Goal: Task Accomplishment & Management: Manage account settings

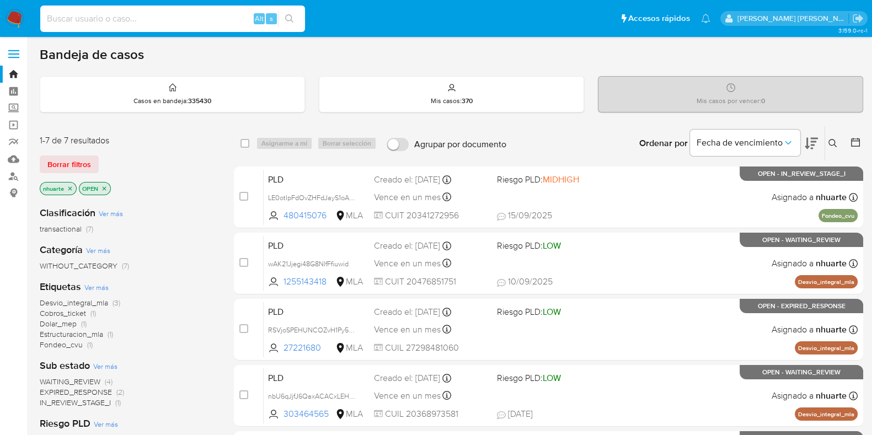
paste input "239397036"
type input "239397036"
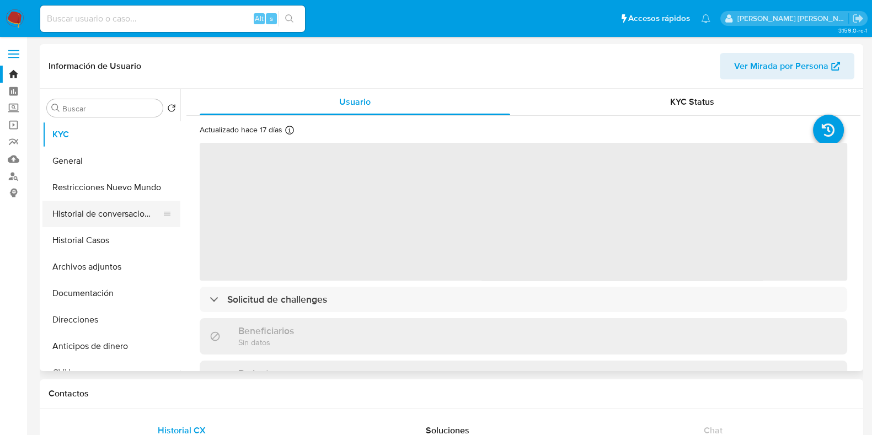
click at [97, 226] on button "Historial de conversaciones" at bounding box center [106, 214] width 129 height 26
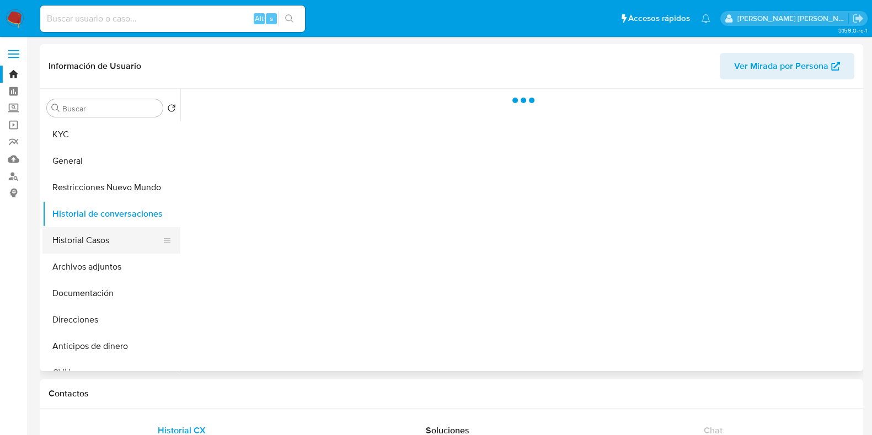
select select "10"
click at [72, 241] on button "Historial Casos" at bounding box center [106, 240] width 129 height 26
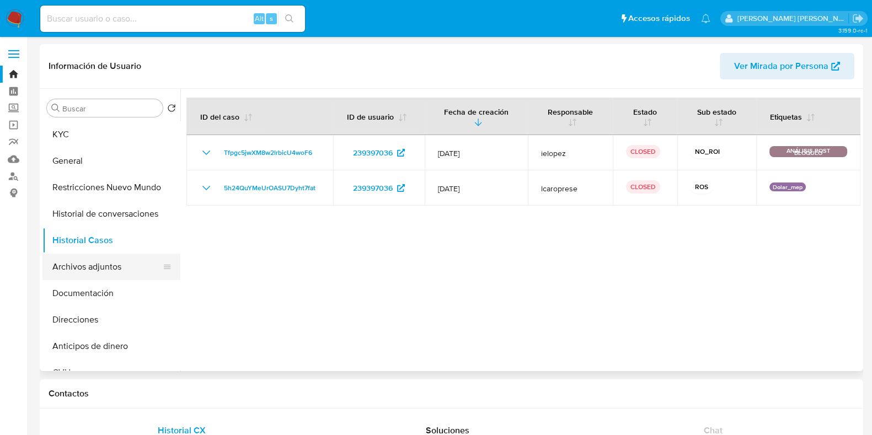
click at [81, 274] on button "Archivos adjuntos" at bounding box center [106, 267] width 129 height 26
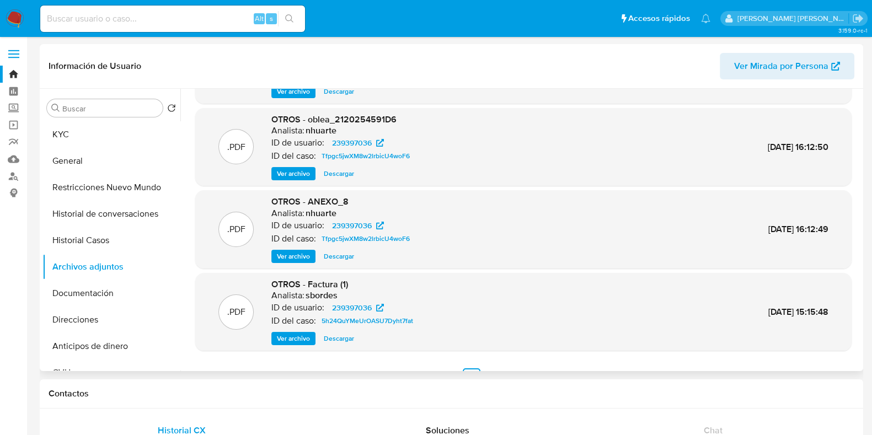
scroll to position [93, 0]
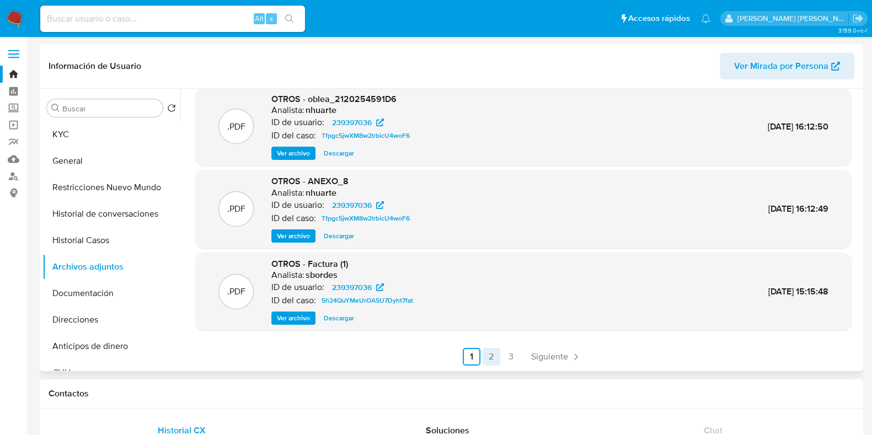
click at [487, 357] on link "2" at bounding box center [492, 357] width 18 height 18
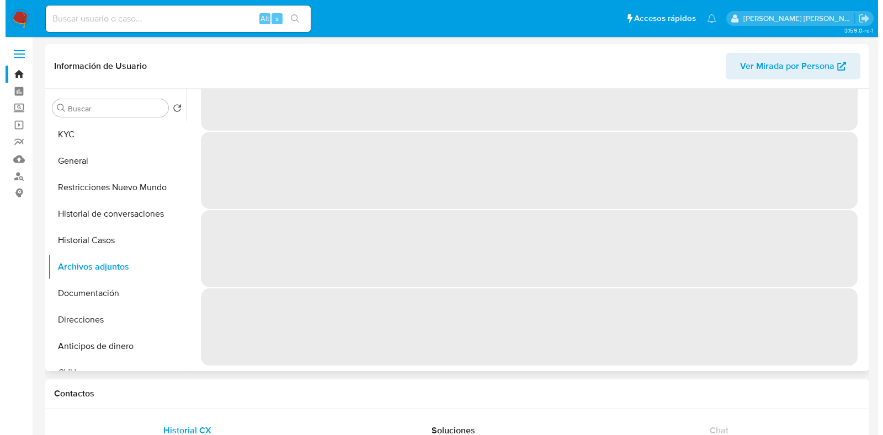
scroll to position [0, 0]
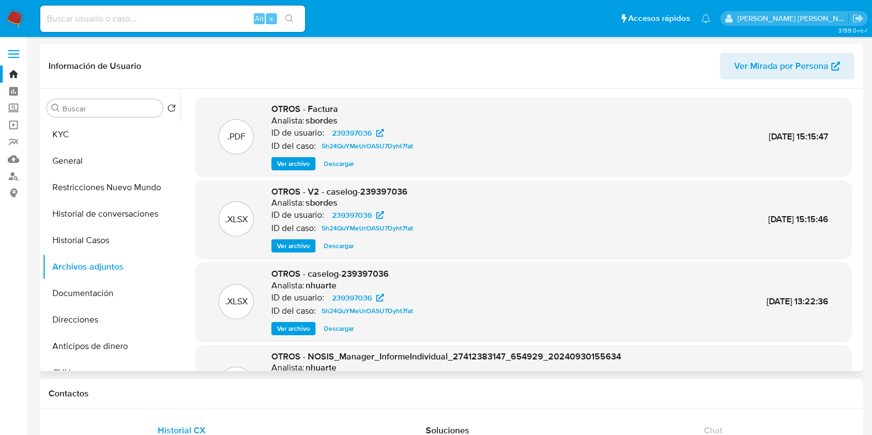
click at [285, 244] on span "Ver archivo" at bounding box center [293, 246] width 33 height 11
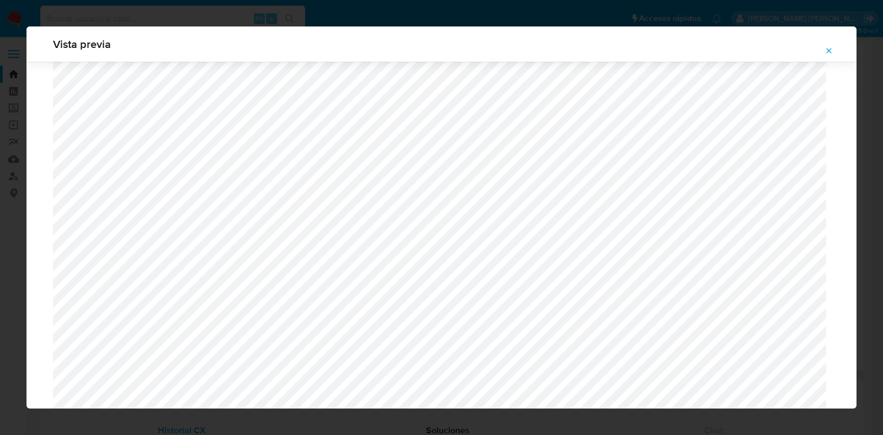
scroll to position [460, 0]
click at [830, 49] on icon "Attachment preview" at bounding box center [829, 50] width 5 height 5
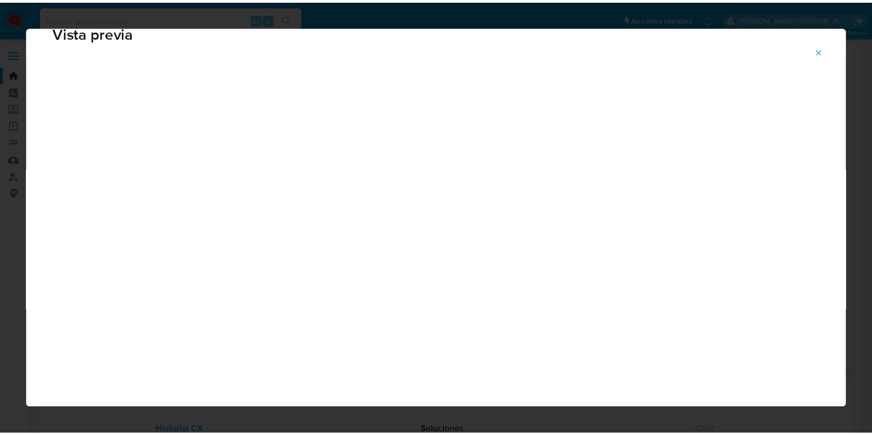
scroll to position [28, 0]
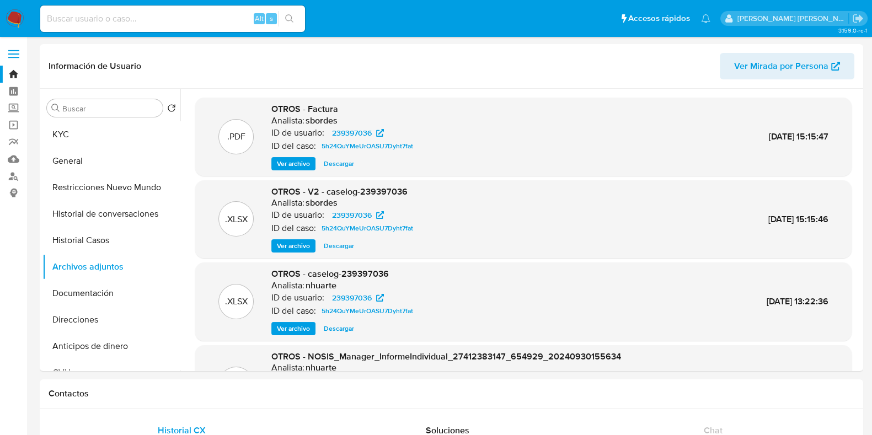
click at [10, 76] on link "Bandeja" at bounding box center [65, 74] width 131 height 17
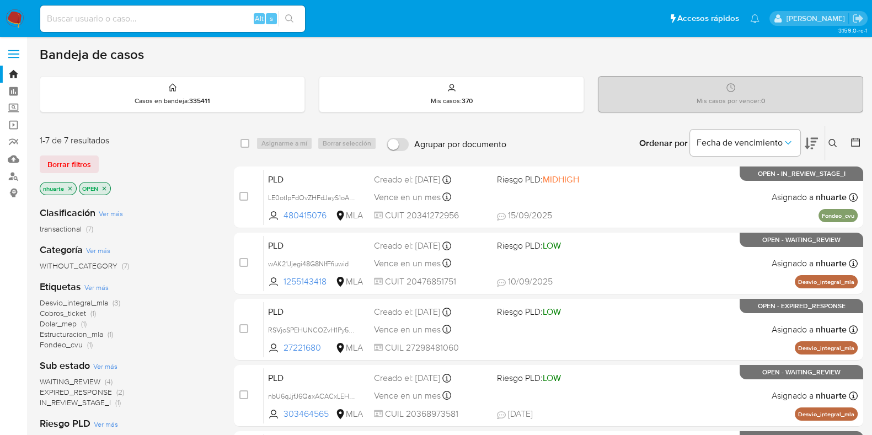
click at [89, 230] on span "(7)" at bounding box center [89, 228] width 7 height 11
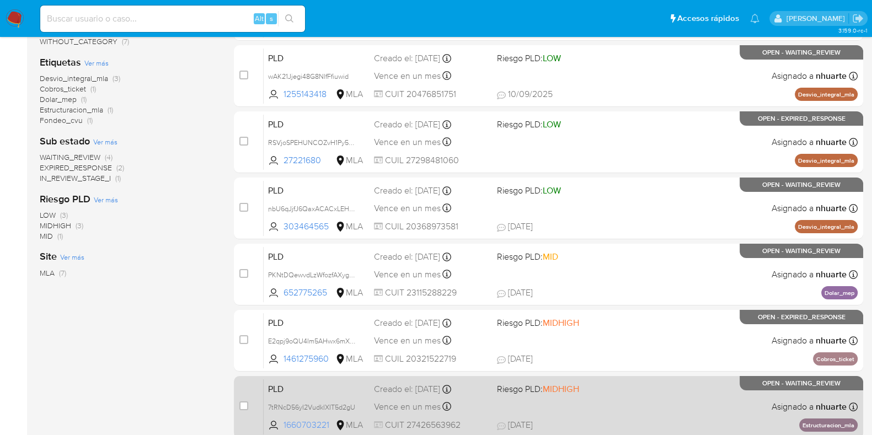
scroll to position [68, 0]
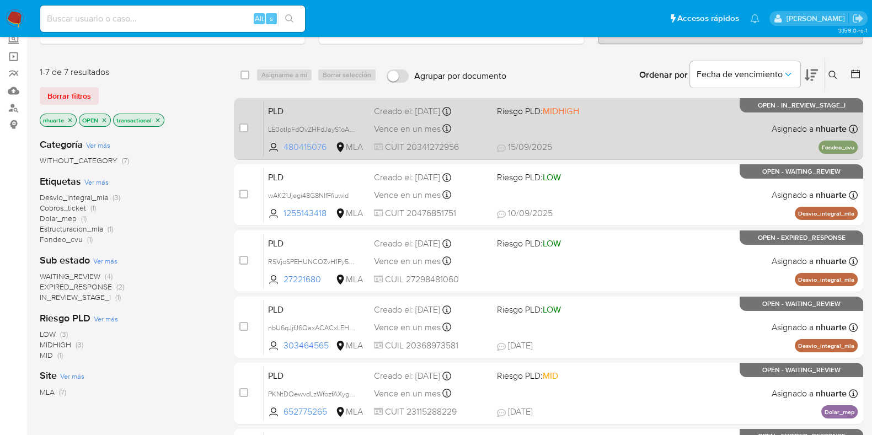
click at [303, 143] on span "480415076" at bounding box center [309, 147] width 50 height 12
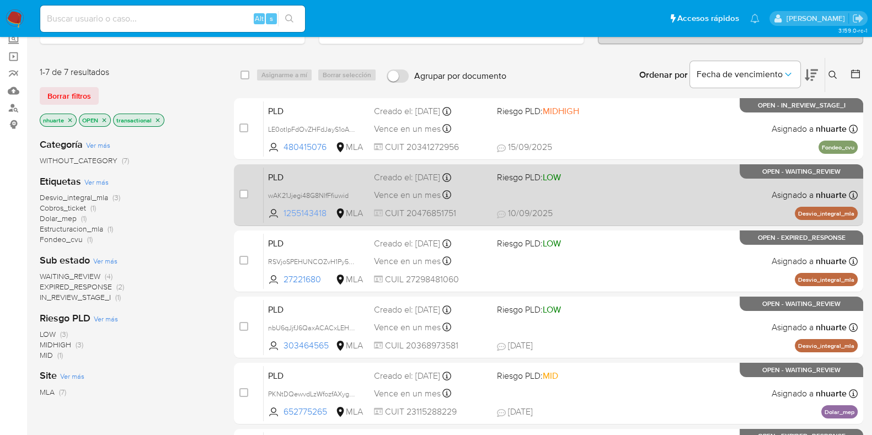
click at [305, 209] on span "1255143418" at bounding box center [309, 213] width 50 height 12
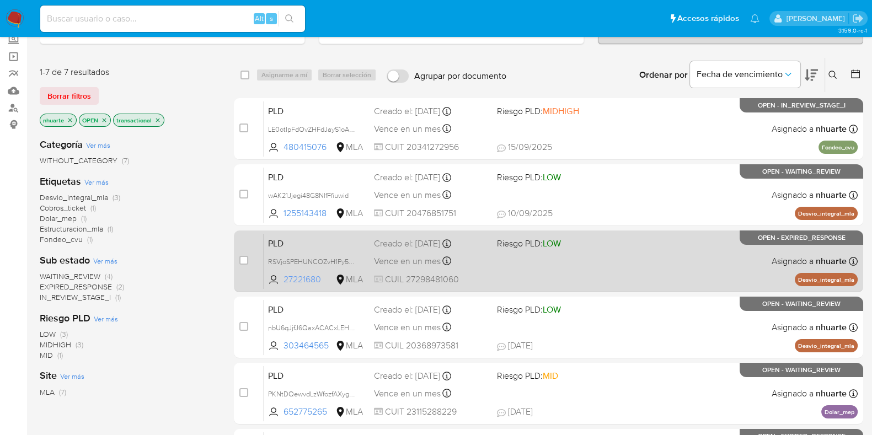
click at [295, 278] on span "27221680" at bounding box center [309, 280] width 50 height 12
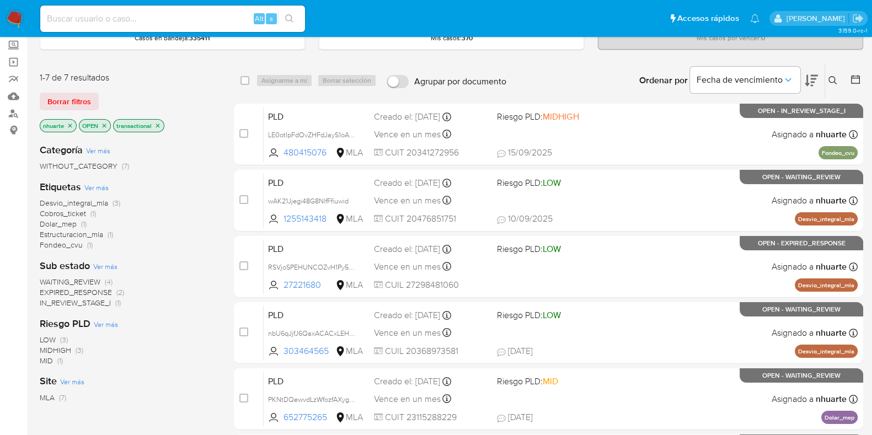
scroll to position [0, 0]
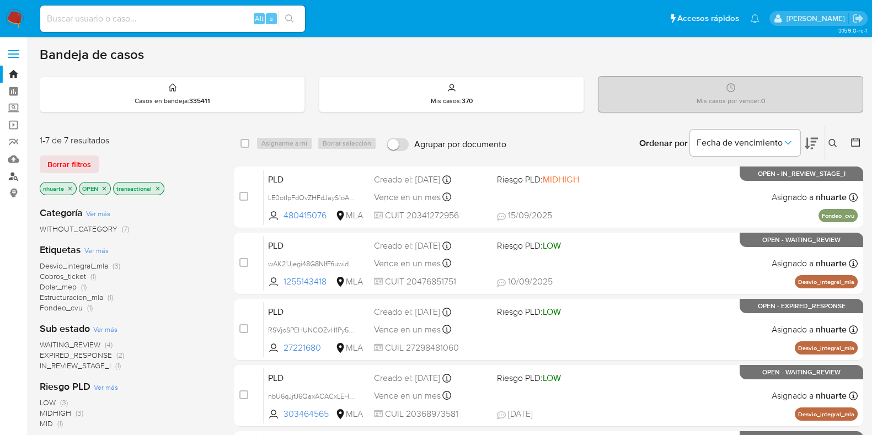
click at [15, 177] on link "Buscador de personas" at bounding box center [65, 176] width 131 height 17
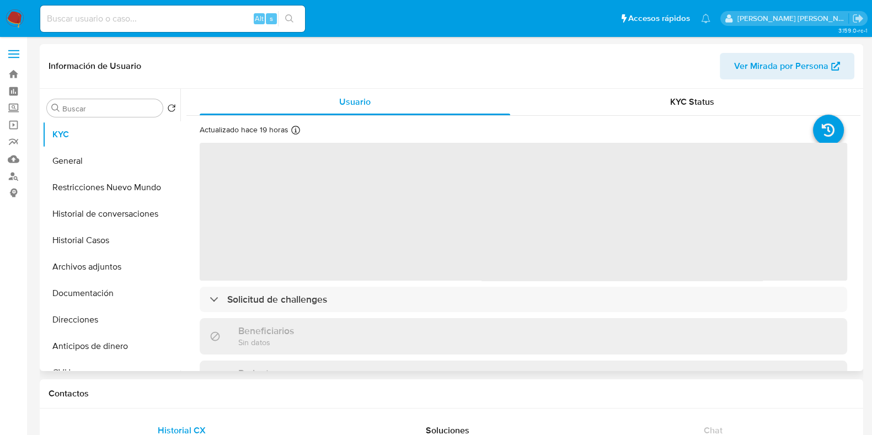
select select "10"
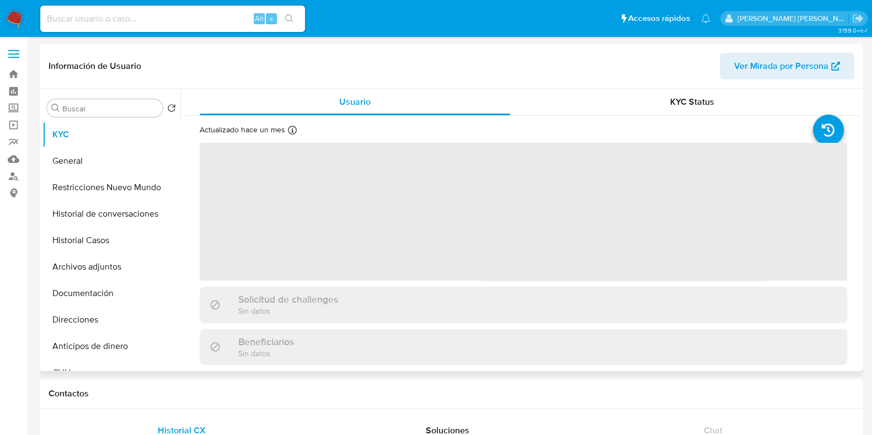
select select "10"
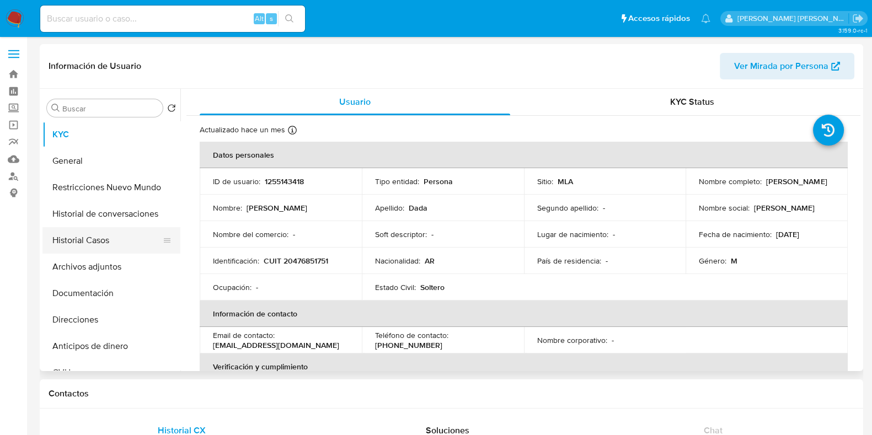
click at [67, 238] on button "Historial Casos" at bounding box center [106, 240] width 129 height 26
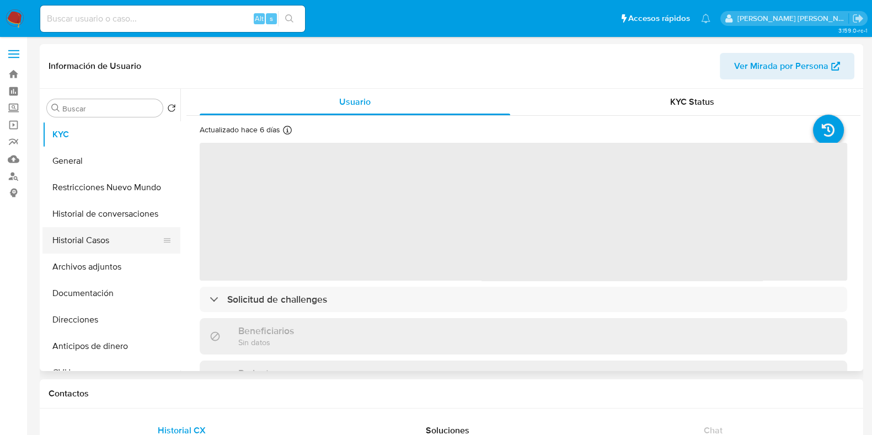
click at [124, 245] on button "Historial Casos" at bounding box center [106, 240] width 129 height 26
select select "10"
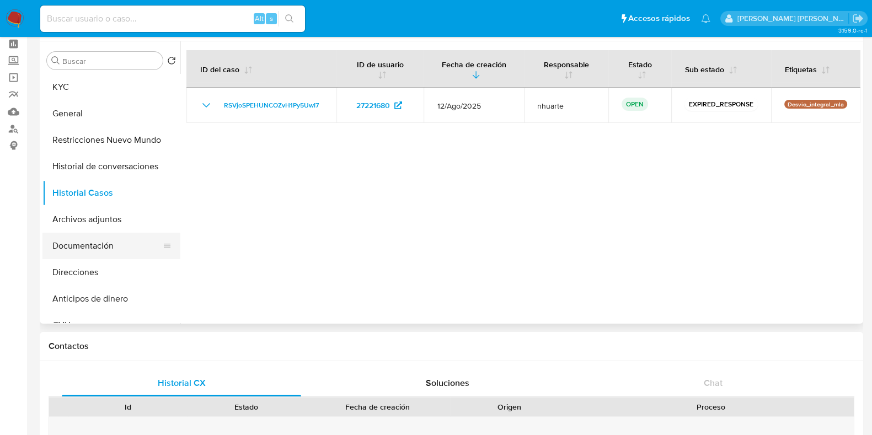
scroll to position [68, 0]
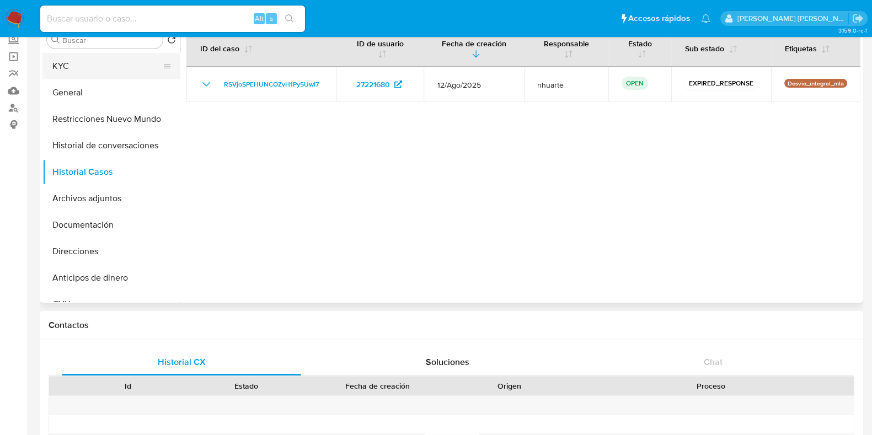
click at [93, 59] on button "KYC" at bounding box center [106, 66] width 129 height 26
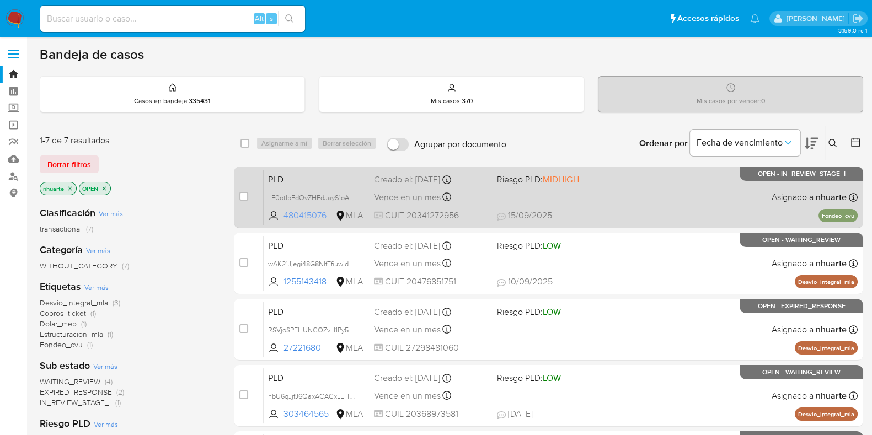
click at [302, 220] on span "480415076" at bounding box center [309, 216] width 50 height 12
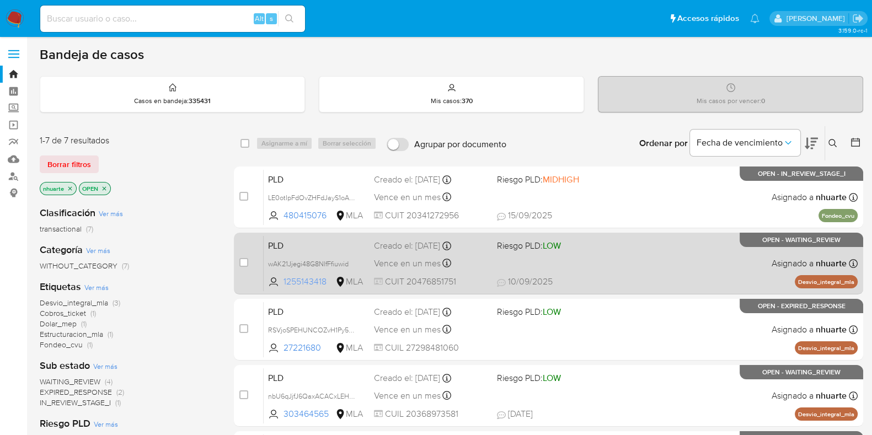
click at [301, 284] on span "1255143418" at bounding box center [309, 282] width 50 height 12
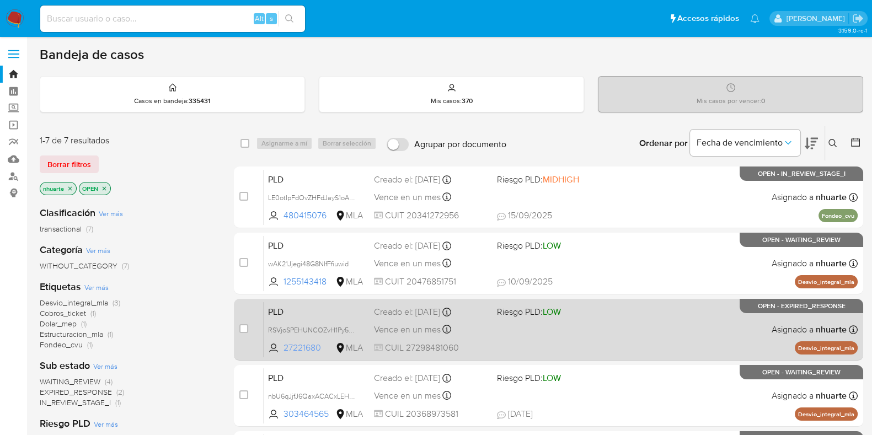
click at [301, 353] on span "27221680" at bounding box center [309, 348] width 50 height 12
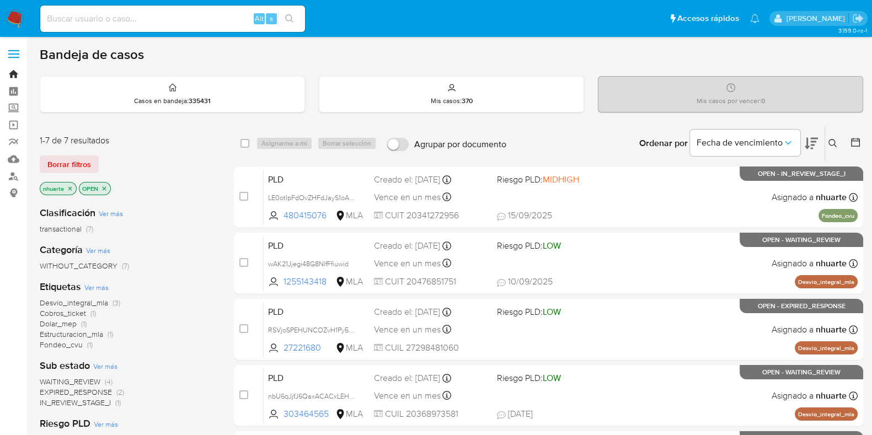
click at [14, 76] on link "Bandeja" at bounding box center [65, 74] width 131 height 17
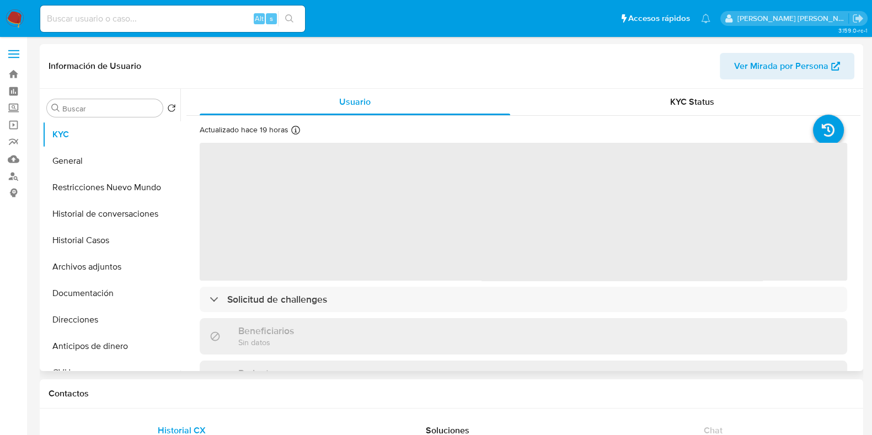
select select "10"
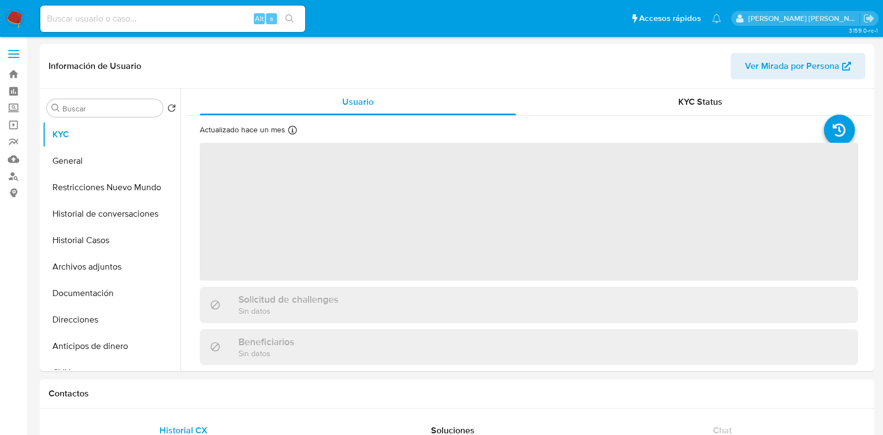
select select "10"
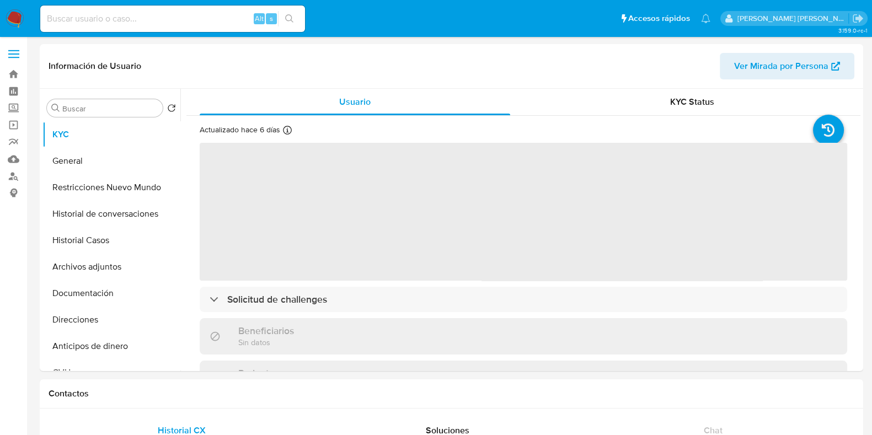
select select "10"
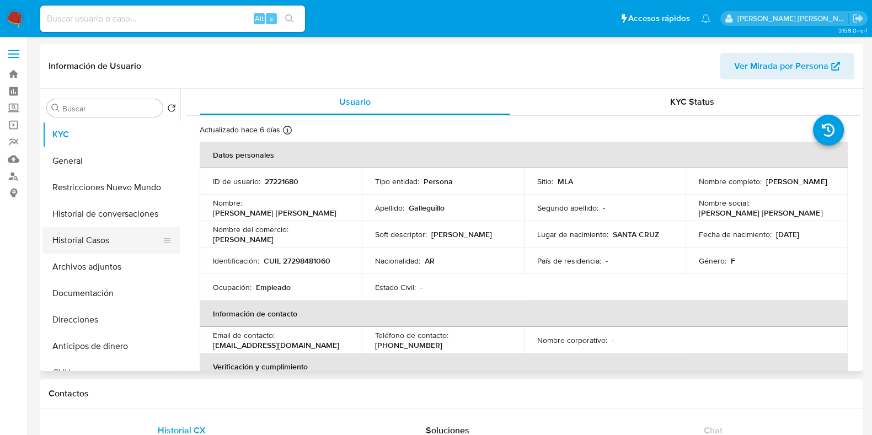
click at [103, 238] on button "Historial Casos" at bounding box center [106, 240] width 129 height 26
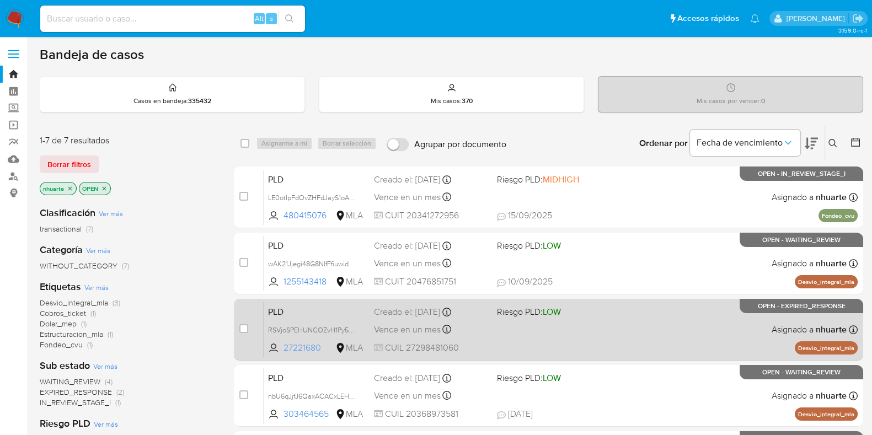
click at [313, 346] on span "27221680" at bounding box center [309, 348] width 50 height 12
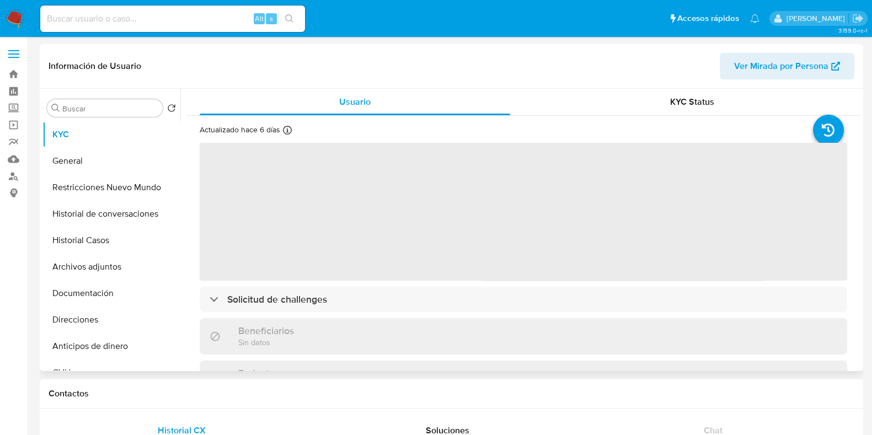
select select "10"
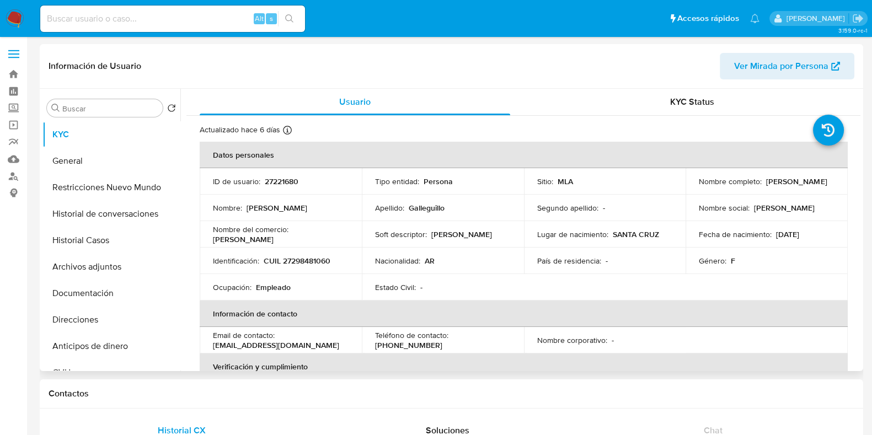
click at [320, 261] on p "CUIL 27298481060" at bounding box center [297, 261] width 67 height 10
copy p "27298481060"
click at [106, 297] on button "Documentación" at bounding box center [106, 293] width 129 height 26
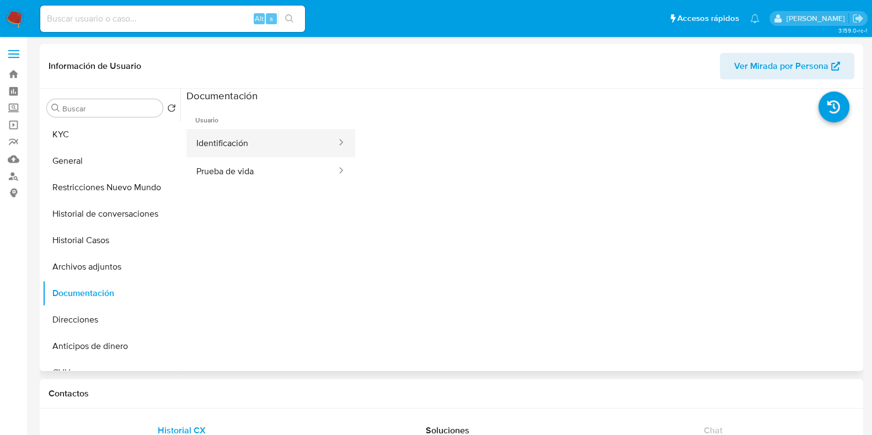
click at [254, 143] on button "Identificación" at bounding box center [262, 143] width 151 height 28
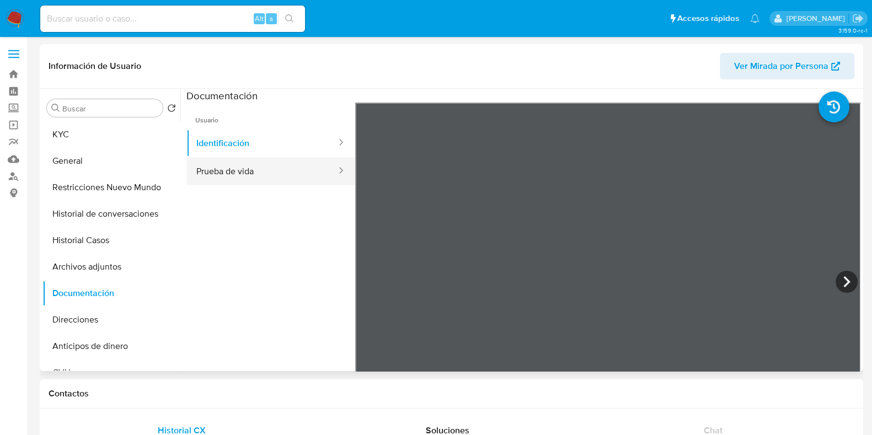
click at [256, 172] on button "Prueba de vida" at bounding box center [262, 171] width 151 height 28
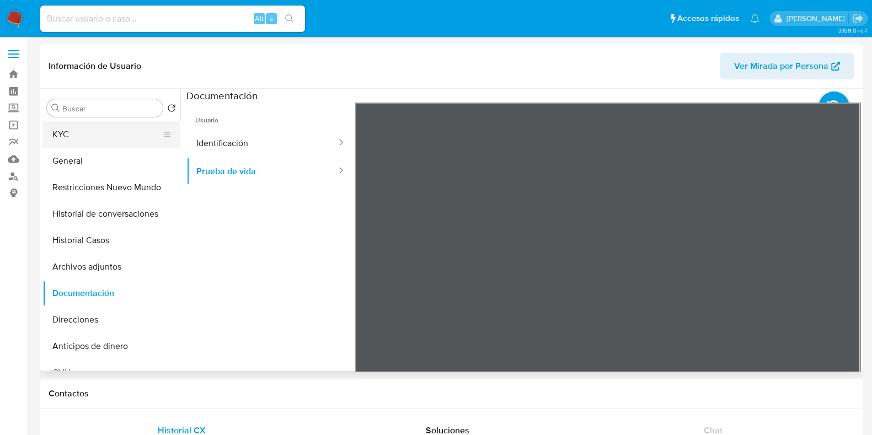
click at [99, 136] on button "KYC" at bounding box center [106, 134] width 129 height 26
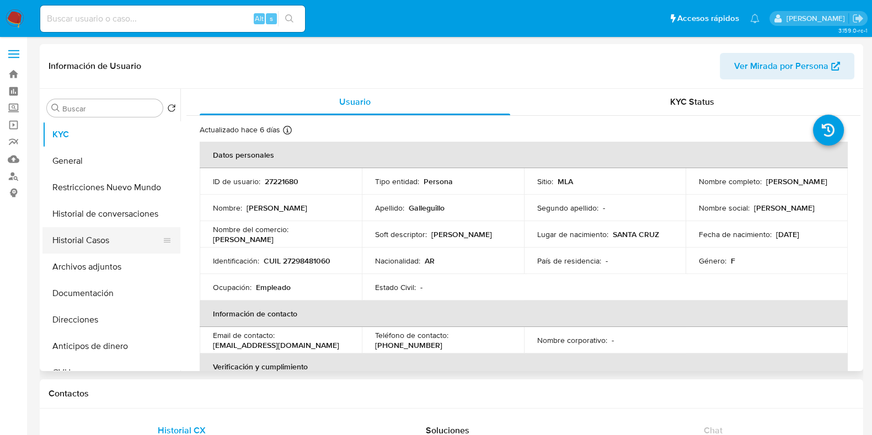
click at [81, 238] on button "Historial Casos" at bounding box center [106, 240] width 129 height 26
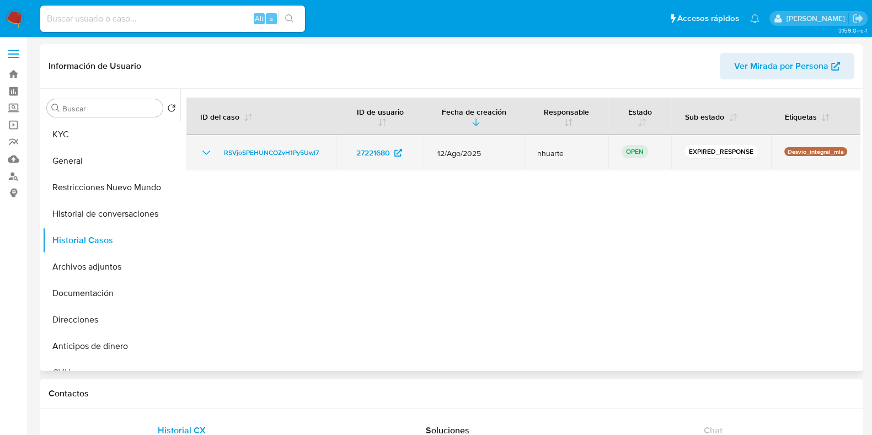
drag, startPoint x: 331, startPoint y: 152, endPoint x: 214, endPoint y: 158, distance: 117.1
click at [214, 158] on td "RSVjoSPEHUNCOZvH1Py5UwI7" at bounding box center [262, 152] width 150 height 35
click at [254, 151] on span "RSVjoSPEHUNCOZvH1Py5UwI7" at bounding box center [271, 152] width 95 height 13
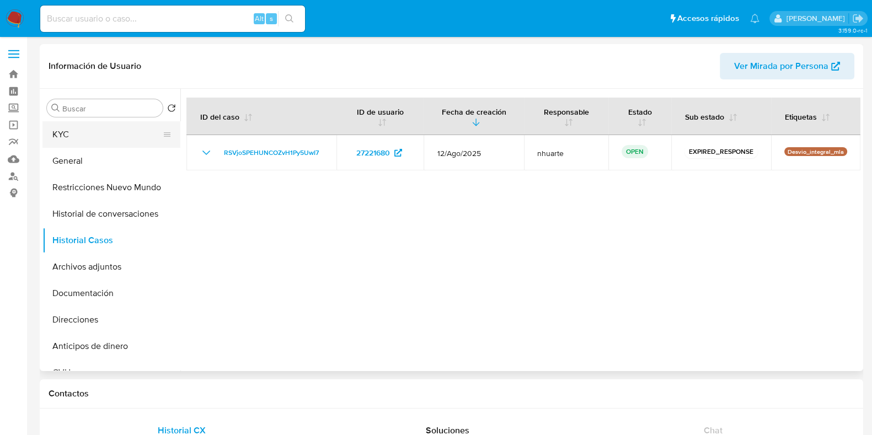
click at [98, 142] on button "KYC" at bounding box center [106, 134] width 129 height 26
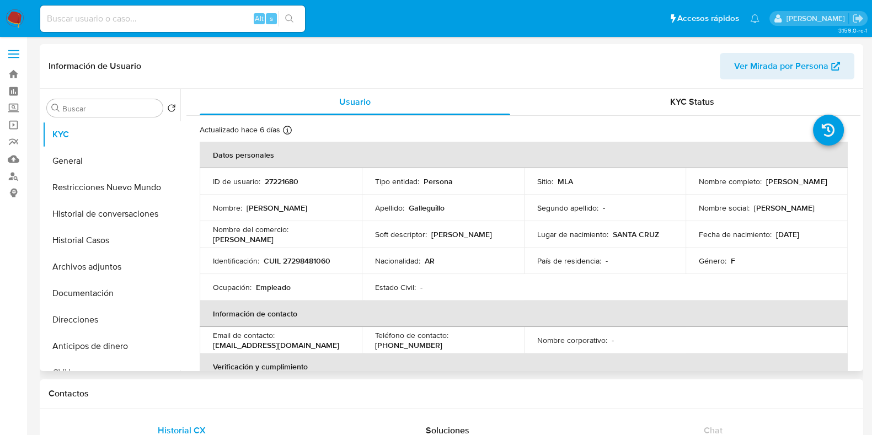
click at [308, 263] on p "CUIL 27298481060" at bounding box center [297, 261] width 67 height 10
copy p "27298481060"
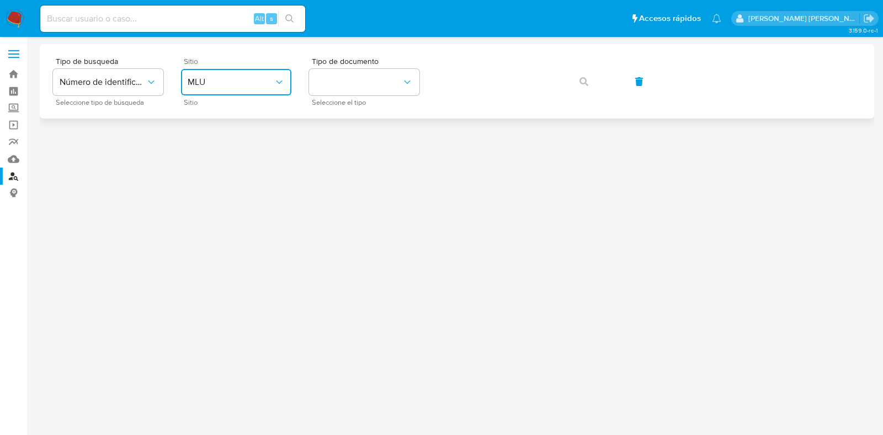
click at [237, 87] on span "MLU" at bounding box center [231, 82] width 86 height 11
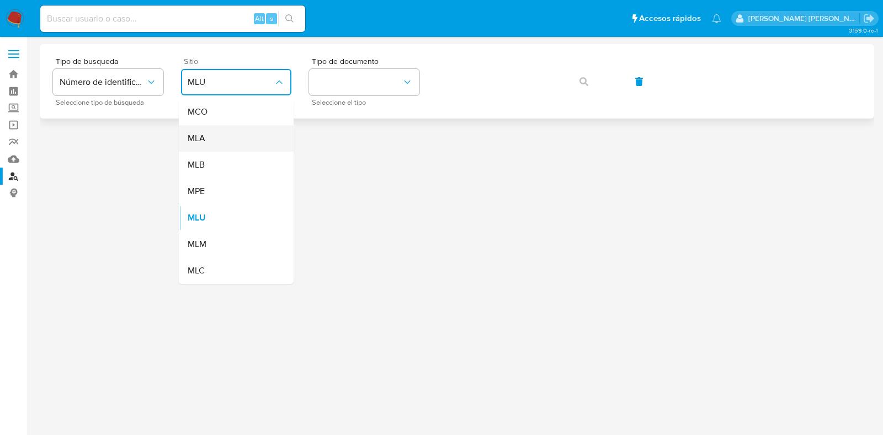
click at [232, 139] on div "MLA" at bounding box center [233, 138] width 90 height 26
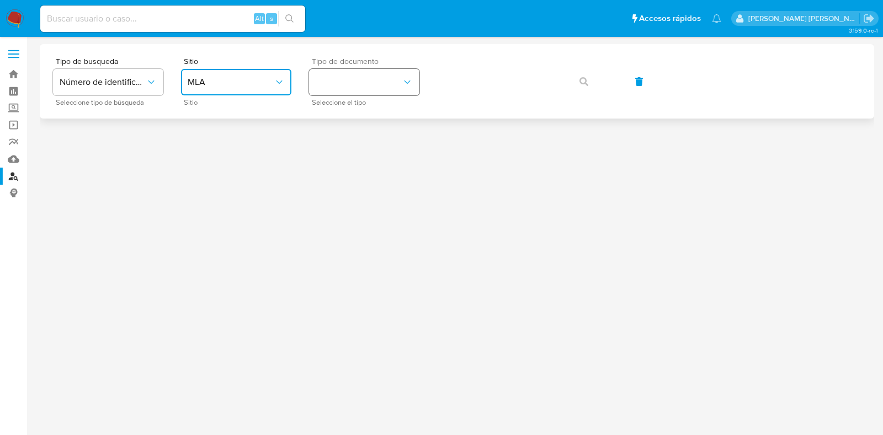
click at [361, 88] on button "identificationType" at bounding box center [364, 82] width 110 height 26
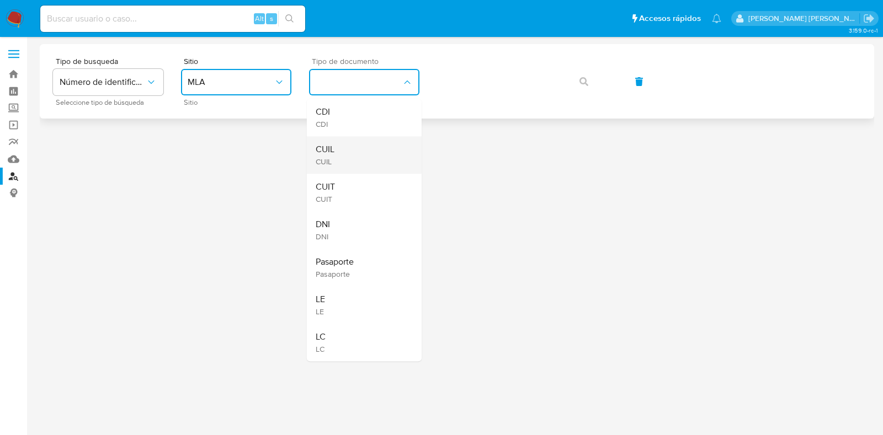
click at [352, 150] on div "CUIL CUIL" at bounding box center [361, 155] width 90 height 38
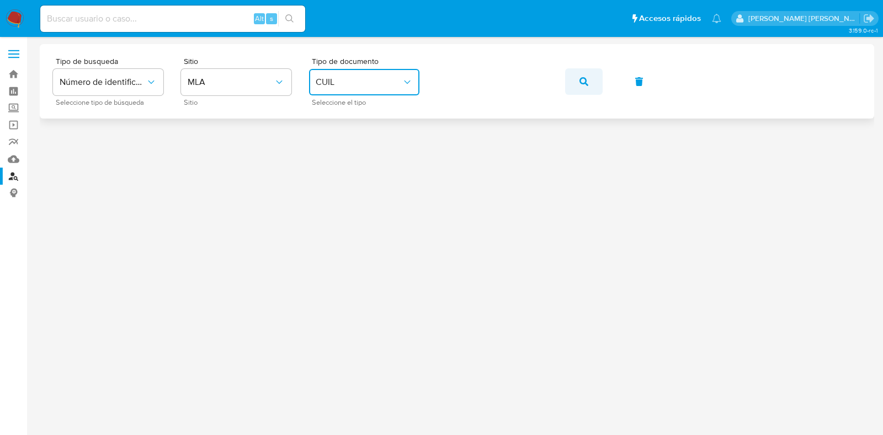
click at [578, 74] on button "button" at bounding box center [584, 81] width 38 height 26
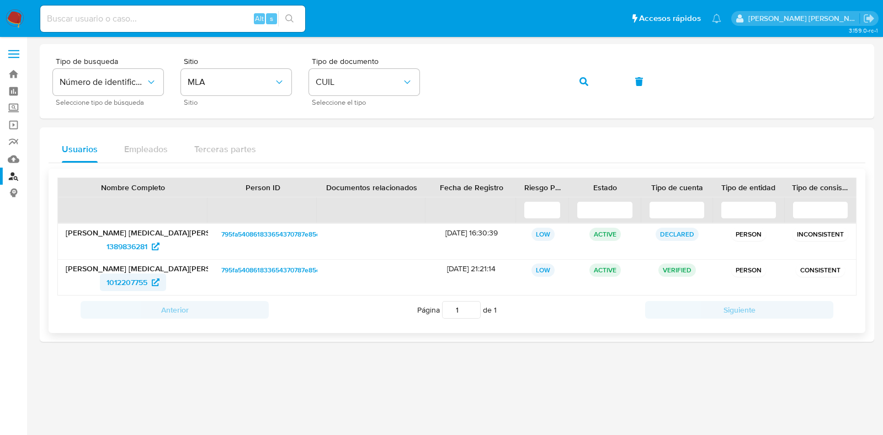
click at [127, 284] on span "1012207755" at bounding box center [127, 283] width 41 height 18
click at [151, 278] on span "1012207755" at bounding box center [133, 283] width 53 height 18
click at [428, 80] on div "Tipo de busqueda Número de identificación Seleccione tipo de búsqueda Sitio MLA…" at bounding box center [457, 81] width 808 height 48
click at [587, 82] on icon "button" at bounding box center [583, 81] width 9 height 9
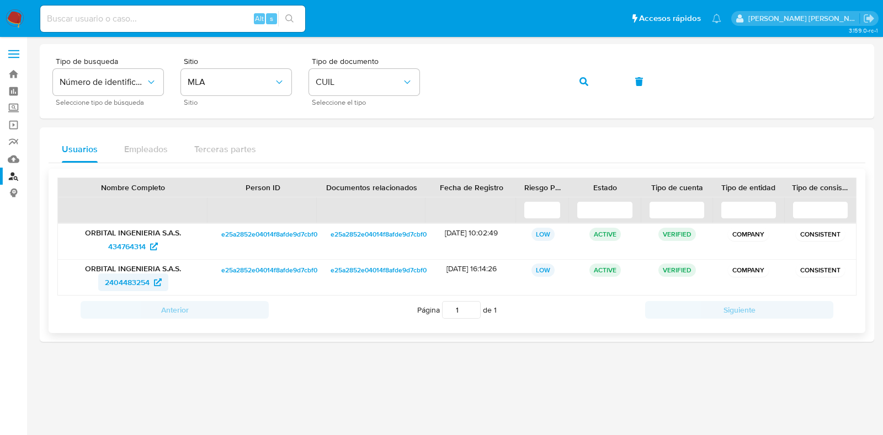
click at [134, 281] on span "2404483254" at bounding box center [127, 283] width 45 height 18
click at [120, 243] on span "434764314" at bounding box center [127, 247] width 38 height 18
drag, startPoint x: 13, startPoint y: 73, endPoint x: 99, endPoint y: 73, distance: 86.1
click at [13, 73] on link "Bandeja" at bounding box center [65, 74] width 131 height 17
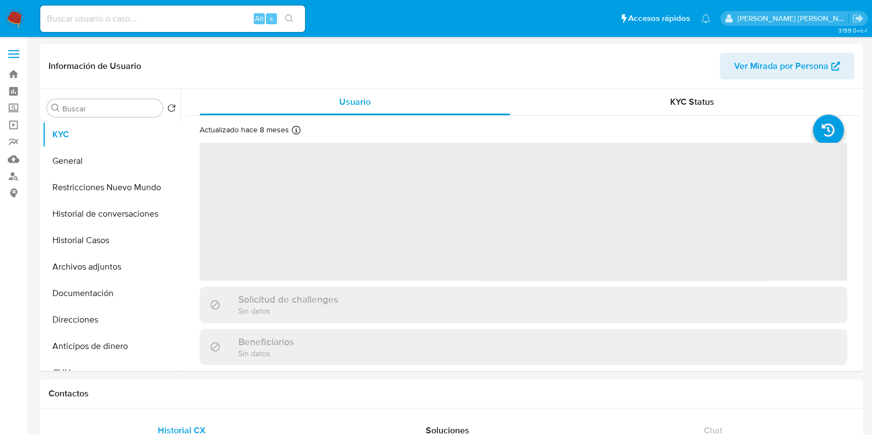
select select "10"
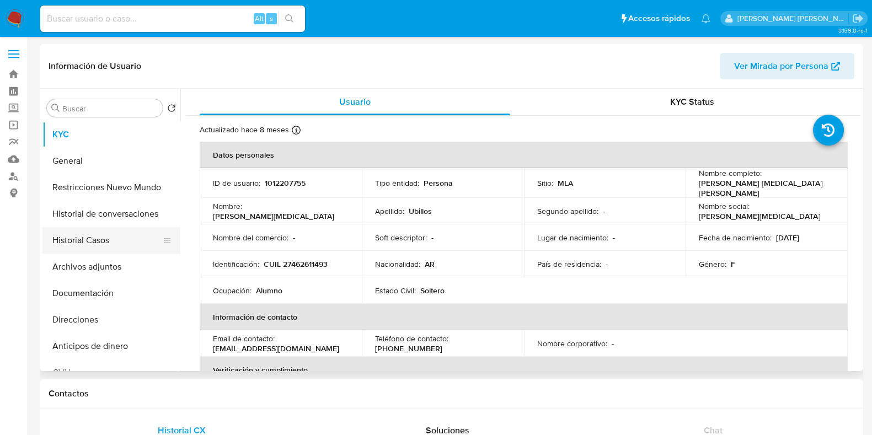
click at [91, 247] on button "Historial Casos" at bounding box center [106, 240] width 129 height 26
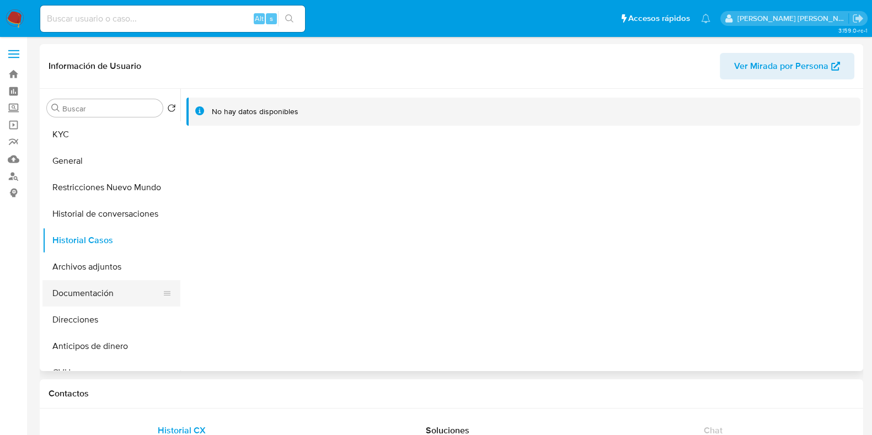
click at [73, 297] on button "Documentación" at bounding box center [106, 293] width 129 height 26
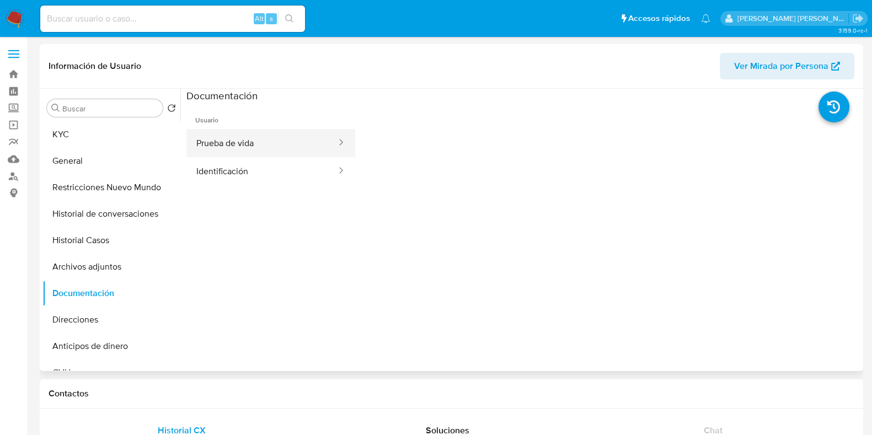
click at [236, 145] on button "Prueba de vida" at bounding box center [262, 143] width 151 height 28
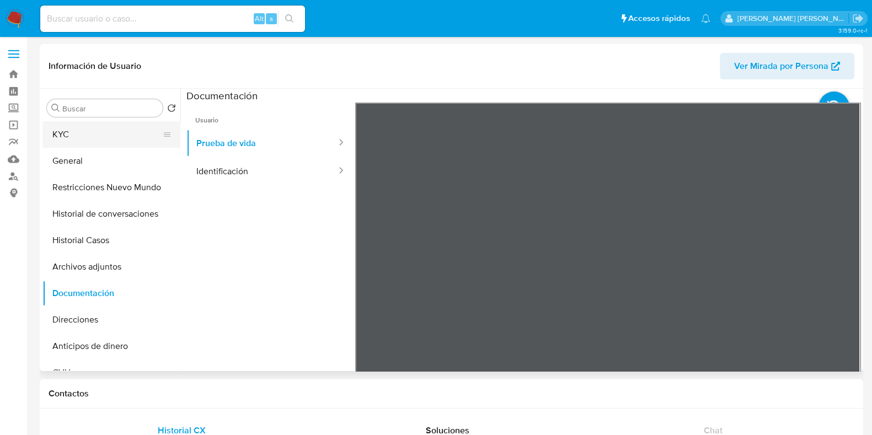
click at [72, 128] on button "KYC" at bounding box center [106, 134] width 129 height 26
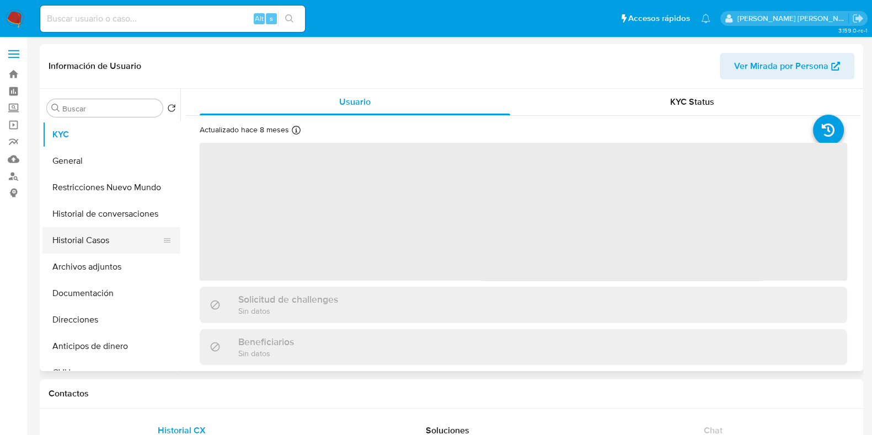
select select "10"
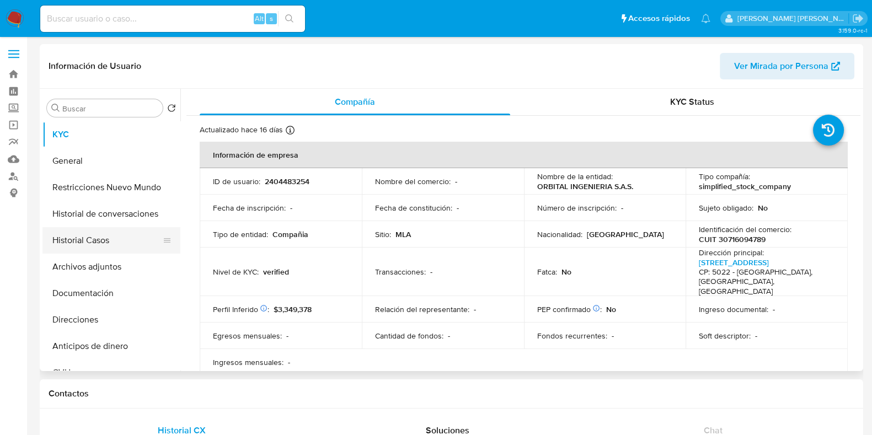
click at [97, 235] on button "Historial Casos" at bounding box center [106, 240] width 129 height 26
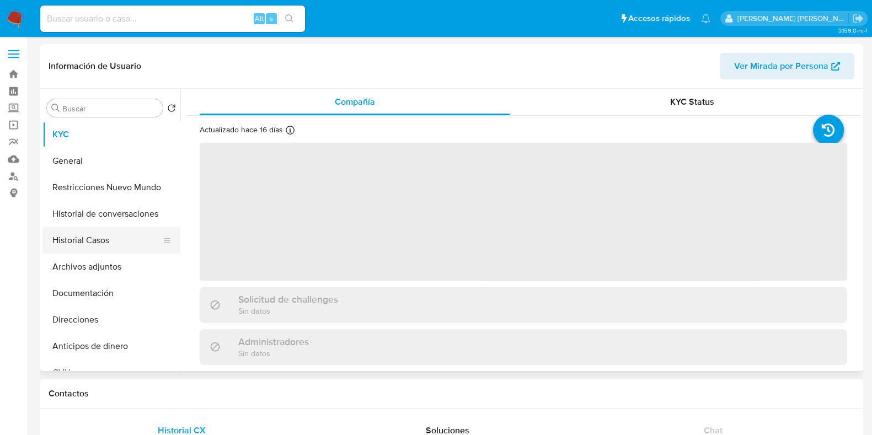
select select "10"
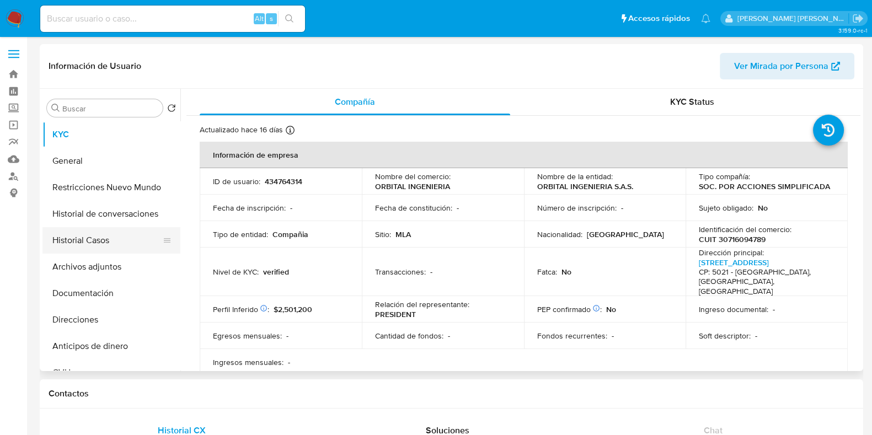
click at [83, 239] on button "Historial Casos" at bounding box center [106, 240] width 129 height 26
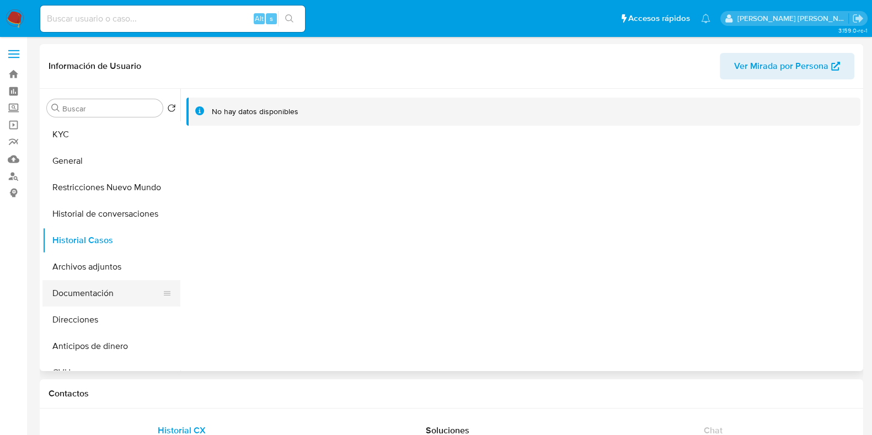
click at [98, 296] on button "Documentación" at bounding box center [106, 293] width 129 height 26
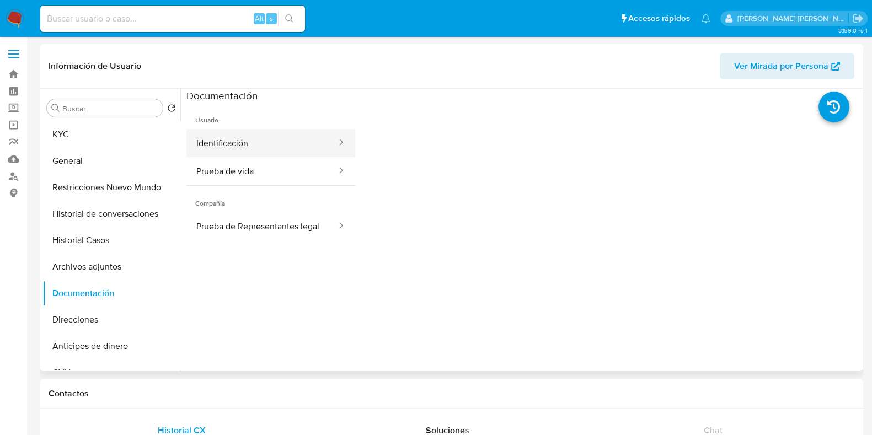
click at [212, 145] on button "Identificación" at bounding box center [262, 143] width 151 height 28
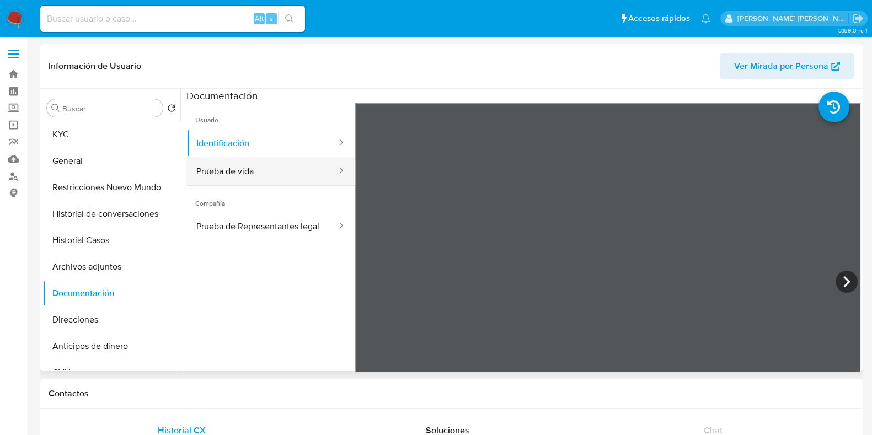
click at [284, 172] on button "Prueba de vida" at bounding box center [262, 171] width 151 height 28
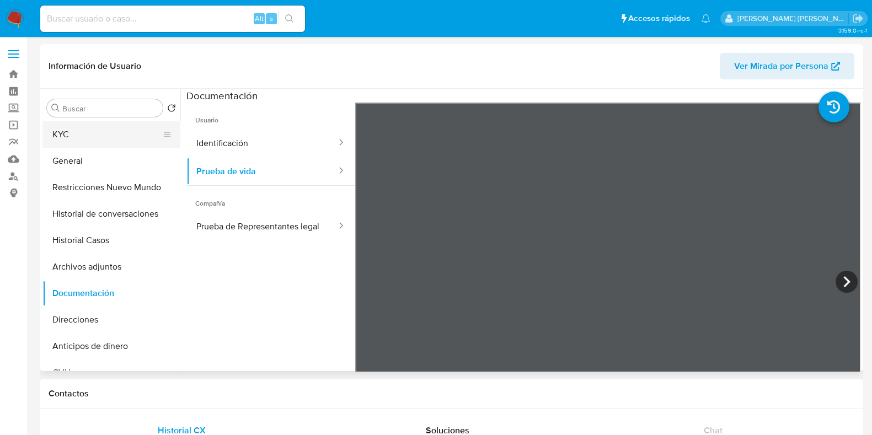
click at [69, 139] on button "KYC" at bounding box center [106, 134] width 129 height 26
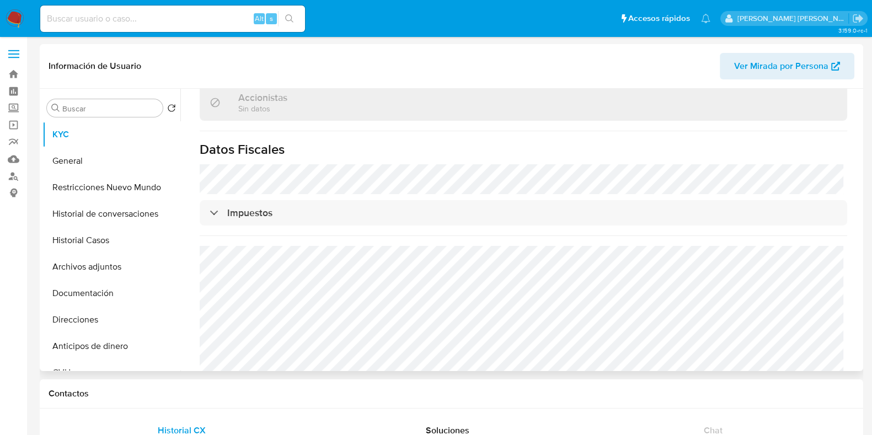
scroll to position [68, 0]
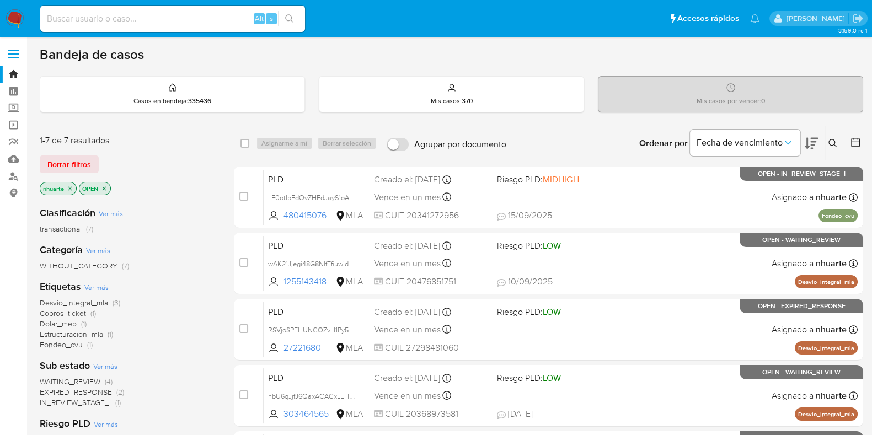
click at [829, 147] on icon at bounding box center [833, 143] width 9 height 9
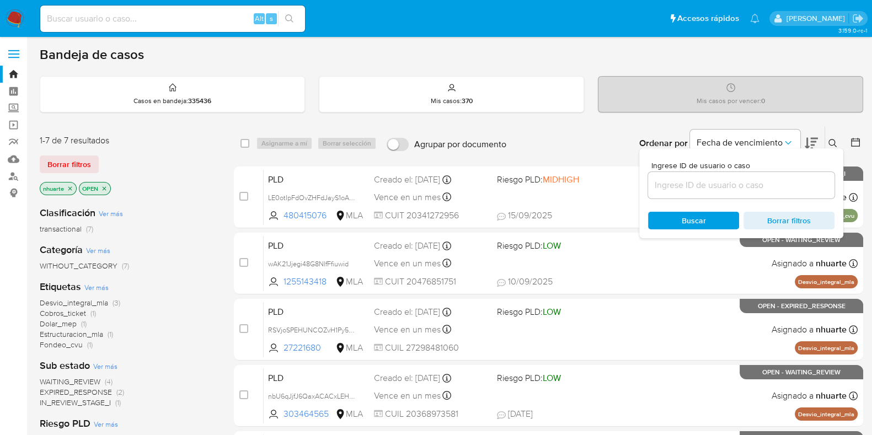
click at [740, 185] on input at bounding box center [741, 185] width 187 height 14
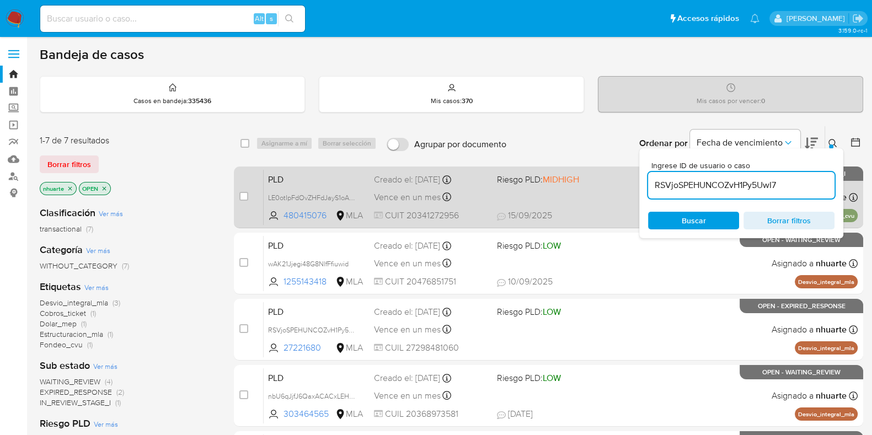
type input "RSVjoSPEHUNCOZvH1Py5UwI7"
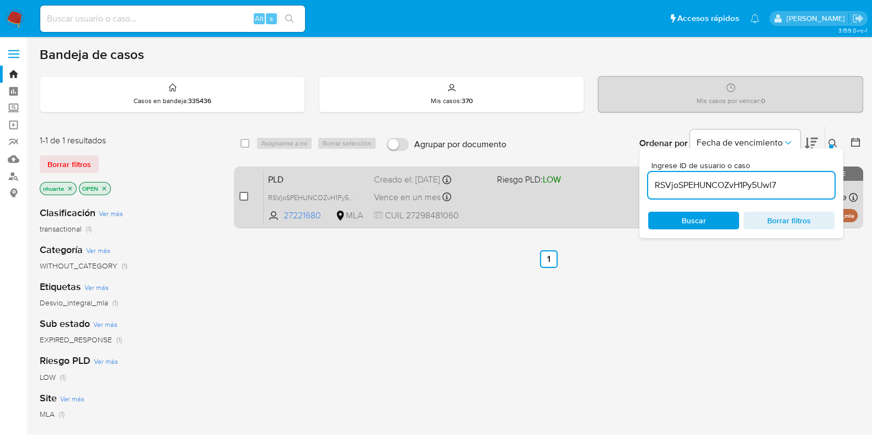
click at [238, 195] on div "case-item-checkbox No es posible asignar el caso PLD RSVjoSPEHUNCOZvH1Py5UwI7 2…" at bounding box center [549, 198] width 630 height 62
drag, startPoint x: 242, startPoint y: 197, endPoint x: 257, endPoint y: 190, distance: 16.8
click at [242, 197] on input "checkbox" at bounding box center [243, 196] width 9 height 9
checkbox input "true"
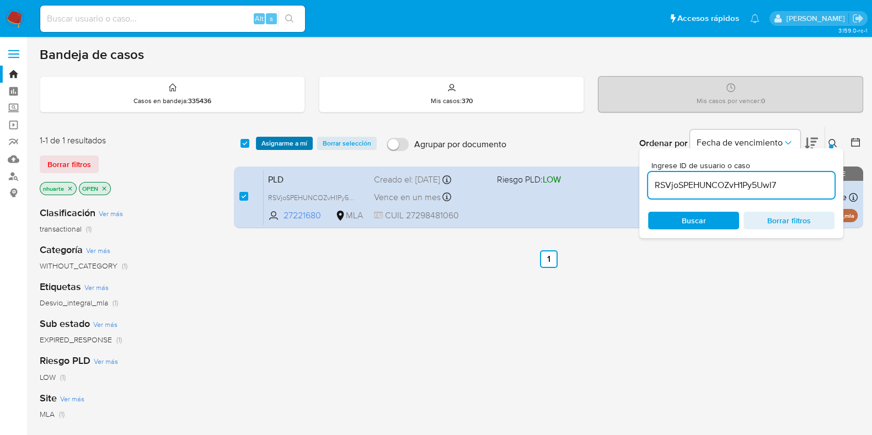
click at [289, 144] on span "Asignarme a mí" at bounding box center [285, 143] width 46 height 11
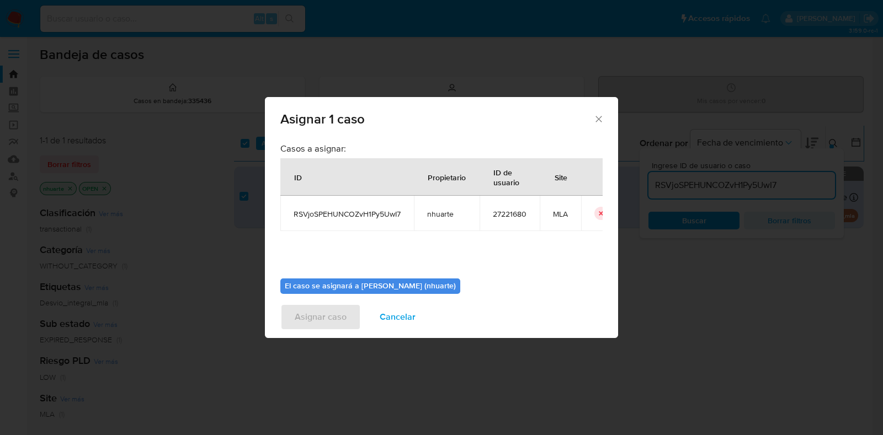
scroll to position [57, 0]
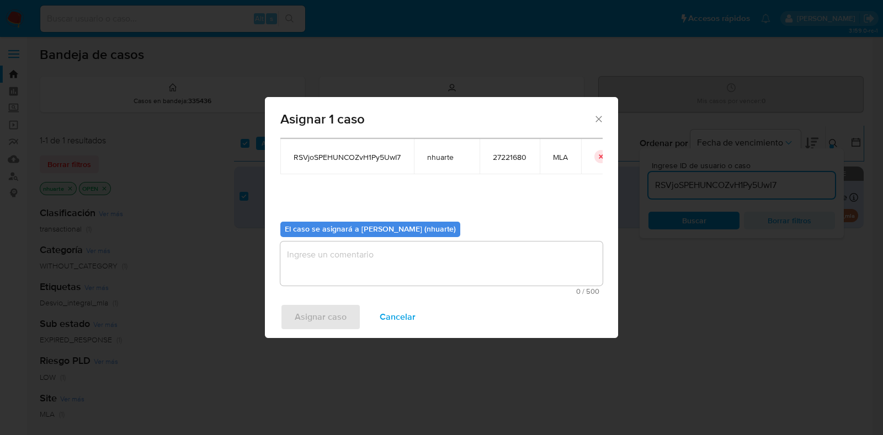
click at [434, 260] on textarea "assign-modal" at bounding box center [441, 264] width 322 height 44
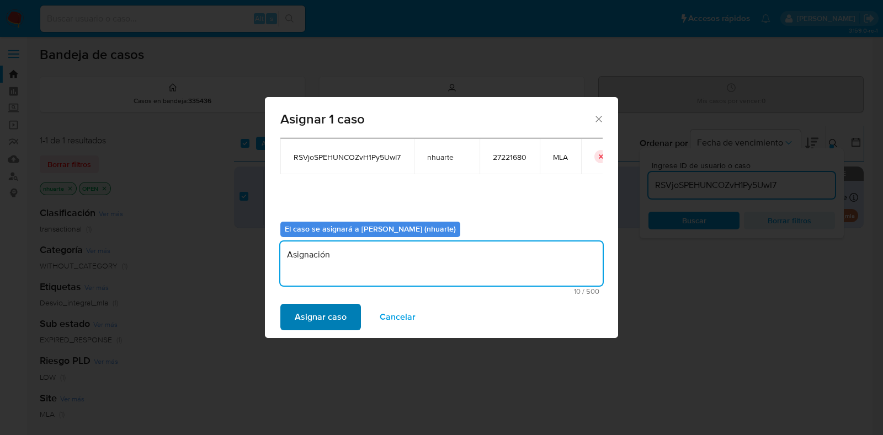
type textarea "Asignación"
click at [343, 318] on span "Asignar caso" at bounding box center [321, 317] width 52 height 24
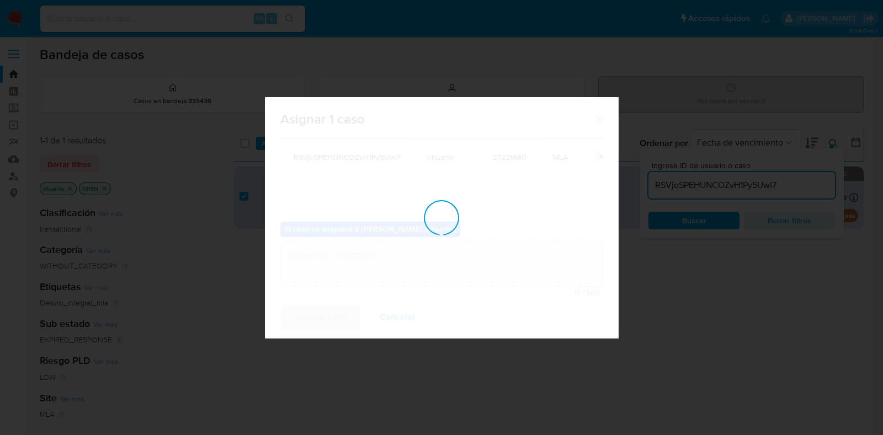
checkbox input "false"
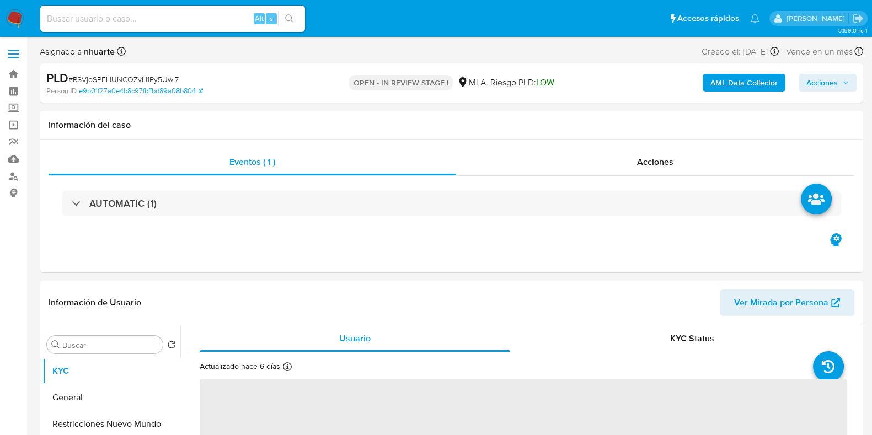
select select "10"
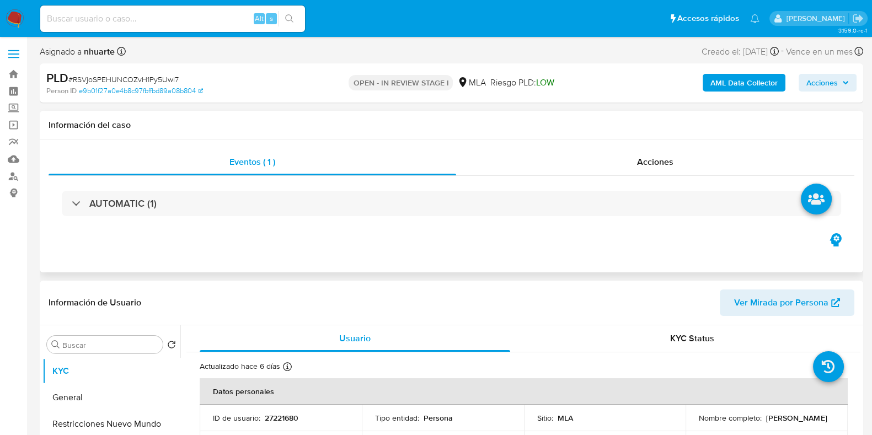
click at [321, 125] on h1 "Información del caso" at bounding box center [452, 125] width 806 height 11
click at [657, 158] on span "Acciones" at bounding box center [655, 162] width 36 height 13
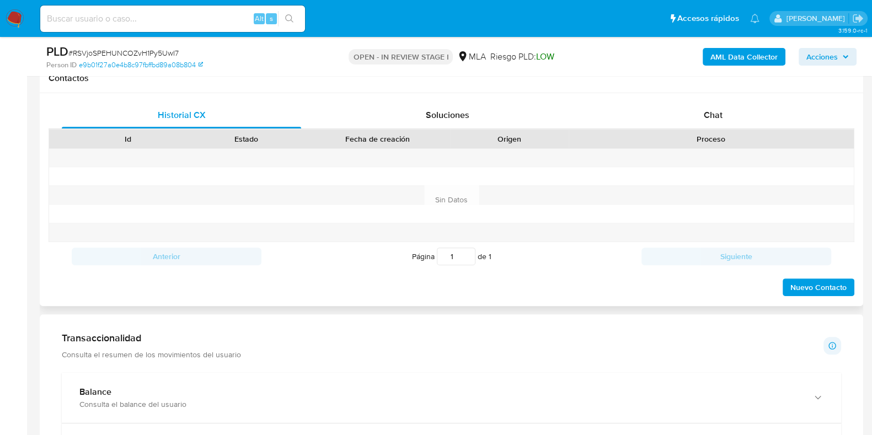
scroll to position [482, 0]
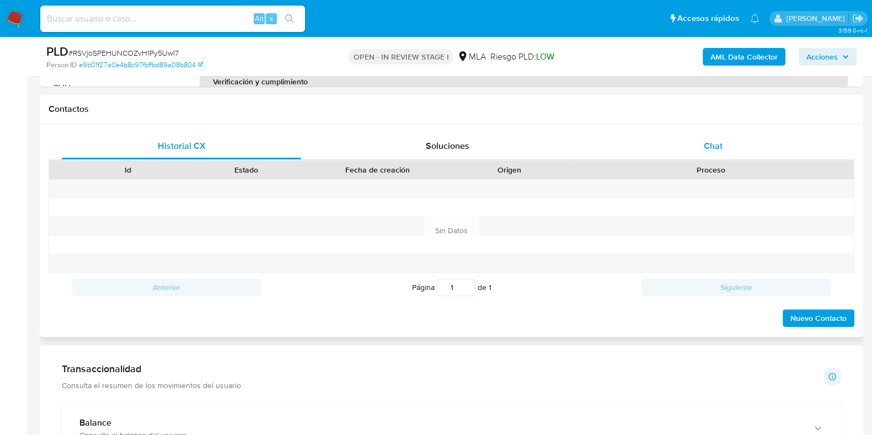
click at [716, 150] on span "Chat" at bounding box center [713, 146] width 19 height 13
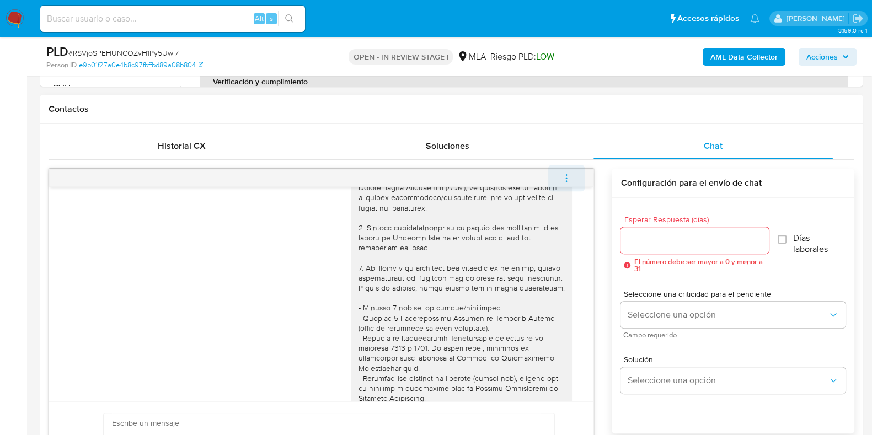
scroll to position [0, 0]
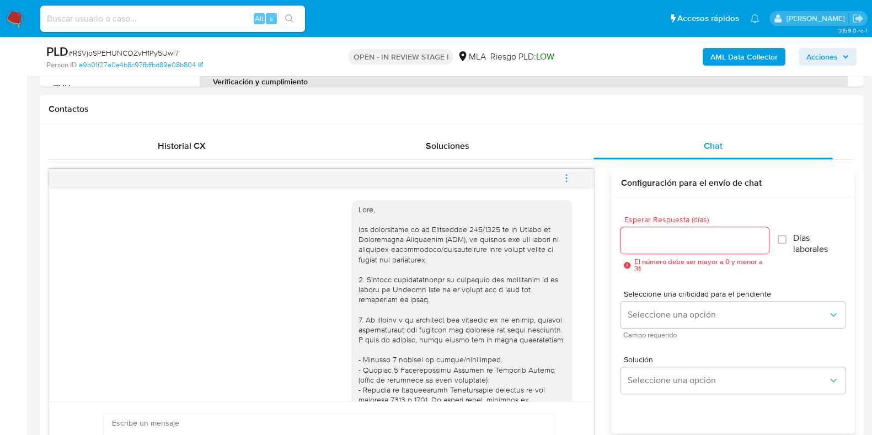
click at [572, 180] on button "menu-action" at bounding box center [567, 178] width 36 height 26
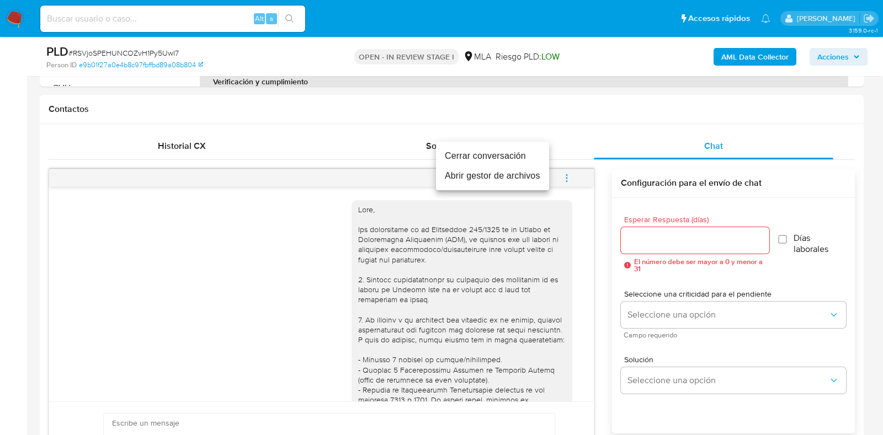
click at [520, 158] on li "Cerrar conversación" at bounding box center [492, 156] width 113 height 20
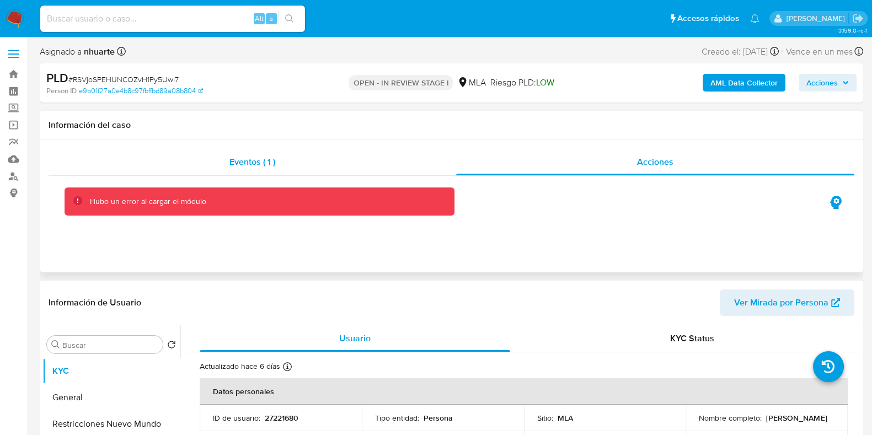
click at [257, 164] on span "Eventos ( 1 )" at bounding box center [253, 162] width 46 height 13
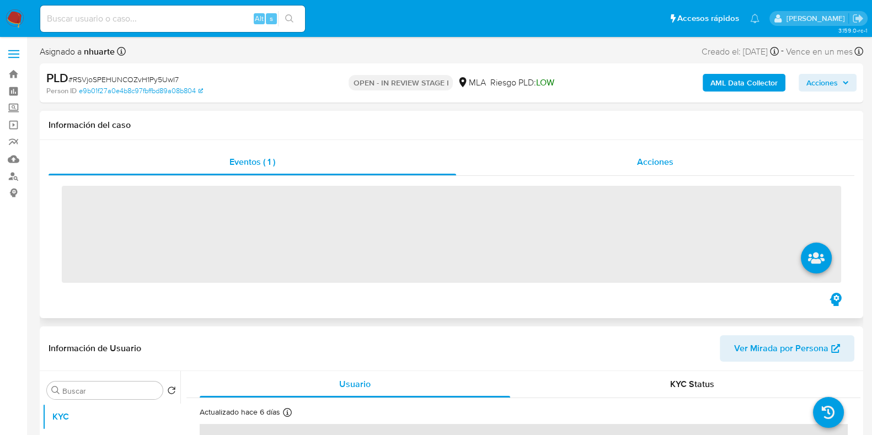
click at [684, 166] on div "Acciones" at bounding box center [655, 162] width 398 height 26
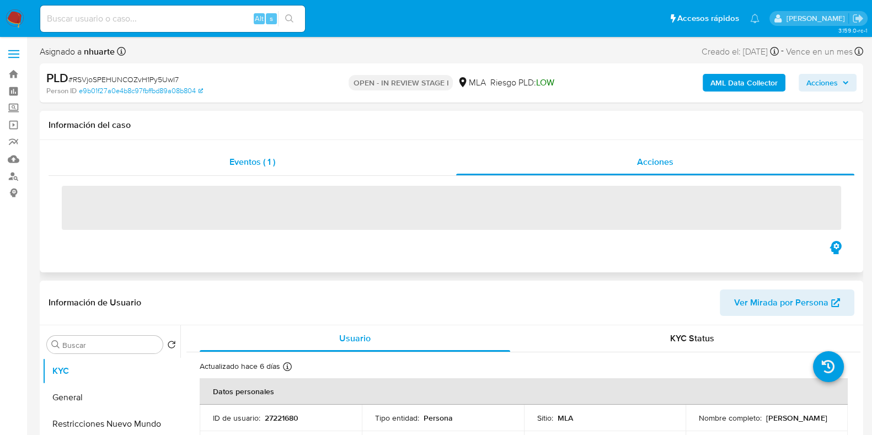
click at [265, 161] on span "Eventos ( 1 )" at bounding box center [253, 162] width 46 height 13
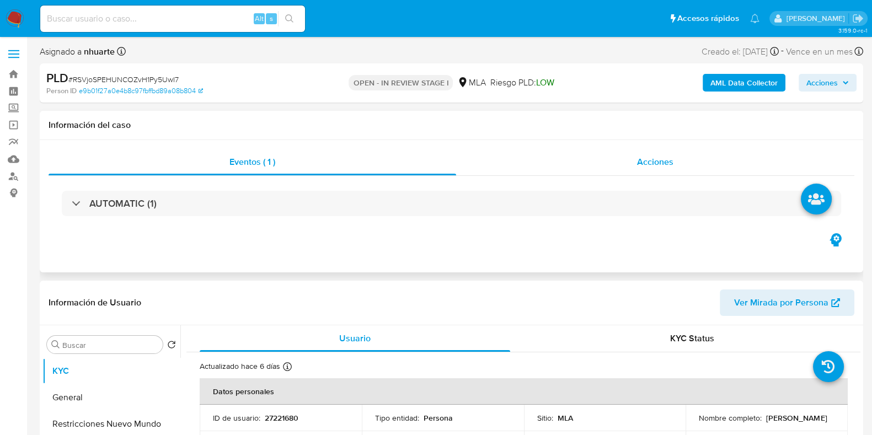
click at [659, 169] on div "Acciones" at bounding box center [655, 162] width 398 height 26
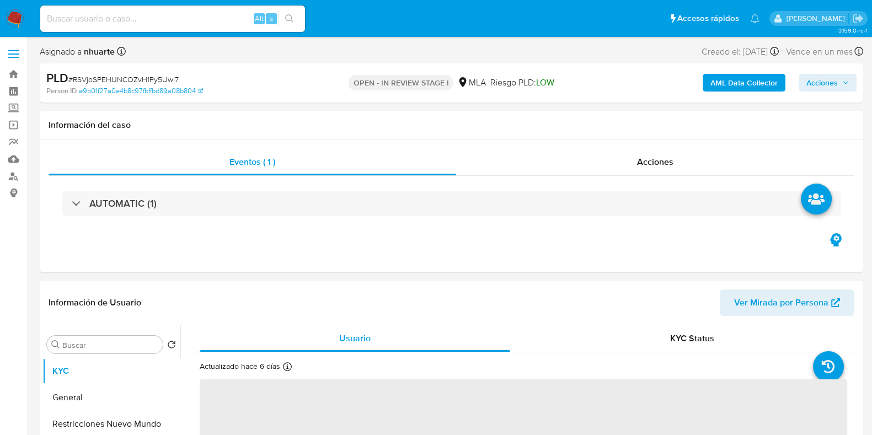
select select "10"
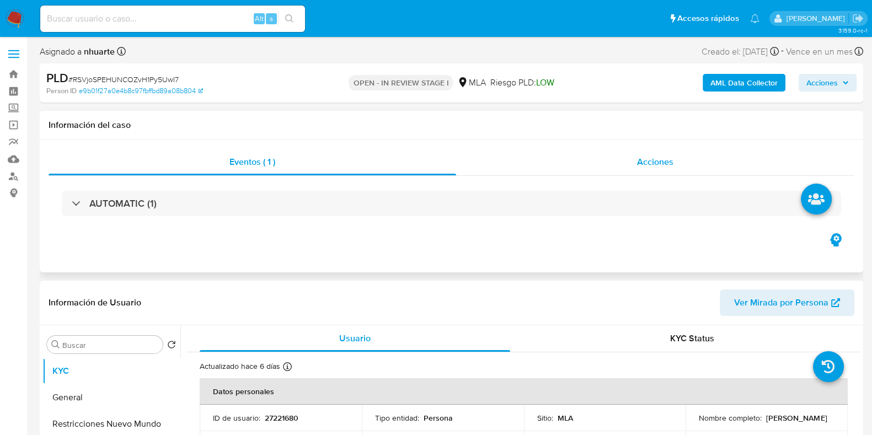
click at [664, 163] on span "Acciones" at bounding box center [655, 162] width 36 height 13
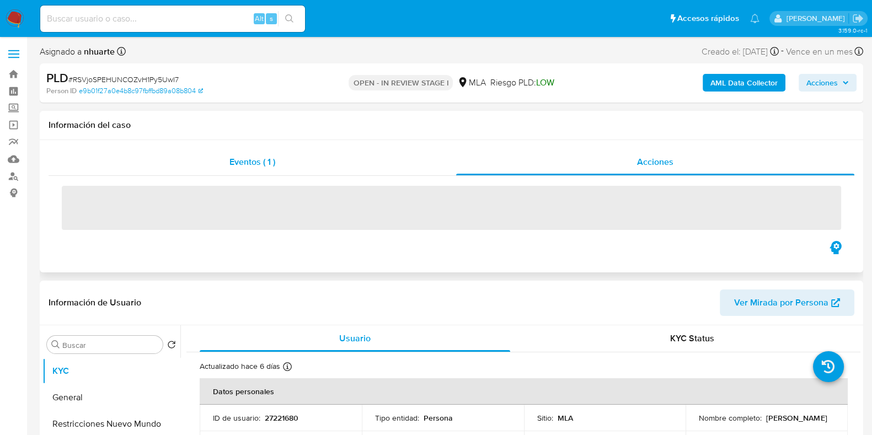
click at [275, 164] on span "Eventos ( 1 )" at bounding box center [253, 162] width 46 height 13
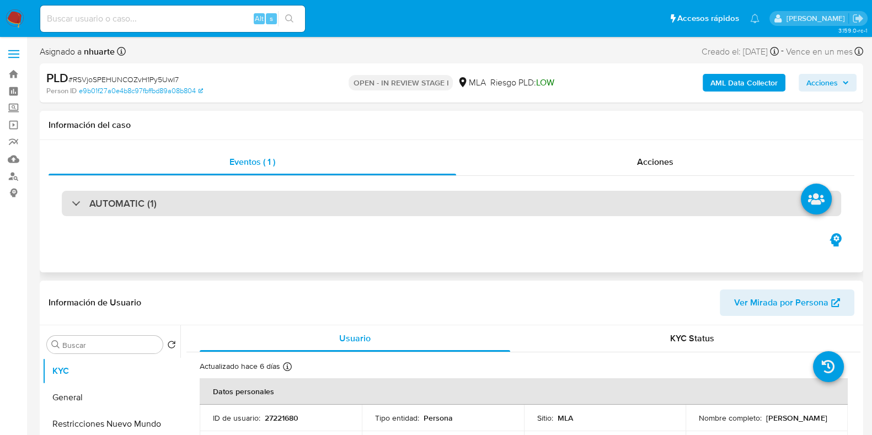
click at [267, 207] on div "AUTOMATIC (1)" at bounding box center [452, 203] width 780 height 25
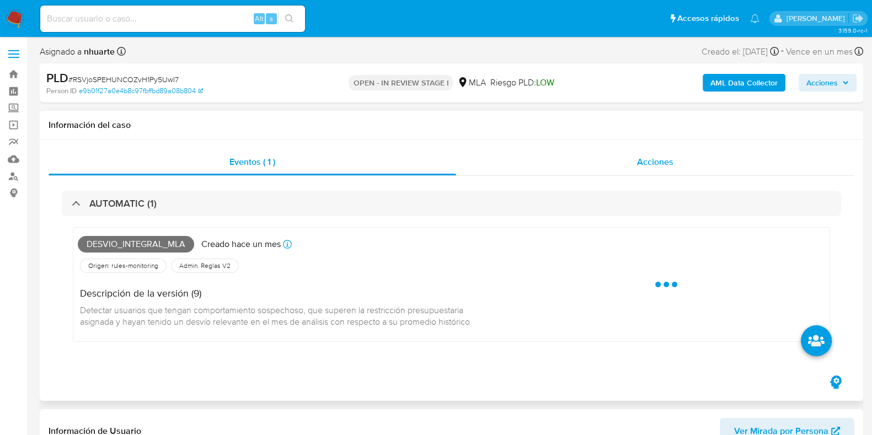
click at [666, 167] on span "Acciones" at bounding box center [655, 162] width 36 height 13
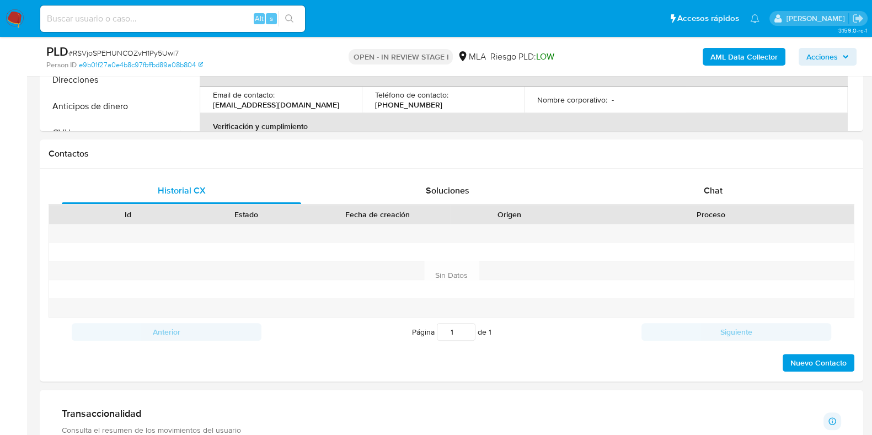
scroll to position [482, 0]
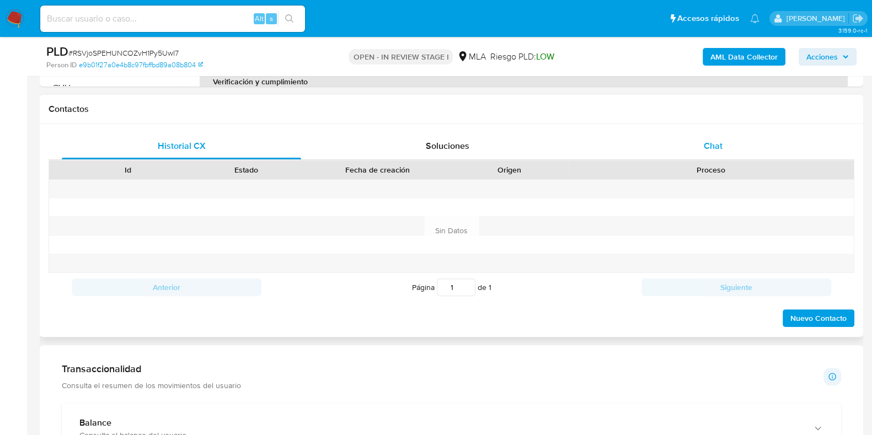
click at [718, 145] on span "Chat" at bounding box center [713, 146] width 19 height 13
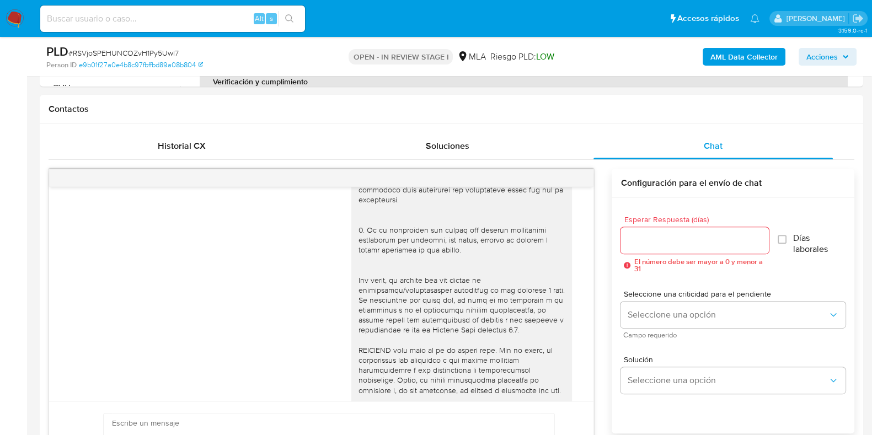
scroll to position [274, 0]
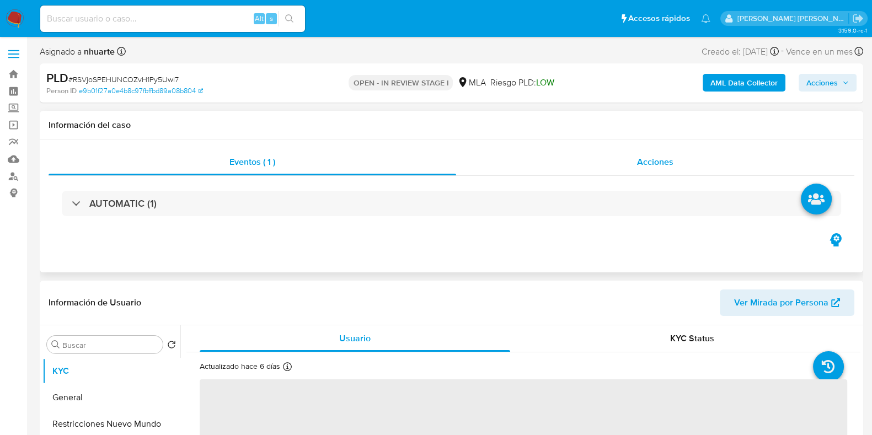
click at [663, 169] on div "Acciones" at bounding box center [655, 162] width 398 height 26
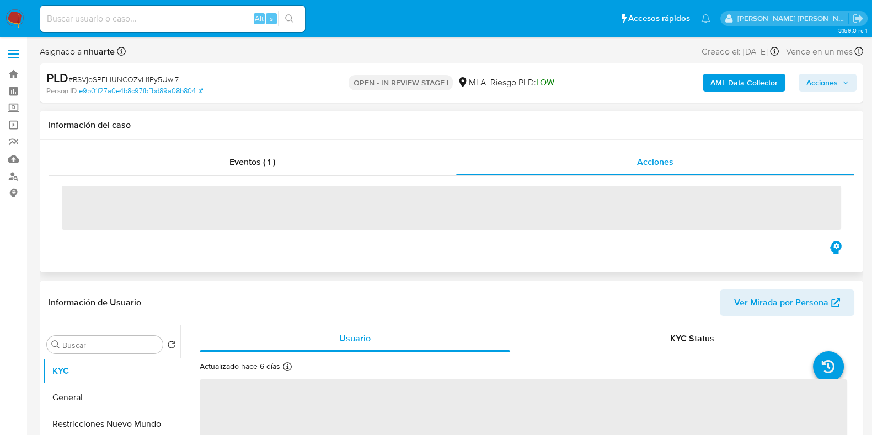
select select "10"
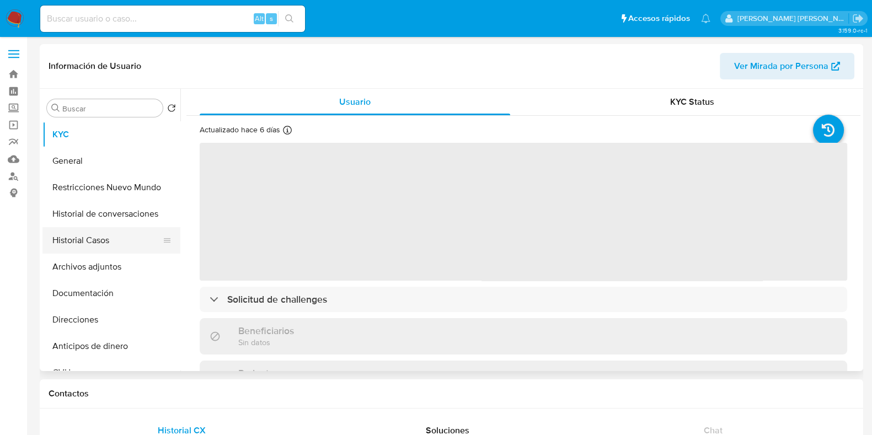
click at [88, 236] on button "Historial Casos" at bounding box center [106, 240] width 129 height 26
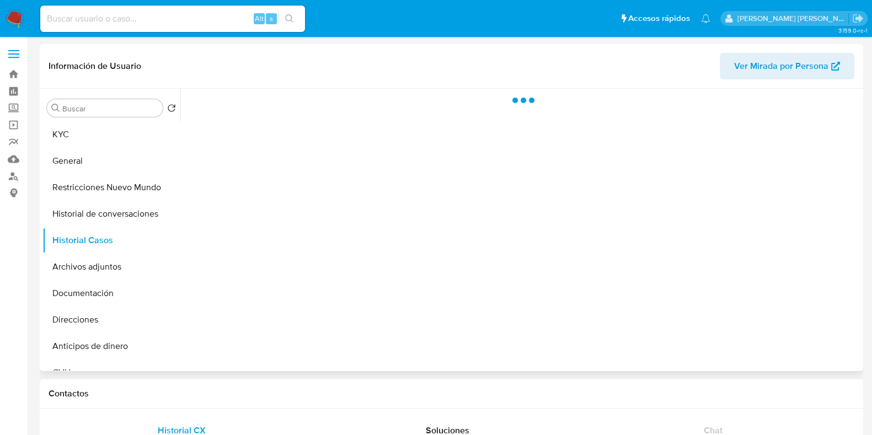
select select "10"
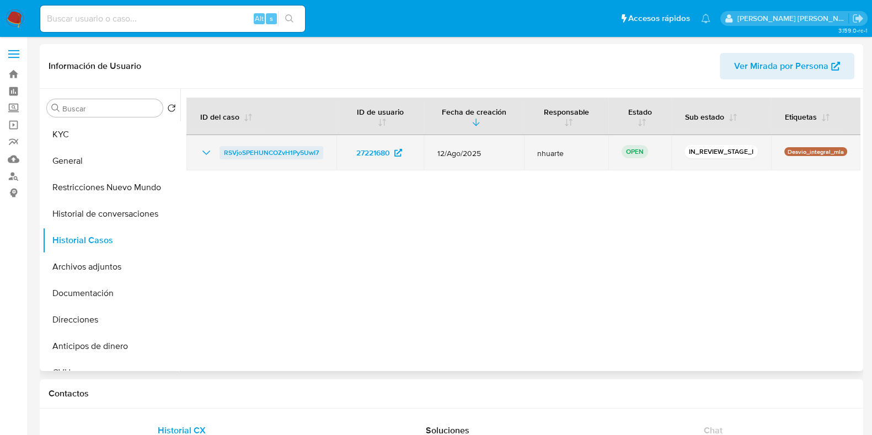
click at [290, 153] on span "RSVjoSPEHUNCOZvH1Py5UwI7" at bounding box center [271, 152] width 95 height 13
click at [287, 155] on span "RSVjoSPEHUNCOZvH1Py5UwI7" at bounding box center [271, 152] width 95 height 13
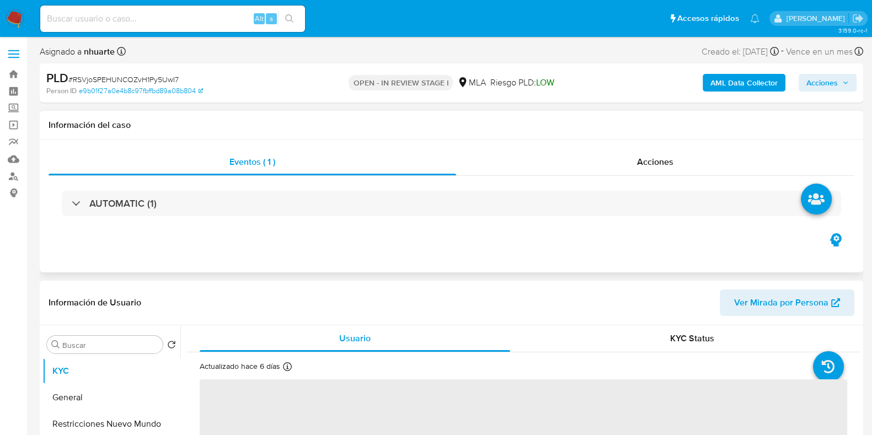
drag, startPoint x: 650, startPoint y: 169, endPoint x: 632, endPoint y: 177, distance: 19.5
click at [651, 169] on div "Acciones" at bounding box center [655, 162] width 398 height 26
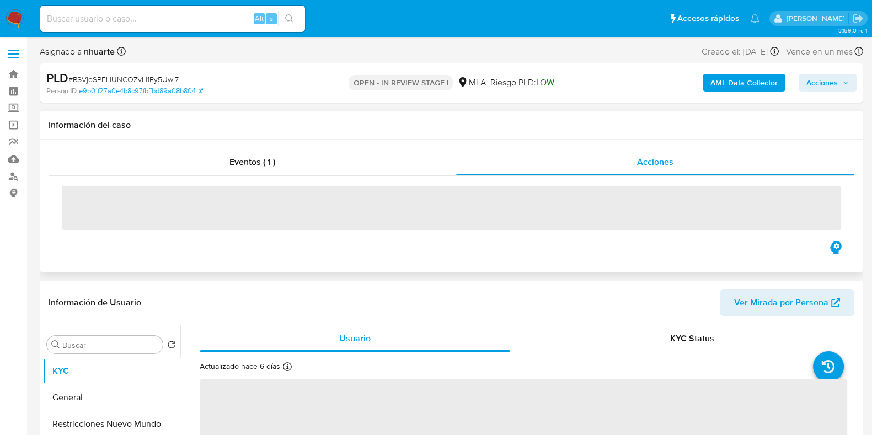
select select "10"
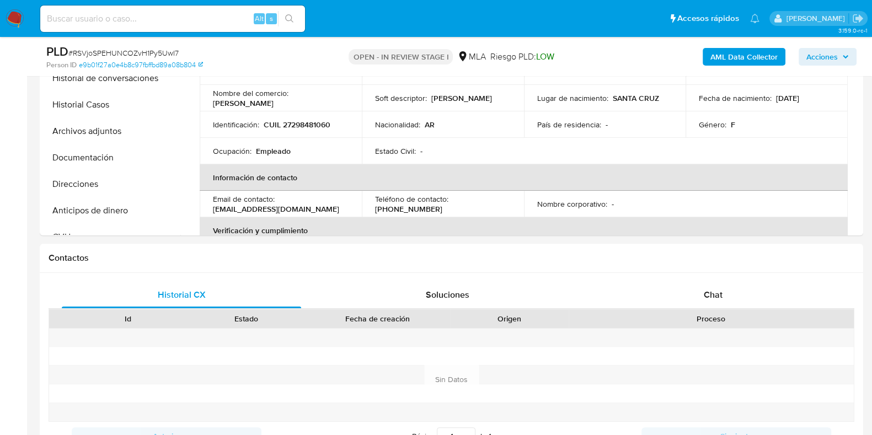
scroll to position [345, 0]
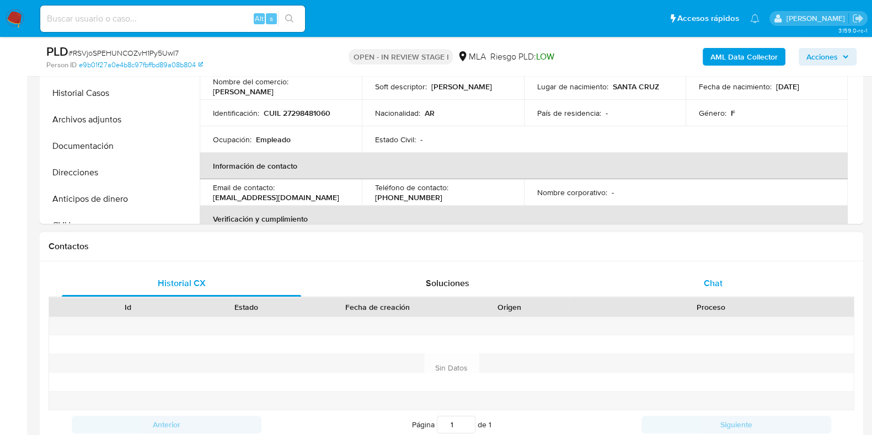
click at [724, 285] on div "Chat" at bounding box center [713, 283] width 239 height 26
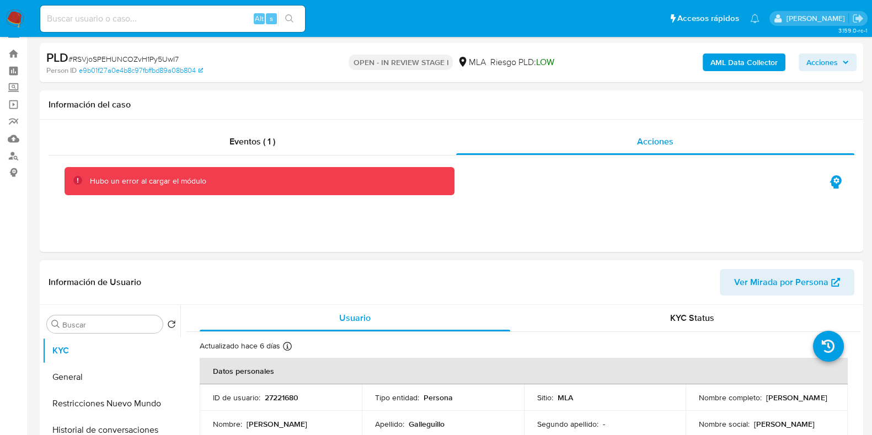
scroll to position [0, 0]
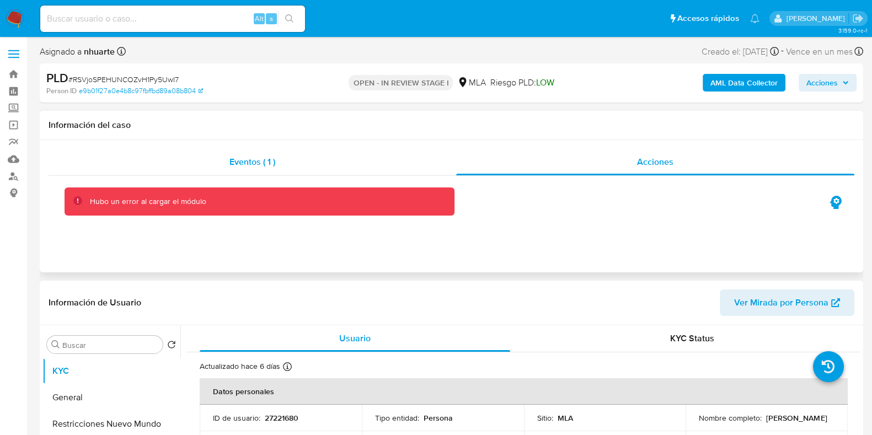
click at [248, 152] on div "Eventos ( 1 )" at bounding box center [253, 162] width 408 height 26
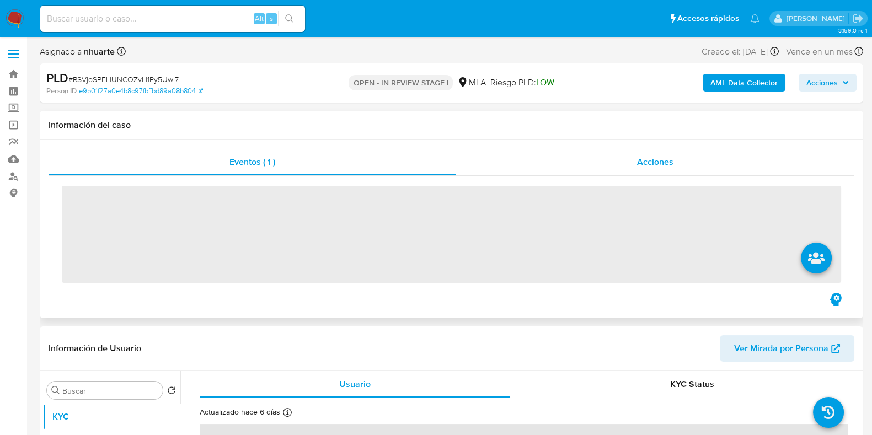
click at [672, 163] on span "Acciones" at bounding box center [655, 162] width 36 height 13
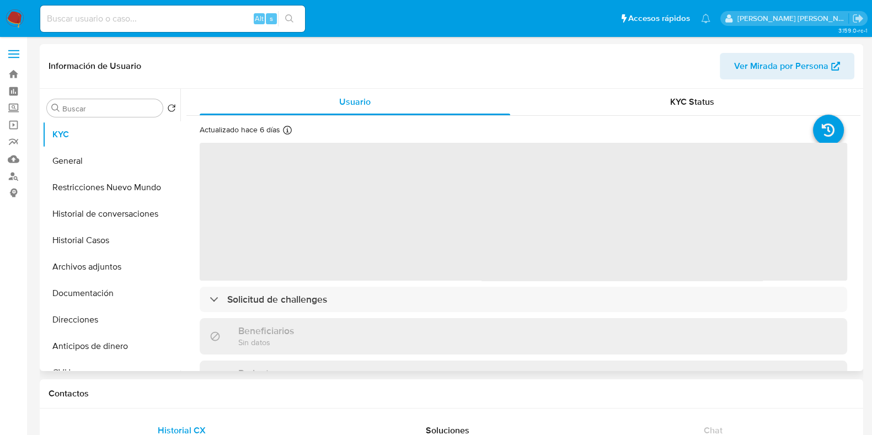
drag, startPoint x: 74, startPoint y: 241, endPoint x: 355, endPoint y: 223, distance: 280.9
click at [74, 241] on button "Historial Casos" at bounding box center [111, 240] width 138 height 26
select select "10"
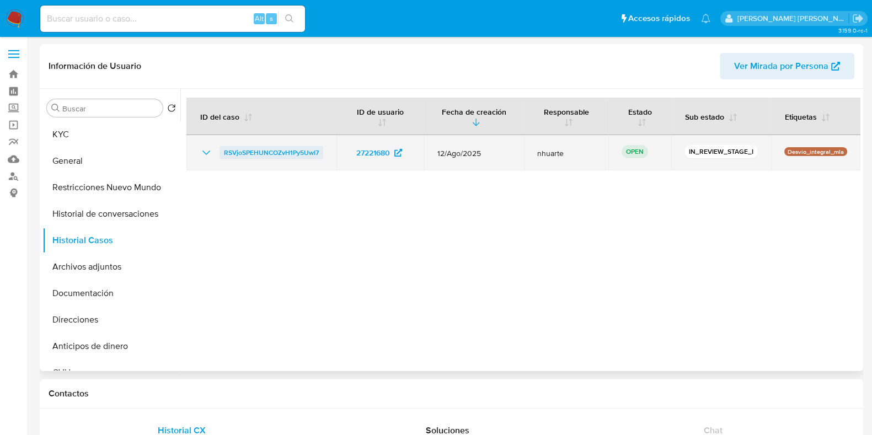
click at [287, 152] on span "RSVjoSPEHUNCOZvH1Py5UwI7" at bounding box center [271, 152] width 95 height 13
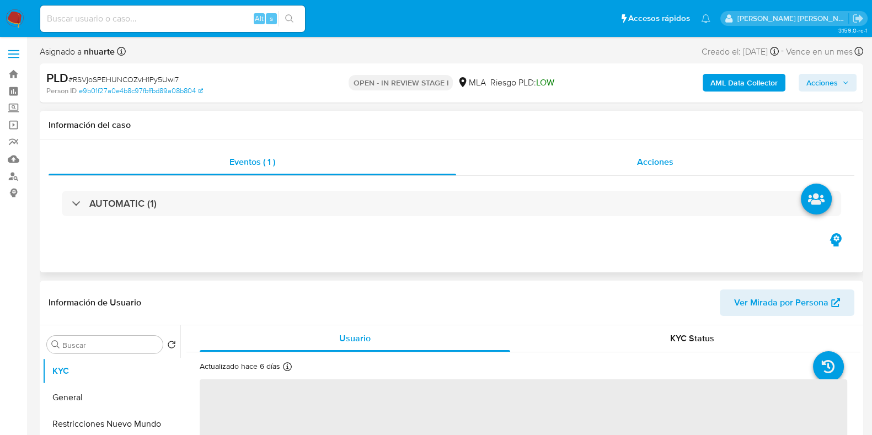
select select "10"
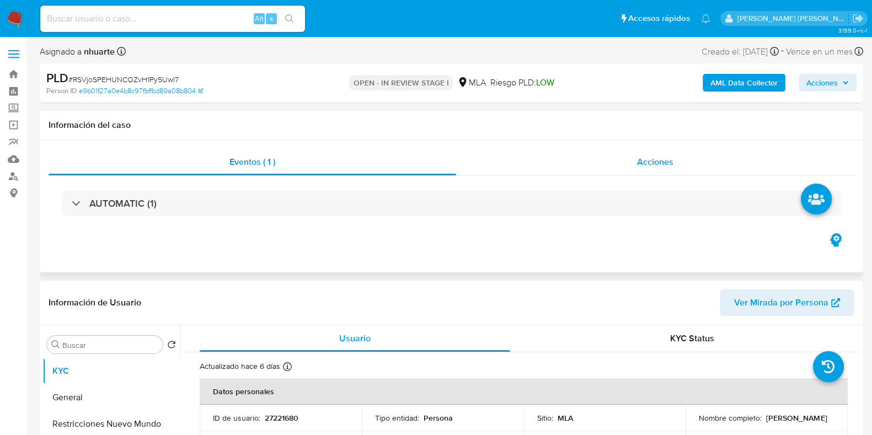
click at [632, 156] on div "Acciones" at bounding box center [655, 162] width 398 height 26
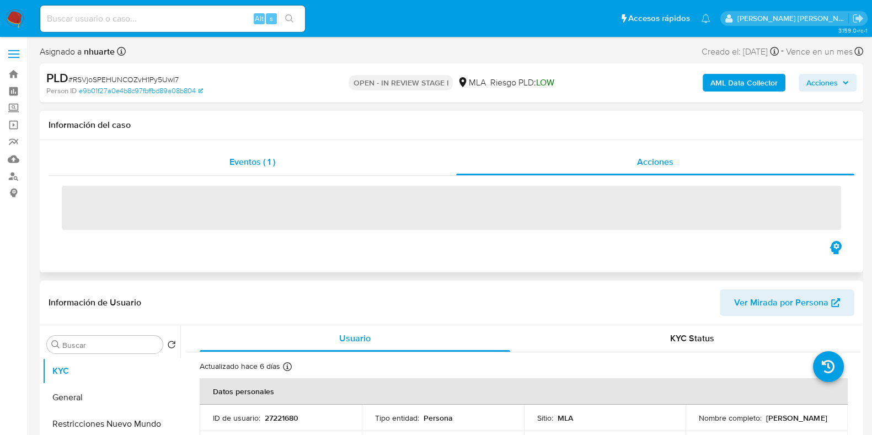
click at [265, 163] on span "Eventos ( 1 )" at bounding box center [253, 162] width 46 height 13
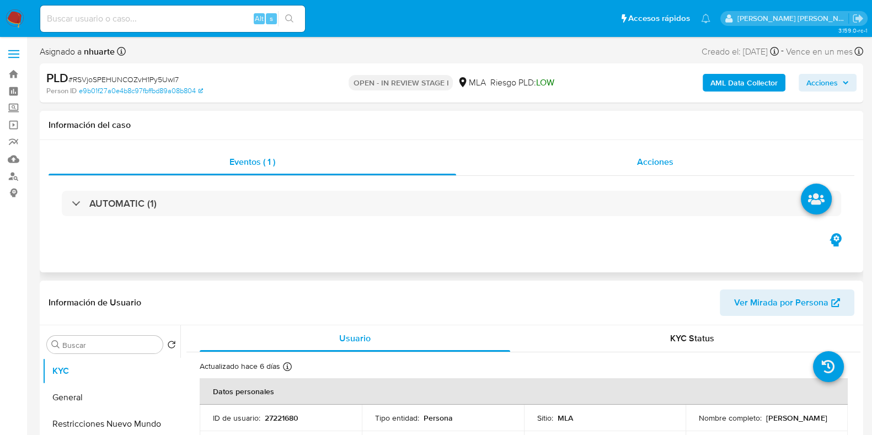
click at [657, 161] on span "Acciones" at bounding box center [655, 162] width 36 height 13
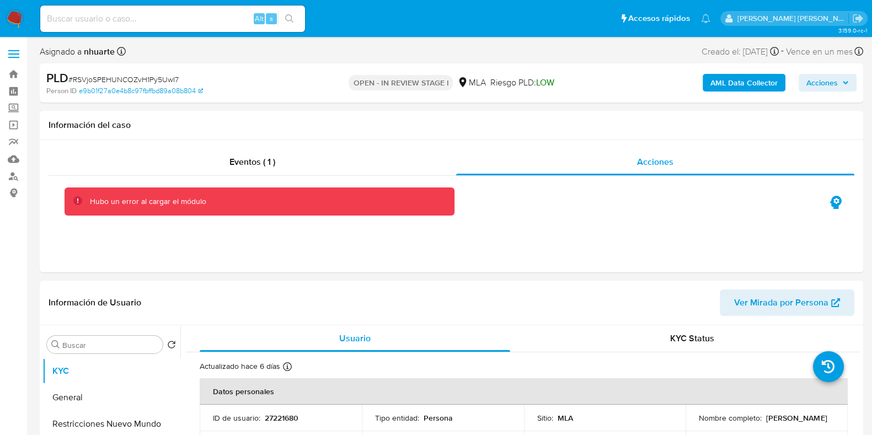
click at [358, 100] on div "PLD # RSVjoSPEHUNCOZvH1Py5UwI7 Person ID e9b01f27a0e4b8c97fbffbd89a08b804 OPEN …" at bounding box center [452, 82] width 824 height 39
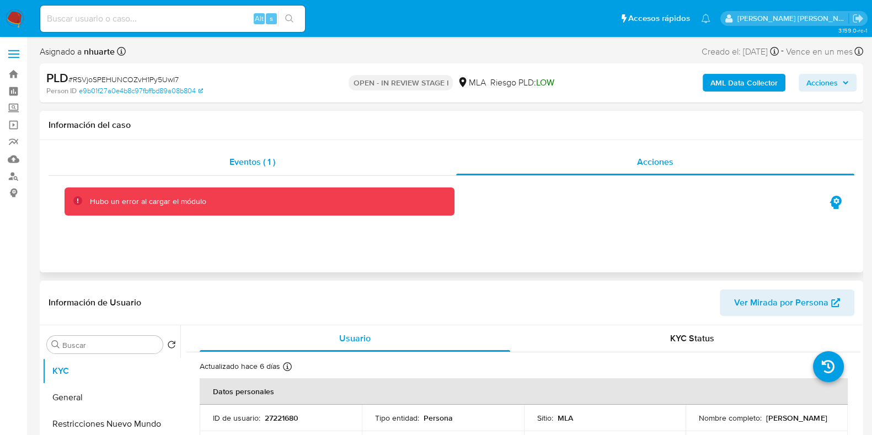
click at [257, 157] on span "Eventos ( 1 )" at bounding box center [253, 162] width 46 height 13
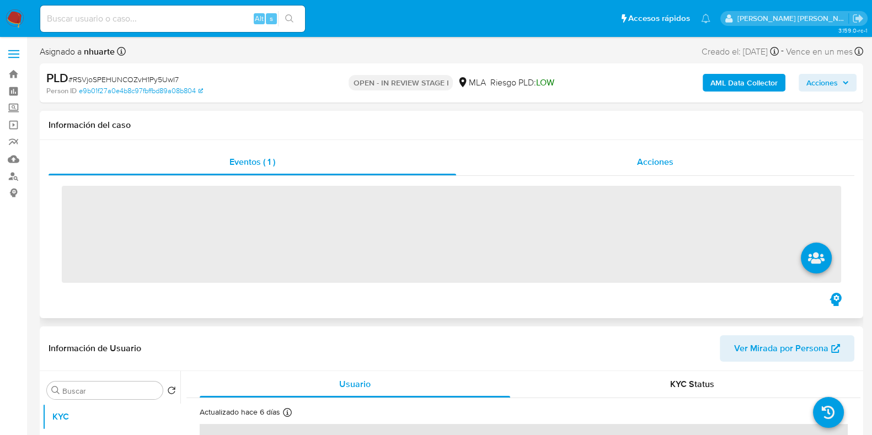
click at [659, 174] on div "Acciones" at bounding box center [655, 162] width 398 height 26
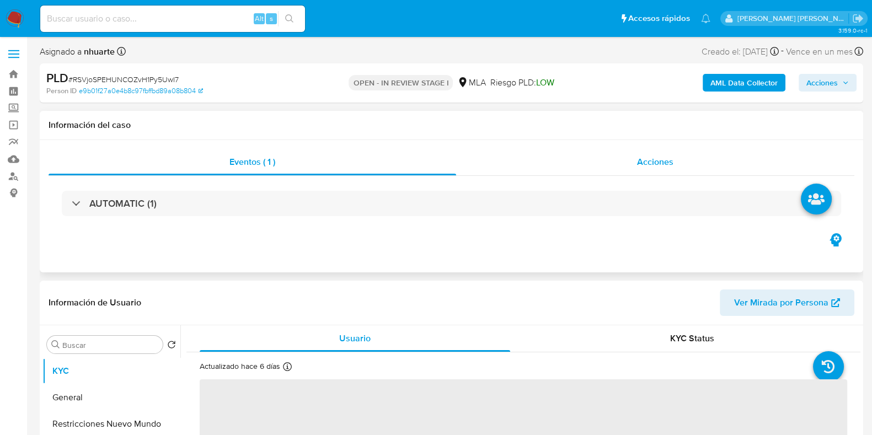
drag, startPoint x: 669, startPoint y: 163, endPoint x: 621, endPoint y: 164, distance: 48.0
click at [669, 163] on span "Acciones" at bounding box center [655, 162] width 36 height 13
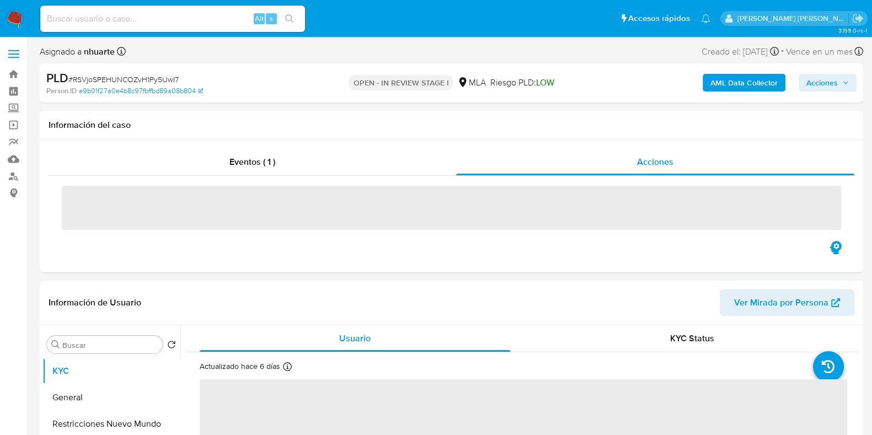
select select "10"
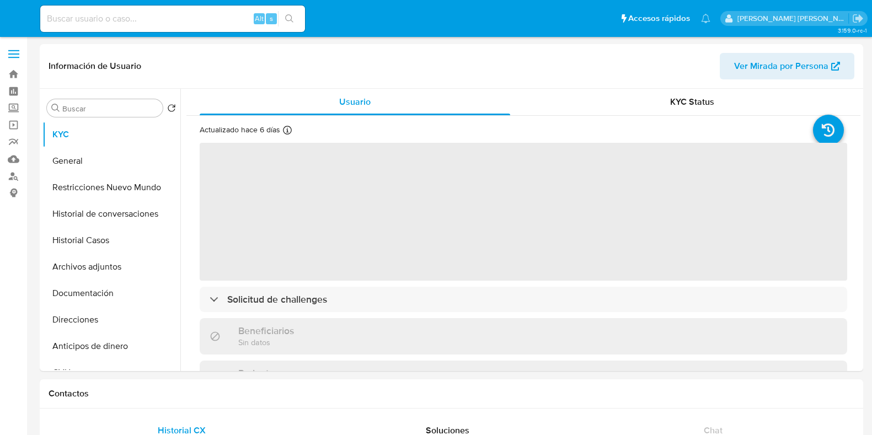
select select "10"
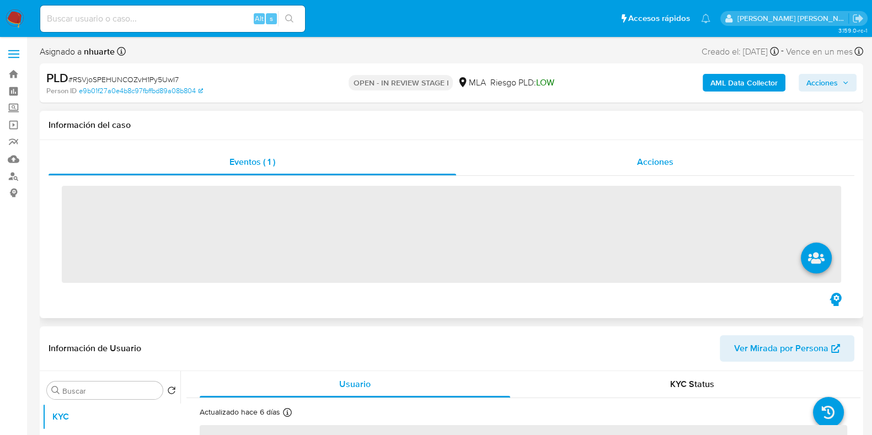
click at [635, 159] on div "Acciones" at bounding box center [655, 162] width 398 height 26
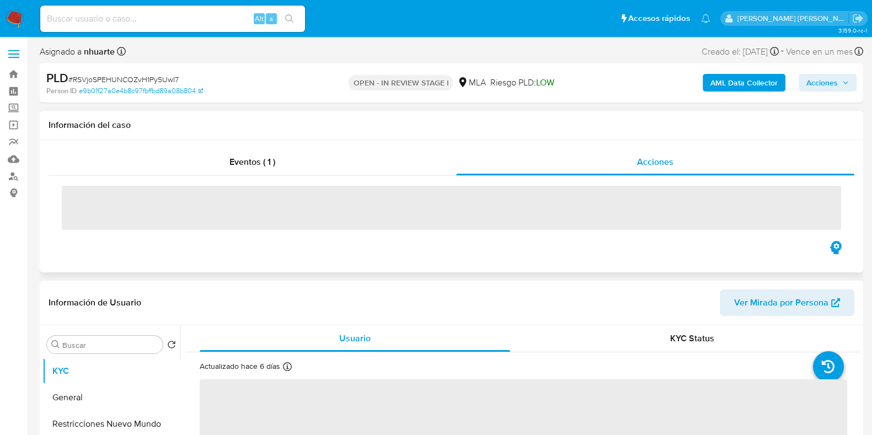
select select "10"
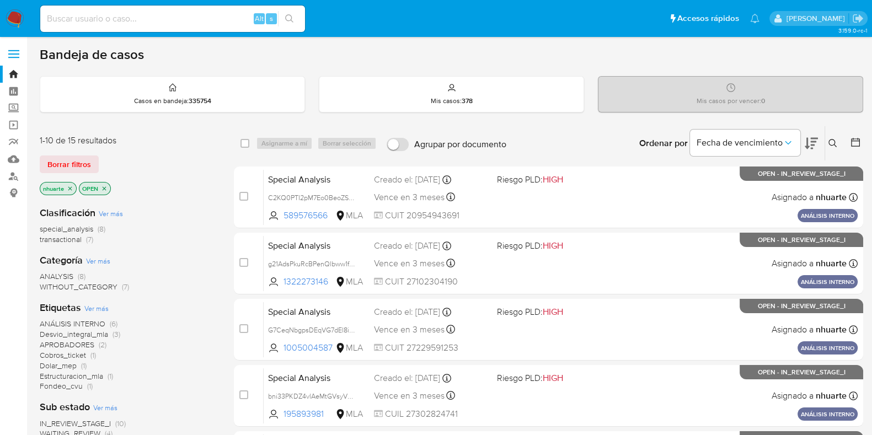
drag, startPoint x: 110, startPoint y: 18, endPoint x: 55, endPoint y: 21, distance: 55.3
click at [55, 21] on input at bounding box center [172, 19] width 265 height 14
paste input "303464565"
type input "303464565"
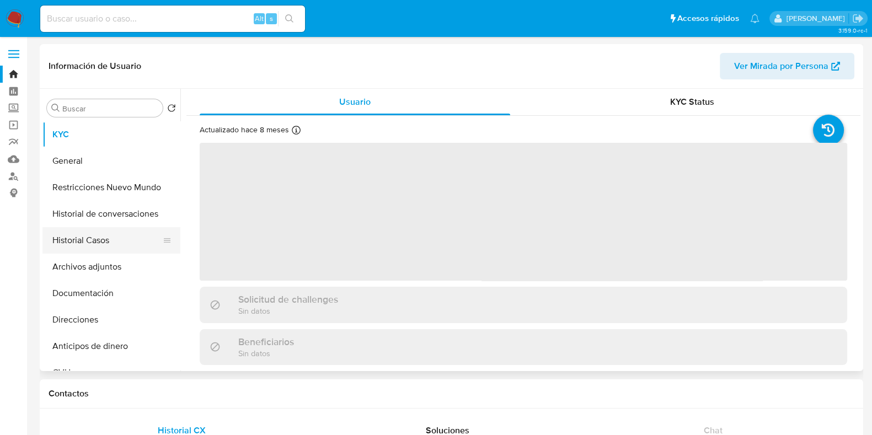
click at [101, 237] on button "Historial Casos" at bounding box center [106, 240] width 129 height 26
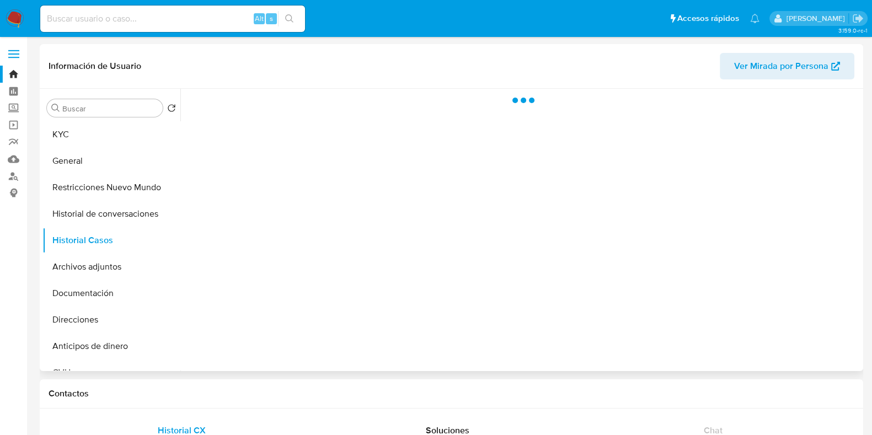
select select "10"
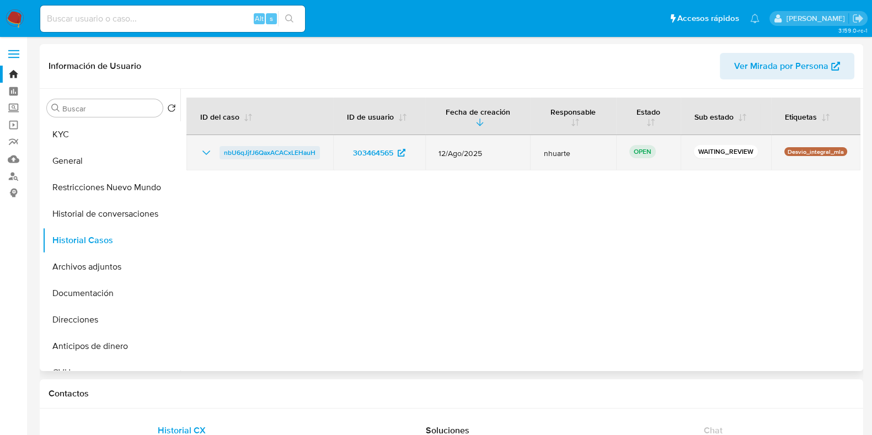
click at [255, 157] on span "nbU6qJjfJ6QaxACACxLEHauH" at bounding box center [270, 152] width 92 height 13
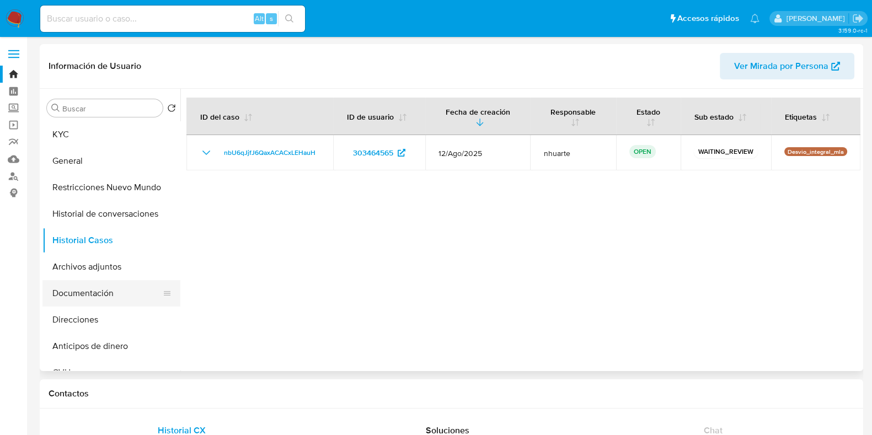
click at [130, 288] on button "Documentación" at bounding box center [106, 293] width 129 height 26
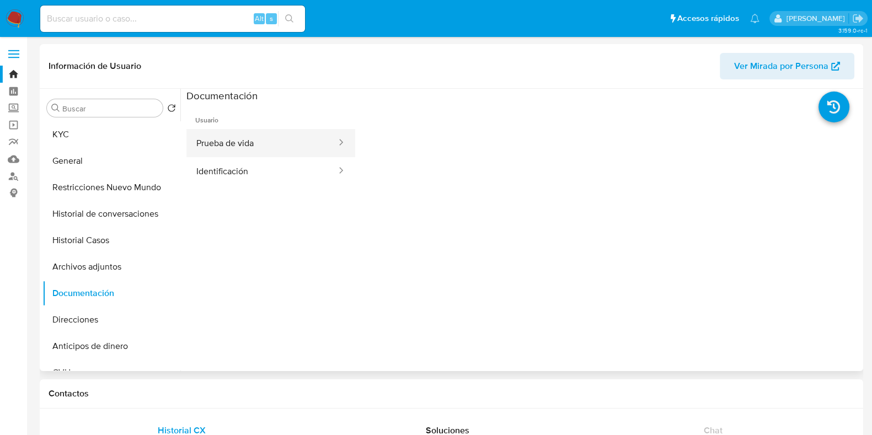
click at [258, 142] on button "Prueba de vida" at bounding box center [262, 143] width 151 height 28
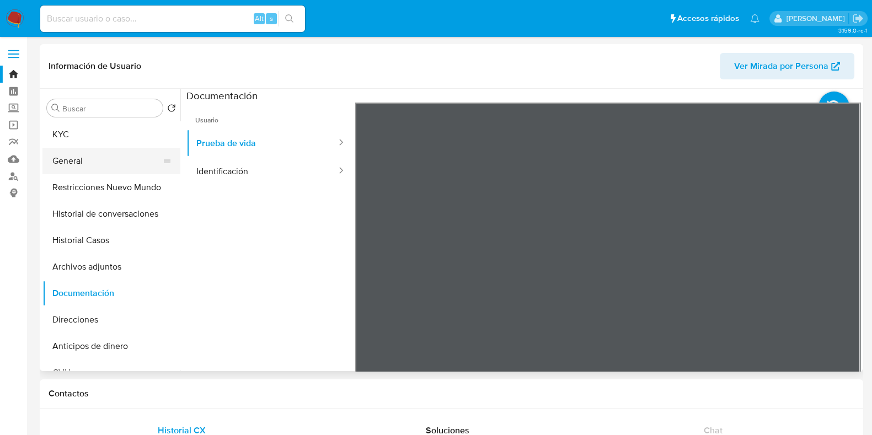
click at [103, 153] on button "General" at bounding box center [106, 161] width 129 height 26
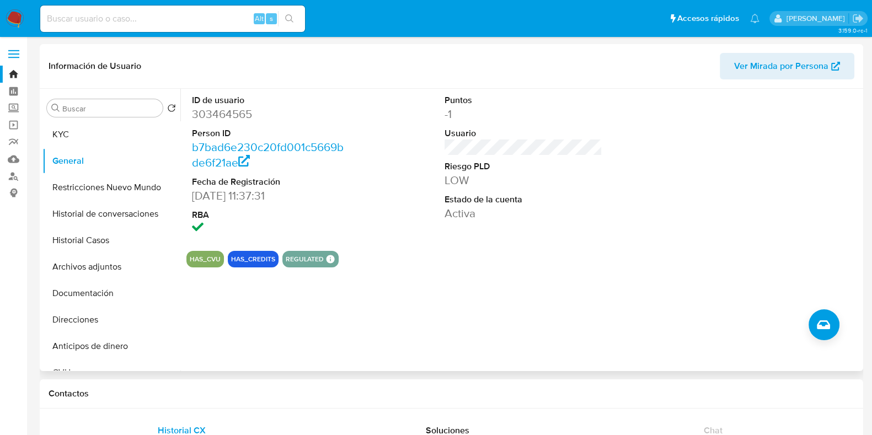
click at [211, 116] on dd "303464565" at bounding box center [271, 114] width 158 height 15
copy dd "303464565"
click at [95, 131] on button "KYC" at bounding box center [106, 134] width 129 height 26
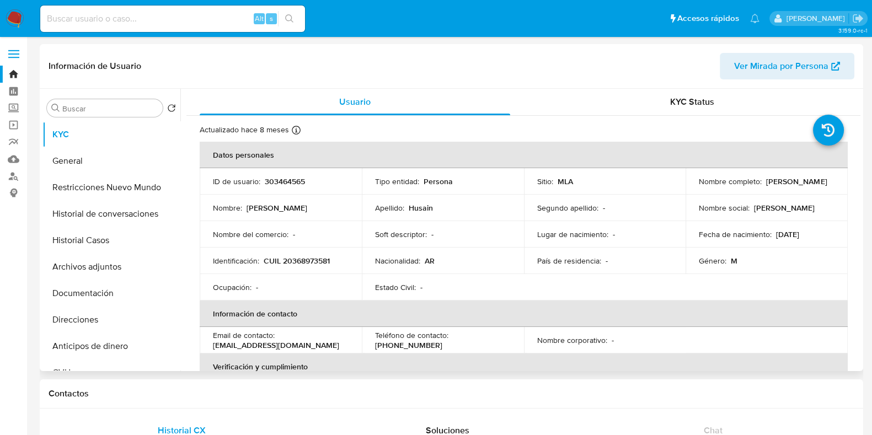
click at [315, 261] on p "CUIL 20368973581" at bounding box center [297, 261] width 66 height 10
copy p "20368973581"
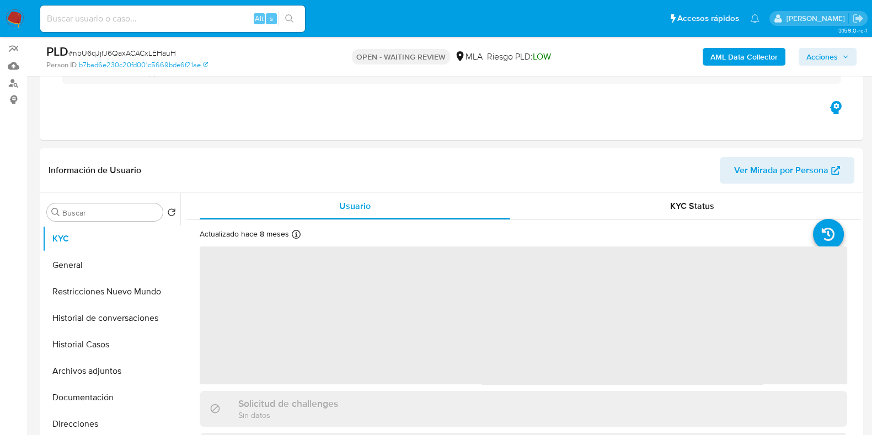
scroll to position [275, 0]
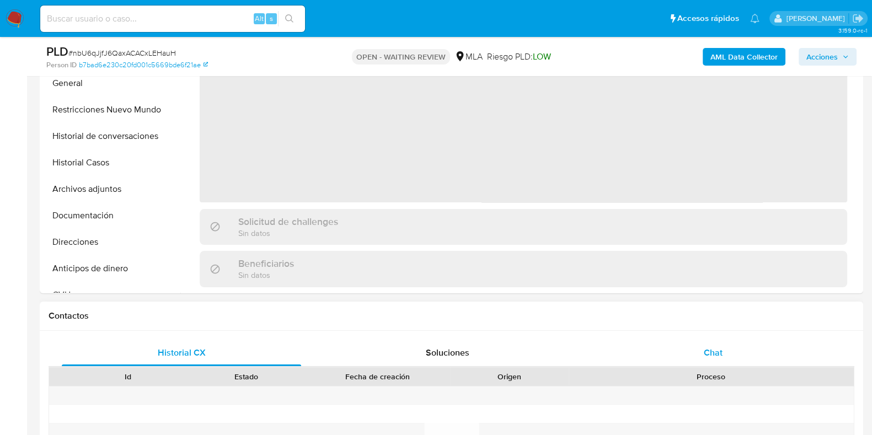
select select "10"
click at [707, 347] on span "Chat" at bounding box center [713, 353] width 19 height 13
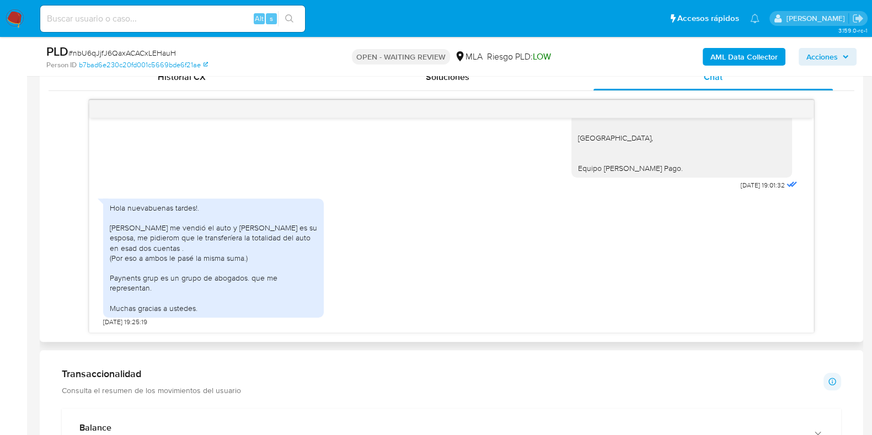
scroll to position [1284, 0]
click at [148, 55] on span "# nbU6qJjfJ6QaxACACxLEHauH" at bounding box center [122, 52] width 108 height 11
copy span "nbU6qJjfJ6QaxACACxLEHauH"
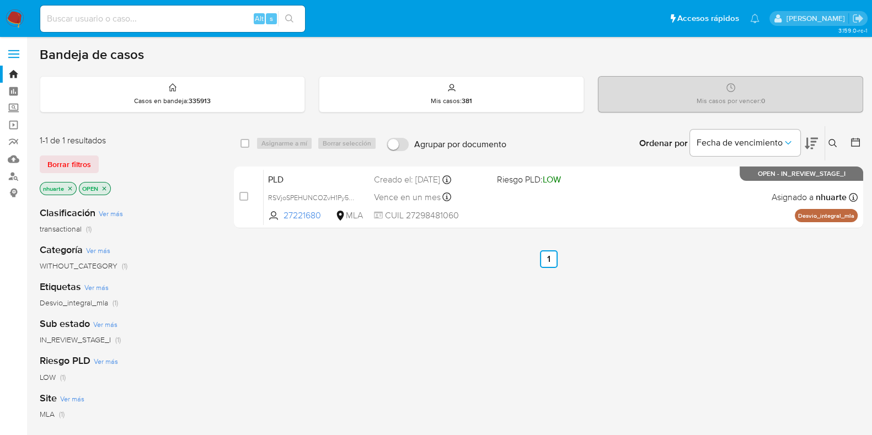
drag, startPoint x: 72, startPoint y: 160, endPoint x: 104, endPoint y: 155, distance: 33.0
click at [72, 158] on span "Borrar filtros" at bounding box center [69, 164] width 44 height 15
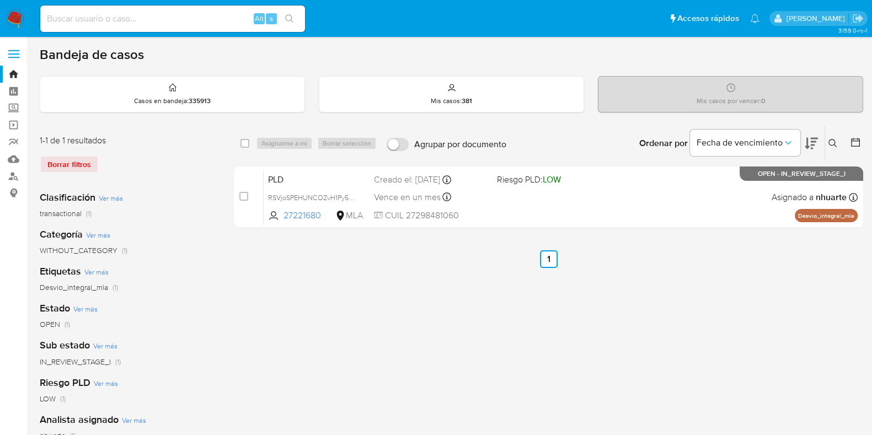
click at [833, 140] on icon at bounding box center [833, 143] width 9 height 9
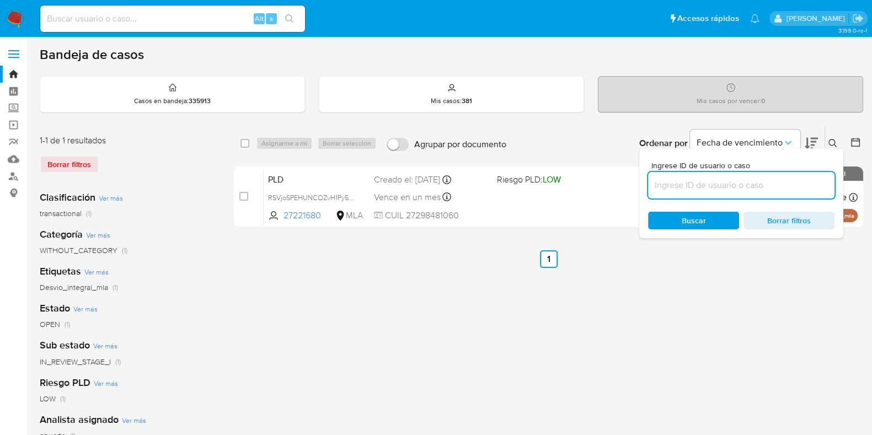
click at [775, 182] on input at bounding box center [741, 185] width 187 height 14
type input "nbU6qJjfJ6QaxACACxLEHauH"
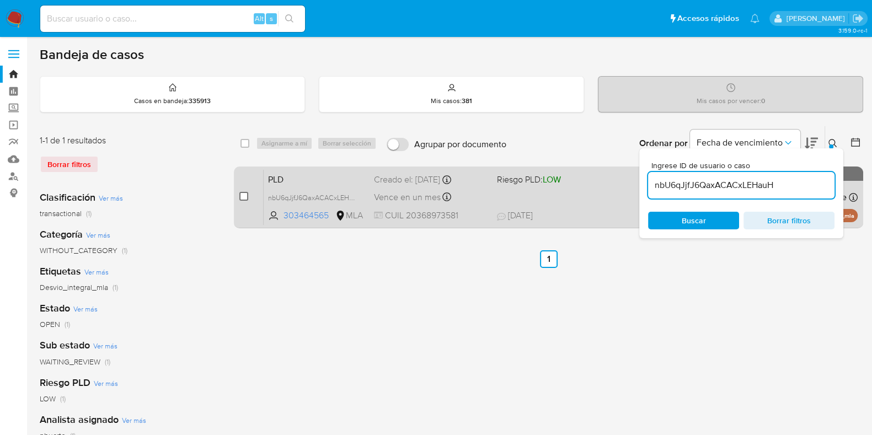
click at [244, 198] on input "checkbox" at bounding box center [243, 196] width 9 height 9
checkbox input "true"
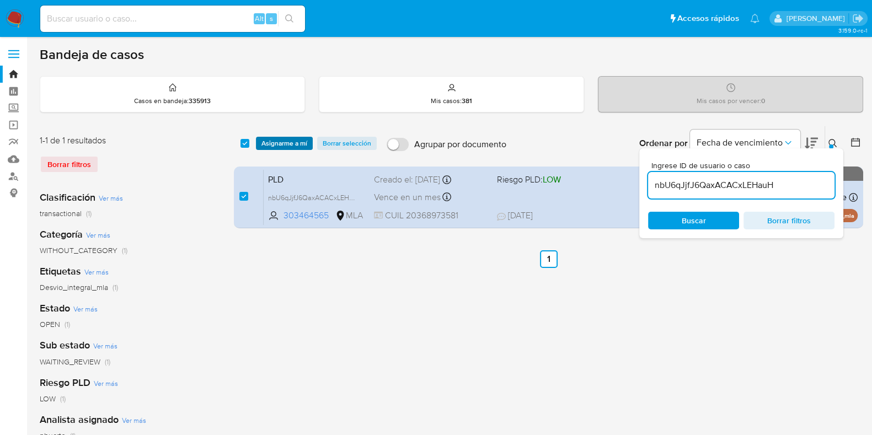
click at [273, 146] on span "Asignarme a mí" at bounding box center [285, 143] width 46 height 11
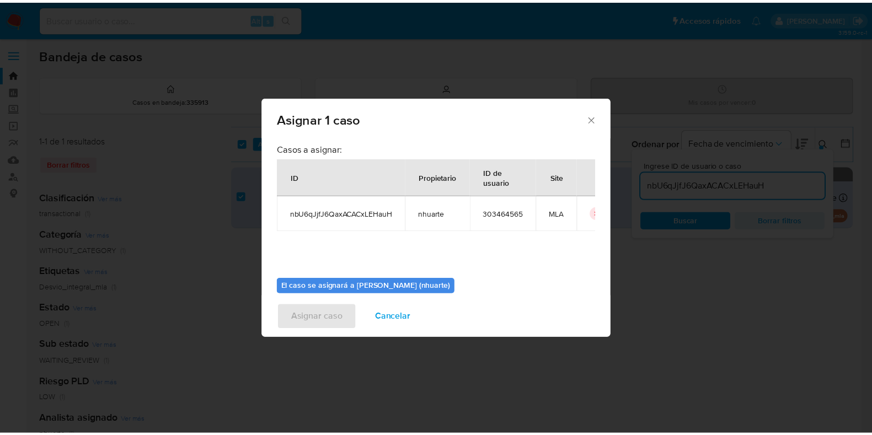
scroll to position [57, 0]
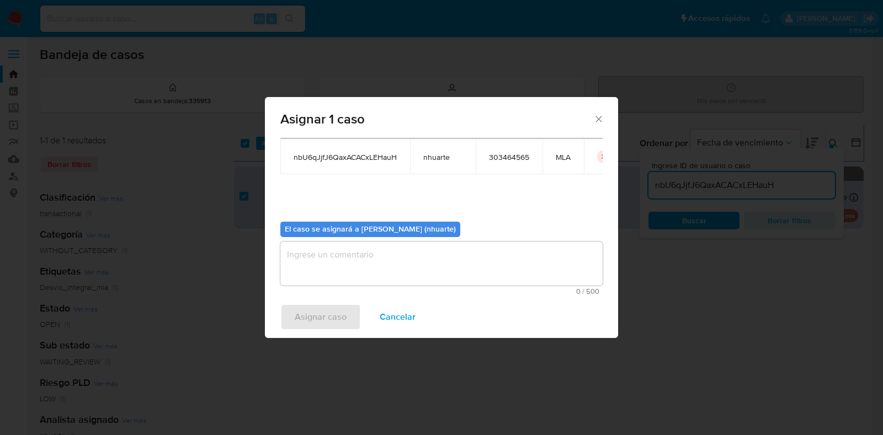
click at [377, 264] on textarea "assign-modal" at bounding box center [441, 264] width 322 height 44
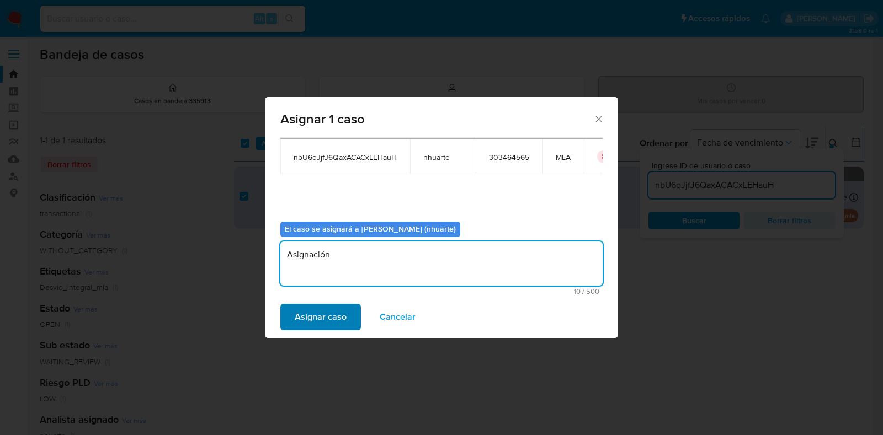
type textarea "Asignación"
click at [342, 311] on span "Asignar caso" at bounding box center [321, 317] width 52 height 24
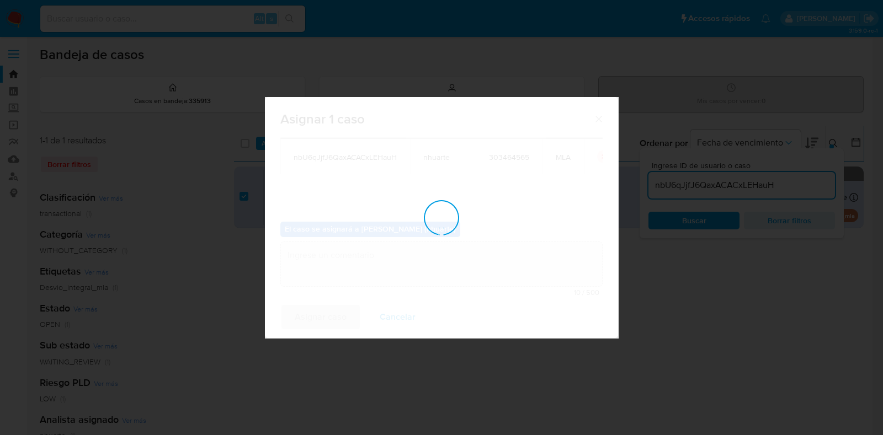
checkbox input "false"
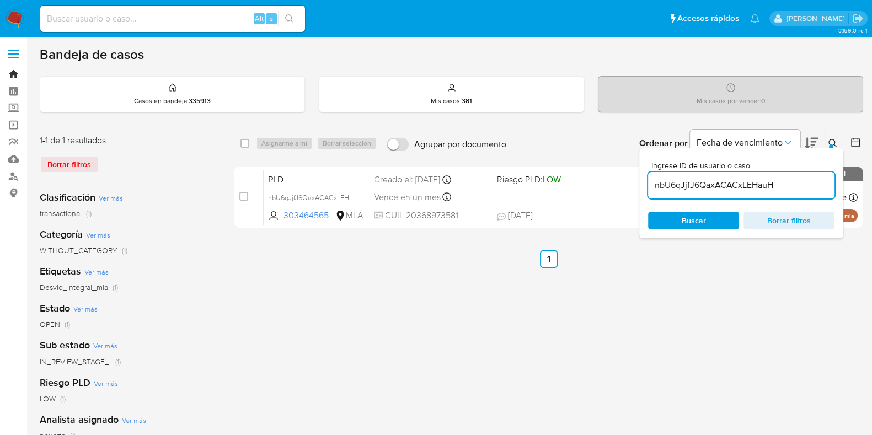
click at [14, 74] on link "Bandeja" at bounding box center [65, 74] width 131 height 17
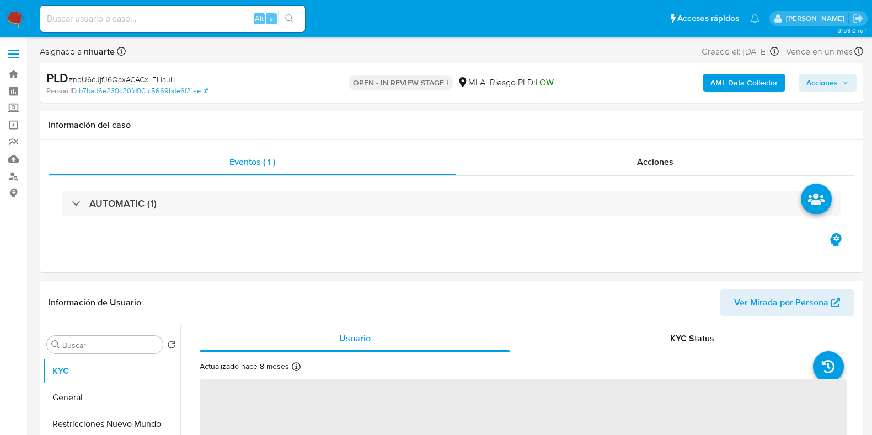
select select "10"
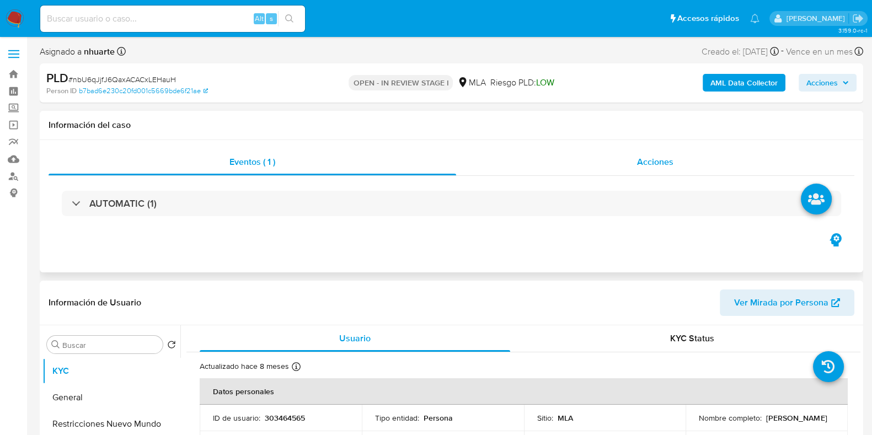
click at [646, 173] on div "Acciones" at bounding box center [655, 162] width 398 height 26
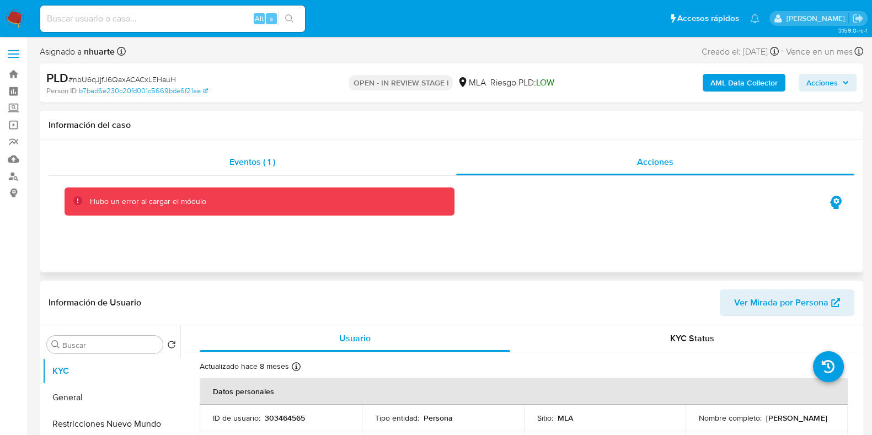
click at [240, 163] on span "Eventos ( 1 )" at bounding box center [253, 162] width 46 height 13
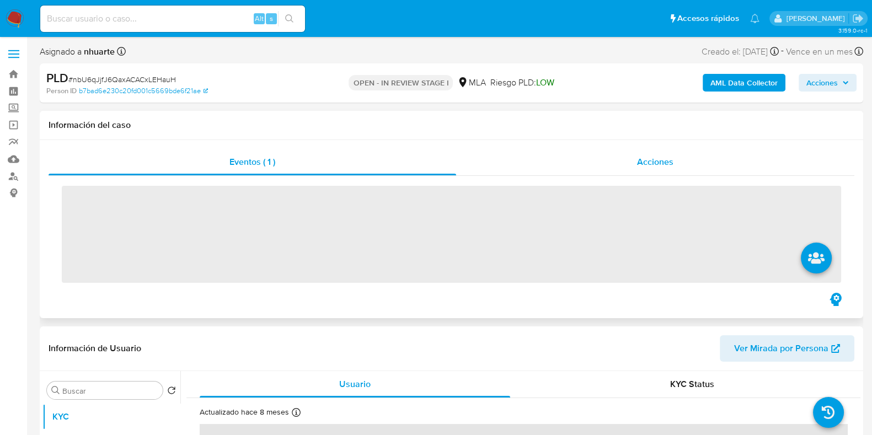
click at [661, 153] on div "Acciones" at bounding box center [655, 162] width 398 height 26
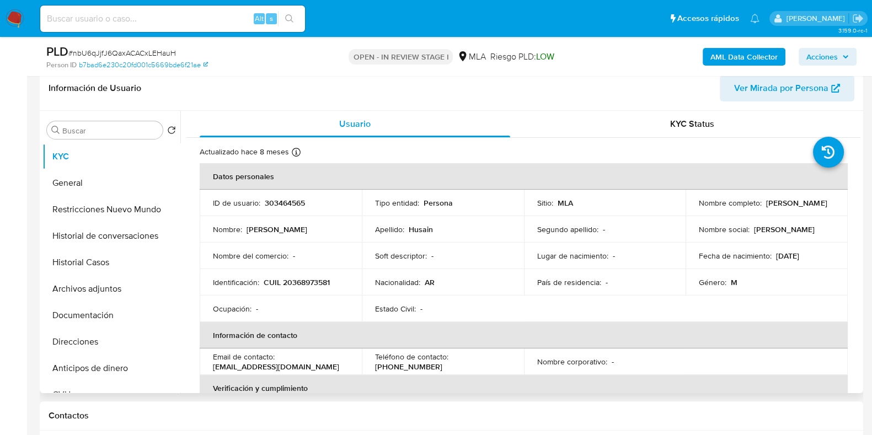
scroll to position [345, 0]
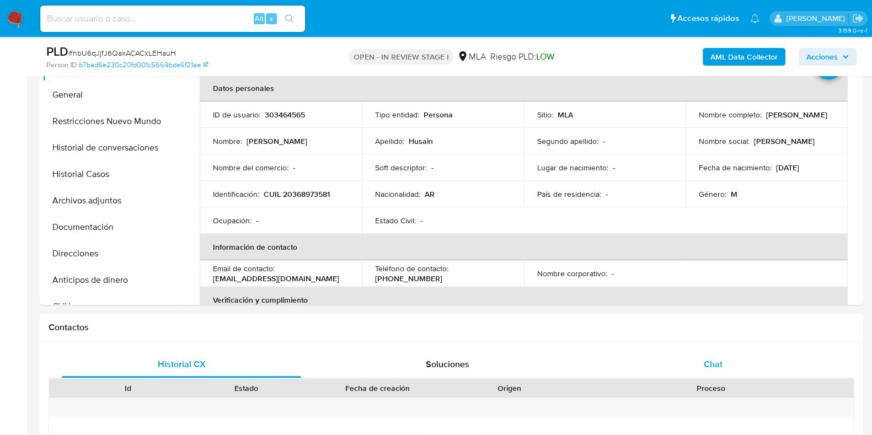
click at [711, 359] on span "Chat" at bounding box center [713, 364] width 19 height 13
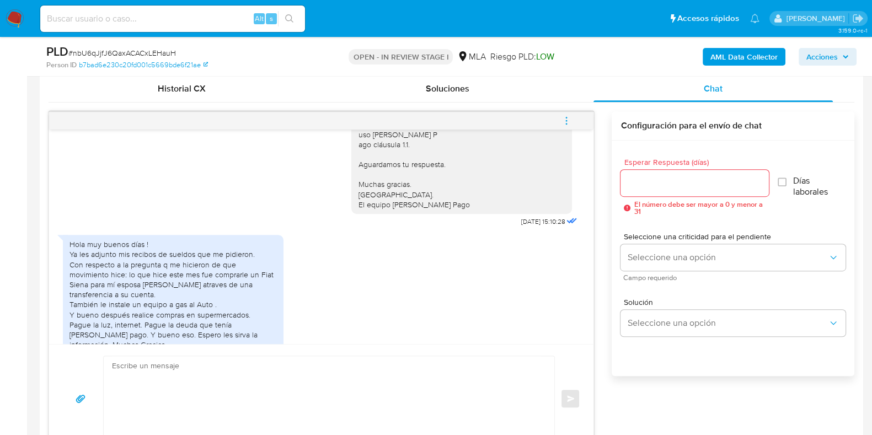
scroll to position [801, 0]
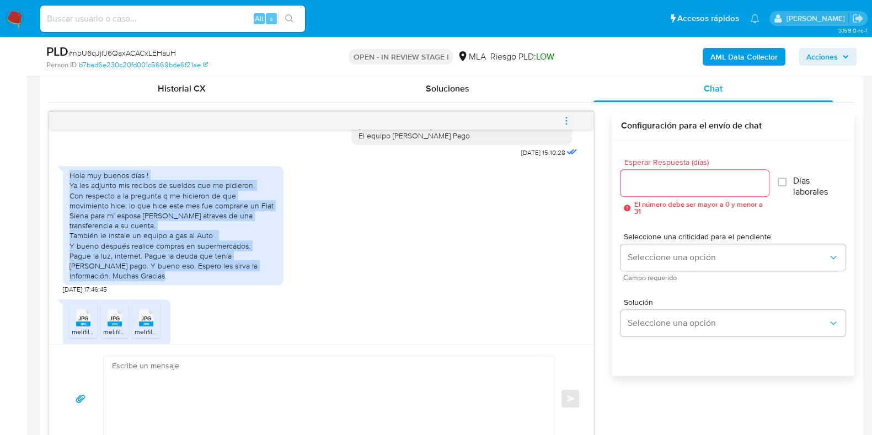
drag, startPoint x: 70, startPoint y: 201, endPoint x: 118, endPoint y: 304, distance: 112.6
click at [118, 281] on div "Hola muy buenos días ! Ya les adjunto mis recibos de sueldos que me pidieron. C…" at bounding box center [173, 226] width 207 height 110
copy div "Hola muy buenos días ! Ya les adjunto mis recibos de sueldos que me pidieron. C…"
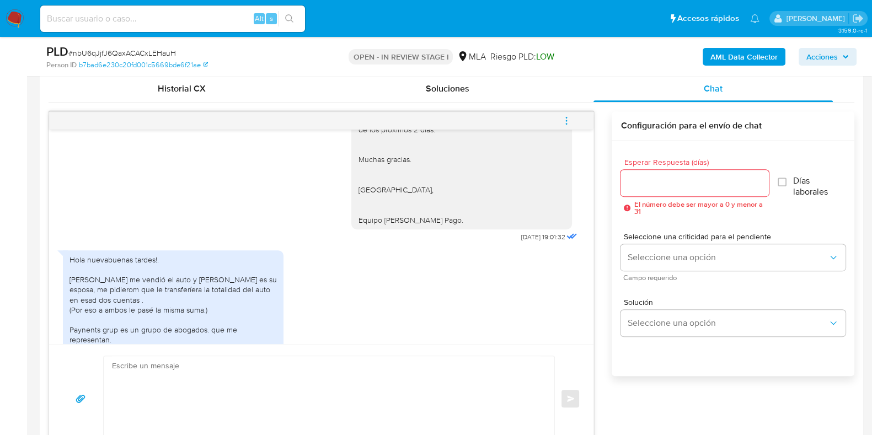
scroll to position [1284, 0]
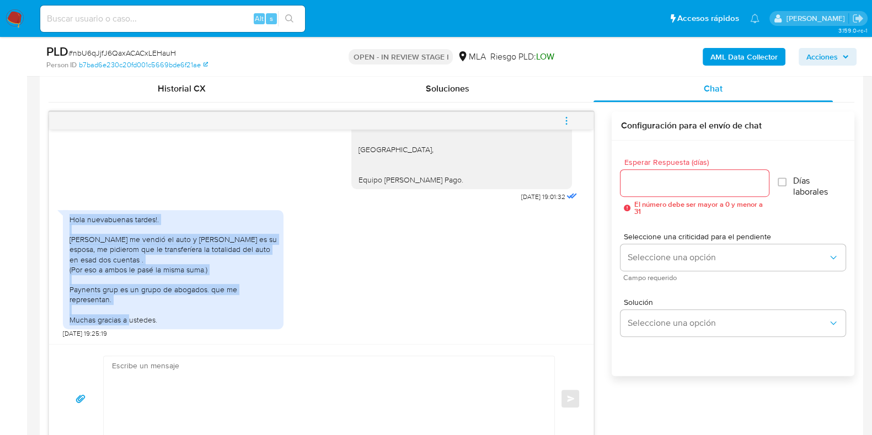
drag, startPoint x: 69, startPoint y: 219, endPoint x: 167, endPoint y: 318, distance: 139.7
click at [167, 318] on div "Hola nuevabuenas tardes!. Pablo ivaldi me vendió el auto y Adalid es su esposa,…" at bounding box center [173, 270] width 207 height 110
copy div "Hola nuevabuenas tardes!. Pablo ivaldi me vendió el auto y Adalid es su esposa,…"
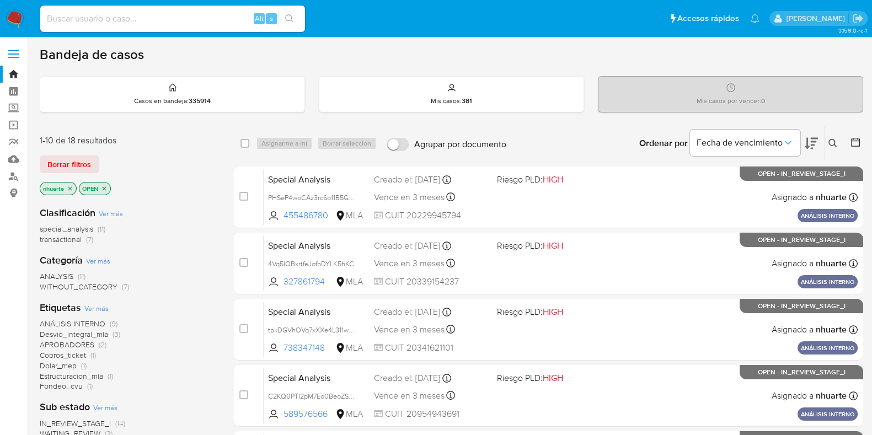
click at [115, 322] on span "(9)" at bounding box center [114, 323] width 8 height 11
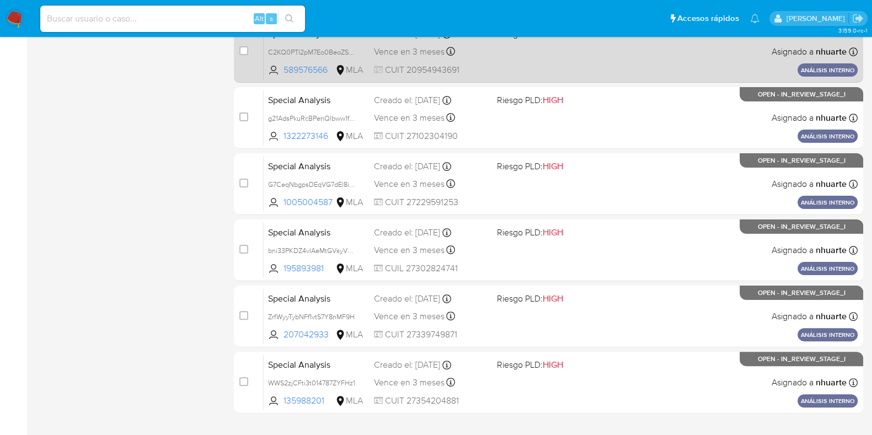
scroll to position [408, 0]
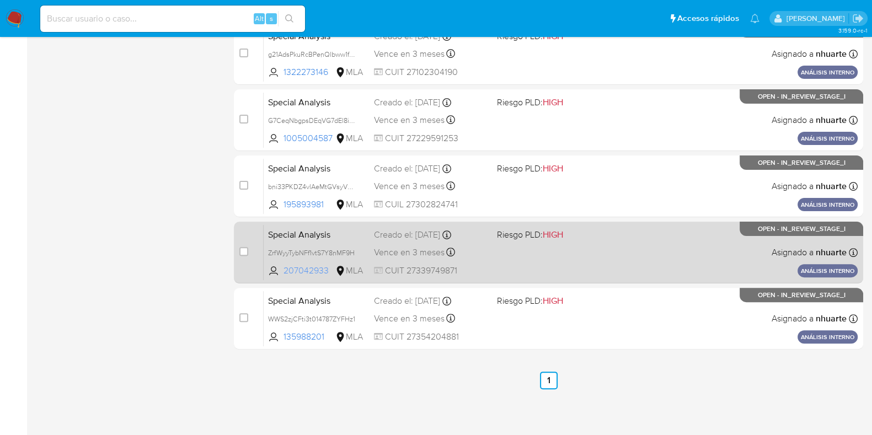
click span "207042933"
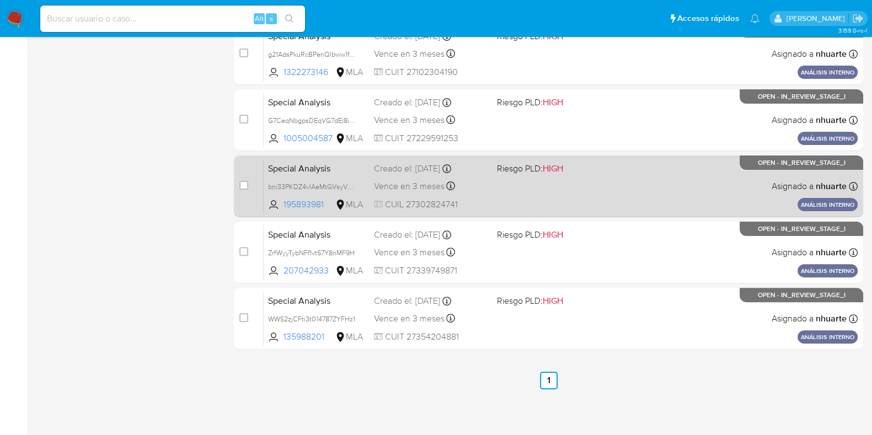
scroll to position [0, 0]
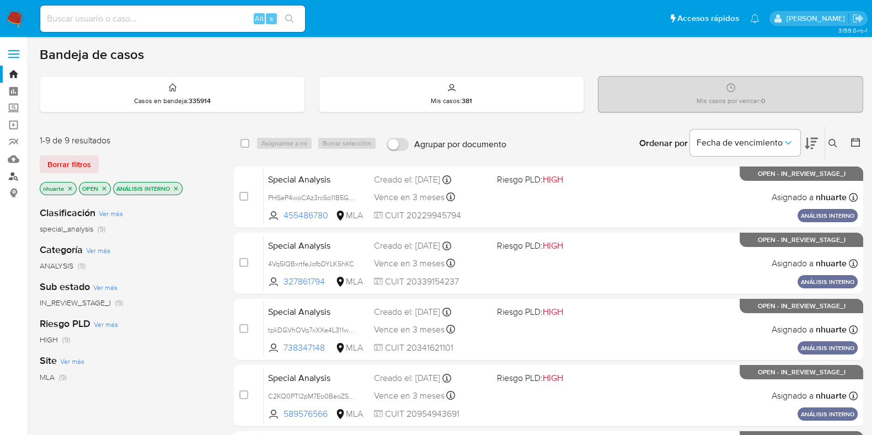
click link "Buscador de personas"
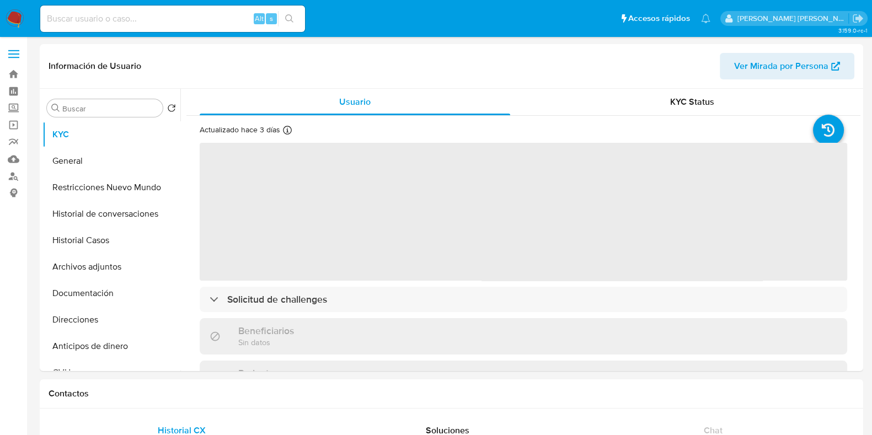
select select "10"
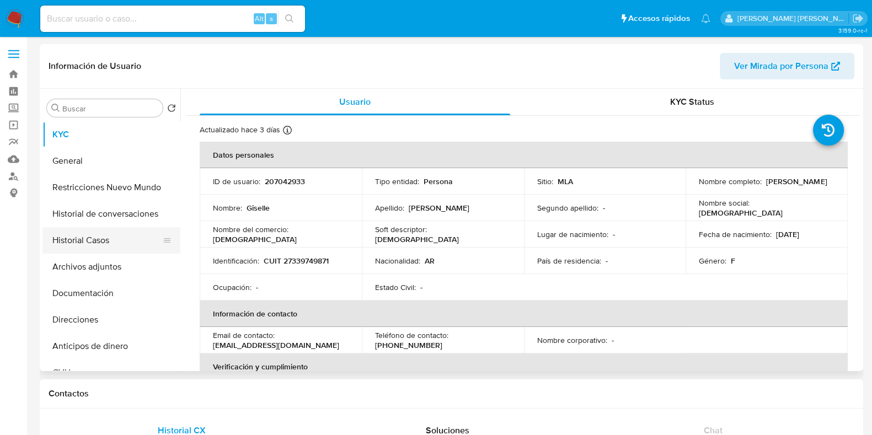
click at [121, 236] on button "Historial Casos" at bounding box center [106, 240] width 129 height 26
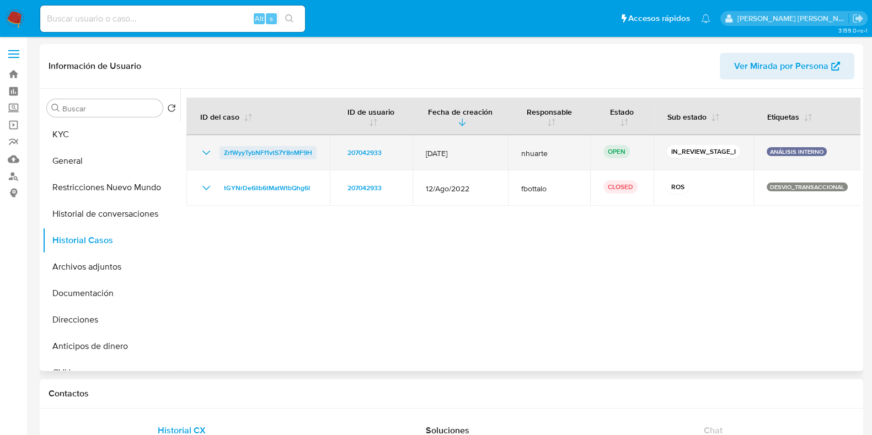
click at [270, 151] on span "ZrfWyyTybNFf1vtS7Y8nMF9H" at bounding box center [268, 152] width 88 height 13
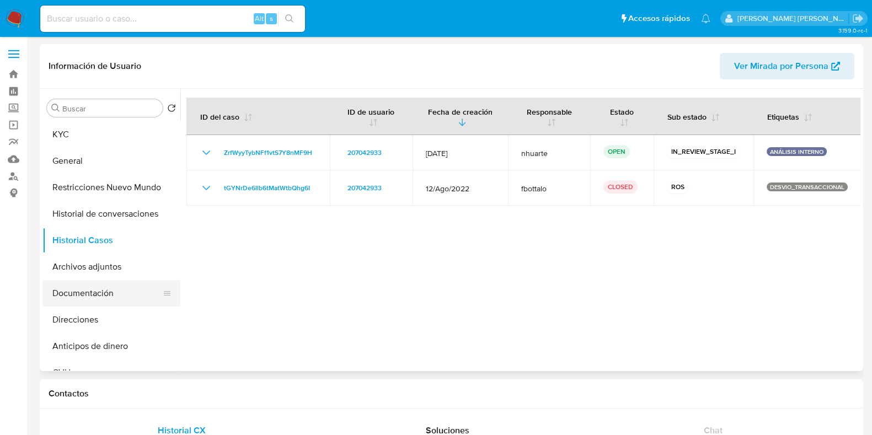
click at [117, 286] on button "Documentación" at bounding box center [106, 293] width 129 height 26
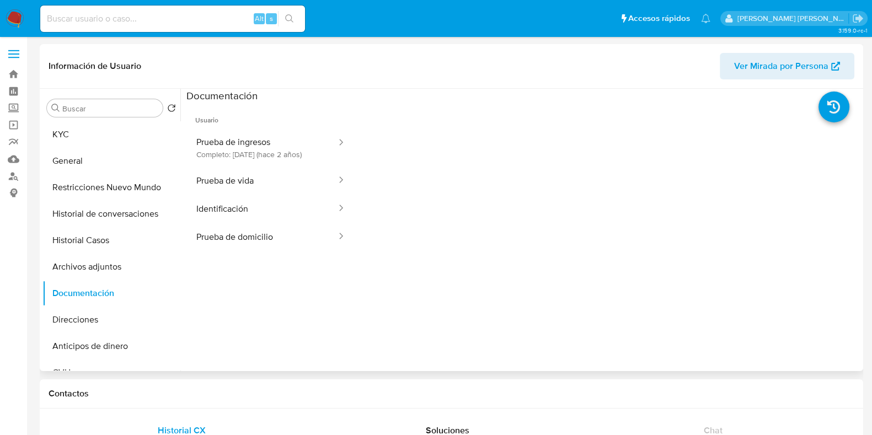
click at [264, 139] on button "Prueba de ingresos Completo: 13/03/2024 (hace 2 años)" at bounding box center [262, 148] width 151 height 38
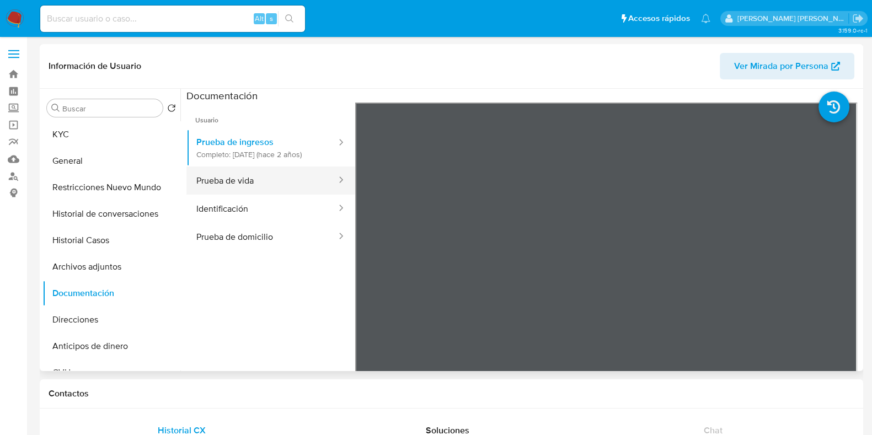
click at [276, 195] on button "Prueba de vida" at bounding box center [262, 181] width 151 height 28
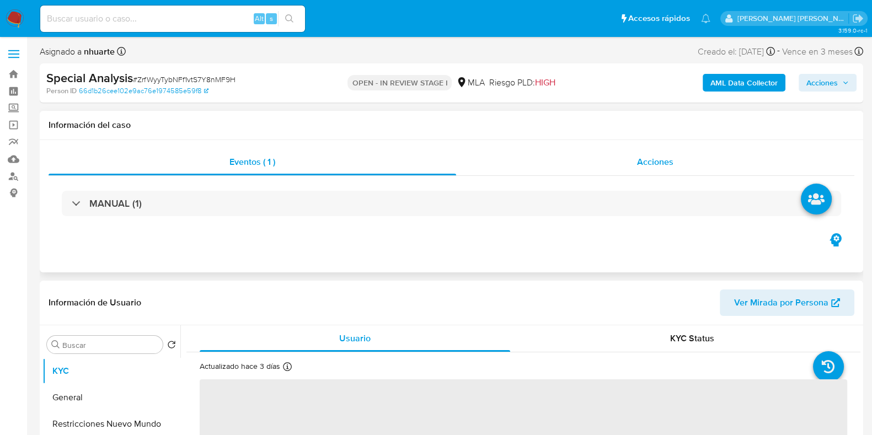
click at [641, 163] on span "Acciones" at bounding box center [655, 162] width 36 height 13
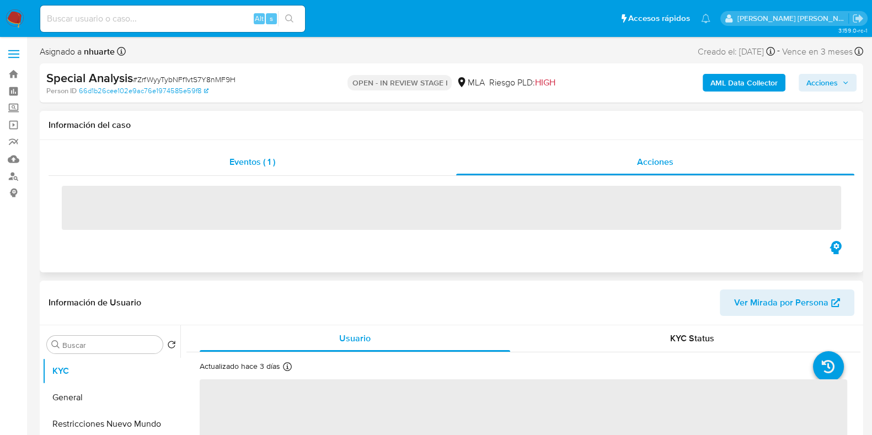
select select "10"
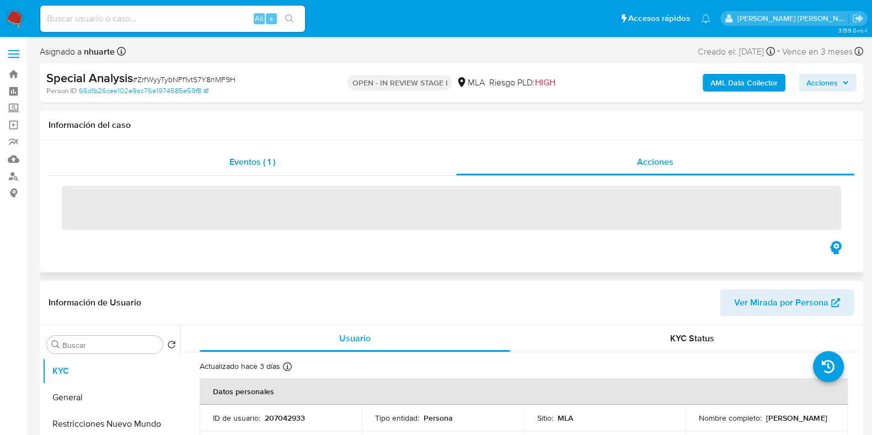
click at [236, 166] on span "Eventos ( 1 )" at bounding box center [253, 162] width 46 height 13
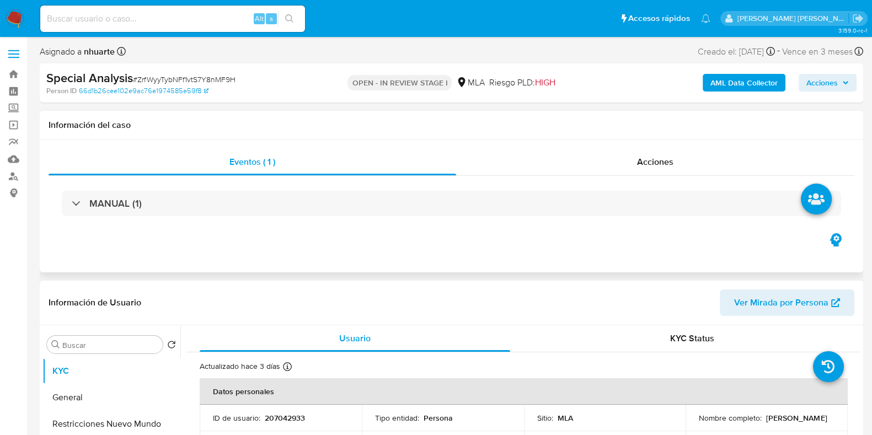
click at [235, 217] on div "MANUAL (1)" at bounding box center [452, 203] width 806 height 55
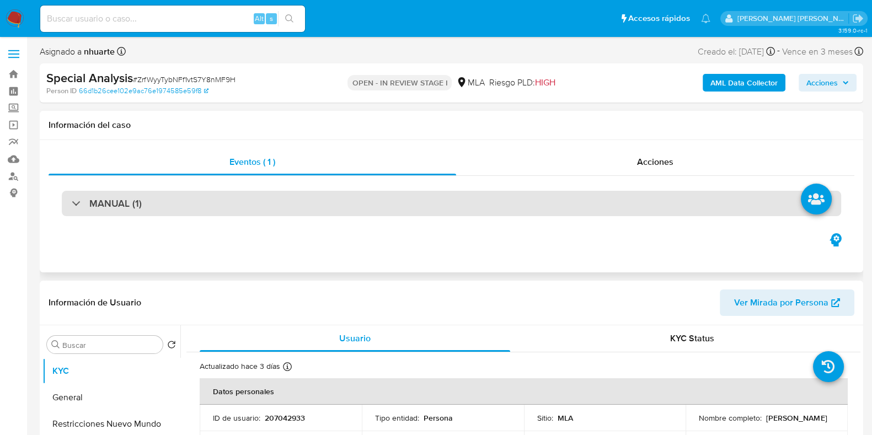
click at [235, 204] on div "MANUAL (1)" at bounding box center [452, 203] width 780 height 25
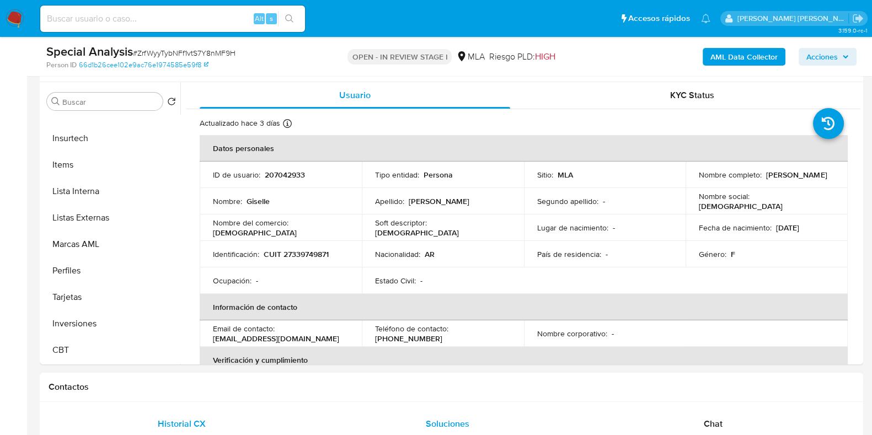
scroll to position [519, 0]
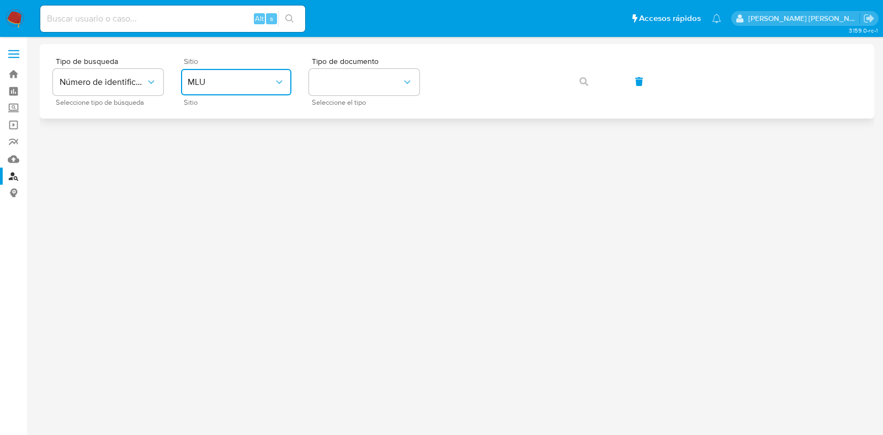
click at [240, 78] on span "MLU" at bounding box center [231, 82] width 86 height 11
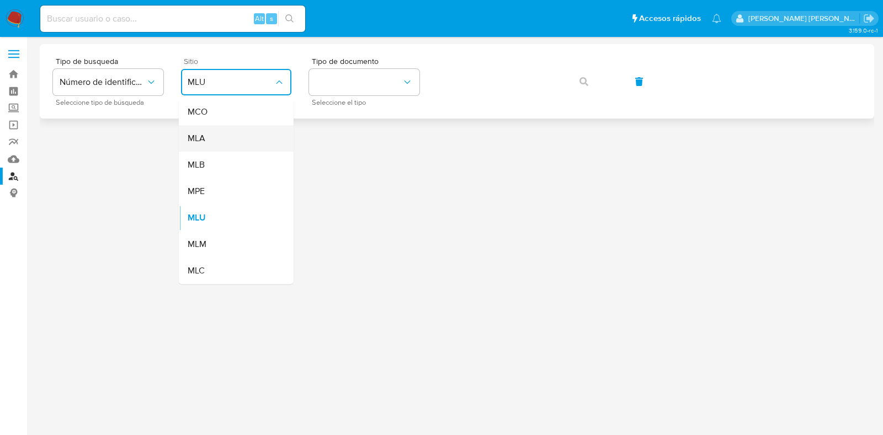
click at [224, 149] on div "MLA" at bounding box center [233, 138] width 90 height 26
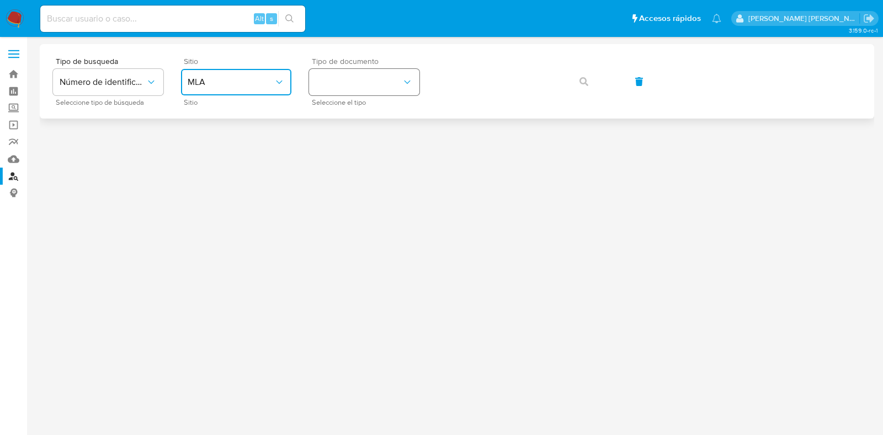
click at [378, 73] on button "identificationType" at bounding box center [364, 82] width 110 height 26
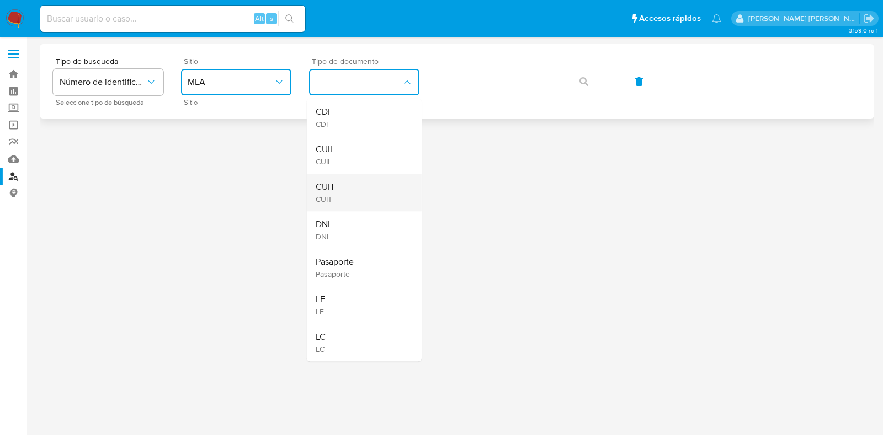
click at [348, 183] on div "CUIT CUIT" at bounding box center [361, 193] width 90 height 38
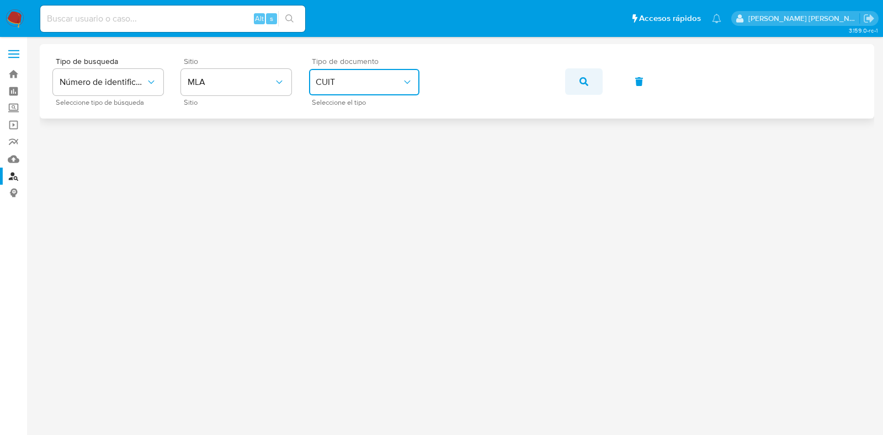
click at [585, 85] on icon "button" at bounding box center [583, 81] width 9 height 9
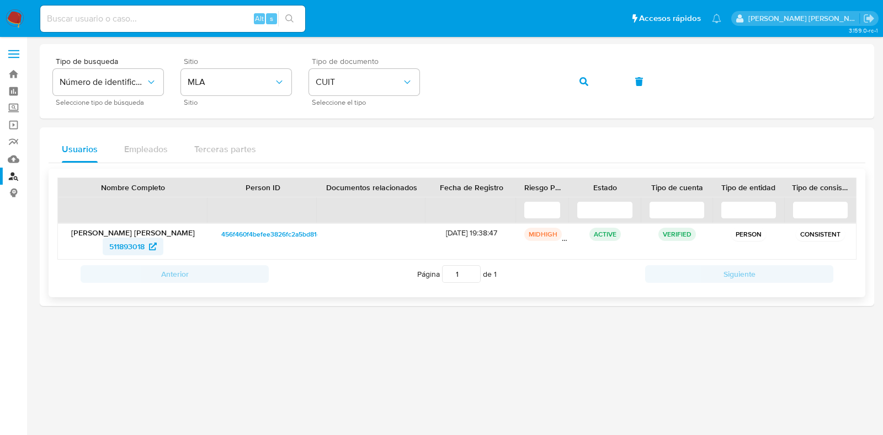
click at [128, 247] on span "511893018" at bounding box center [126, 247] width 35 height 18
click at [426, 87] on div "Tipo de busqueda Número de identificación Seleccione tipo de búsqueda Sitio MLA…" at bounding box center [457, 81] width 808 height 48
click at [575, 81] on button "button" at bounding box center [584, 81] width 38 height 26
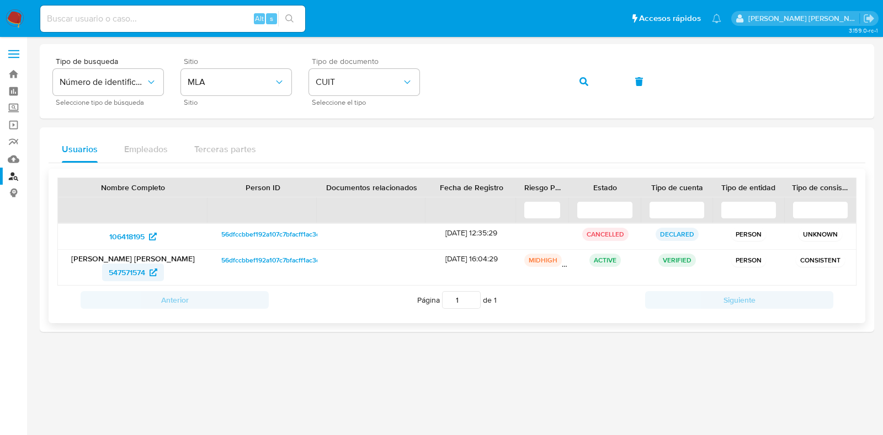
click at [135, 268] on span "547571574" at bounding box center [127, 273] width 36 height 18
click at [14, 76] on link "Bandeja" at bounding box center [65, 74] width 131 height 17
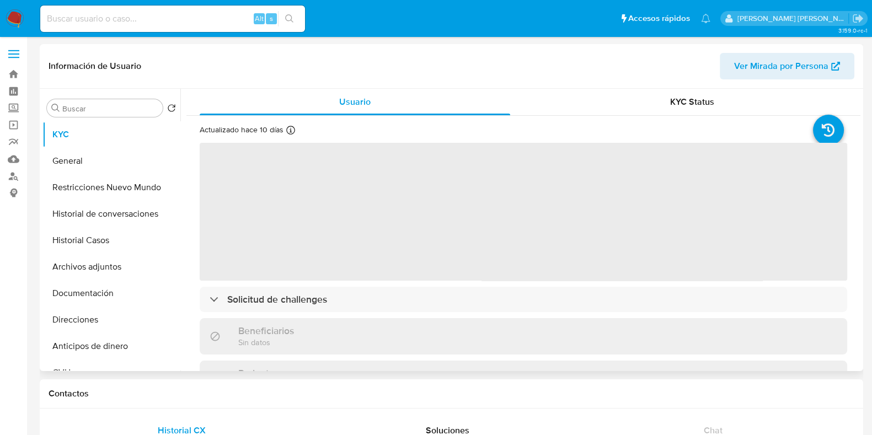
select select "10"
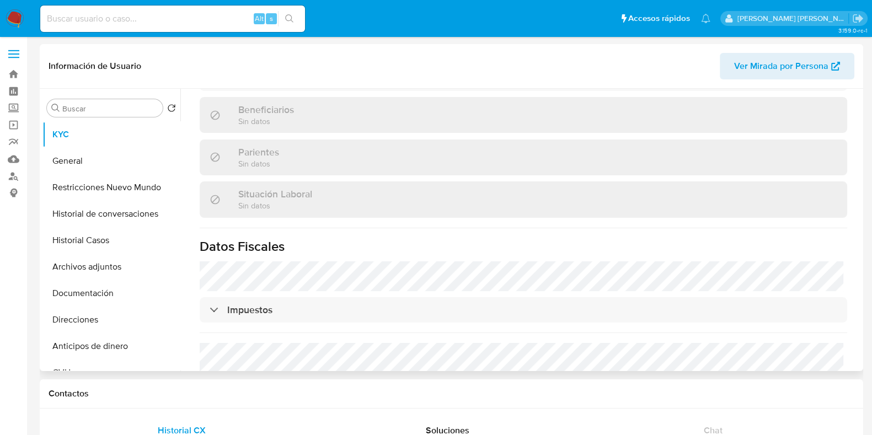
scroll to position [592, 0]
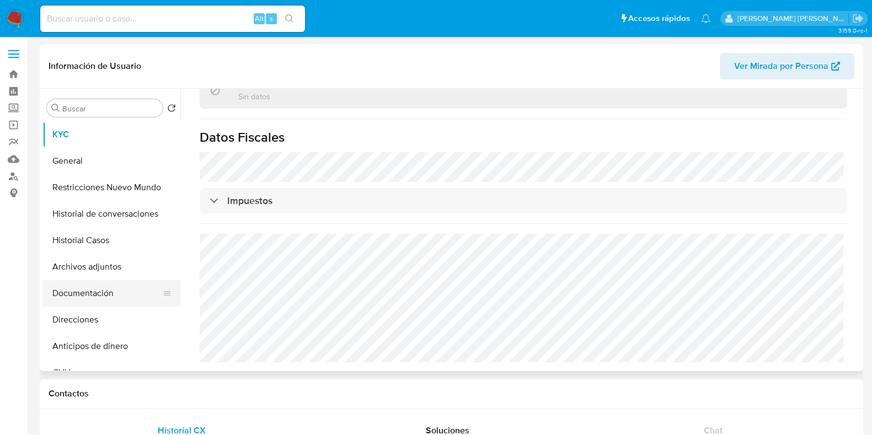
click at [116, 288] on button "Documentación" at bounding box center [106, 293] width 129 height 26
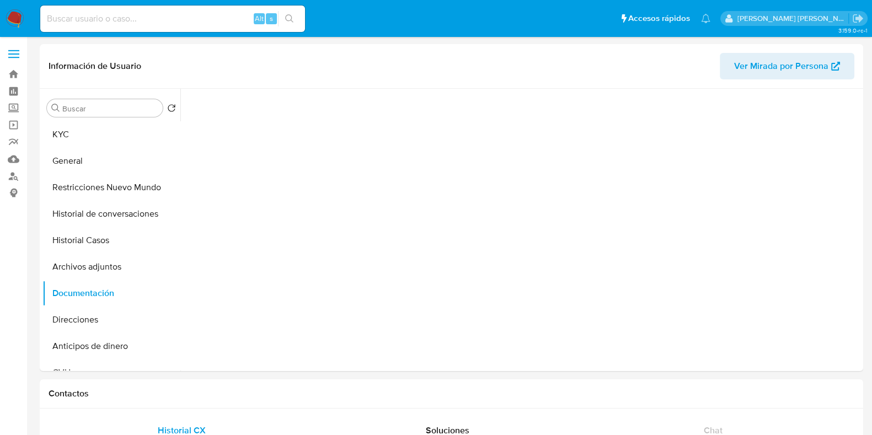
scroll to position [0, 0]
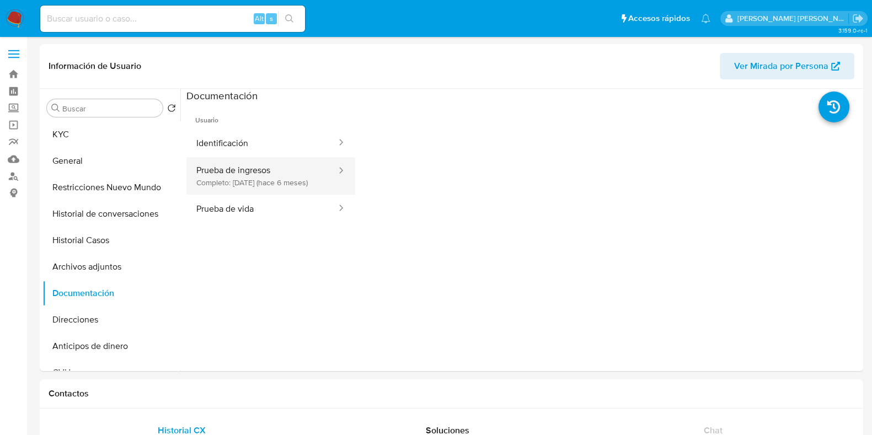
click at [256, 182] on button "Prueba de ingresos Completo: [DATE] (hace 6 meses)" at bounding box center [262, 176] width 151 height 38
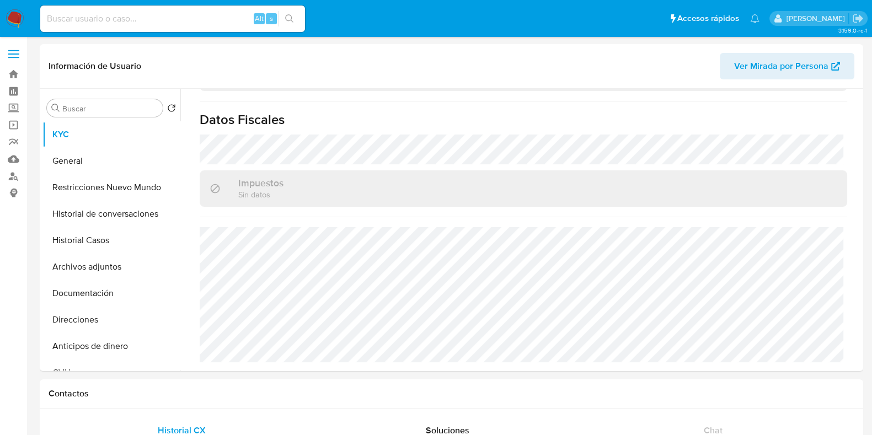
select select "10"
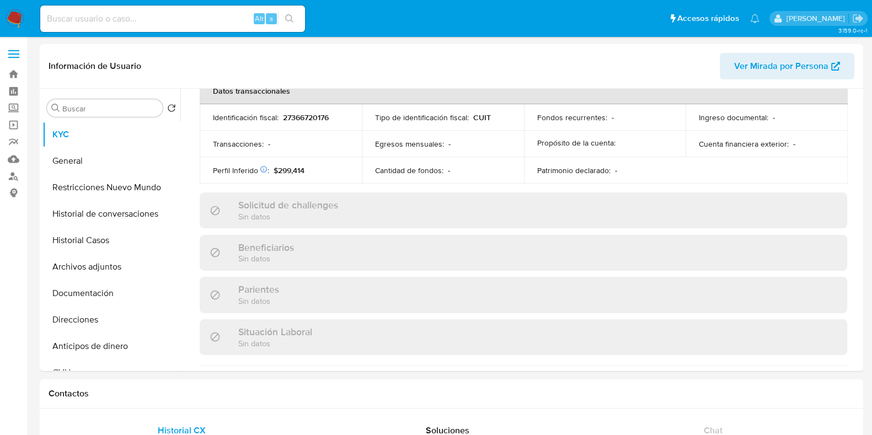
scroll to position [620, 0]
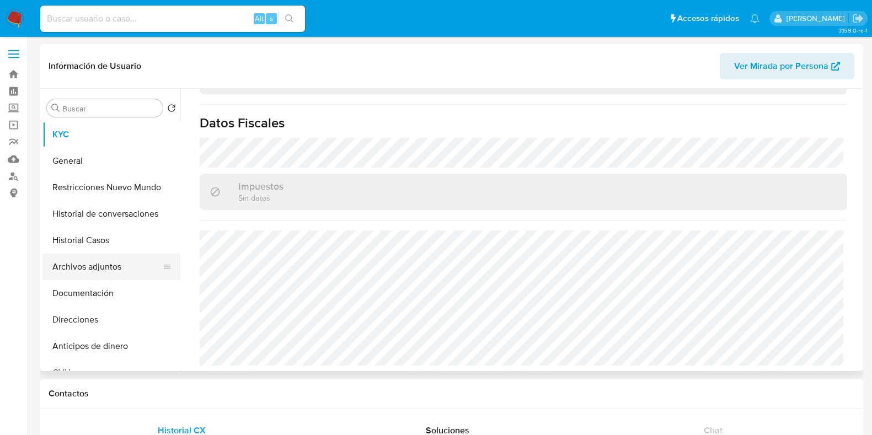
click at [97, 262] on button "Archivos adjuntos" at bounding box center [106, 267] width 129 height 26
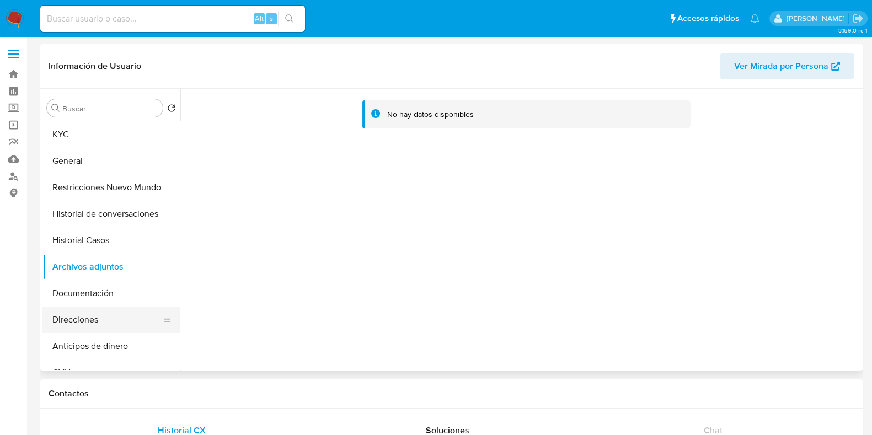
click at [91, 318] on button "Direcciones" at bounding box center [106, 320] width 129 height 26
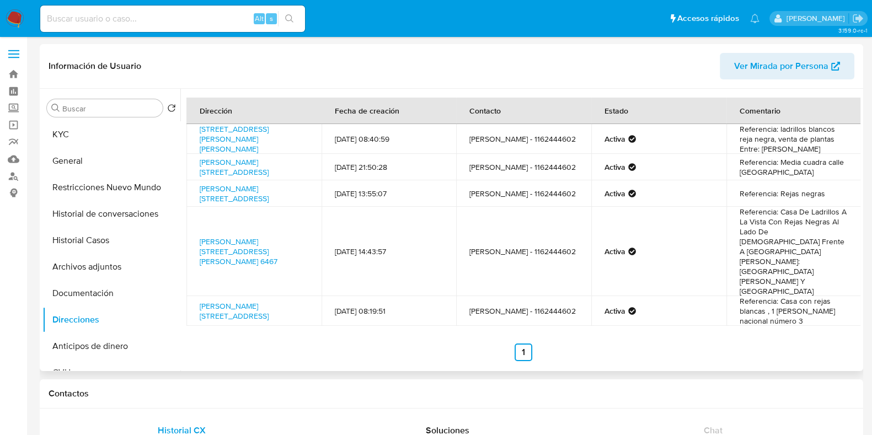
drag, startPoint x: 104, startPoint y: 140, endPoint x: 180, endPoint y: 159, distance: 78.7
click at [104, 140] on button "KYC" at bounding box center [111, 134] width 138 height 26
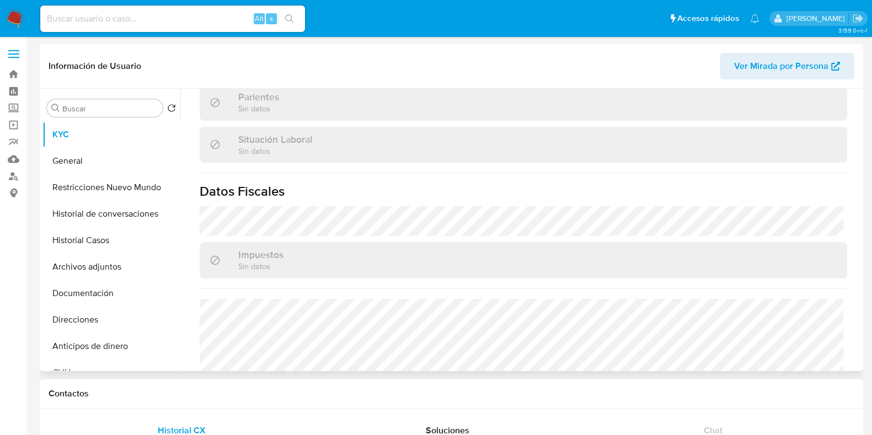
scroll to position [620, 0]
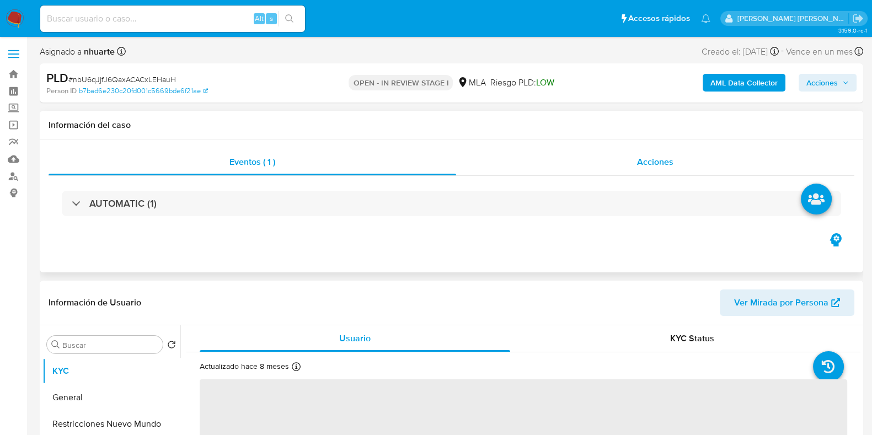
click at [655, 168] on span "Acciones" at bounding box center [655, 162] width 36 height 13
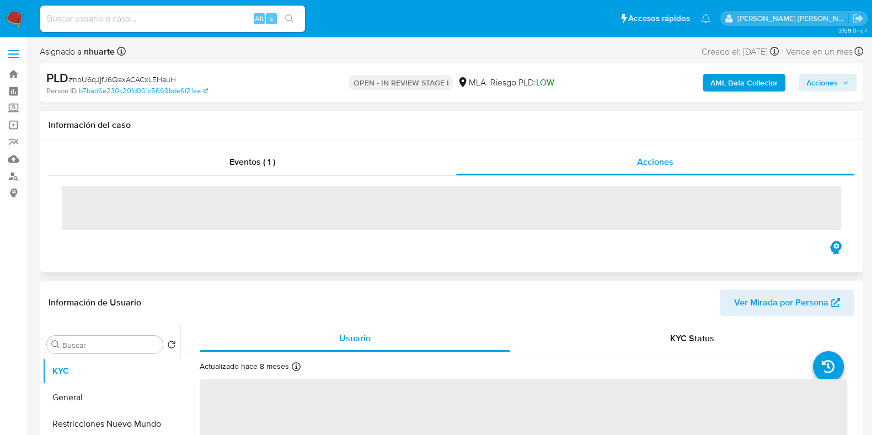
select select "10"
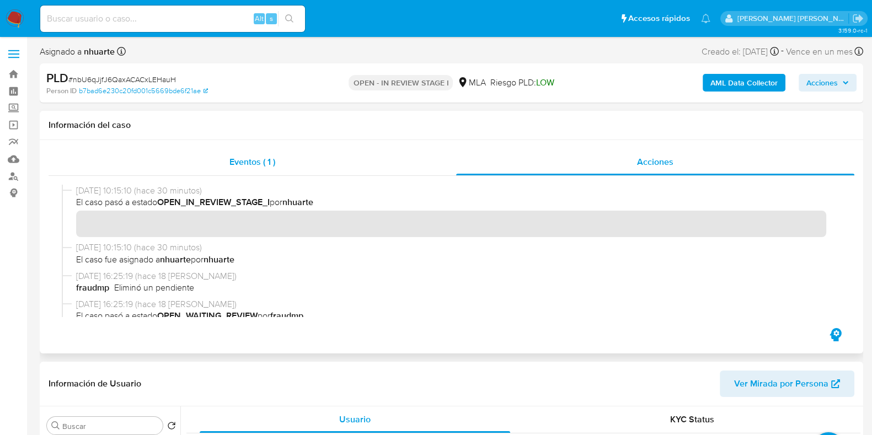
click at [253, 162] on span "Eventos ( 1 )" at bounding box center [253, 162] width 46 height 13
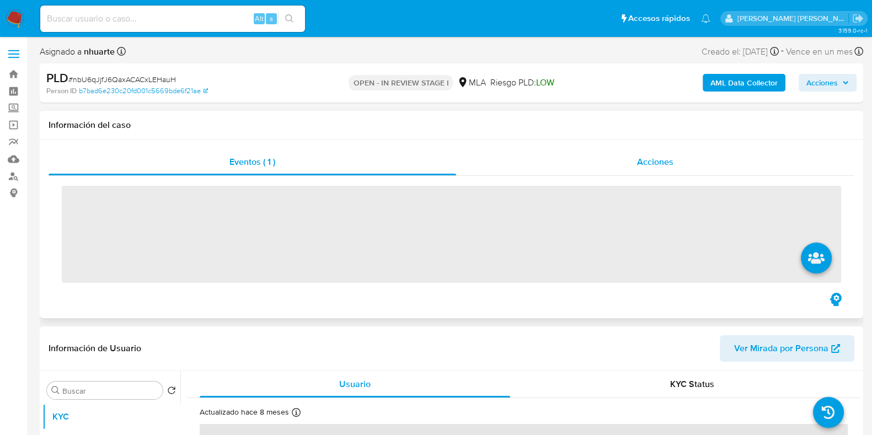
click at [638, 155] on div "Acciones" at bounding box center [655, 162] width 398 height 26
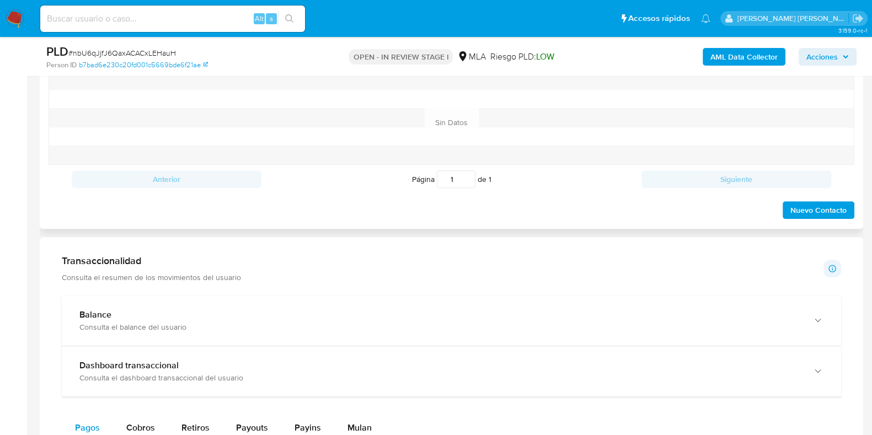
scroll to position [621, 0]
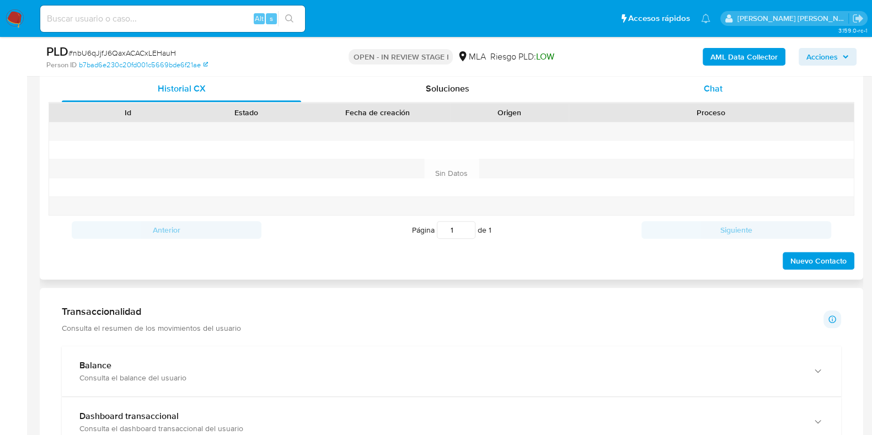
click at [710, 92] on span "Chat" at bounding box center [713, 88] width 19 height 13
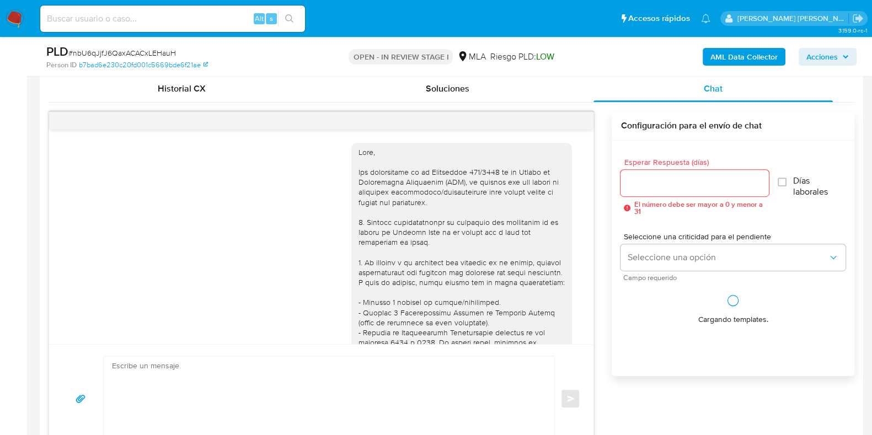
scroll to position [1284, 0]
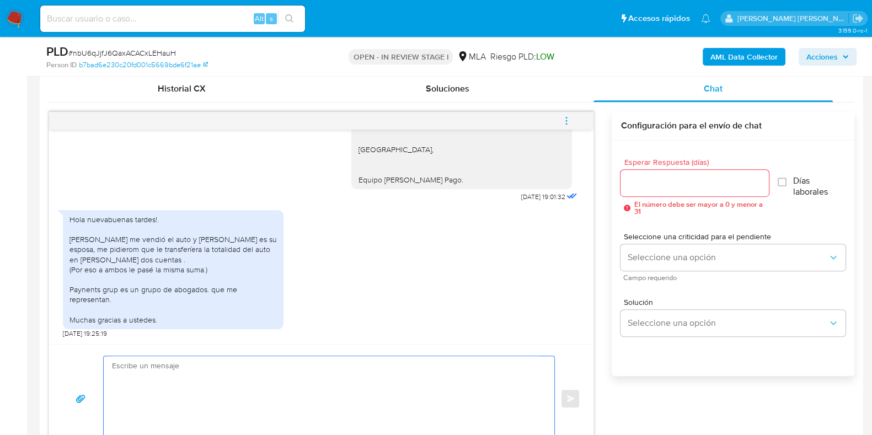
paste textarea "Hola, ¡Muchas gracias por tu respuesta! Confirmamos la recepción de la document…"
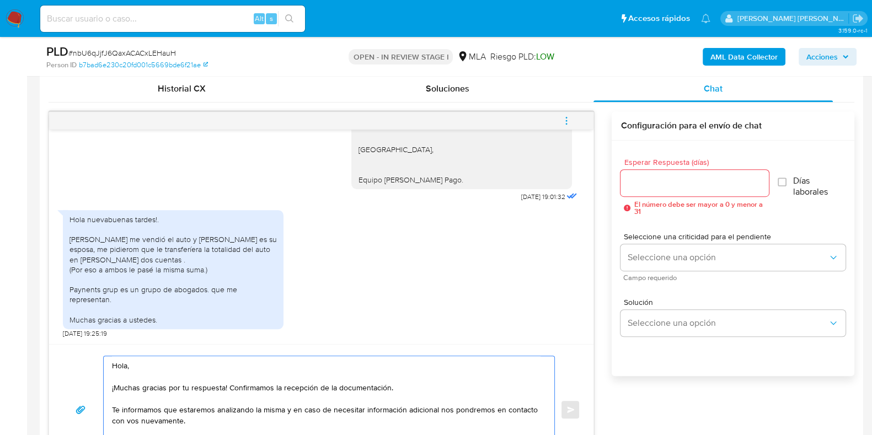
scroll to position [644, 0]
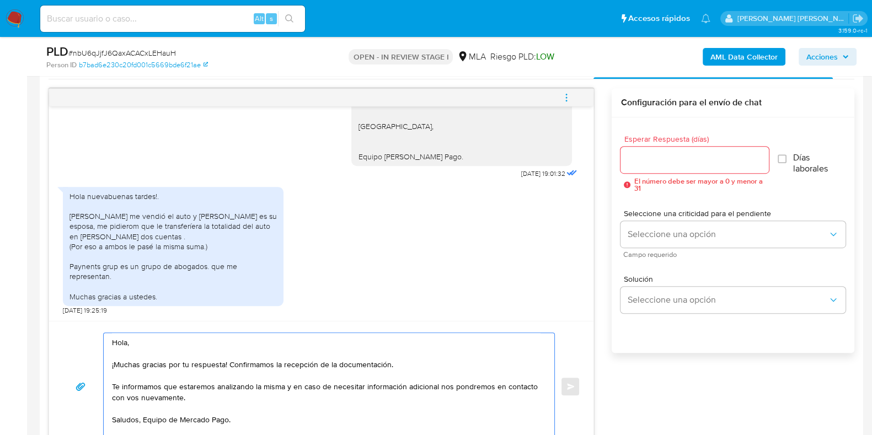
type textarea "Hola, ¡Muchas gracias por tu respuesta! Confirmamos la recepción de la document…"
click at [134, 50] on span "# nbU6qJjfJ6QaxACACxLEHauH" at bounding box center [122, 52] width 108 height 11
copy span "nbU6qJjfJ6QaxACACxLEHauH"
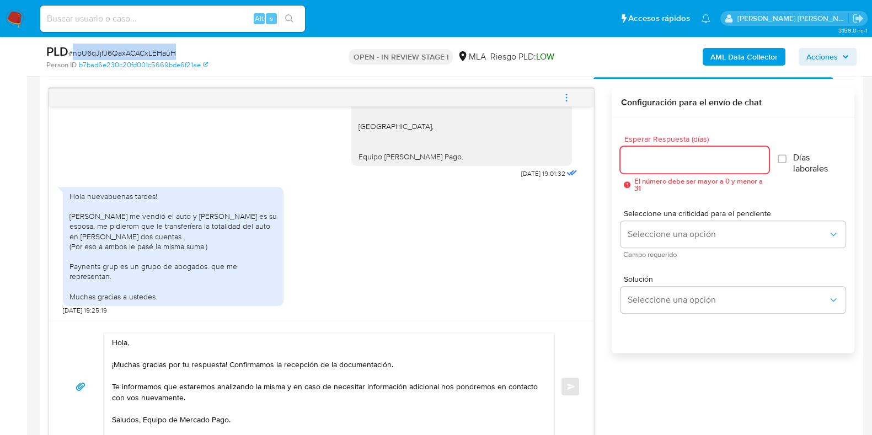
click at [633, 157] on input "Esperar Respuesta (días)" at bounding box center [695, 160] width 148 height 14
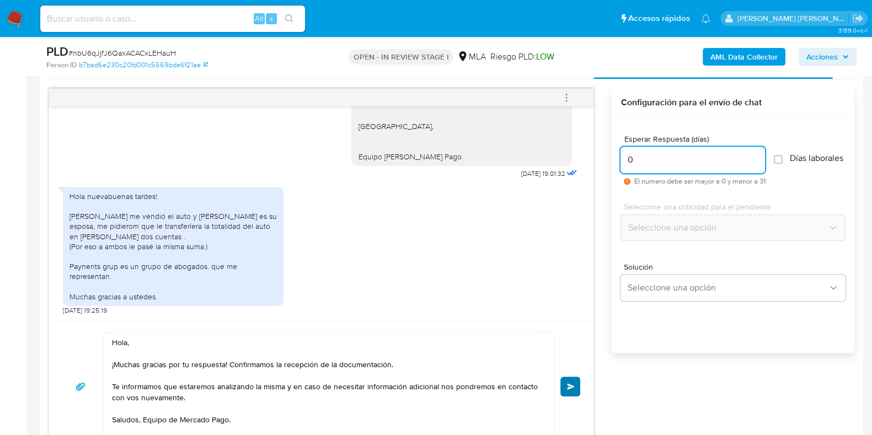
type input "0"
click at [572, 384] on span "Enviar" at bounding box center [571, 387] width 8 height 7
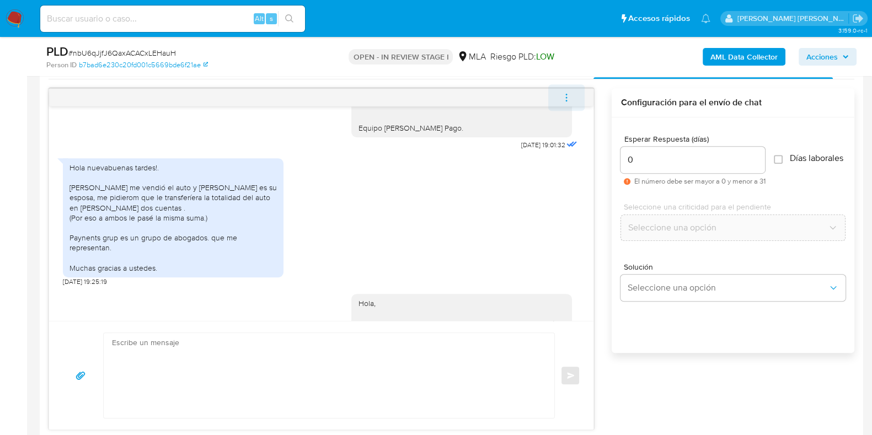
scroll to position [1417, 0]
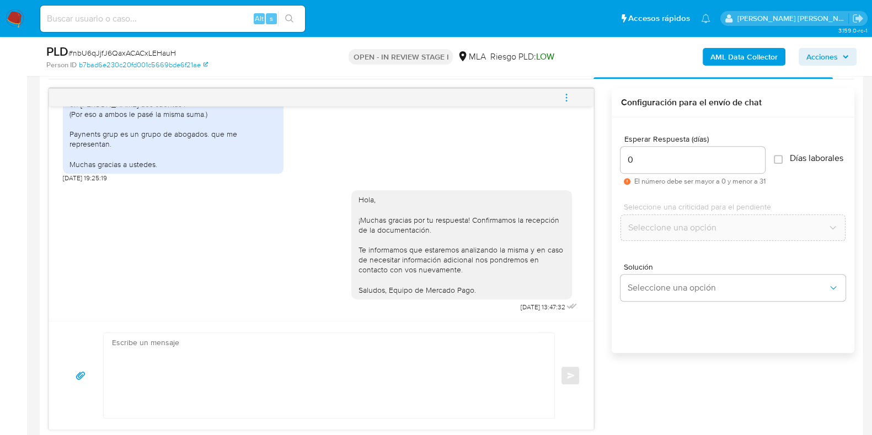
click at [568, 95] on icon "menu-action" at bounding box center [567, 98] width 10 height 10
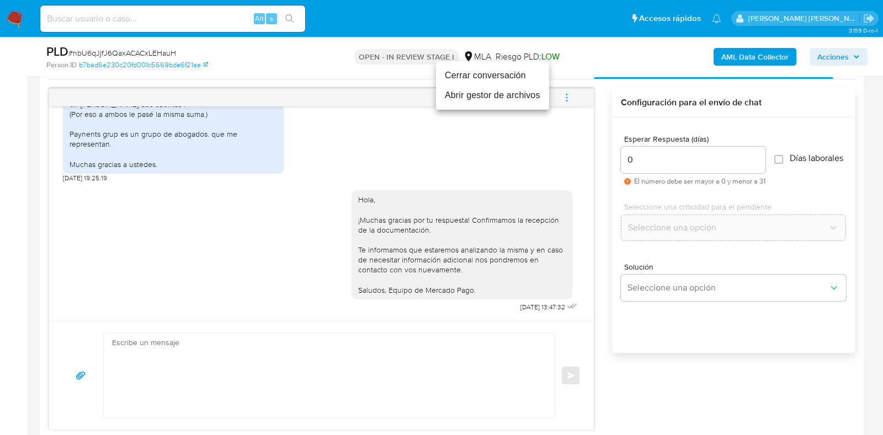
click at [528, 78] on li "Cerrar conversación" at bounding box center [492, 76] width 113 height 20
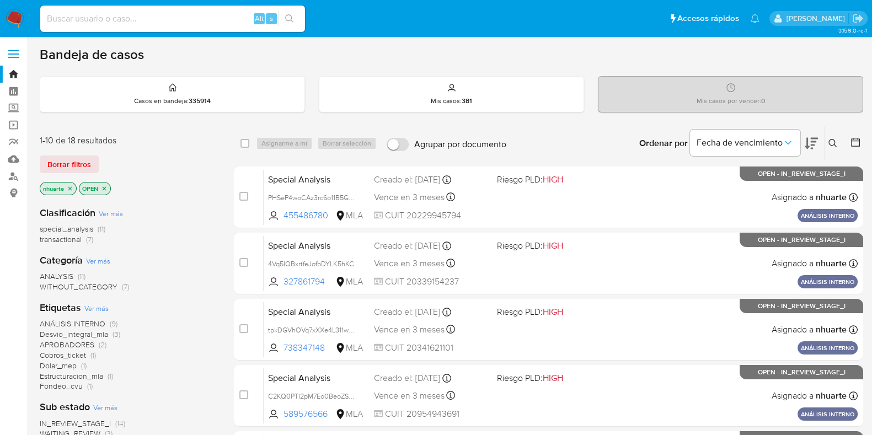
click at [830, 142] on icon at bounding box center [833, 143] width 9 height 9
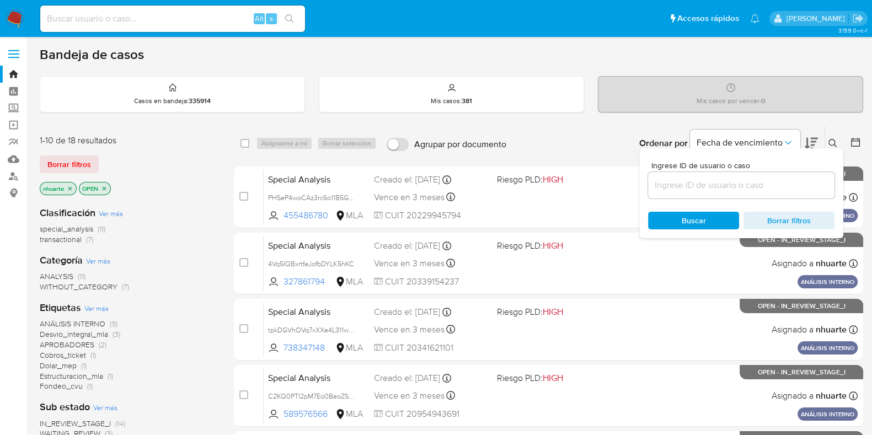
click at [718, 185] on input at bounding box center [741, 185] width 187 height 14
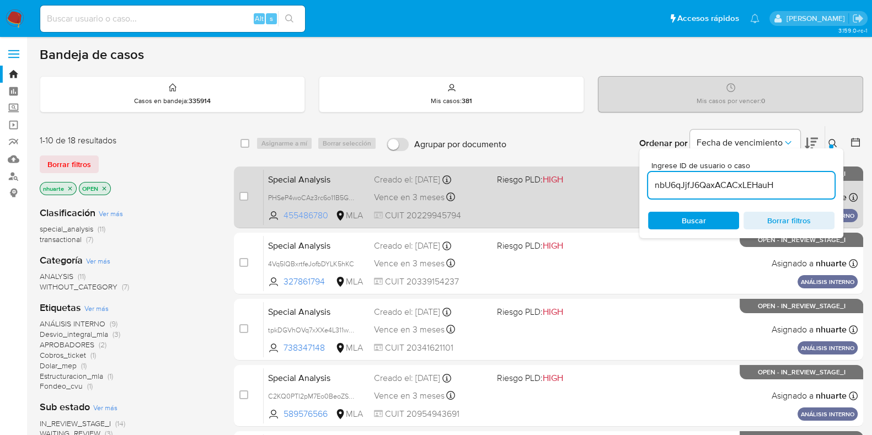
type input "nbU6qJjfJ6QaxACACxLEHauH"
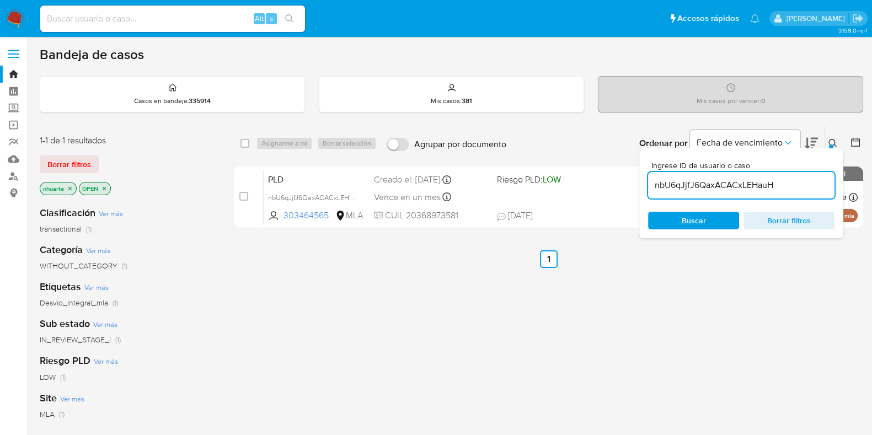
drag, startPoint x: 247, startPoint y: 197, endPoint x: 278, endPoint y: 152, distance: 54.0
click at [248, 196] on input "checkbox" at bounding box center [243, 196] width 9 height 9
checkbox input "true"
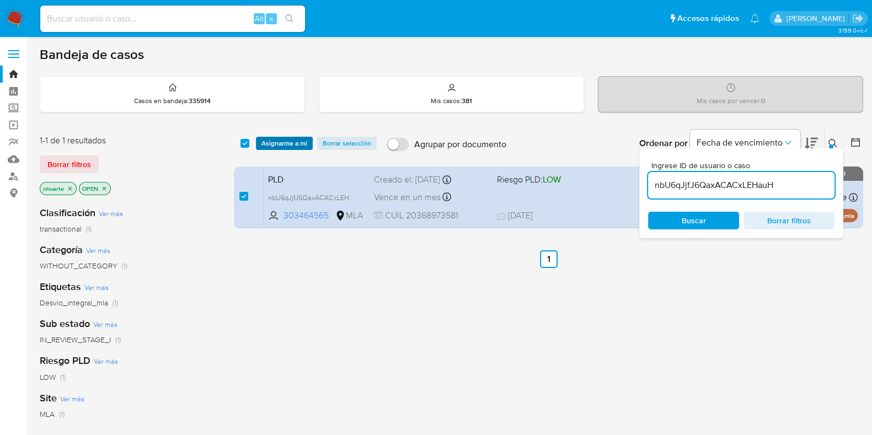
click at [293, 141] on span "Asignarme a mí" at bounding box center [285, 143] width 46 height 11
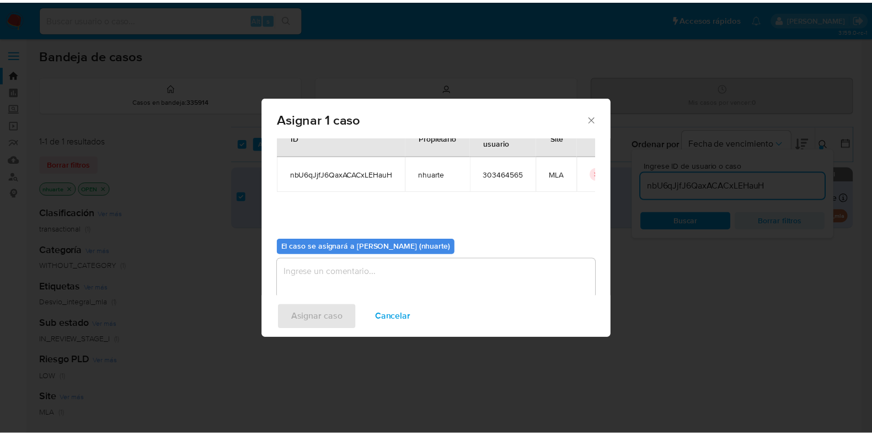
scroll to position [57, 0]
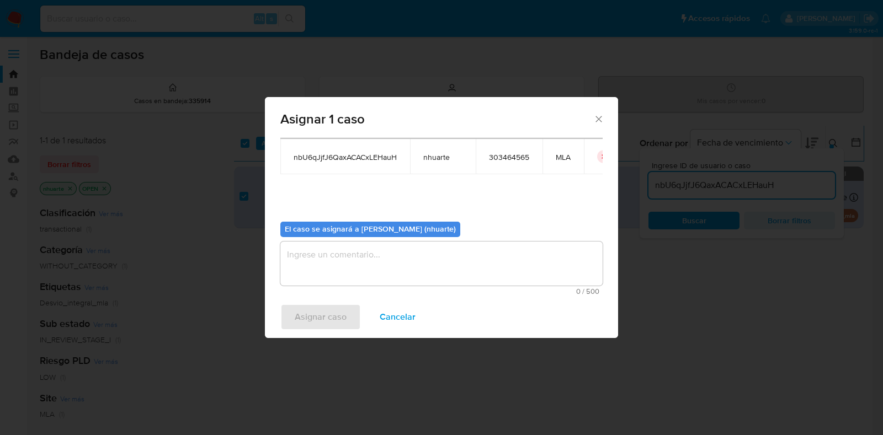
click at [372, 263] on textarea "assign-modal" at bounding box center [441, 264] width 322 height 44
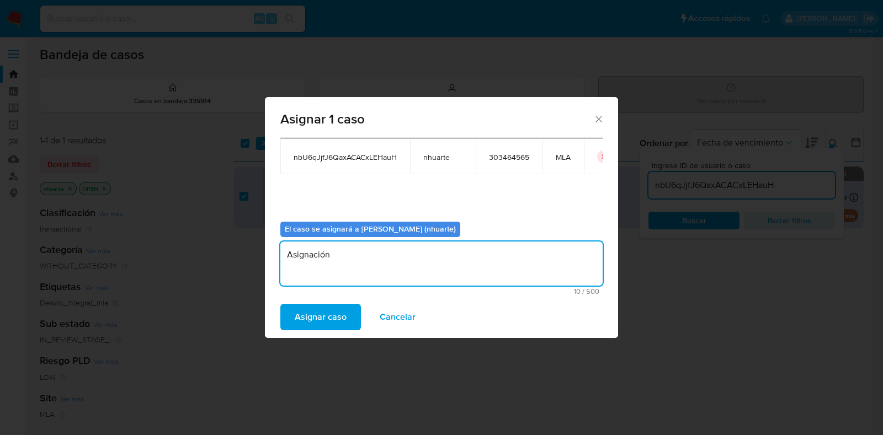
type textarea "Asignación"
click at [320, 320] on span "Asignar caso" at bounding box center [321, 317] width 52 height 24
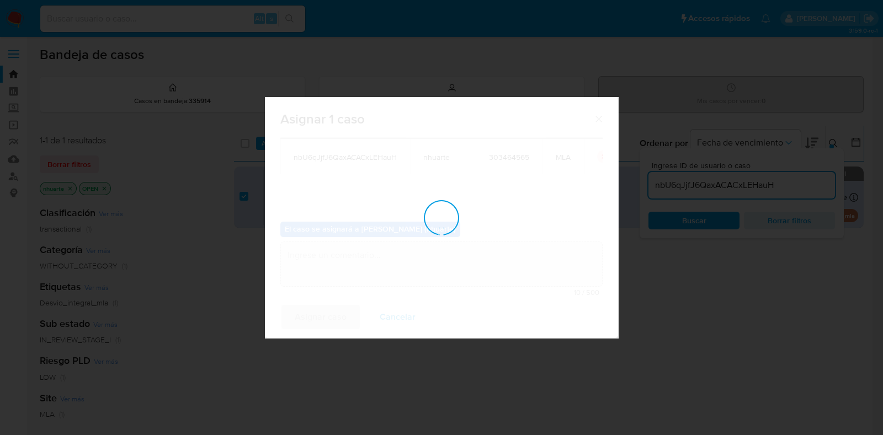
checkbox input "false"
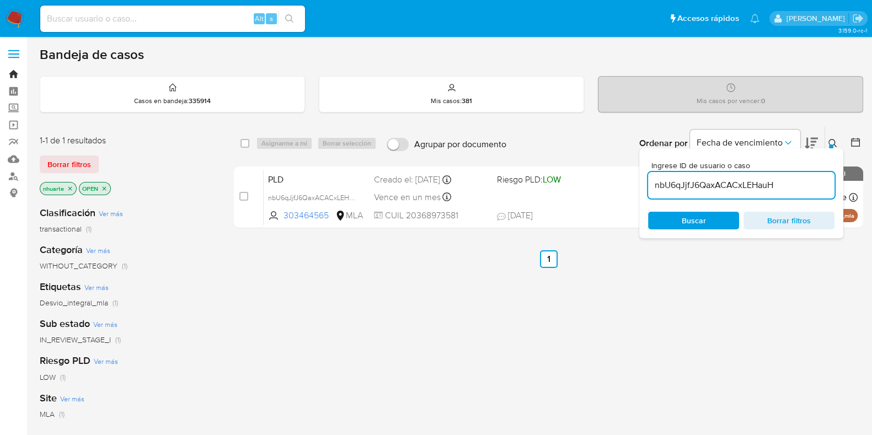
click at [14, 72] on link "Bandeja" at bounding box center [65, 74] width 131 height 17
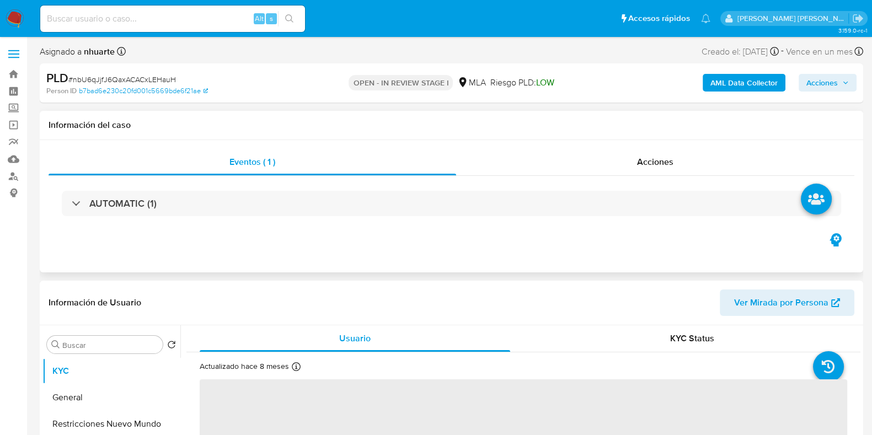
click at [654, 140] on div "Eventos ( 1 ) Acciones AUTOMATIC (1)" at bounding box center [452, 206] width 824 height 132
click at [651, 156] on span "Acciones" at bounding box center [655, 162] width 36 height 13
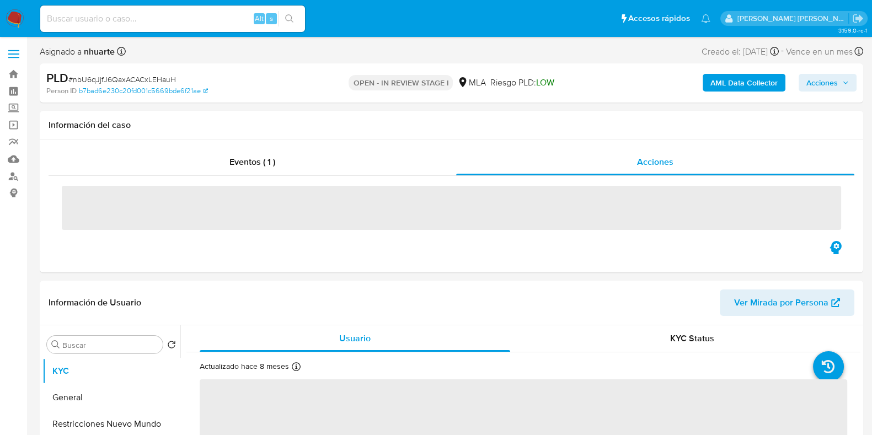
select select "10"
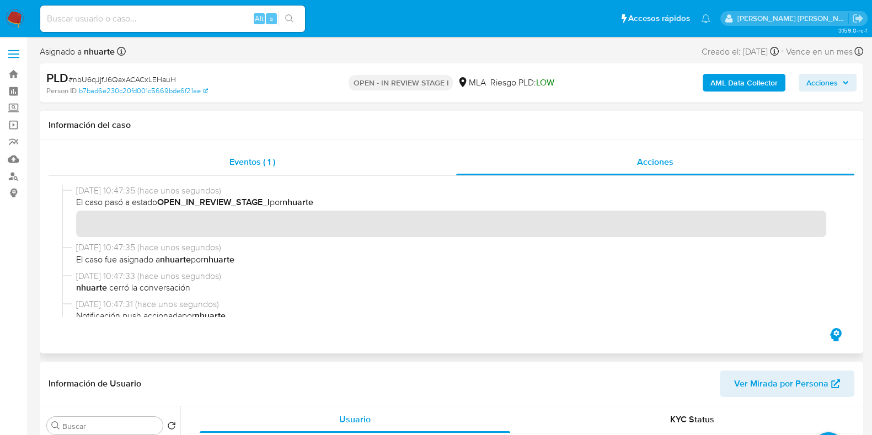
click at [260, 169] on div "Eventos ( 1 )" at bounding box center [253, 162] width 408 height 26
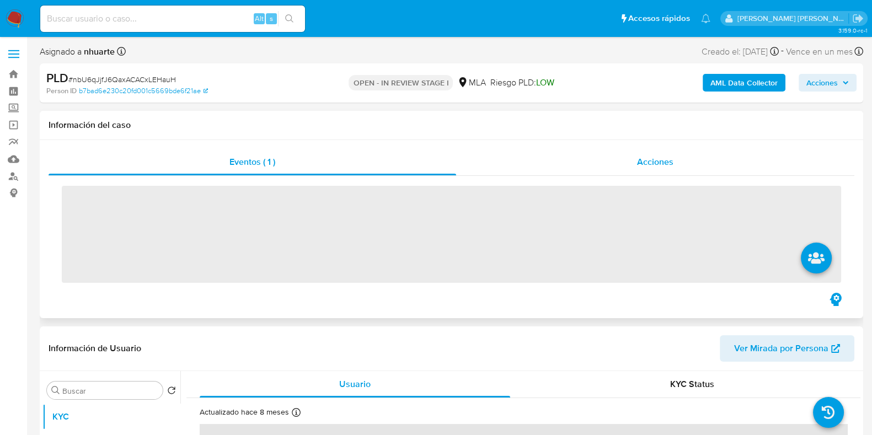
click at [659, 161] on span "Acciones" at bounding box center [655, 162] width 36 height 13
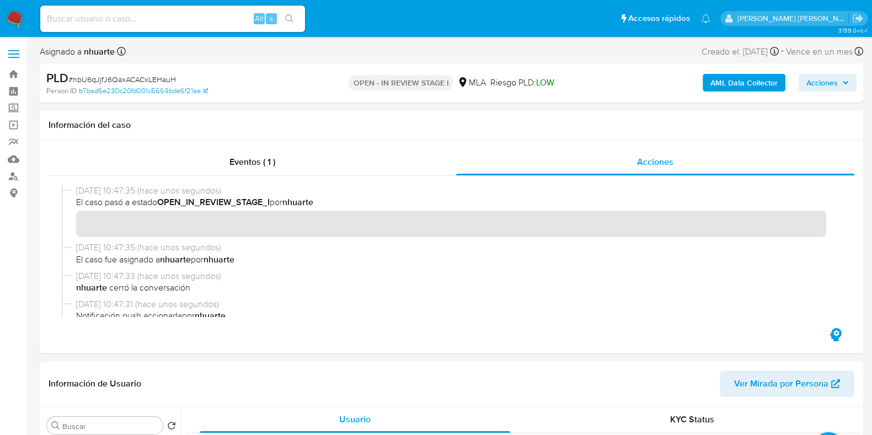
click at [739, 87] on b "AML Data Collector" at bounding box center [744, 83] width 67 height 18
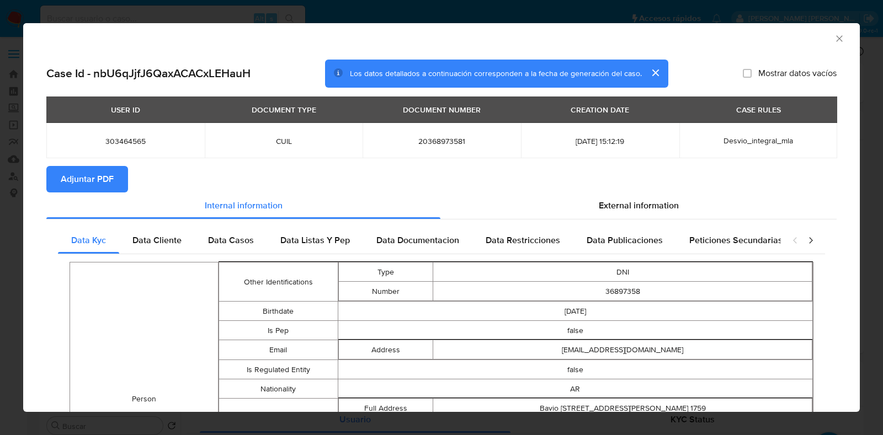
click at [97, 175] on span "Adjuntar PDF" at bounding box center [87, 179] width 53 height 24
click at [836, 40] on icon "Cerrar ventana" at bounding box center [839, 38] width 6 height 6
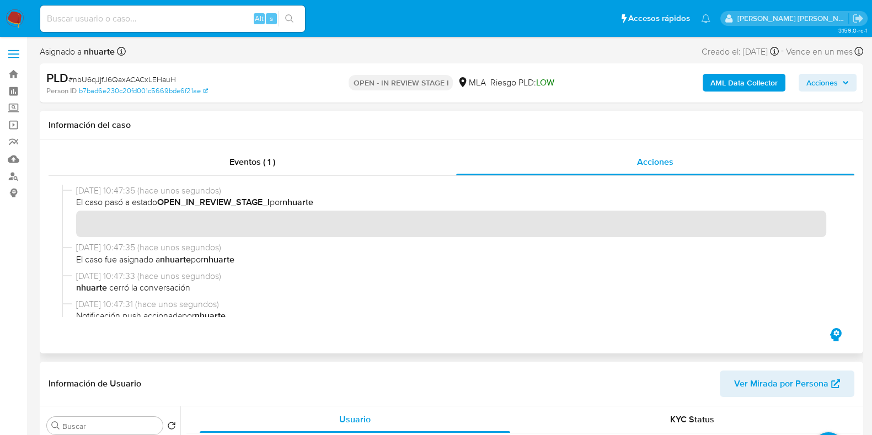
click at [271, 147] on div "Eventos ( 1 ) Acciones" at bounding box center [452, 247] width 824 height 214
click at [267, 159] on span "Eventos ( 1 )" at bounding box center [253, 162] width 46 height 13
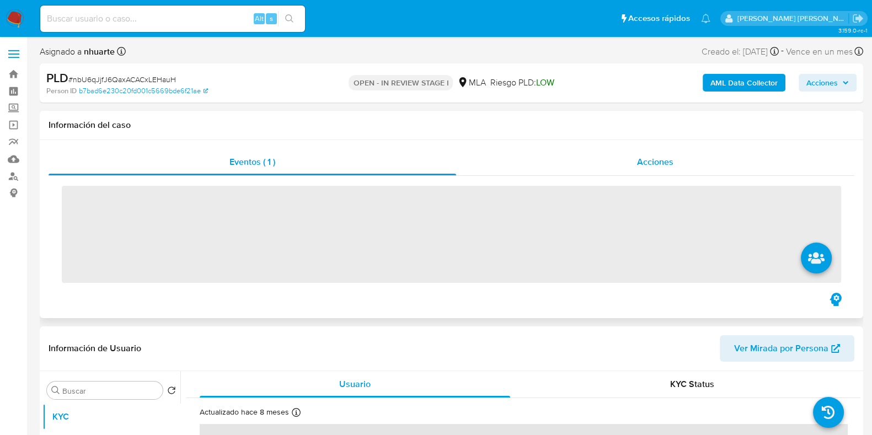
click at [636, 159] on div "Acciones" at bounding box center [655, 162] width 398 height 26
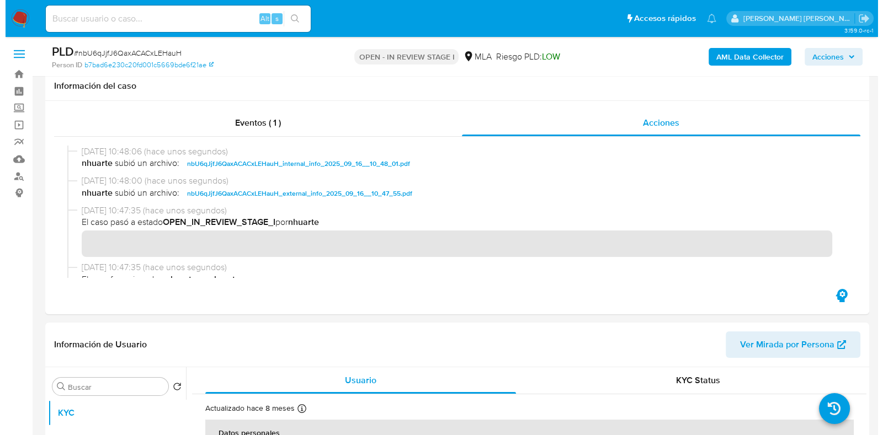
scroll to position [345, 0]
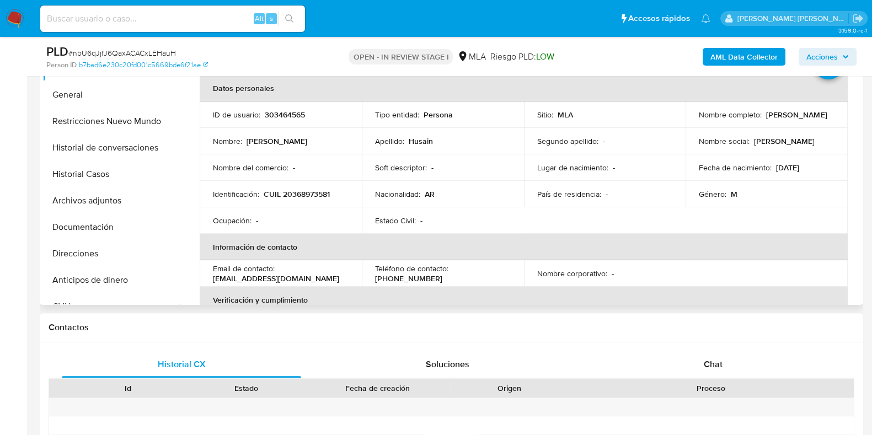
drag, startPoint x: 134, startPoint y: 201, endPoint x: 273, endPoint y: 201, distance: 138.5
click at [134, 201] on button "Archivos adjuntos" at bounding box center [111, 201] width 138 height 26
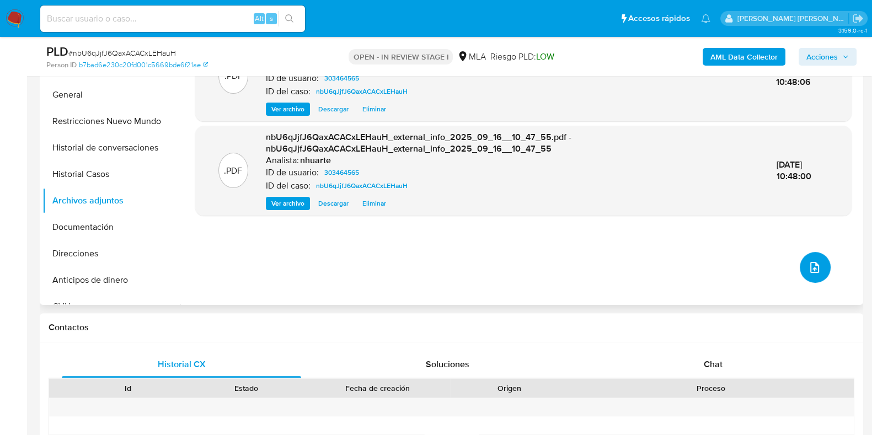
click at [811, 272] on icon "upload-file" at bounding box center [815, 267] width 9 height 11
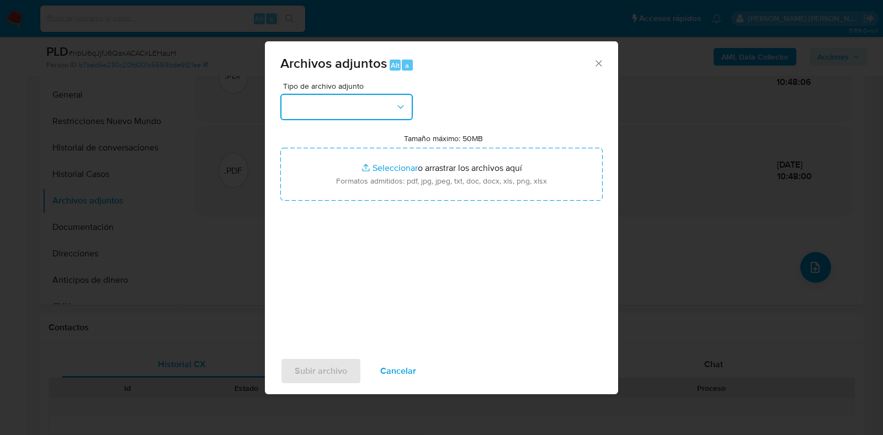
click at [393, 109] on button "button" at bounding box center [346, 107] width 132 height 26
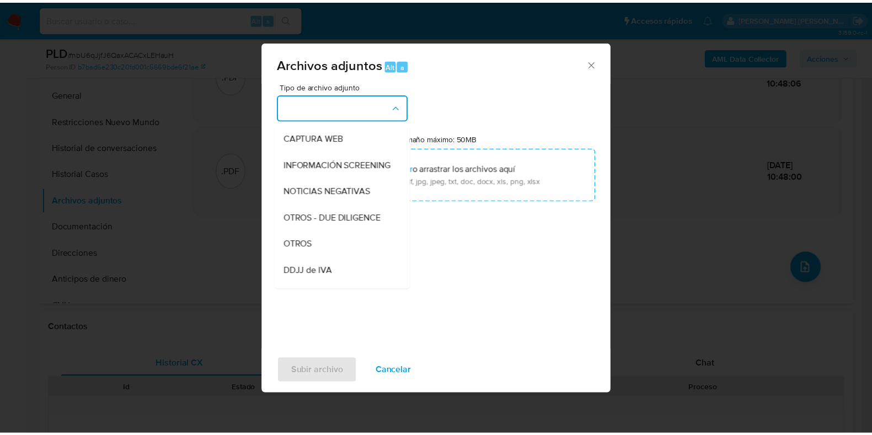
scroll to position [115, 0]
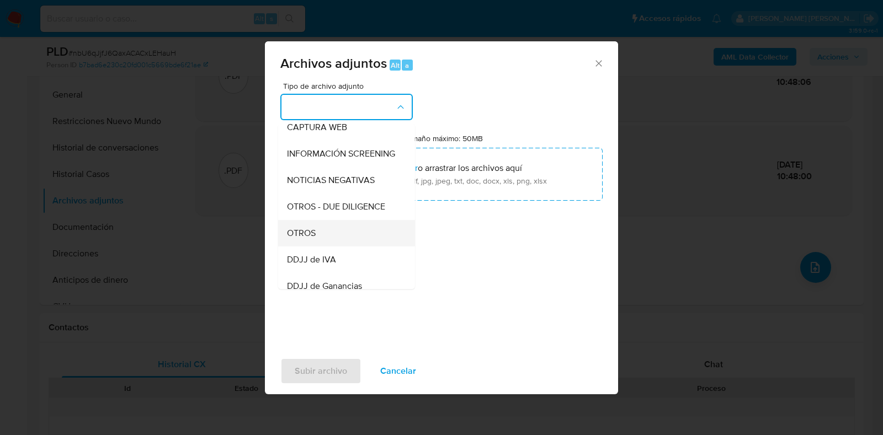
click at [356, 241] on div "OTROS" at bounding box center [343, 233] width 113 height 26
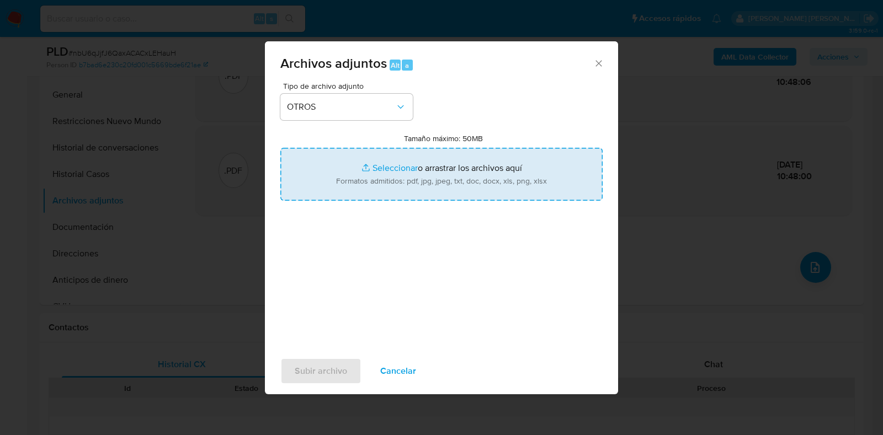
type input "C:\fakepath\Recibo Julio 2025.jpg"
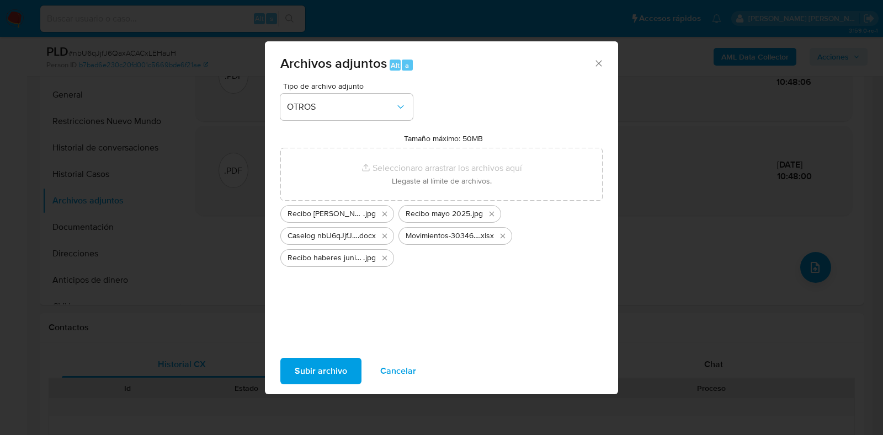
click at [327, 371] on span "Subir archivo" at bounding box center [321, 371] width 52 height 24
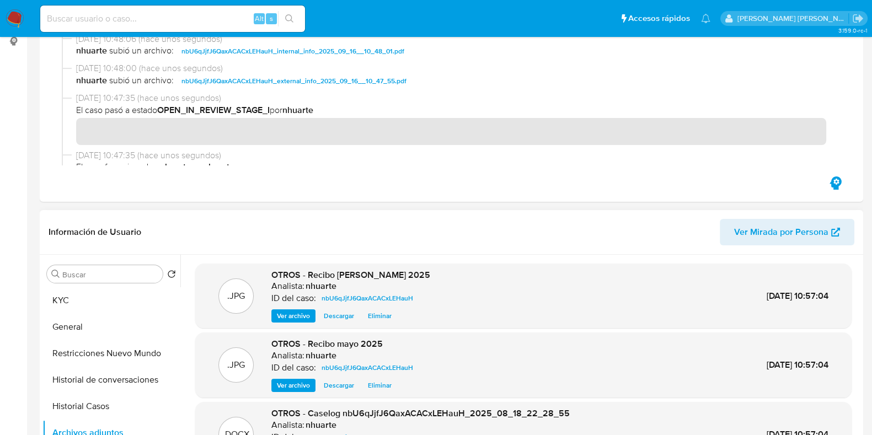
scroll to position [0, 0]
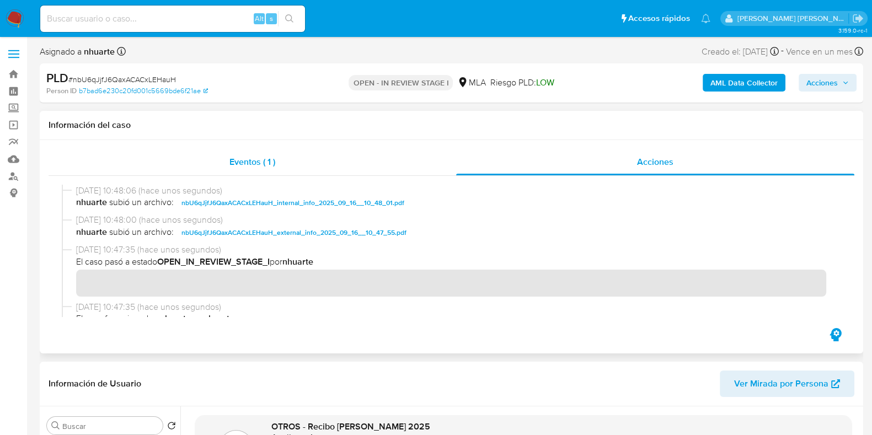
click at [245, 168] on span "Eventos ( 1 )" at bounding box center [253, 162] width 46 height 13
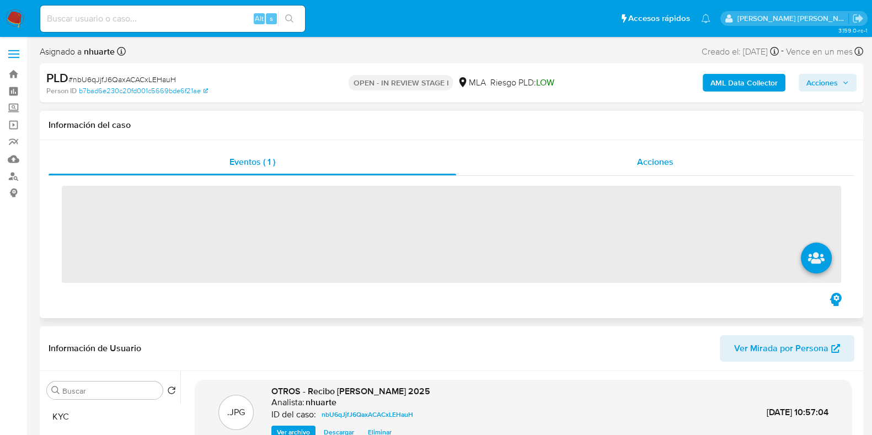
click at [632, 170] on div "Acciones" at bounding box center [655, 162] width 398 height 26
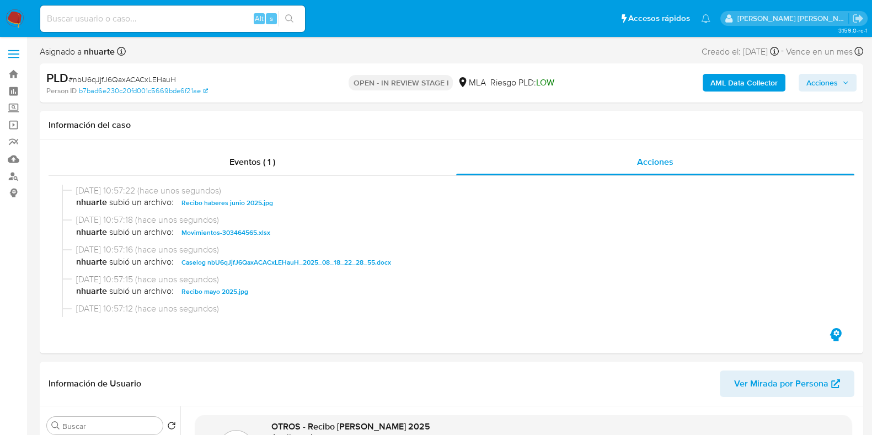
drag, startPoint x: 849, startPoint y: 84, endPoint x: 841, endPoint y: 82, distance: 8.6
click at [849, 84] on icon "button" at bounding box center [846, 82] width 7 height 7
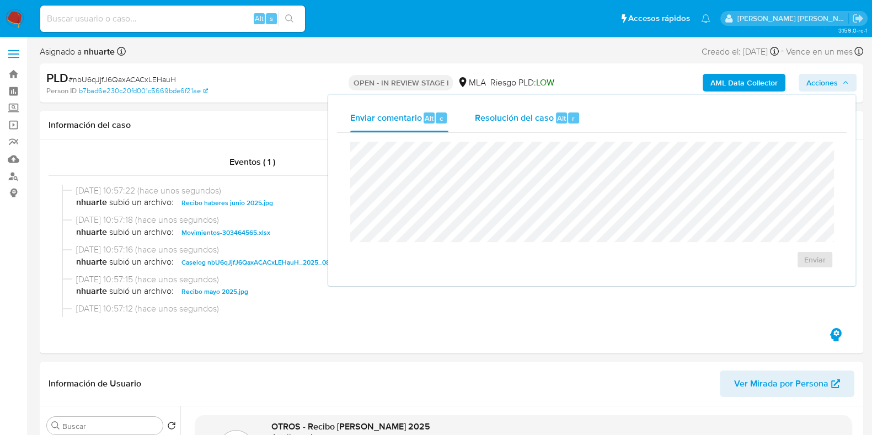
click at [566, 123] on div "Alt r" at bounding box center [567, 118] width 23 height 11
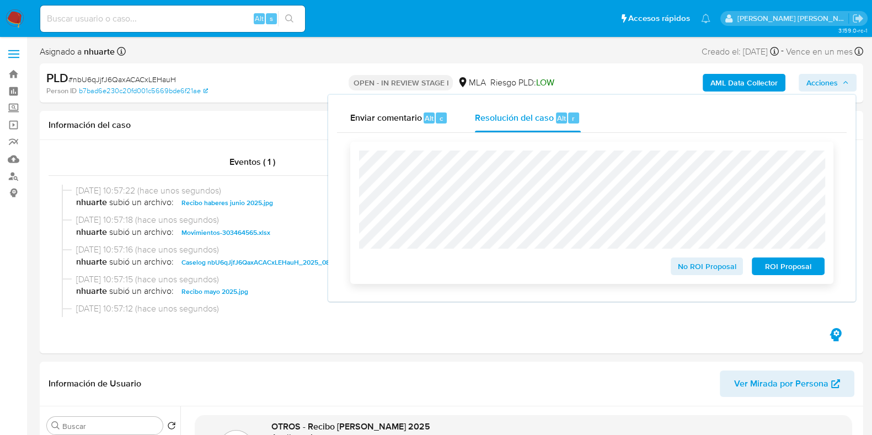
click at [690, 267] on span "No ROI Proposal" at bounding box center [707, 266] width 57 height 15
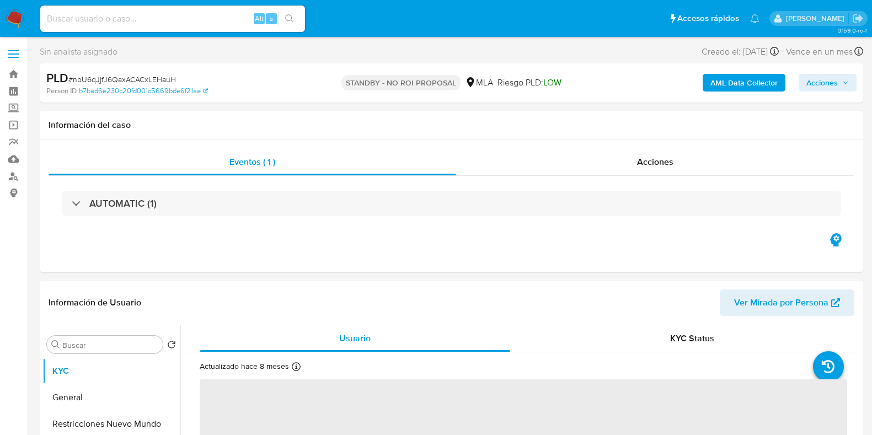
select select "10"
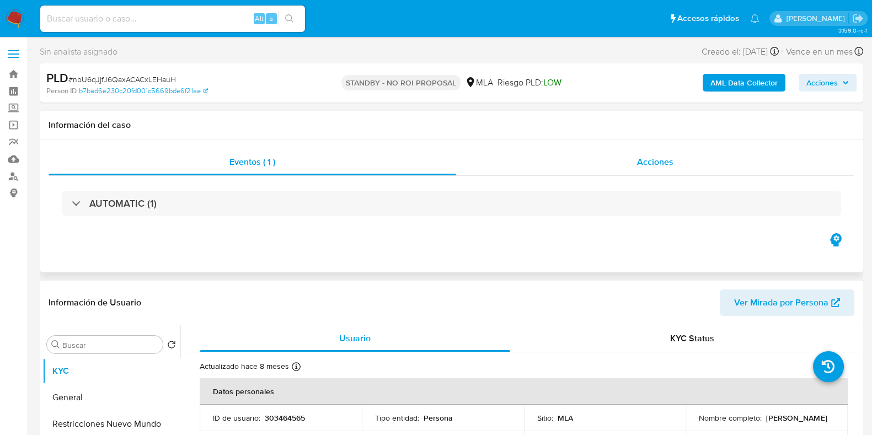
click at [664, 161] on span "Acciones" at bounding box center [655, 162] width 36 height 13
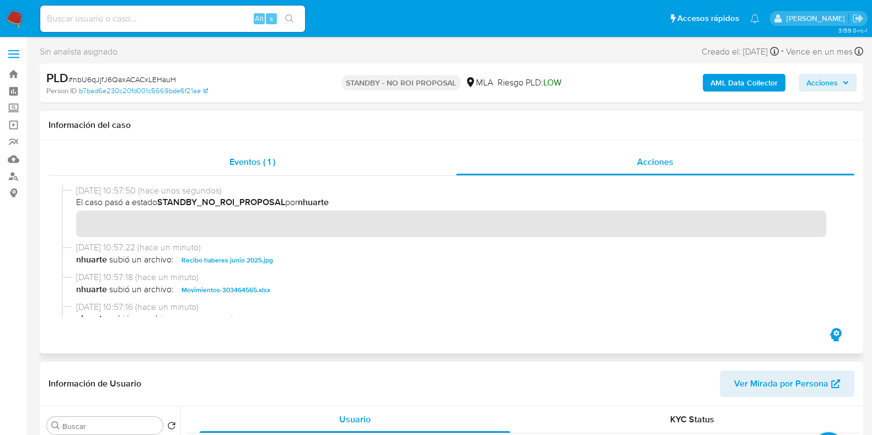
click at [260, 167] on span "Eventos ( 1 )" at bounding box center [253, 162] width 46 height 13
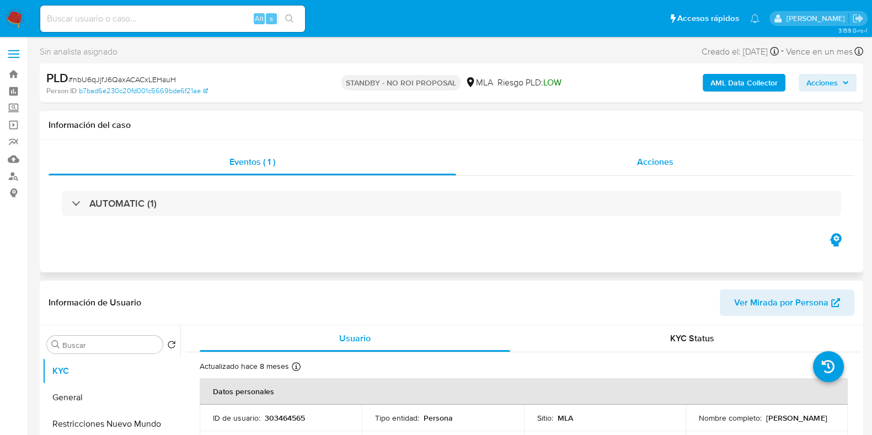
click at [648, 153] on div "Acciones" at bounding box center [655, 162] width 398 height 26
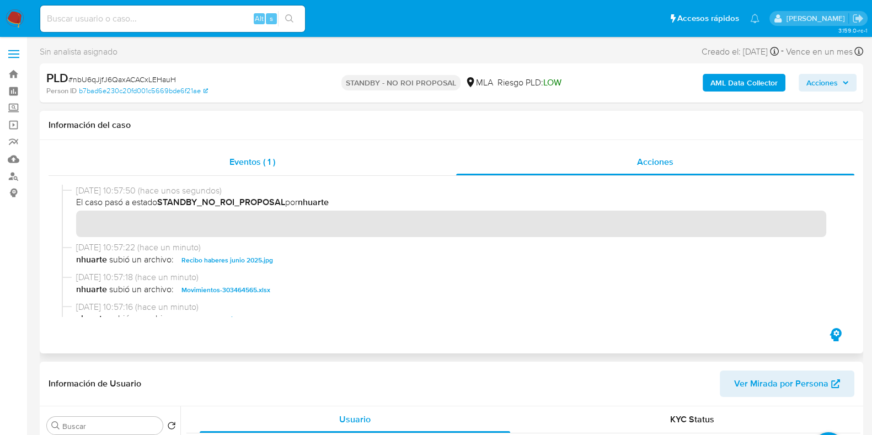
click at [245, 161] on span "Eventos ( 1 )" at bounding box center [253, 162] width 46 height 13
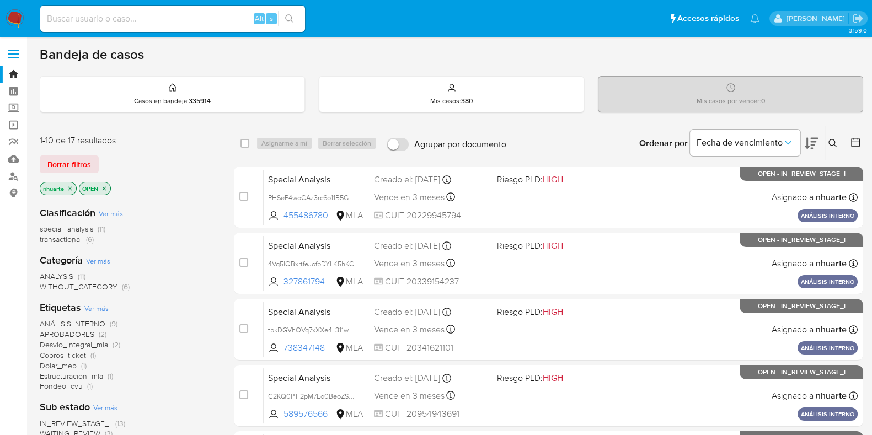
click at [834, 143] on icon at bounding box center [833, 143] width 8 height 8
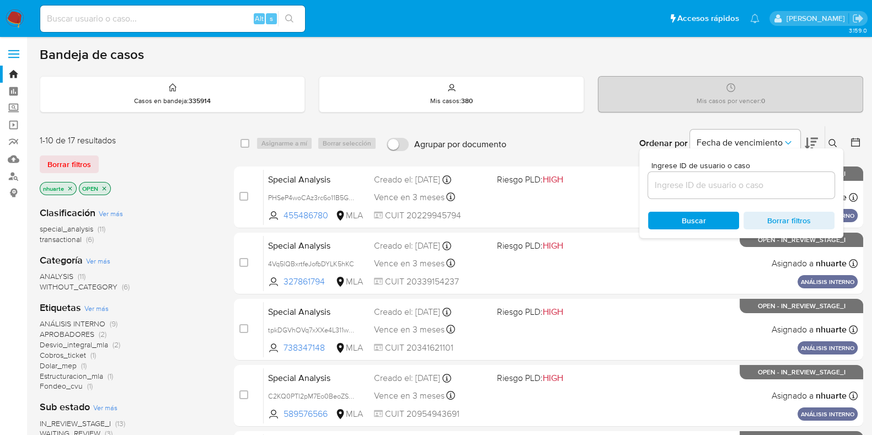
click at [710, 184] on input at bounding box center [741, 185] width 187 height 14
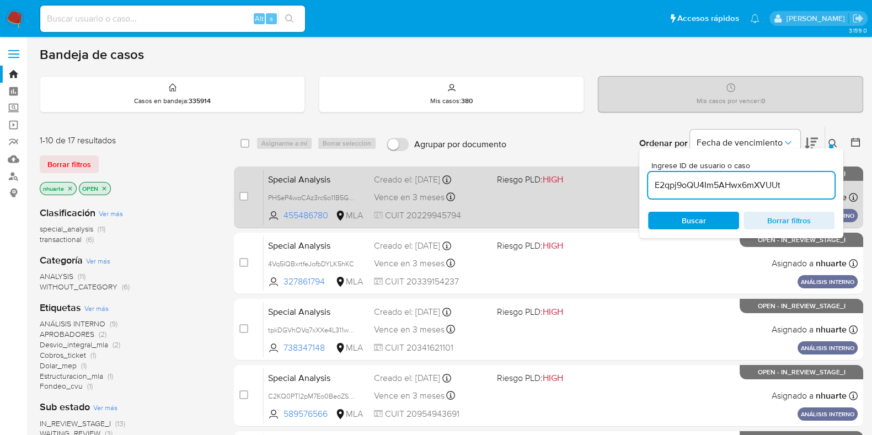
type input "E2qpj9oQU4Im5AHwx6mXVUUt"
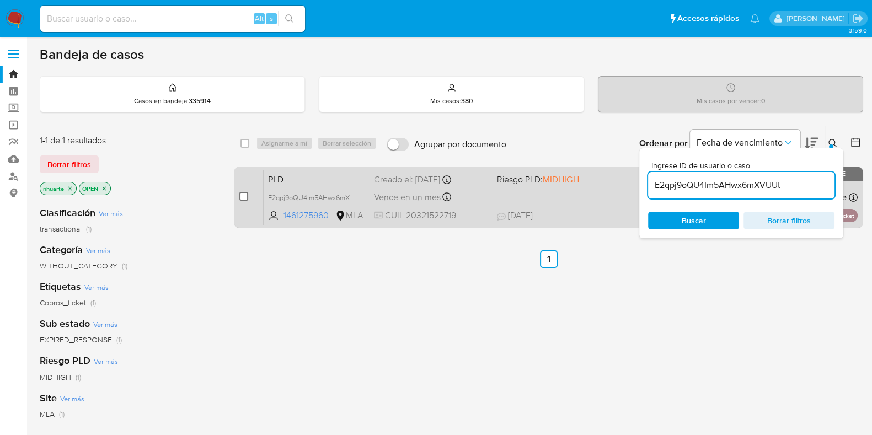
click at [243, 195] on input "checkbox" at bounding box center [243, 196] width 9 height 9
checkbox input "true"
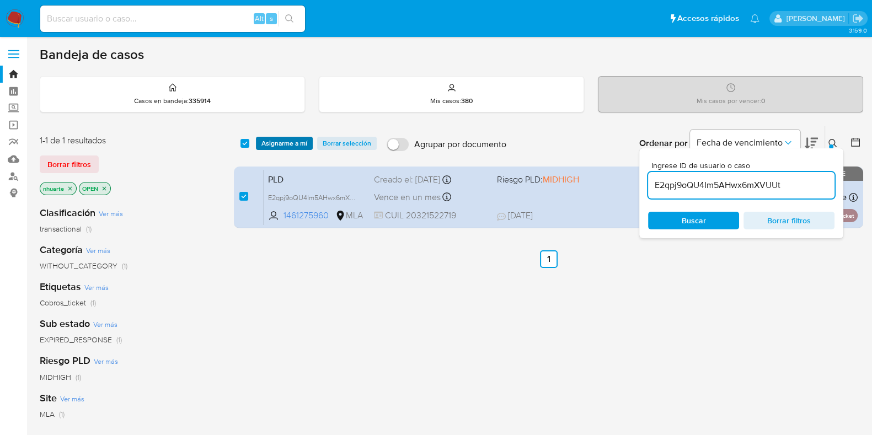
click at [279, 146] on span "Asignarme a mí" at bounding box center [285, 143] width 46 height 11
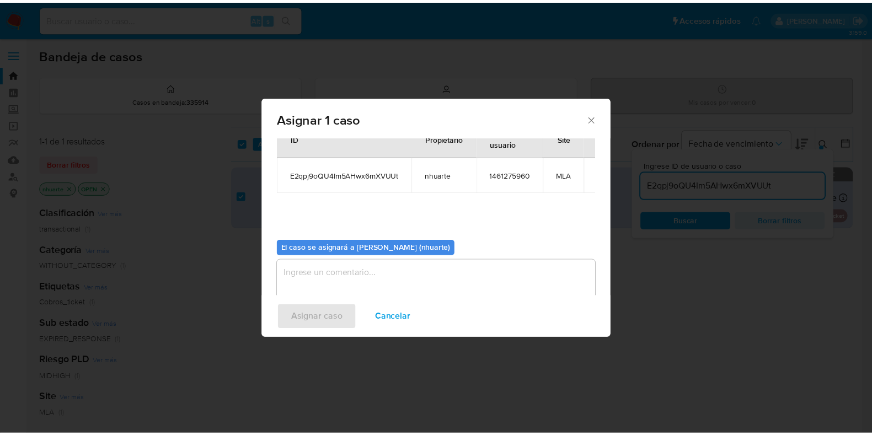
scroll to position [57, 0]
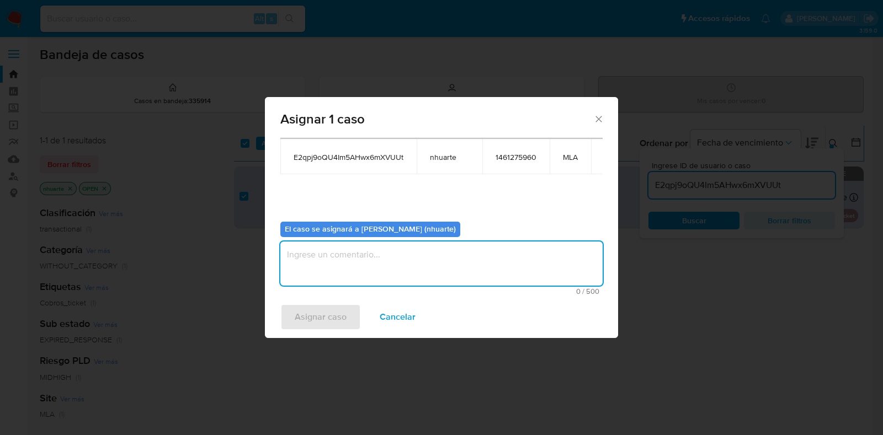
click at [404, 259] on textarea "assign-modal" at bounding box center [441, 264] width 322 height 44
type textarea "Asignación"
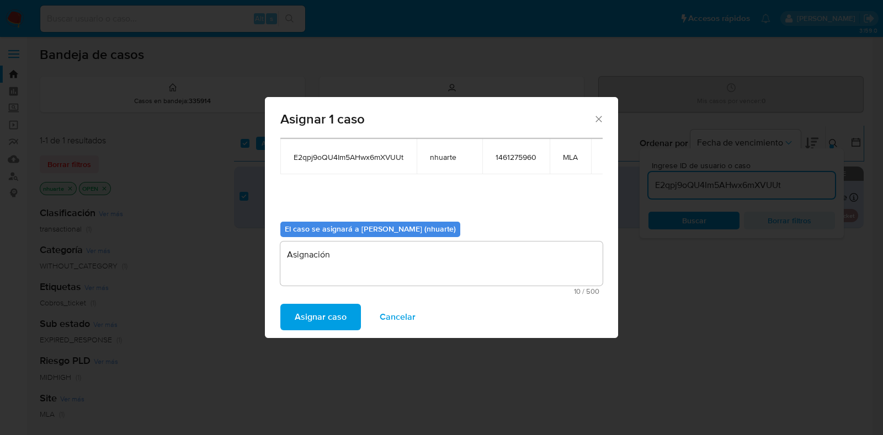
click at [340, 313] on span "Asignar caso" at bounding box center [321, 317] width 52 height 24
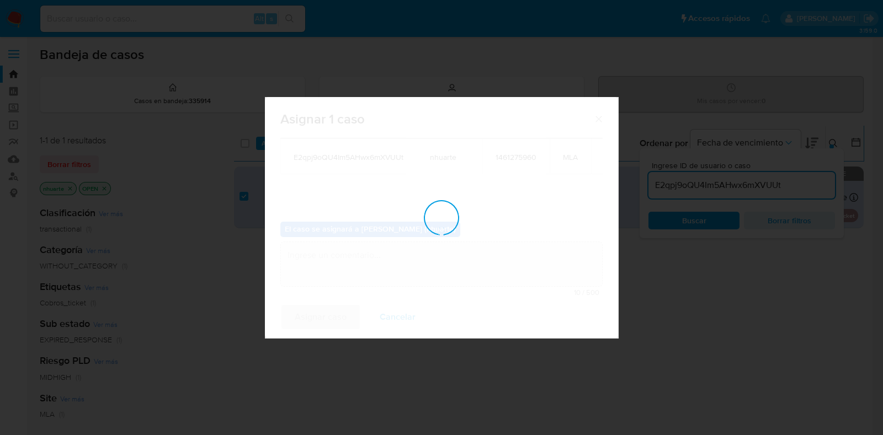
checkbox input "false"
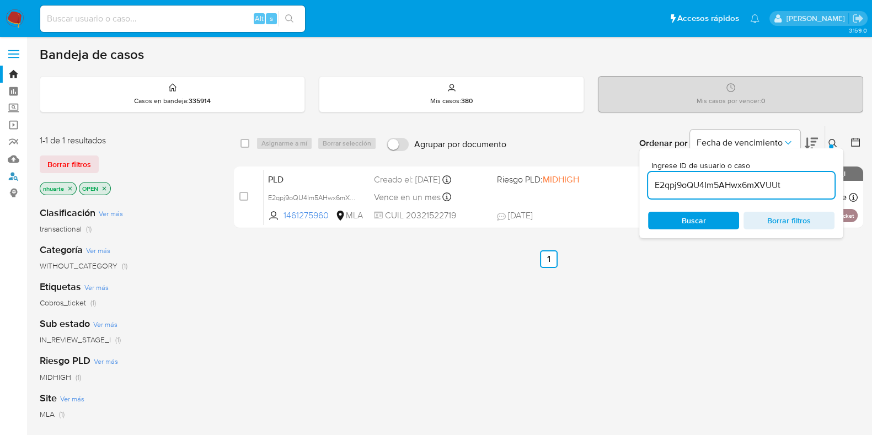
drag, startPoint x: 11, startPoint y: 170, endPoint x: 110, endPoint y: 173, distance: 99.4
click at [11, 170] on link "Buscador de personas" at bounding box center [65, 176] width 131 height 17
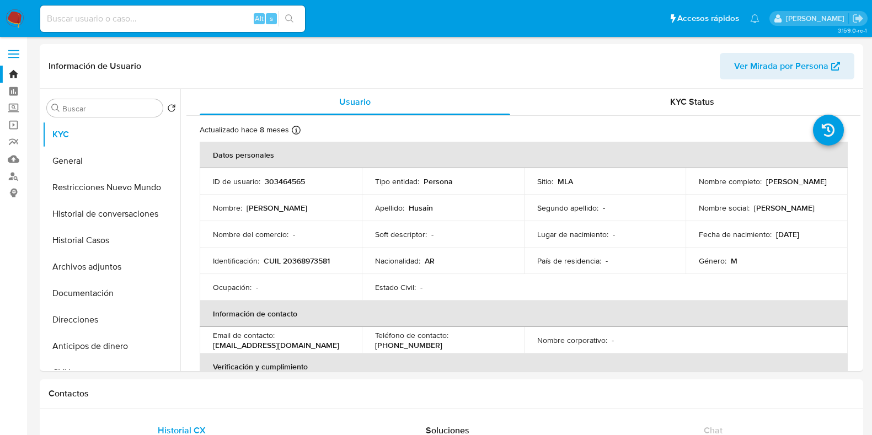
select select "10"
click at [126, 20] on input at bounding box center [172, 19] width 265 height 14
paste input "27221680"
type input "27221680"
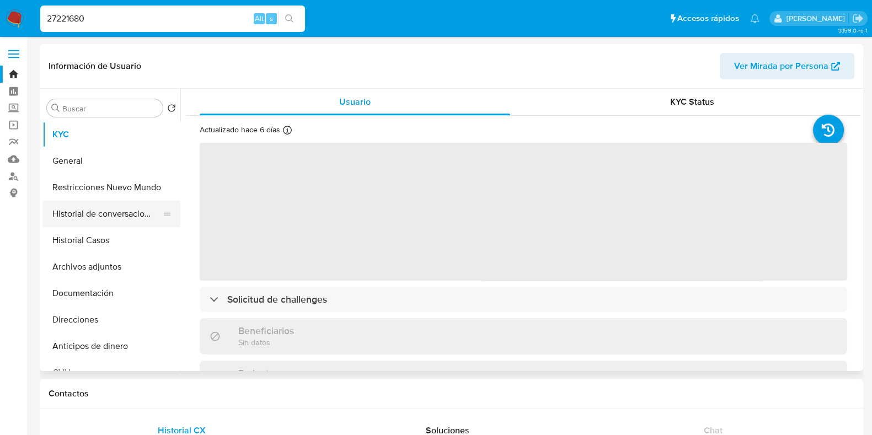
select select "10"
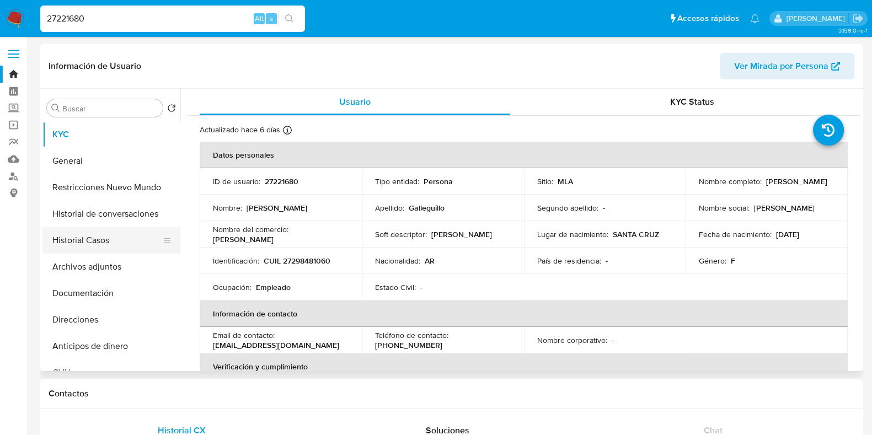
click at [110, 243] on button "Historial Casos" at bounding box center [106, 240] width 129 height 26
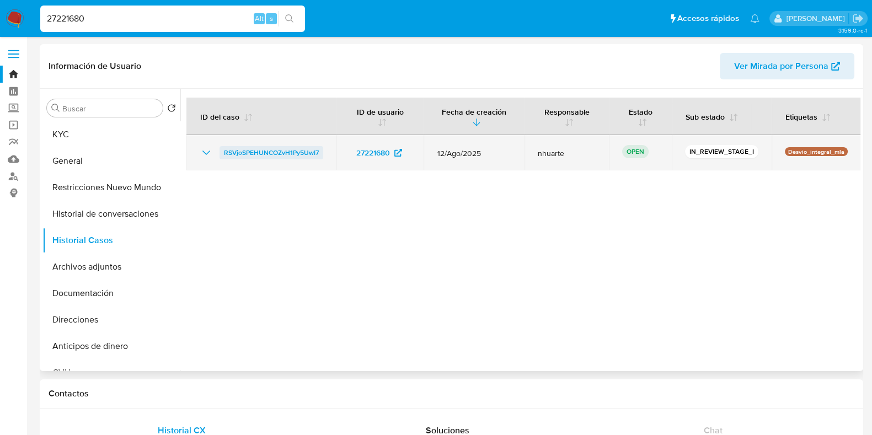
click at [301, 154] on span "RSVjoSPEHUNCOZvH1Py5UwI7" at bounding box center [271, 152] width 95 height 13
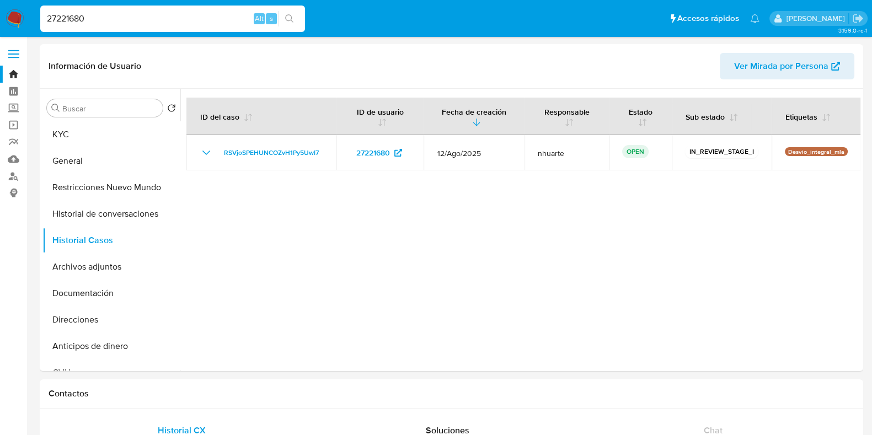
click at [86, 12] on input "27221680" at bounding box center [172, 19] width 265 height 14
drag, startPoint x: 91, startPoint y: 18, endPoint x: 27, endPoint y: 21, distance: 64.1
click at [27, 21] on nav "Pausado Ver notificaciones 27221680 Alt s Accesos rápidos Presiona las siguient…" at bounding box center [436, 18] width 872 height 37
paste input "146127596"
type input "1461275960"
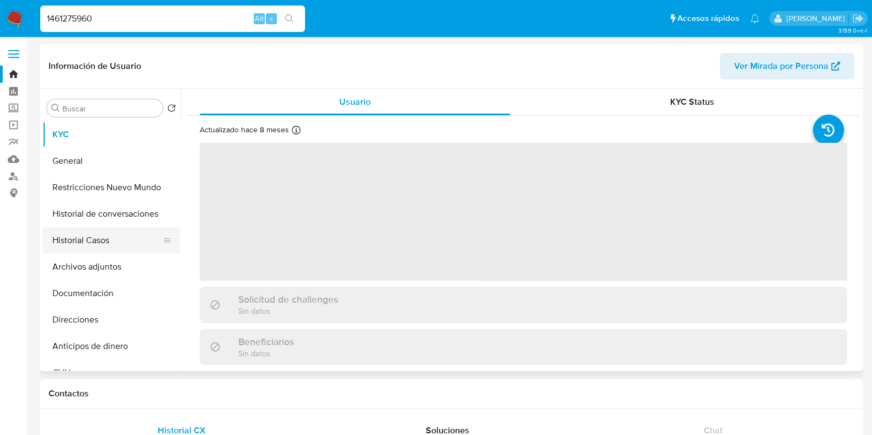
select select "10"
click at [120, 237] on button "Historial Casos" at bounding box center [106, 240] width 129 height 26
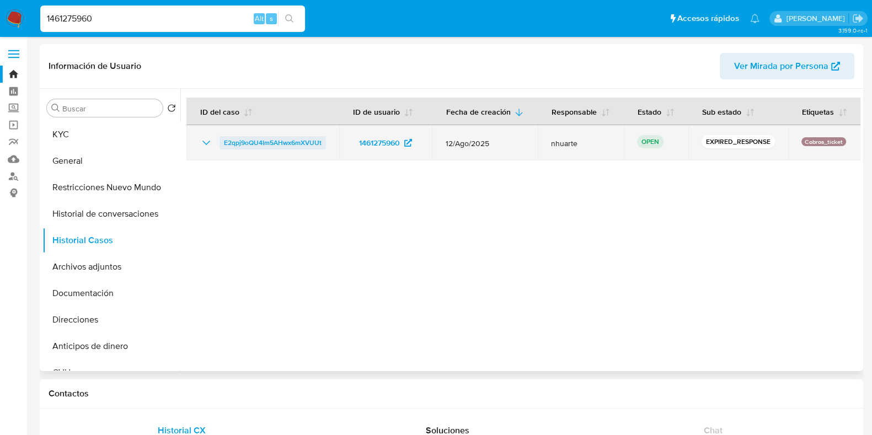
click at [283, 150] on span "E2qpj9oQU4Im5AHwx6mXVUUt" at bounding box center [273, 142] width 98 height 13
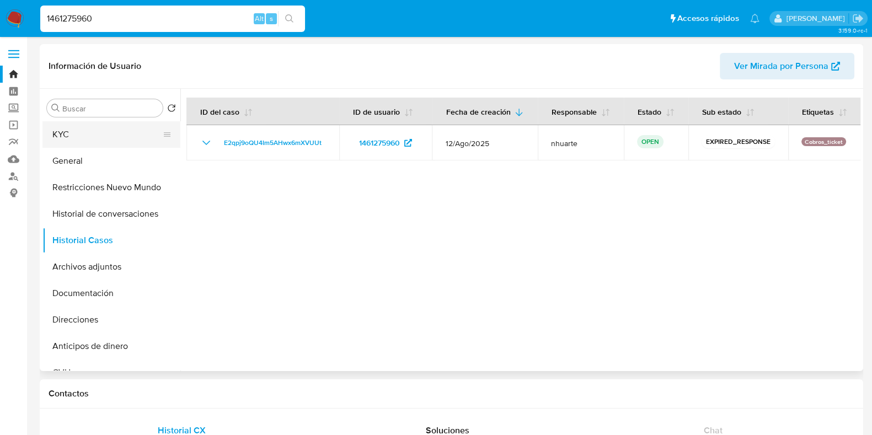
click at [58, 136] on button "KYC" at bounding box center [106, 134] width 129 height 26
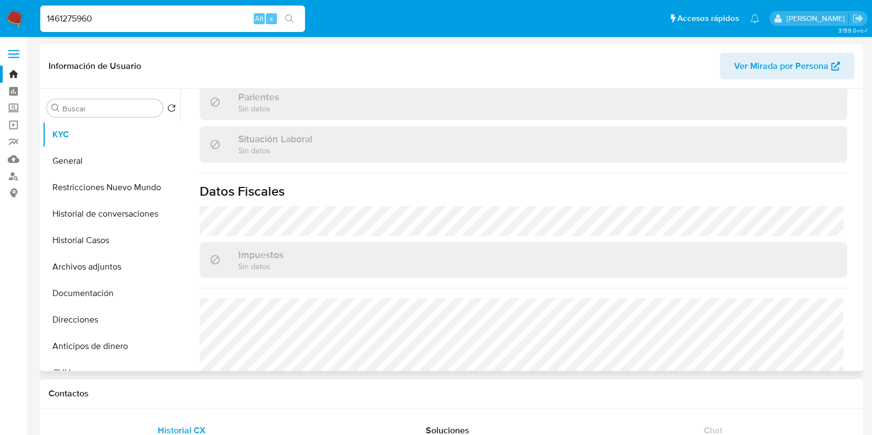
scroll to position [580, 0]
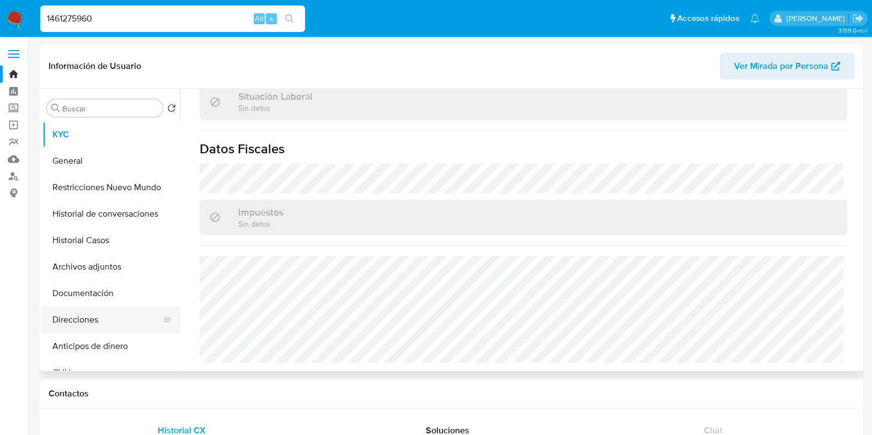
click at [99, 317] on button "Direcciones" at bounding box center [106, 320] width 129 height 26
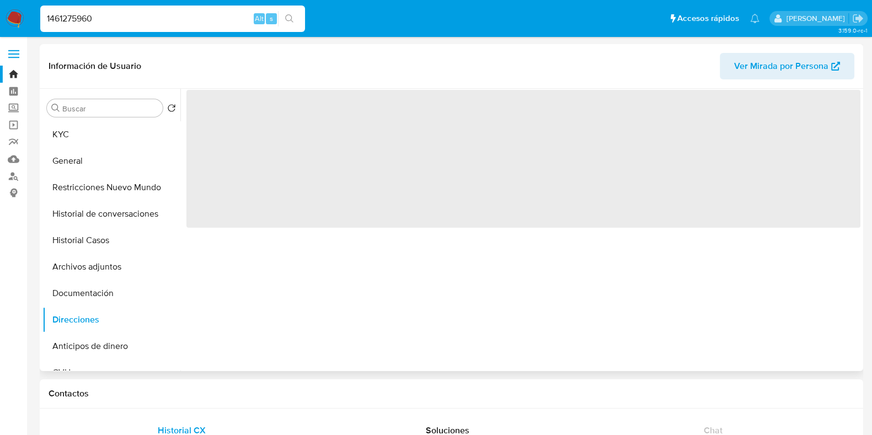
scroll to position [0, 0]
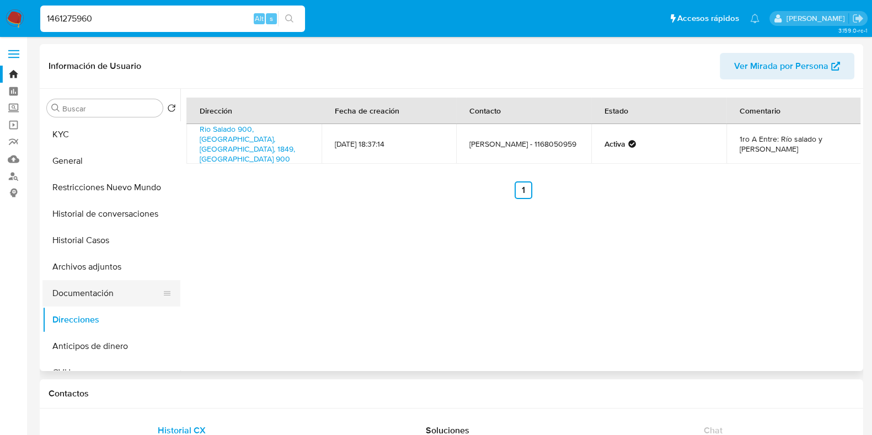
click at [95, 286] on button "Documentación" at bounding box center [106, 293] width 129 height 26
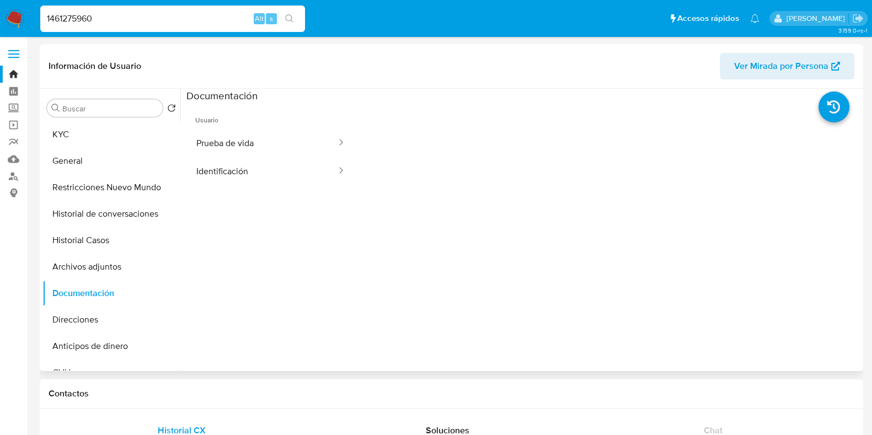
click at [259, 148] on button "Prueba de vida" at bounding box center [262, 143] width 151 height 28
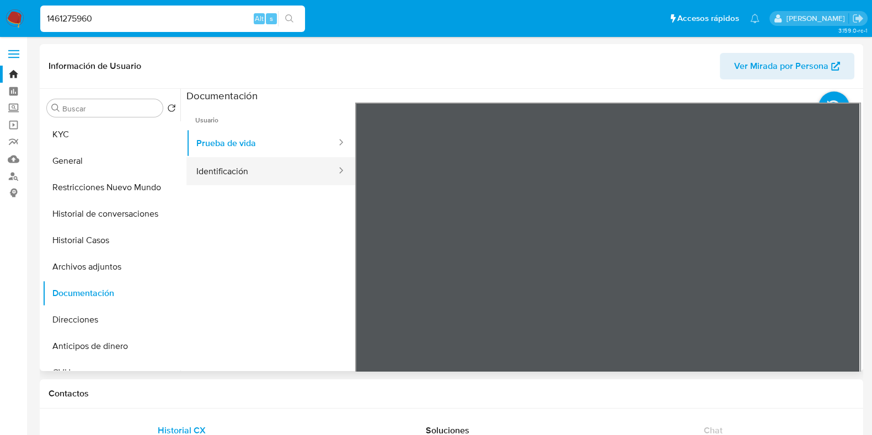
click at [259, 181] on button "Identificación" at bounding box center [262, 171] width 151 height 28
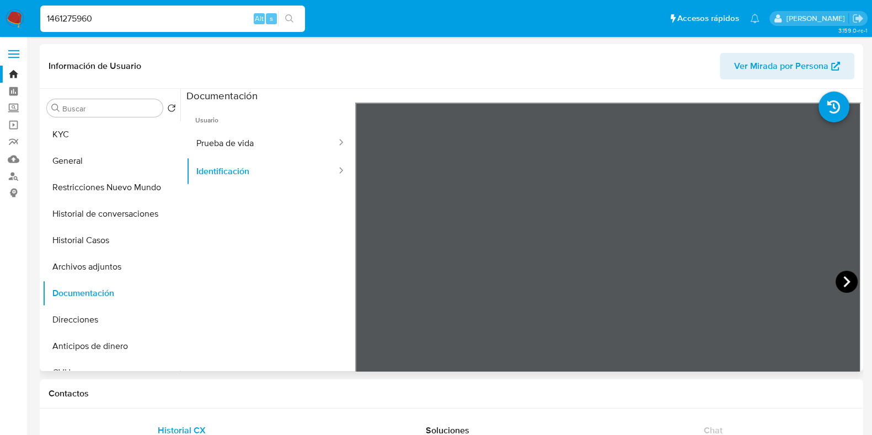
click at [844, 277] on icon at bounding box center [847, 281] width 7 height 11
click at [259, 140] on button "Prueba de vida" at bounding box center [262, 143] width 151 height 28
click at [13, 73] on link "Bandeja" at bounding box center [65, 74] width 131 height 17
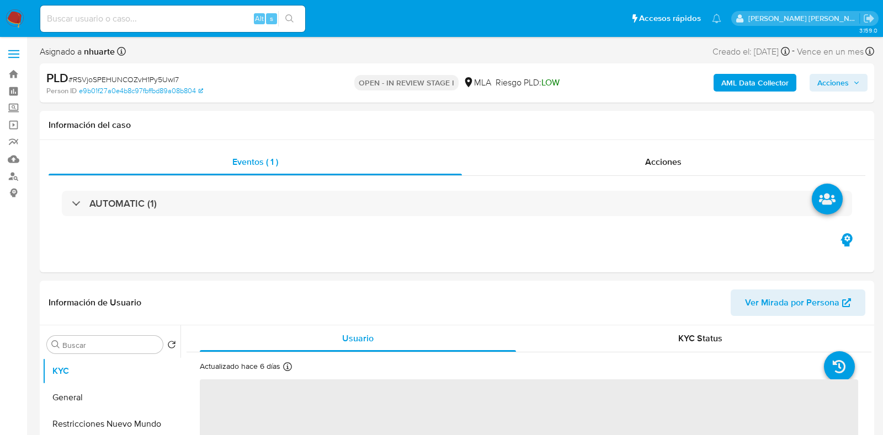
select select "10"
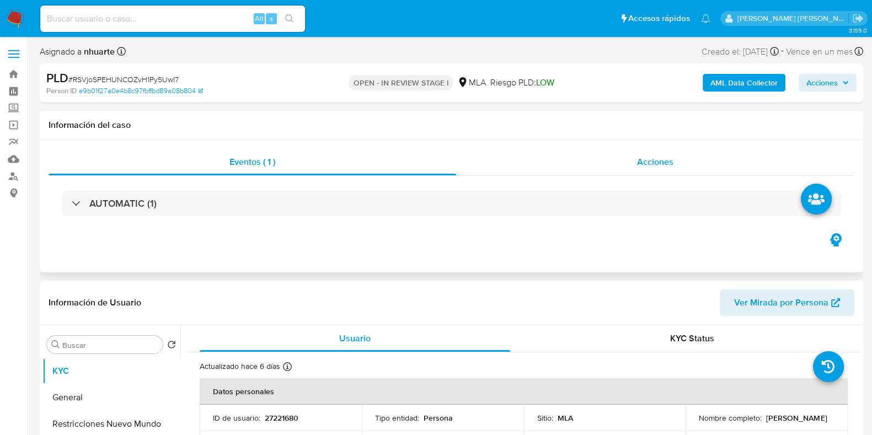
click at [665, 161] on span "Acciones" at bounding box center [655, 162] width 36 height 13
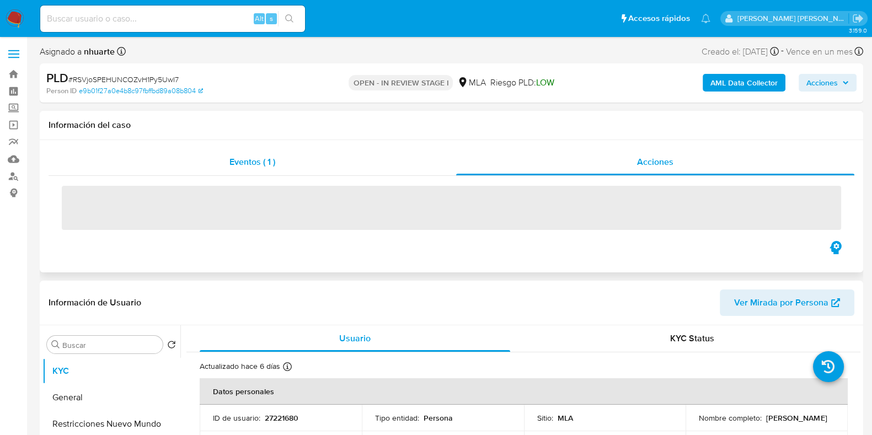
click at [258, 169] on div "Eventos ( 1 )" at bounding box center [253, 162] width 408 height 26
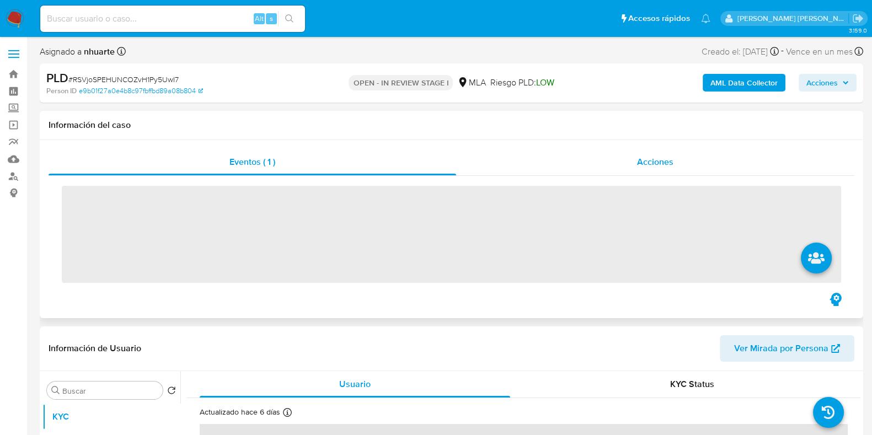
click at [645, 164] on span "Acciones" at bounding box center [655, 162] width 36 height 13
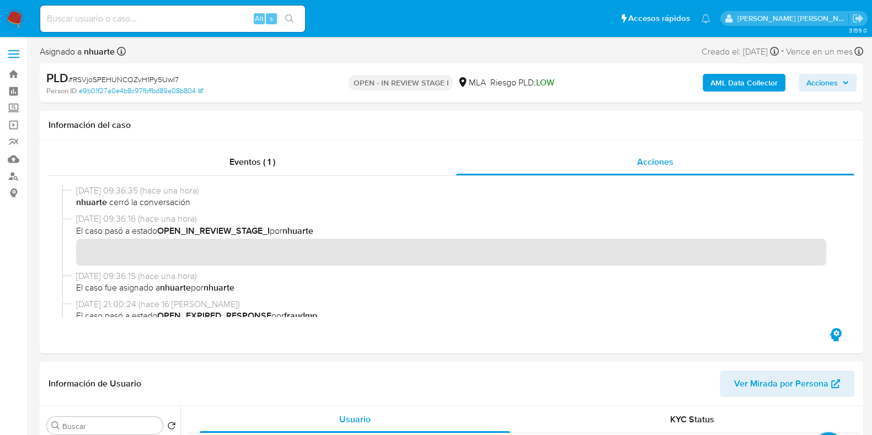
click at [763, 78] on b "AML Data Collector" at bounding box center [744, 83] width 67 height 18
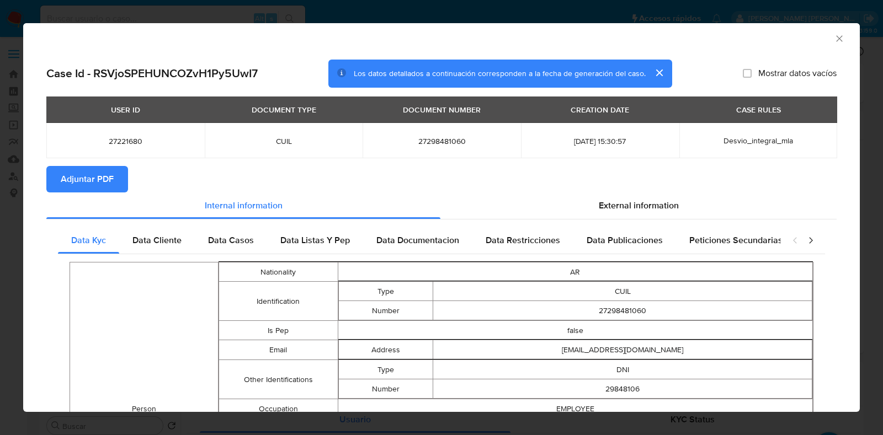
click at [112, 178] on span "Adjuntar PDF" at bounding box center [87, 179] width 53 height 24
click at [834, 39] on icon "Cerrar ventana" at bounding box center [839, 38] width 11 height 11
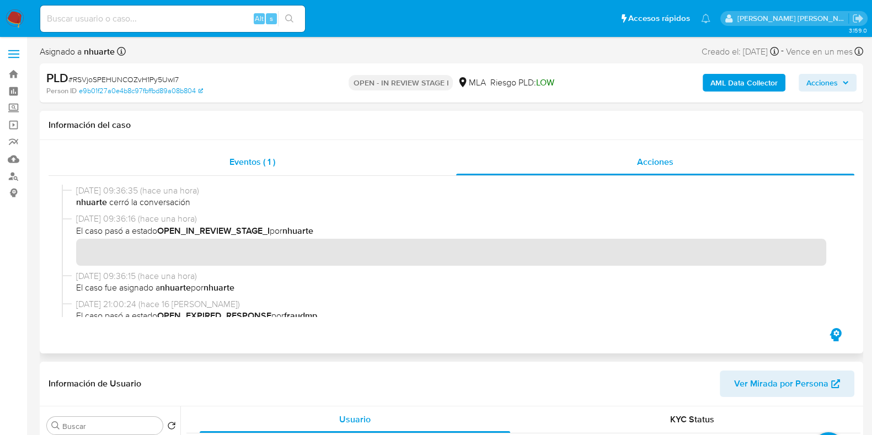
click at [227, 159] on div "Eventos ( 1 )" at bounding box center [253, 162] width 408 height 26
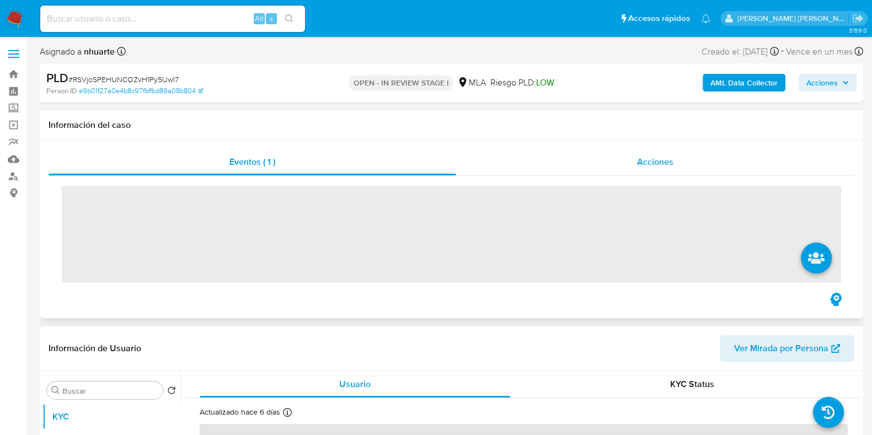
click at [655, 164] on span "Acciones" at bounding box center [655, 162] width 36 height 13
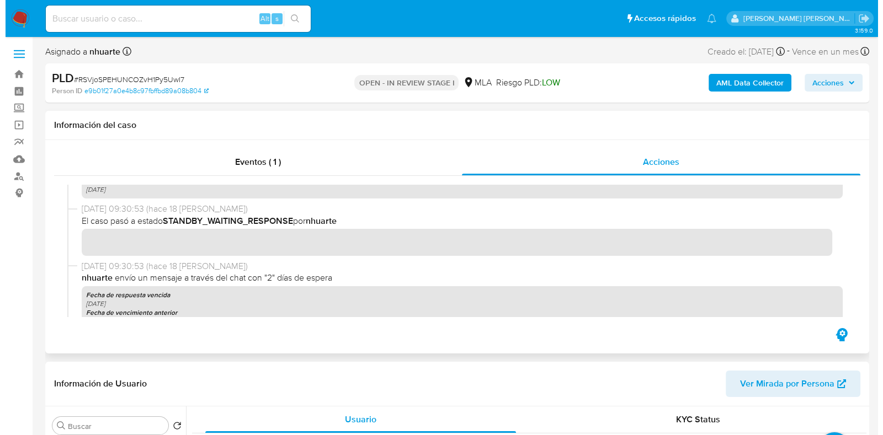
scroll to position [275, 0]
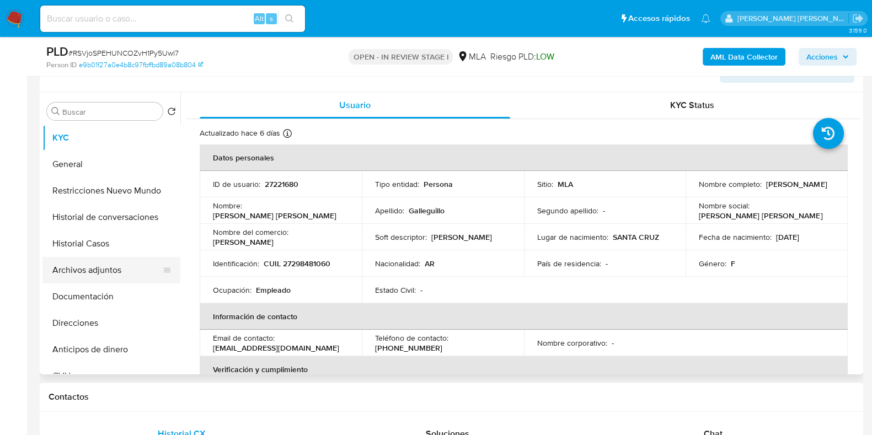
click at [115, 264] on button "Archivos adjuntos" at bounding box center [106, 270] width 129 height 26
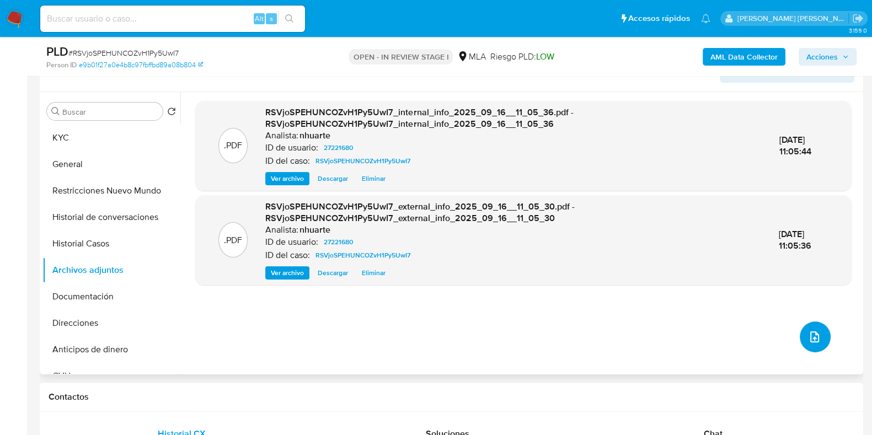
click at [800, 341] on button "upload-file" at bounding box center [815, 337] width 31 height 31
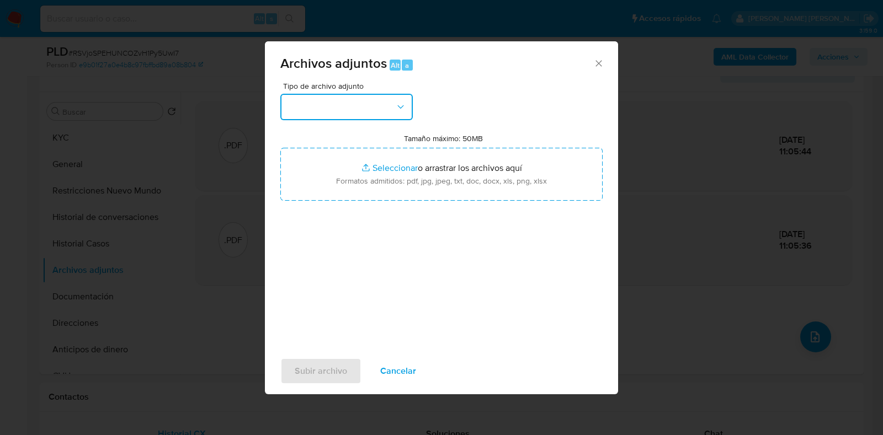
click at [403, 105] on icon "button" at bounding box center [400, 107] width 11 height 11
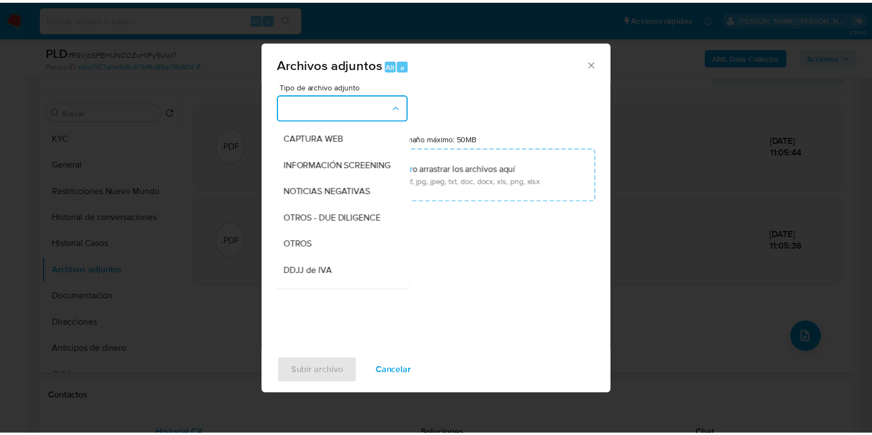
scroll to position [115, 0]
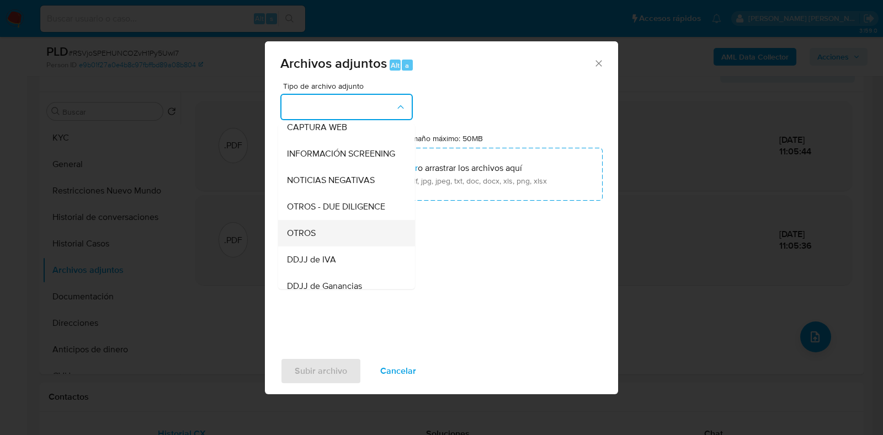
click at [337, 233] on div "OTROS" at bounding box center [343, 233] width 113 height 26
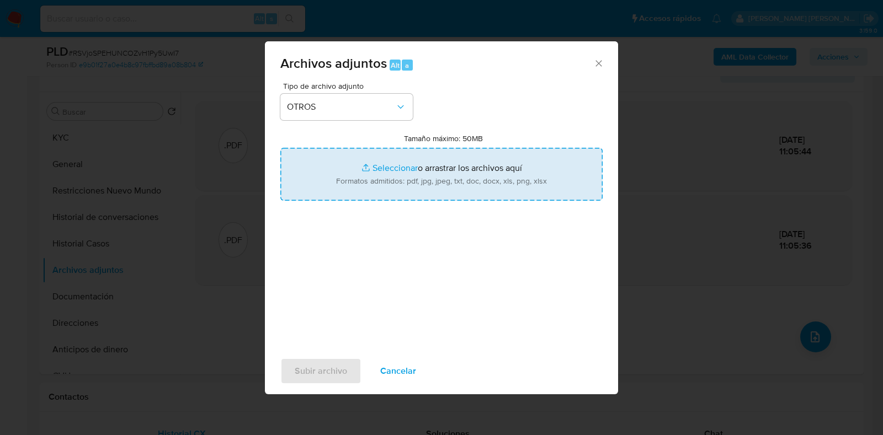
type input "C:\fakepath\Movimientos-27221680.xlsx"
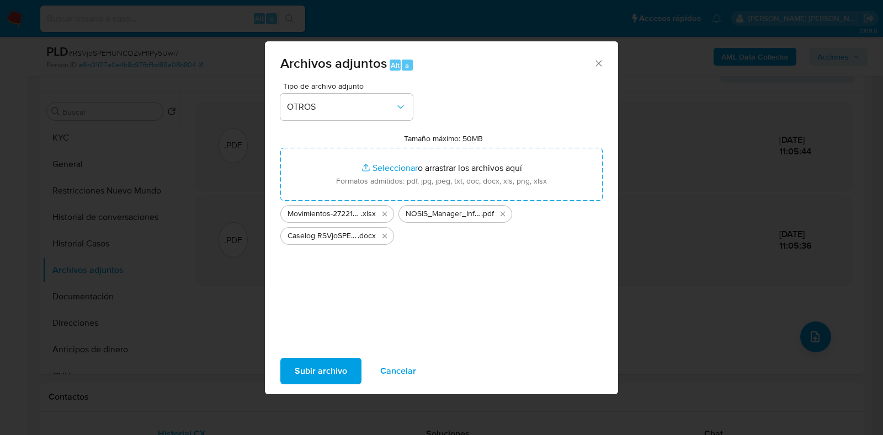
click at [322, 375] on span "Subir archivo" at bounding box center [321, 371] width 52 height 24
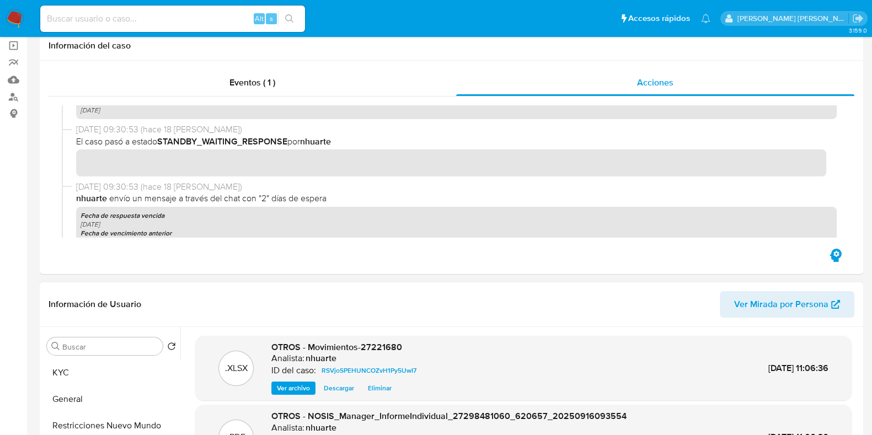
scroll to position [0, 0]
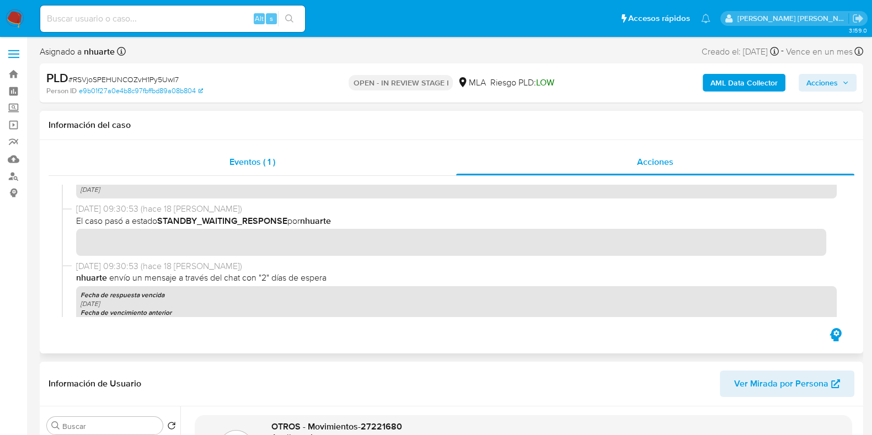
click at [242, 163] on span "Eventos ( 1 )" at bounding box center [253, 162] width 46 height 13
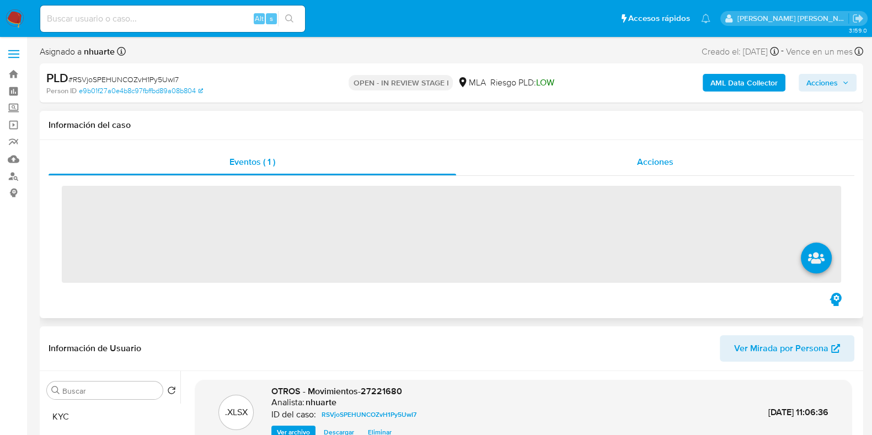
click at [659, 156] on span "Acciones" at bounding box center [655, 162] width 36 height 13
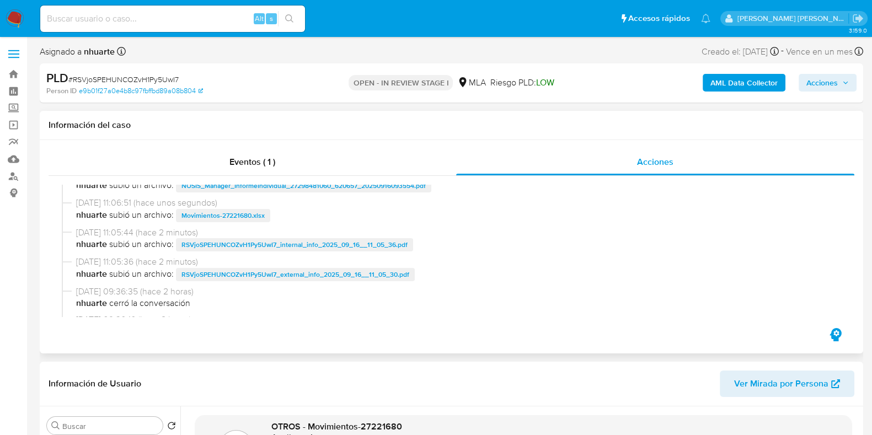
scroll to position [68, 0]
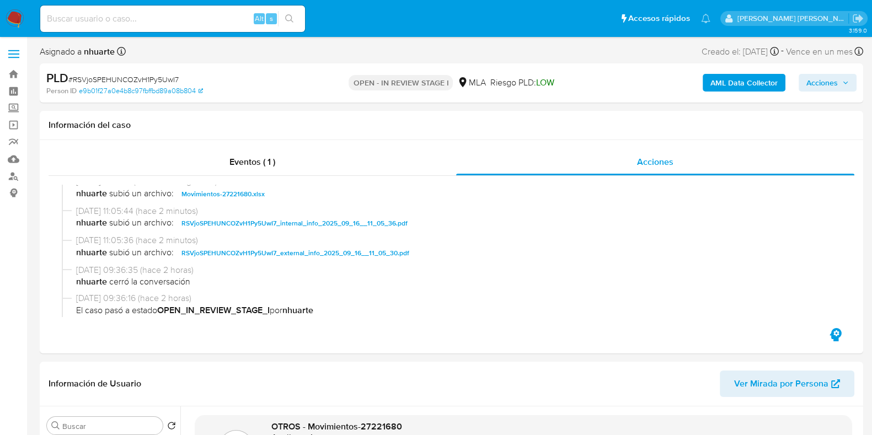
click at [834, 86] on span "Acciones" at bounding box center [822, 83] width 31 height 18
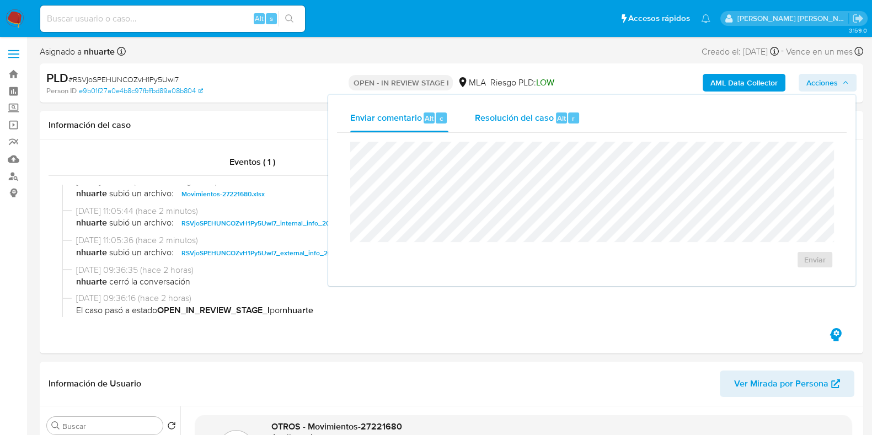
click at [524, 118] on span "Resolución del caso" at bounding box center [514, 117] width 79 height 13
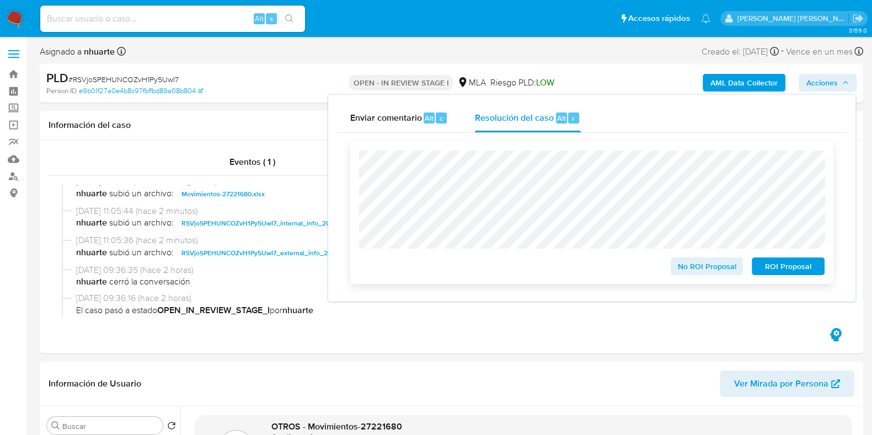
click at [711, 263] on span "No ROI Proposal" at bounding box center [707, 266] width 57 height 15
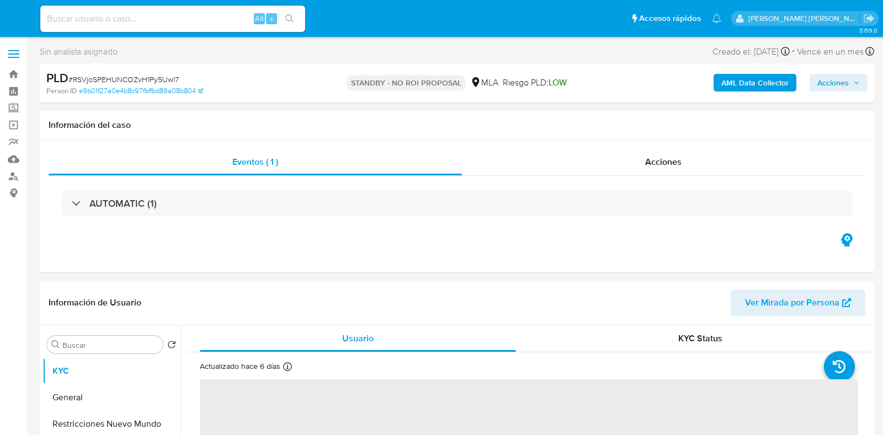
select select "10"
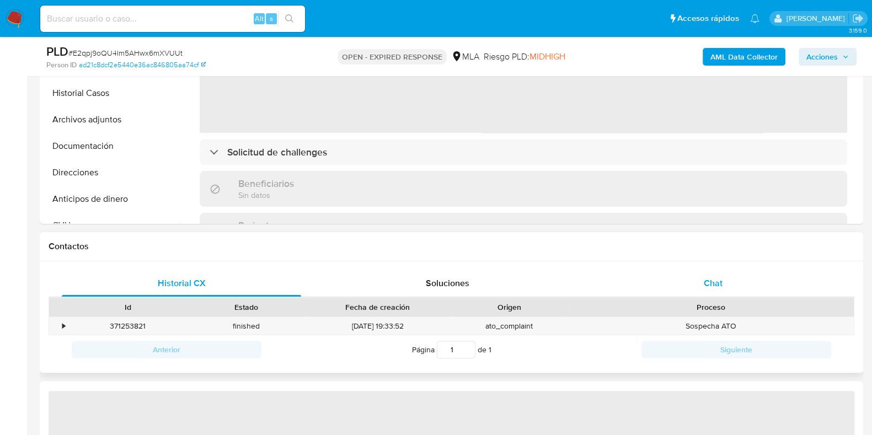
click at [709, 277] on span "Chat" at bounding box center [713, 283] width 19 height 13
select select "10"
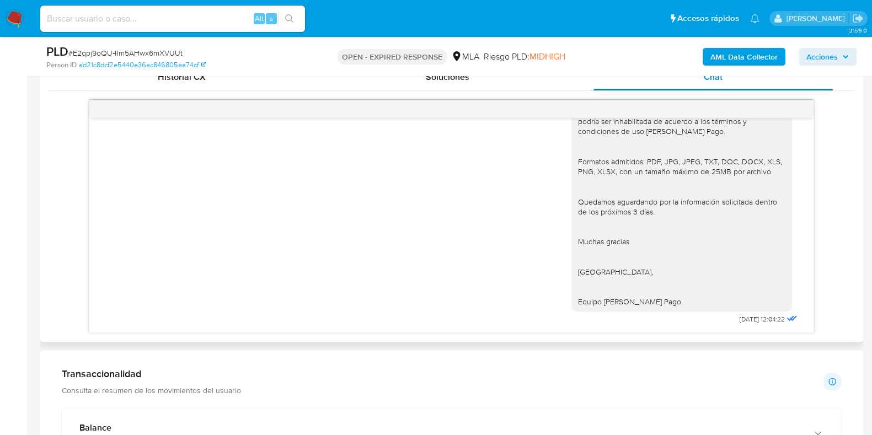
scroll to position [865, 0]
click at [166, 45] on div "PLD # E2qpj9oQU4Im5AHwx6mXVUUt" at bounding box center [179, 52] width 266 height 17
click at [166, 48] on span "# E2qpj9oQU4Im5AHwx6mXVUUt" at bounding box center [125, 52] width 114 height 11
copy span "E2qpj9oQU4Im5AHwx6mXVUUt"
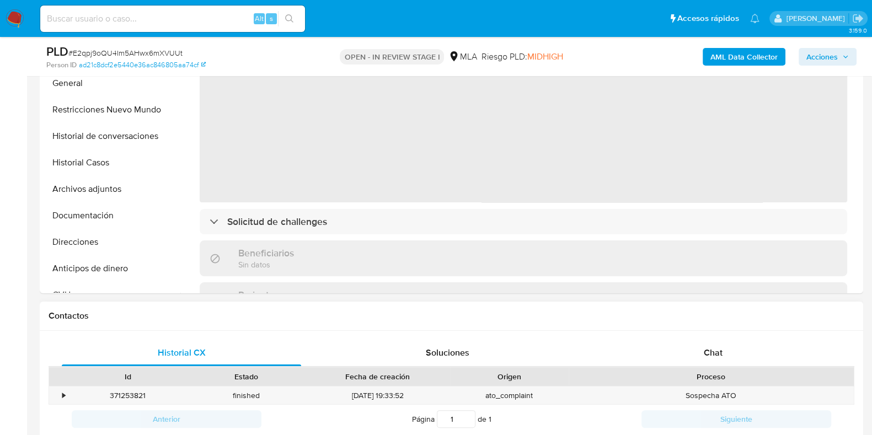
select select "10"
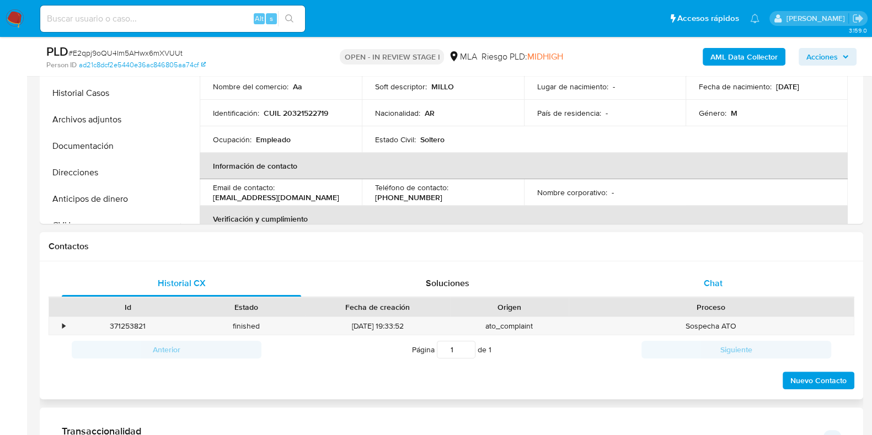
click at [706, 291] on div "Chat" at bounding box center [713, 283] width 239 height 26
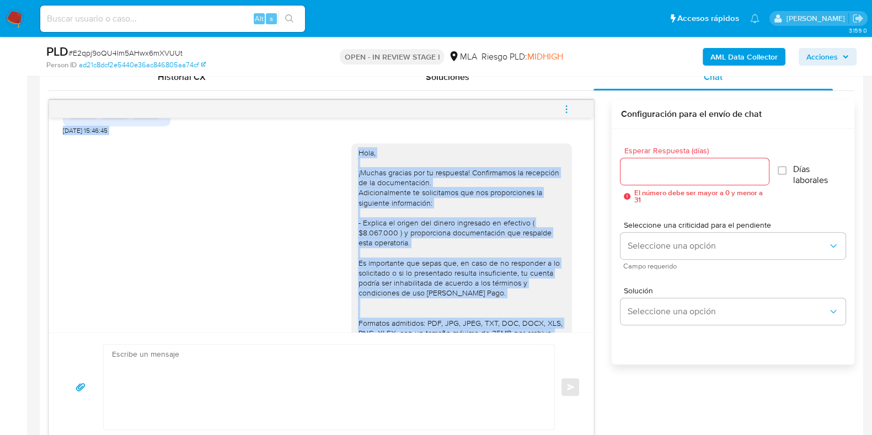
scroll to position [605, 0]
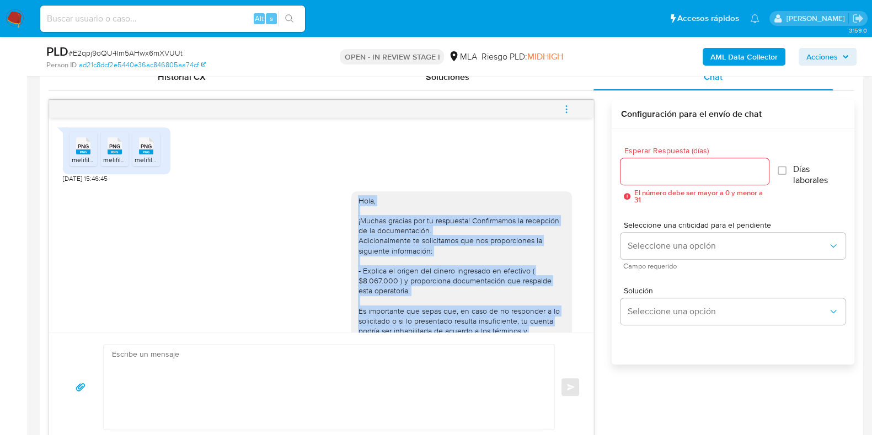
drag, startPoint x: 440, startPoint y: 276, endPoint x: 347, endPoint y: 217, distance: 111.1
click at [352, 217] on div "Hola, ¡Muchas gracias por tu respuesta! Confirmamos la recepción de la document…" at bounding box center [462, 356] width 221 height 330
copy div "Hola, ¡Muchas gracias por tu respuesta! Confirmamos la recepción de la document…"
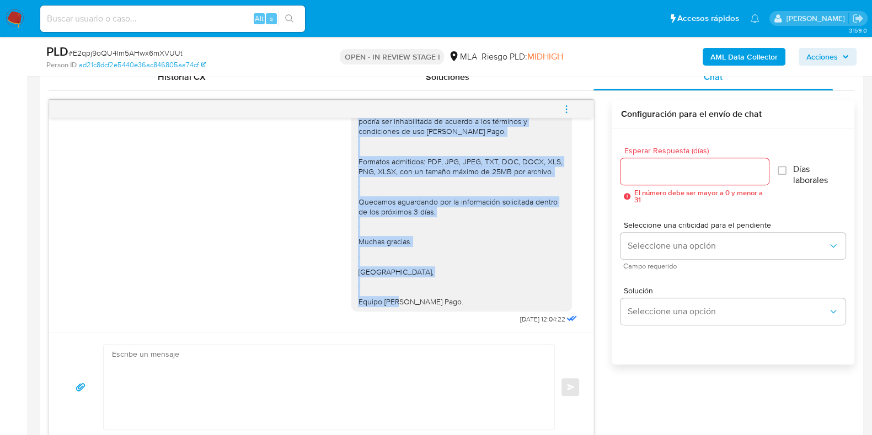
scroll to position [865, 0]
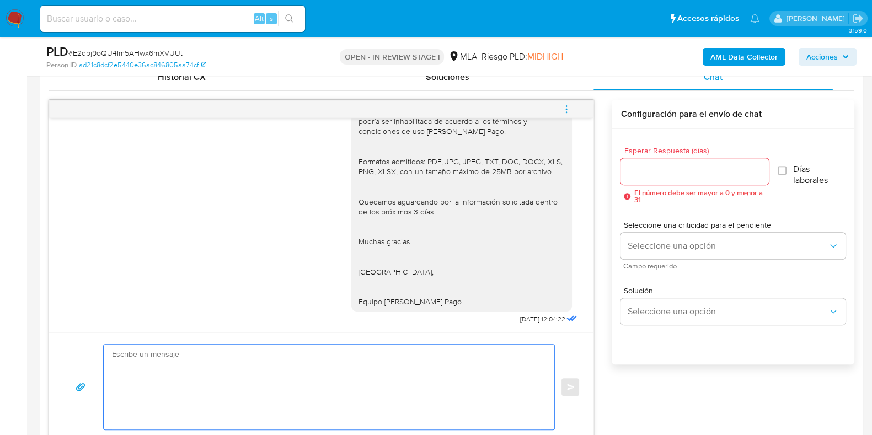
paste textarea "Hola, ¡Muchas gracias por tu respuesta! Confirmamos la recepción de la document…"
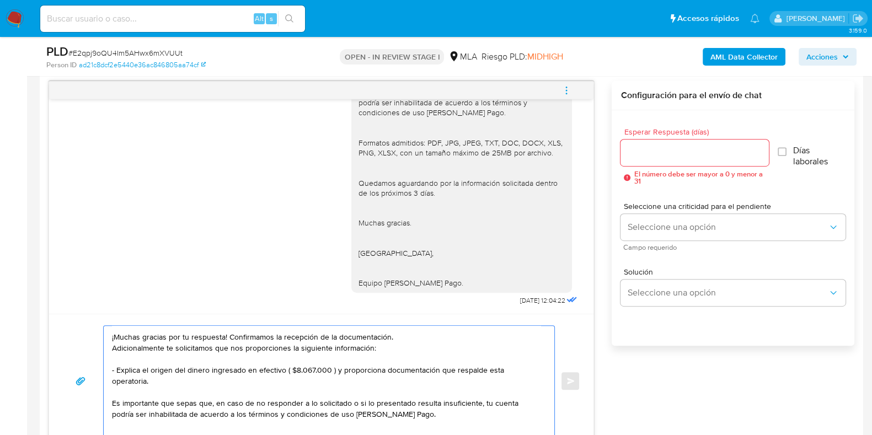
scroll to position [0, 0]
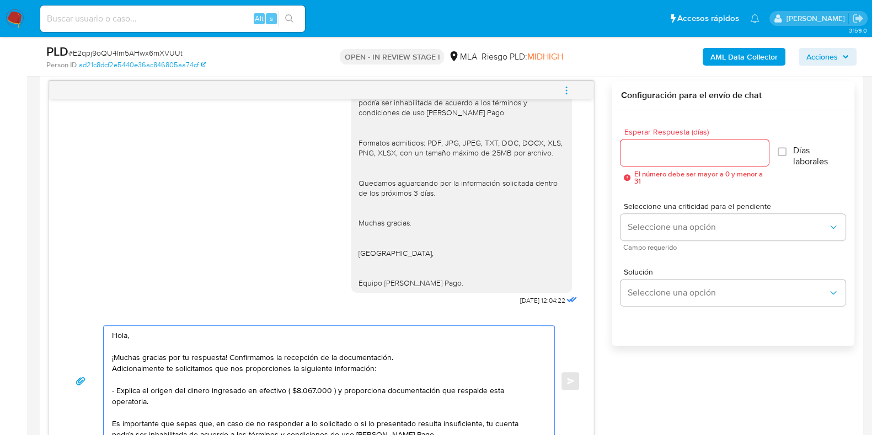
click at [212, 407] on textarea "Hola, ¡Muchas gracias por tu respuesta! Confirmamos la recepción de la document…" at bounding box center [326, 381] width 429 height 110
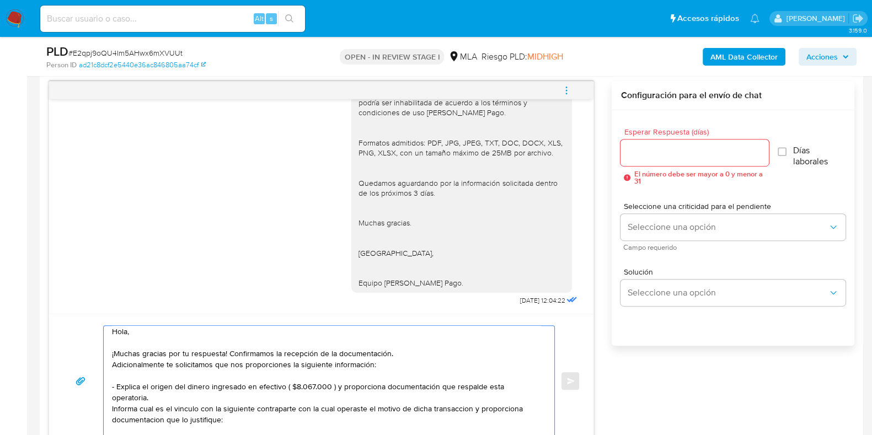
scroll to position [73, 0]
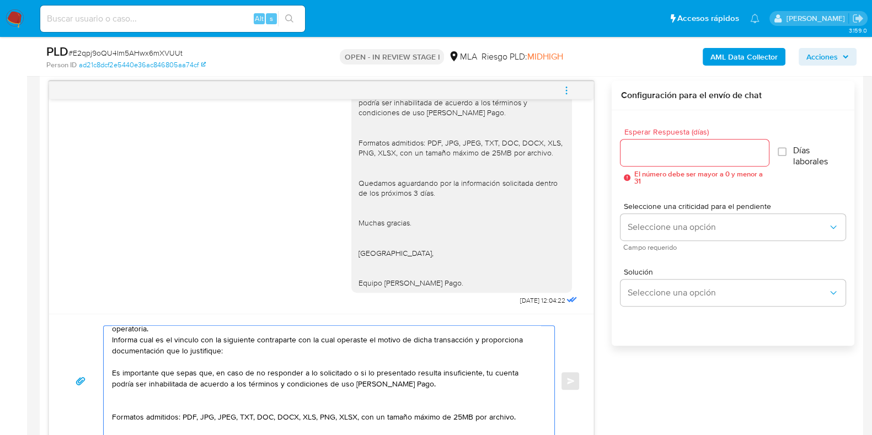
click at [234, 347] on textarea "Hola, ¡Muchas gracias por tu respuesta! Confirmamos la recepción de la document…" at bounding box center [326, 381] width 429 height 110
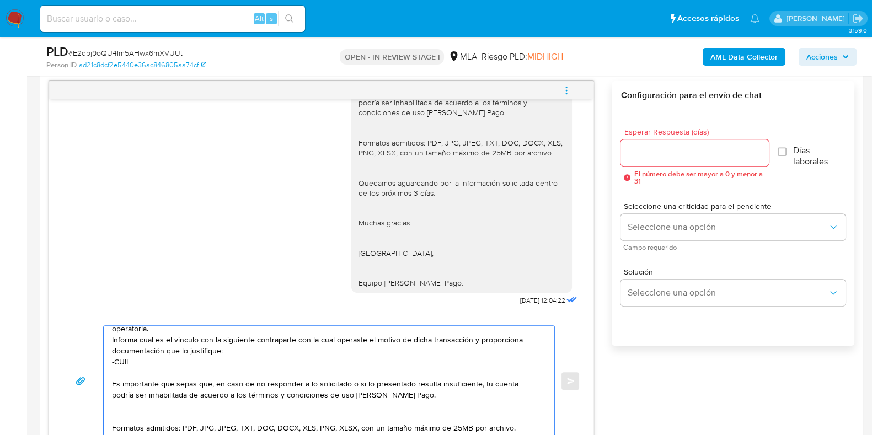
paste textarea "20443005332 name: TISERA FERNANDEZ ELIAN URIEL || alias:"
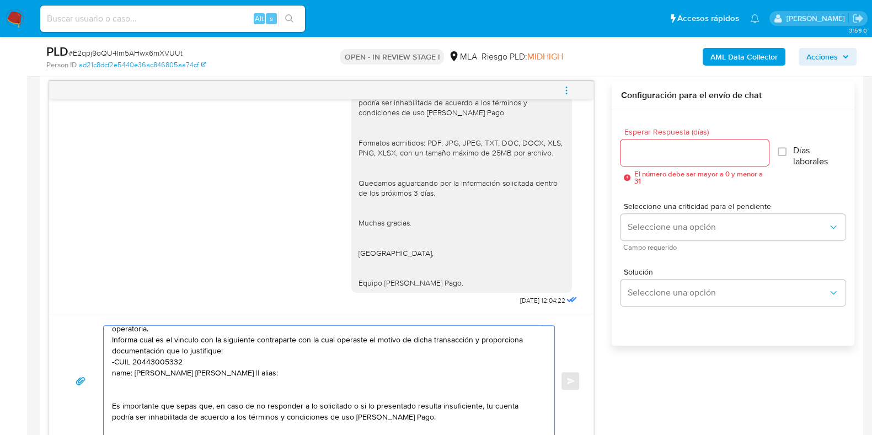
click at [191, 359] on textarea "Hola, ¡Muchas gracias por tu respuesta! Confirmamos la recepción de la document…" at bounding box center [326, 381] width 429 height 110
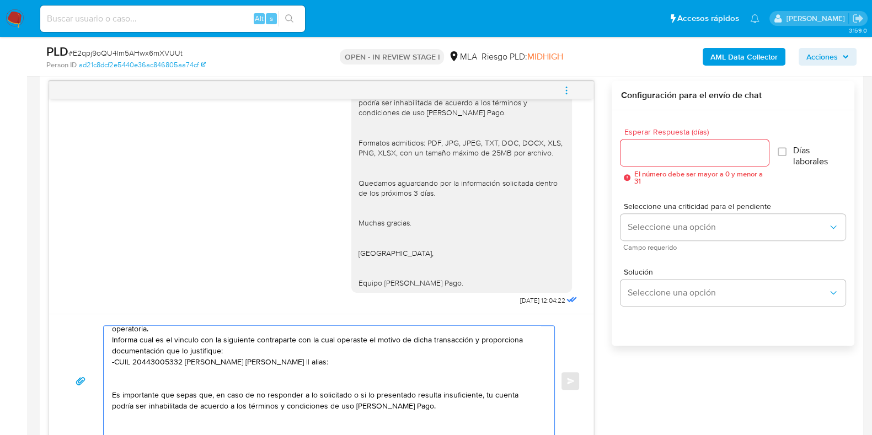
click at [339, 363] on textarea "Hola, ¡Muchas gracias por tu respuesta! Confirmamos la recepción de la document…" at bounding box center [326, 381] width 429 height 110
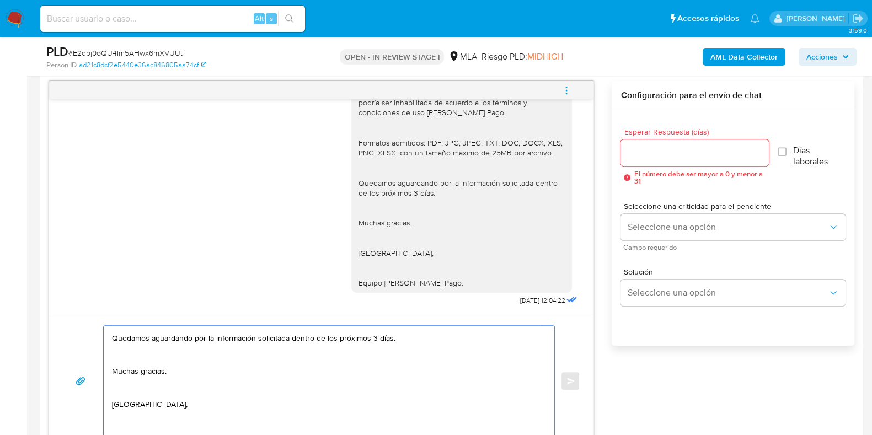
scroll to position [211, 0]
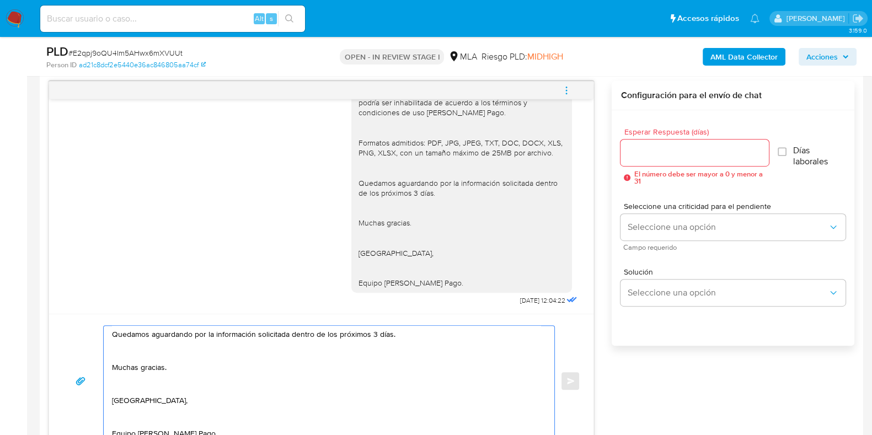
type textarea "Hola, ¡Muchas gracias por tu respuesta! Confirmamos la recepción de la document…"
click at [636, 146] on input "Esperar Respuesta (días)" at bounding box center [695, 153] width 148 height 14
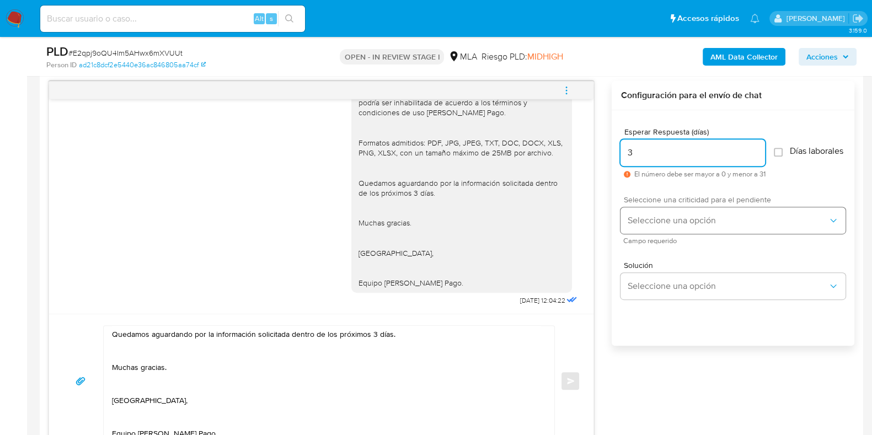
type input "3"
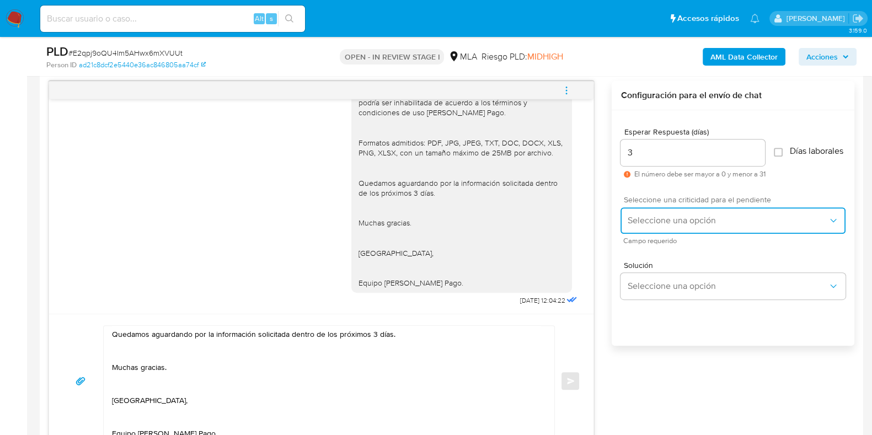
click at [635, 234] on button "Seleccione una opción" at bounding box center [733, 220] width 225 height 26
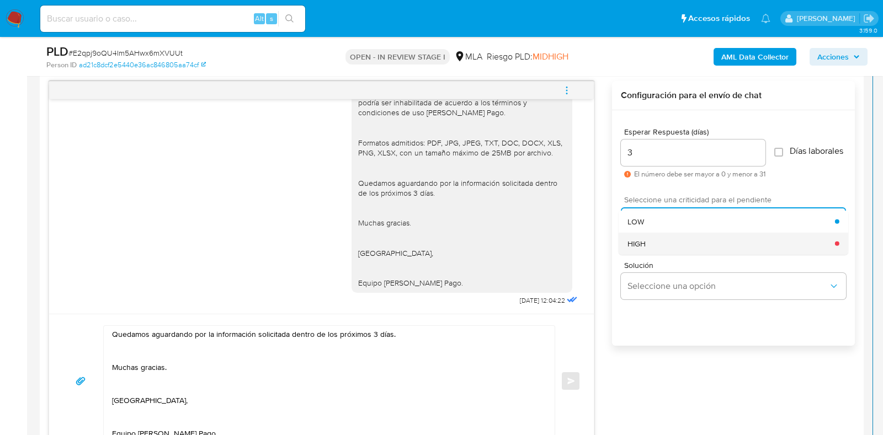
click at [645, 248] on span "HIGH" at bounding box center [636, 243] width 18 height 10
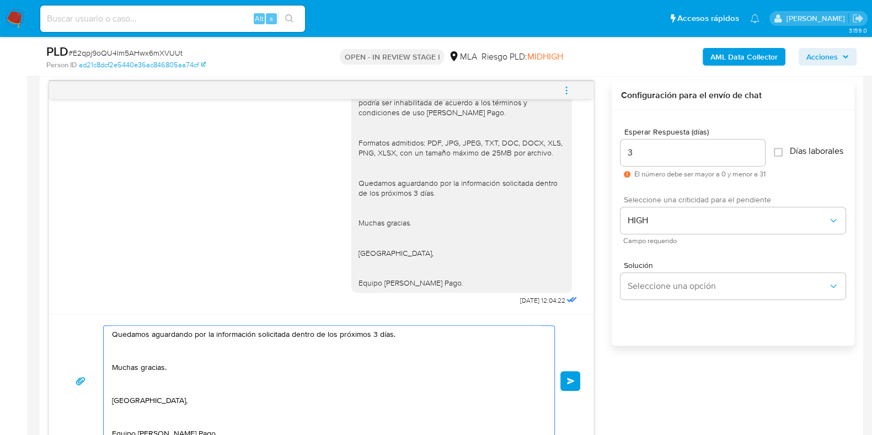
scroll to position [0, 0]
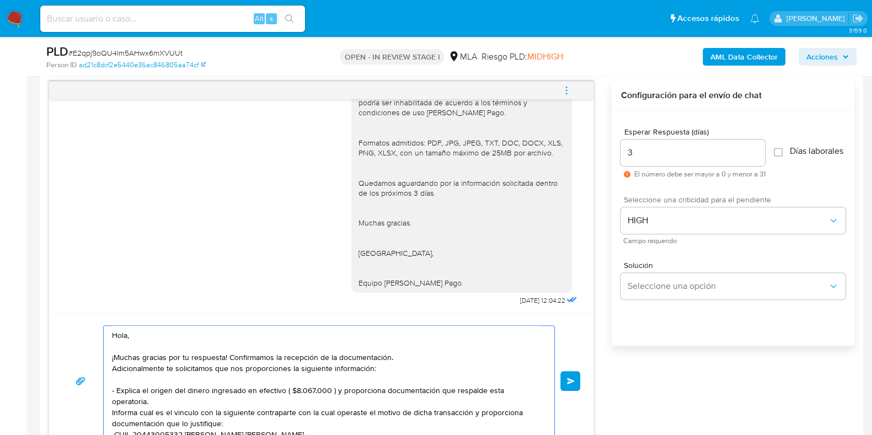
click at [662, 157] on input "3" at bounding box center [693, 153] width 145 height 14
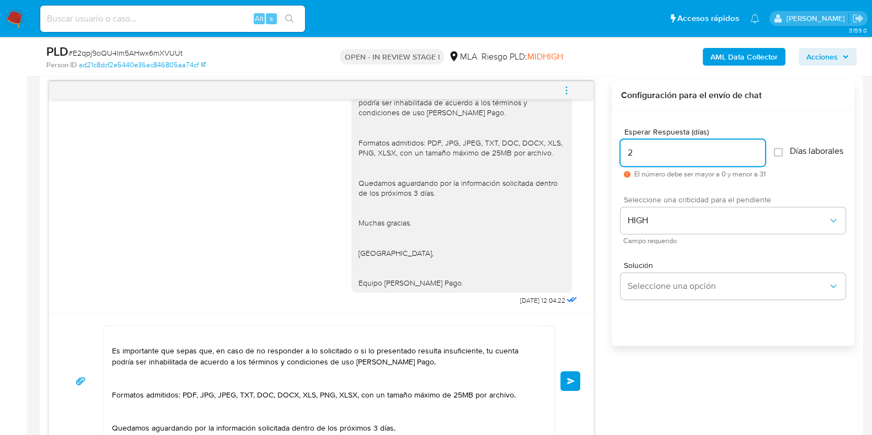
scroll to position [137, 0]
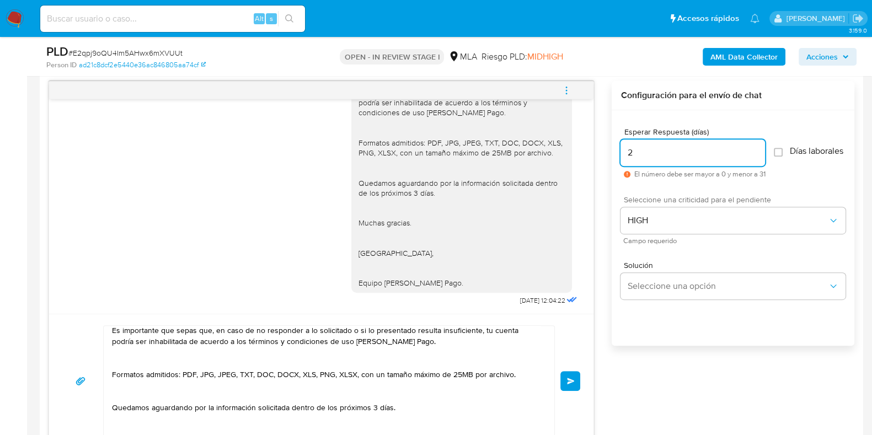
type input "2"
click at [375, 404] on textarea "Hola, ¡Muchas gracias por tu respuesta! Confirmamos la recepción de la document…" at bounding box center [326, 381] width 429 height 110
type textarea "Hola, ¡Muchas gracias por tu respuesta! Confirmamos la recepción de la document…"
click at [575, 381] on button "Enviar" at bounding box center [571, 381] width 20 height 20
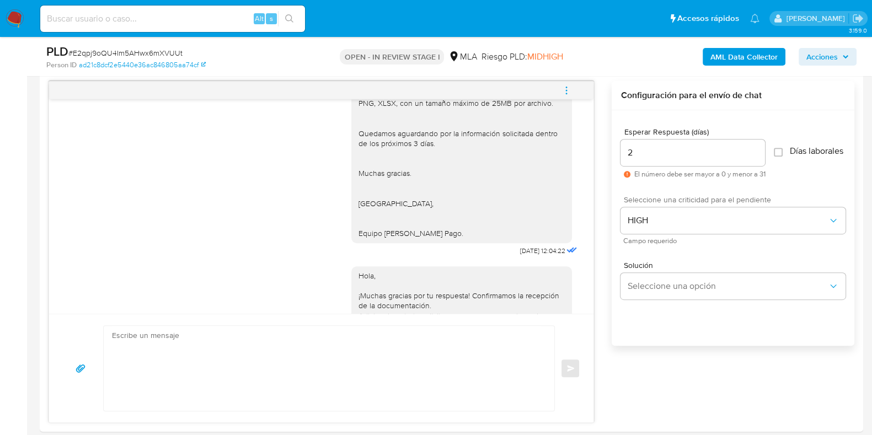
scroll to position [1268, 0]
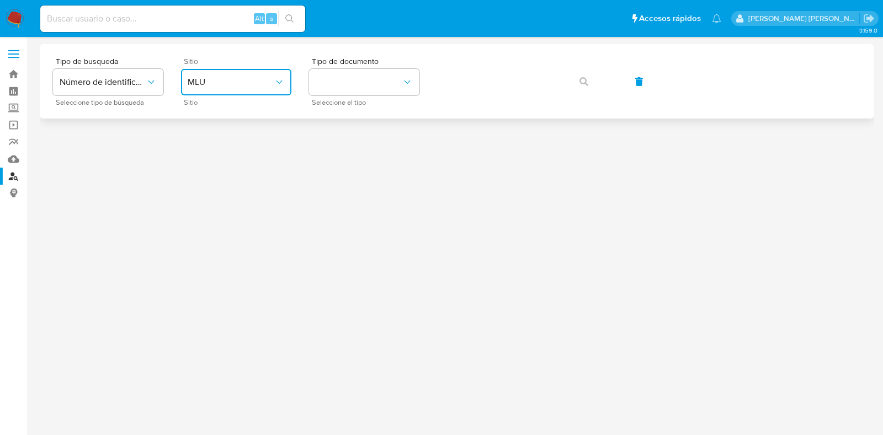
click at [250, 84] on span "MLU" at bounding box center [231, 82] width 86 height 11
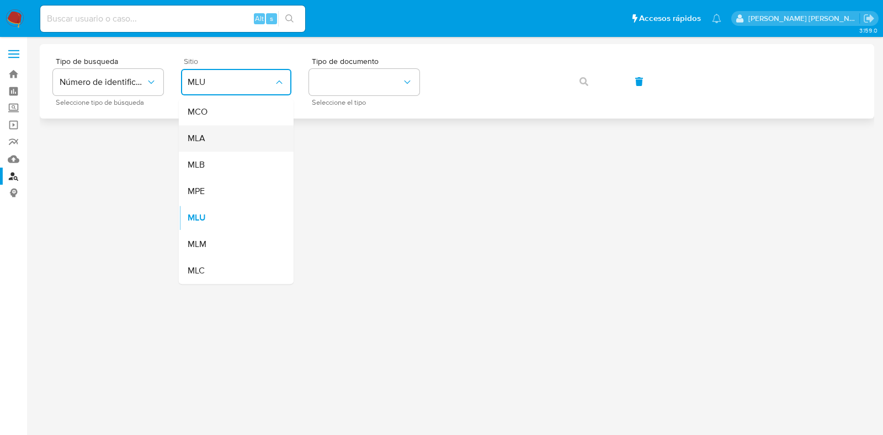
click at [237, 138] on div "MLA" at bounding box center [233, 138] width 90 height 26
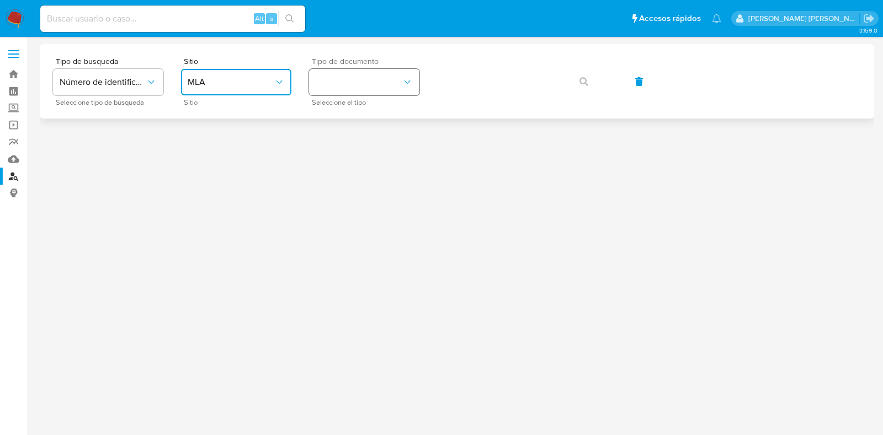
click at [332, 95] on button "identificationType" at bounding box center [364, 82] width 110 height 26
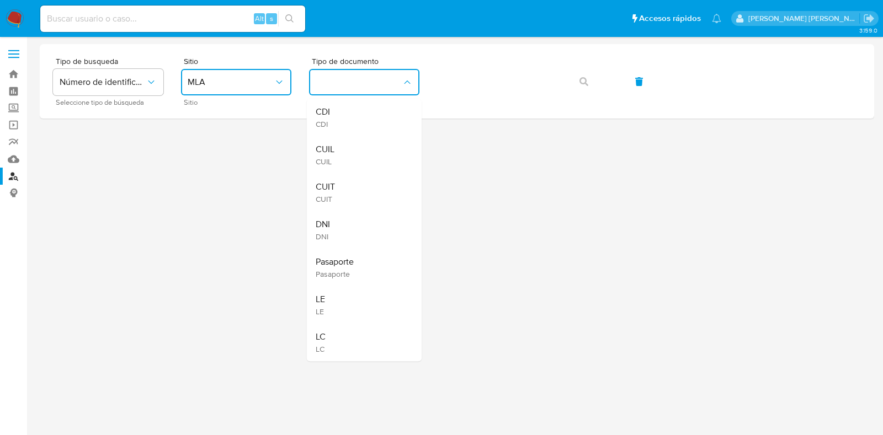
click at [337, 158] on div "CUIL CUIL" at bounding box center [361, 155] width 90 height 38
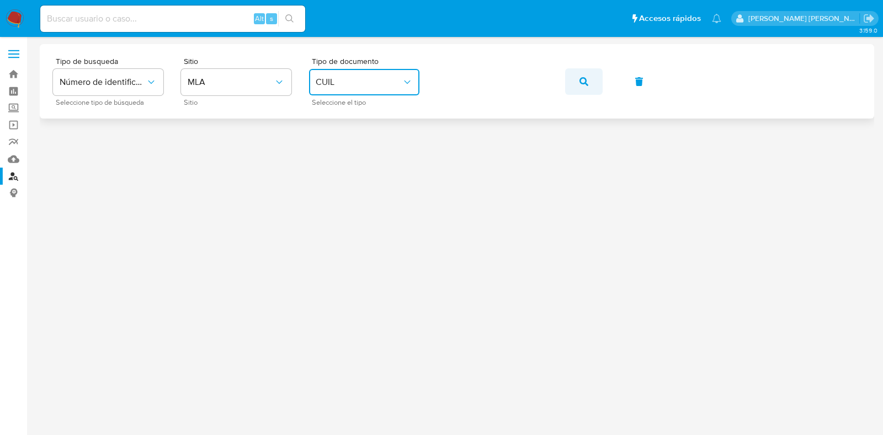
click at [578, 76] on button "button" at bounding box center [584, 81] width 38 height 26
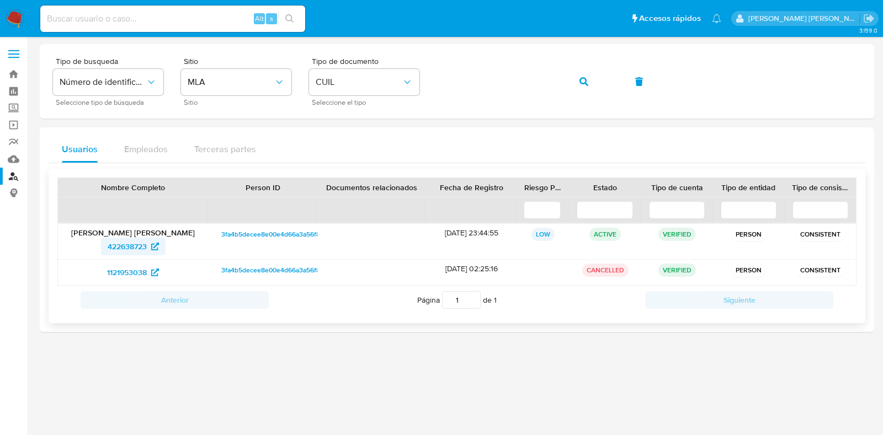
click at [143, 244] on span "422638723" at bounding box center [127, 247] width 39 height 18
drag, startPoint x: 11, startPoint y: 77, endPoint x: 16, endPoint y: 72, distance: 6.6
click at [11, 77] on link "Bandeja" at bounding box center [65, 74] width 131 height 17
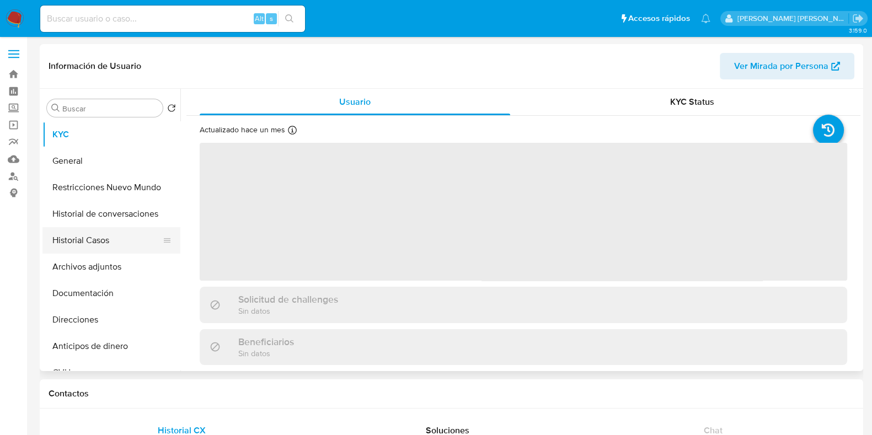
select select "10"
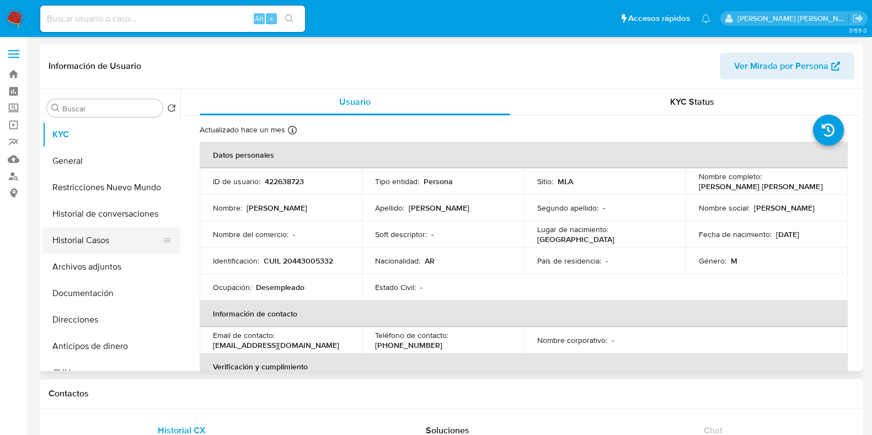
click at [106, 248] on button "Historial Casos" at bounding box center [106, 240] width 129 height 26
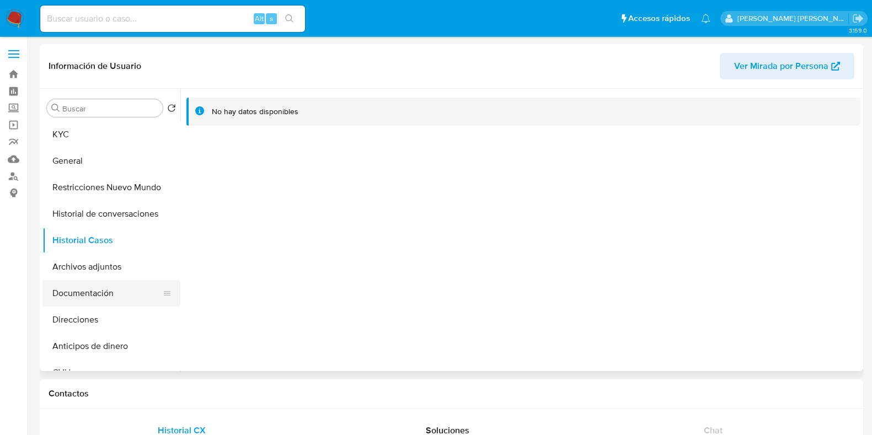
click at [102, 288] on button "Documentación" at bounding box center [106, 293] width 129 height 26
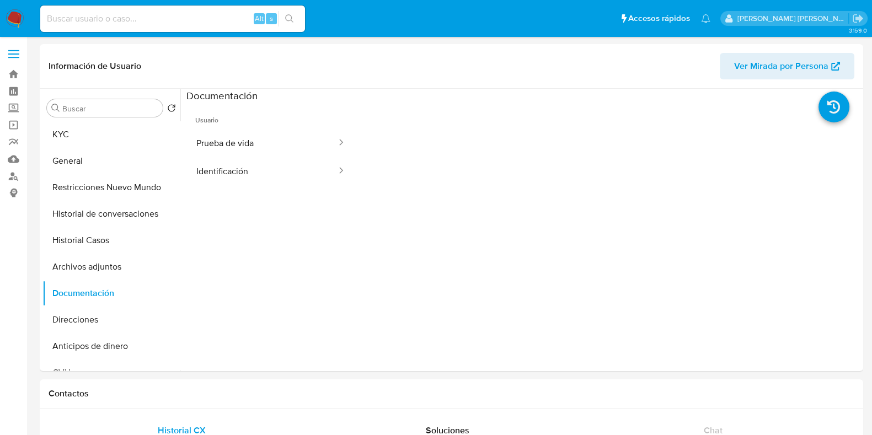
click at [248, 138] on button "Prueba de vida" at bounding box center [262, 143] width 151 height 28
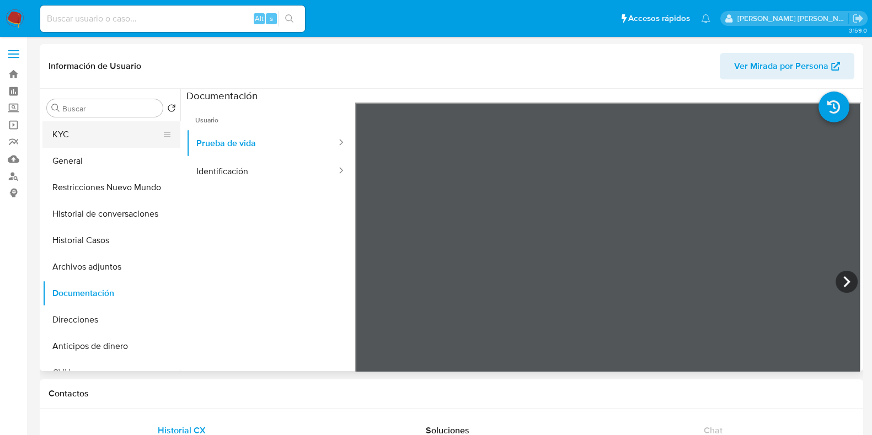
click at [107, 133] on button "KYC" at bounding box center [106, 134] width 129 height 26
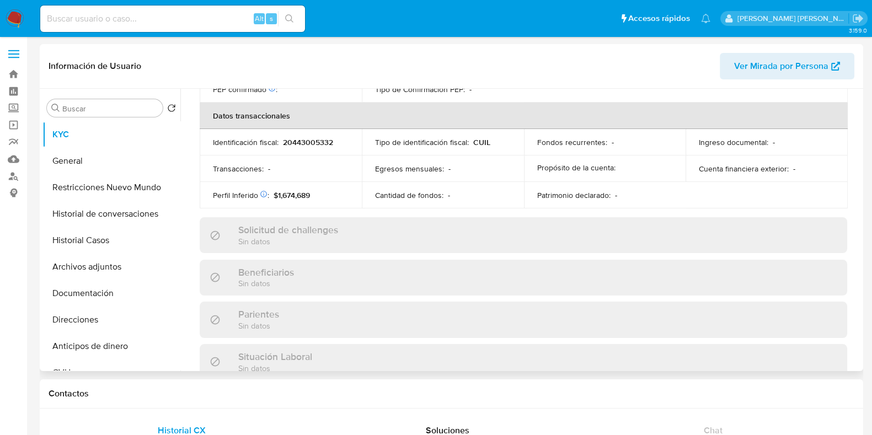
scroll to position [590, 0]
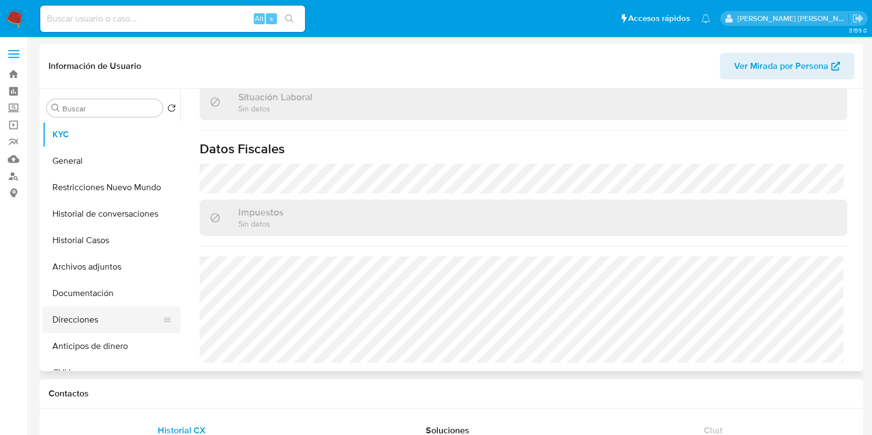
click at [99, 319] on button "Direcciones" at bounding box center [106, 320] width 129 height 26
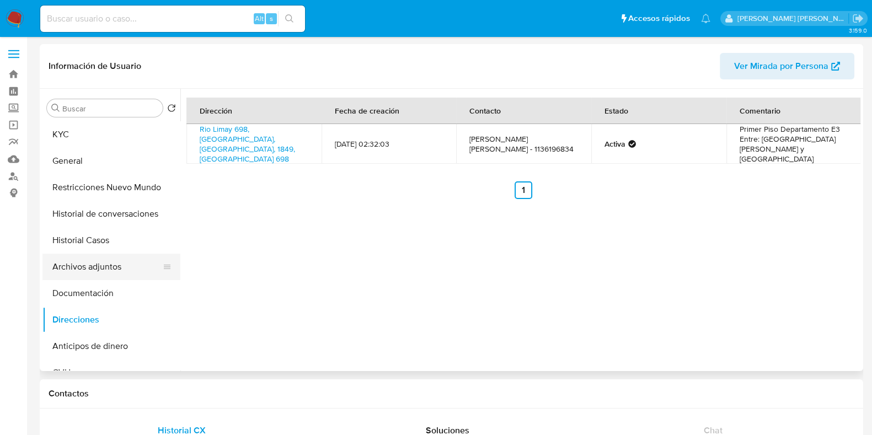
click at [97, 288] on button "Documentación" at bounding box center [111, 293] width 138 height 26
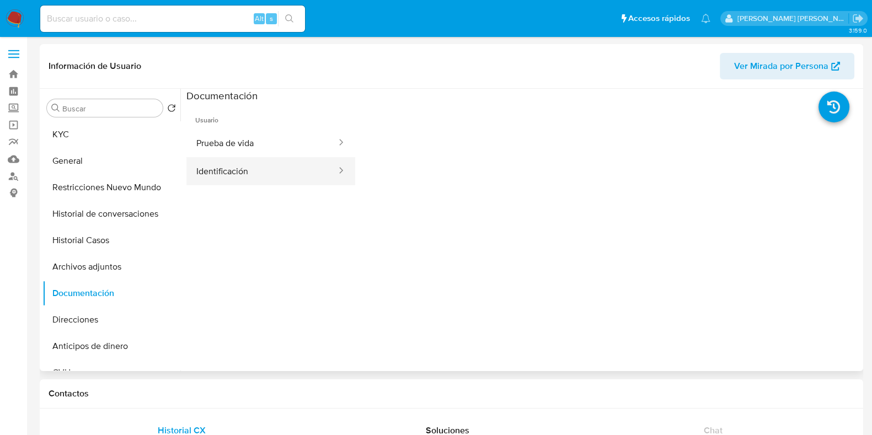
click at [240, 178] on button "Identificación" at bounding box center [262, 171] width 151 height 28
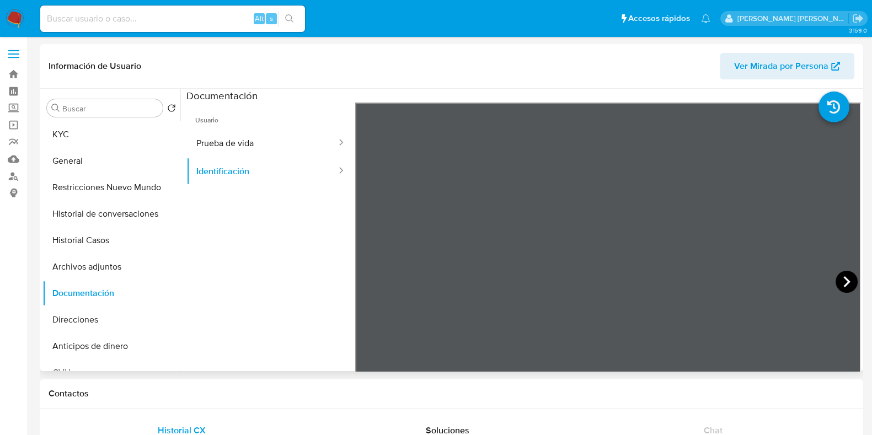
click at [844, 279] on icon at bounding box center [847, 281] width 7 height 11
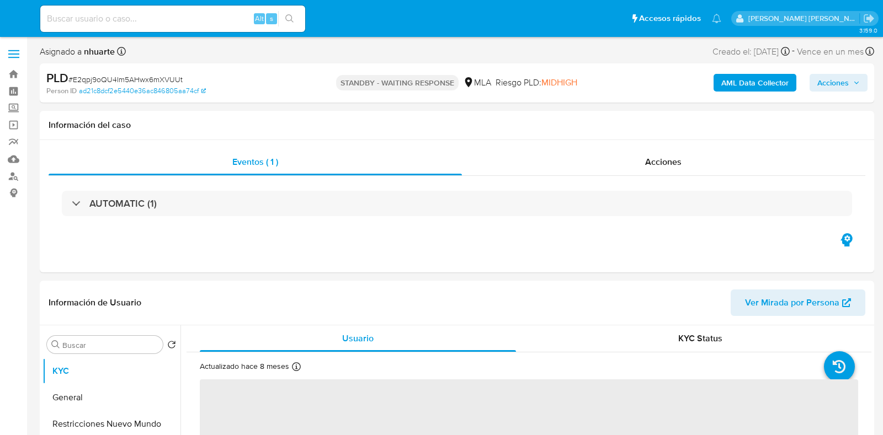
select select "10"
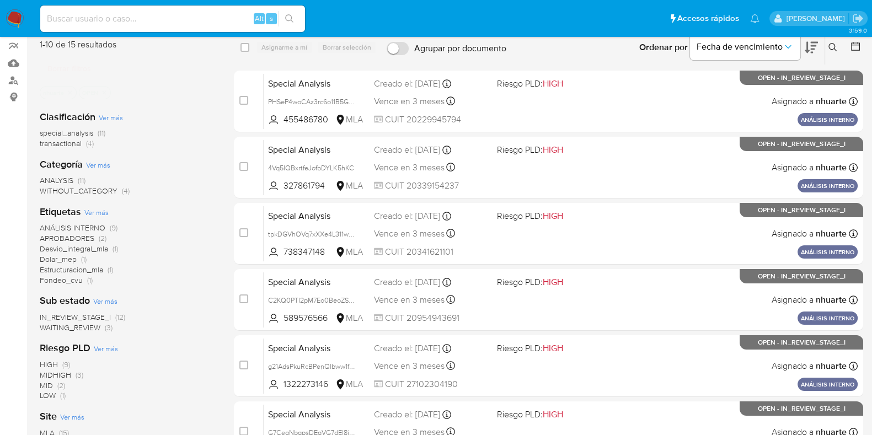
scroll to position [68, 0]
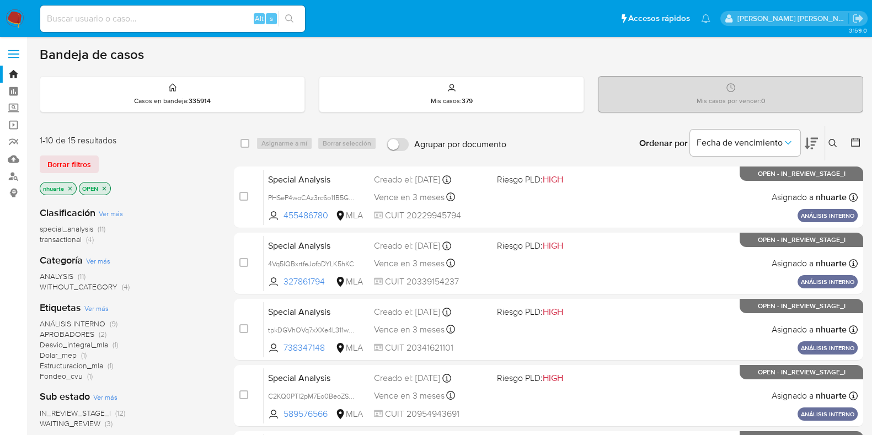
click at [89, 15] on input at bounding box center [172, 19] width 265 height 14
paste input "122697605"
type input "122697605"
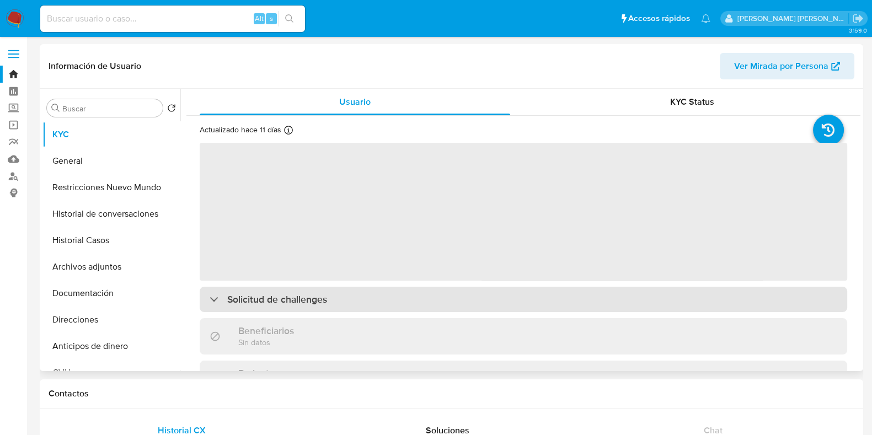
select select "10"
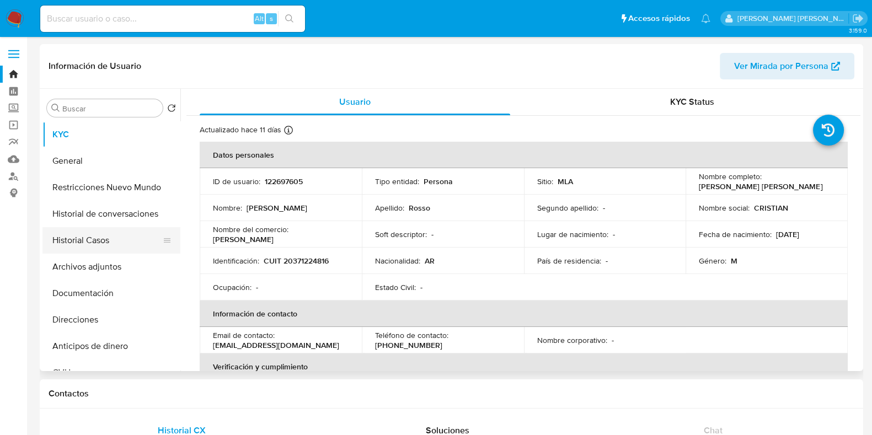
click at [93, 244] on button "Historial Casos" at bounding box center [106, 240] width 129 height 26
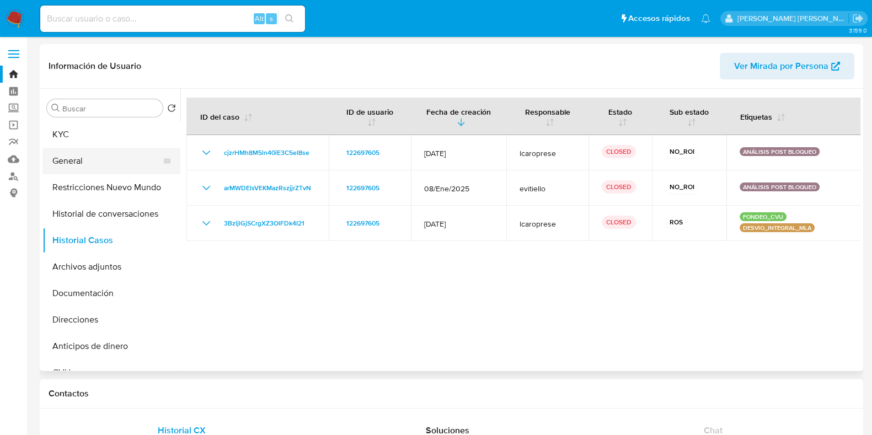
click at [86, 170] on button "General" at bounding box center [106, 161] width 129 height 26
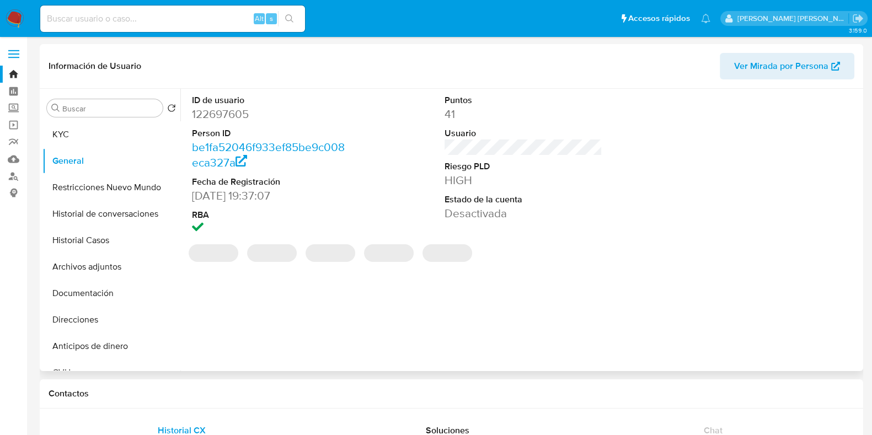
click at [227, 116] on dd "122697605" at bounding box center [271, 114] width 158 height 15
copy dd "122697605"
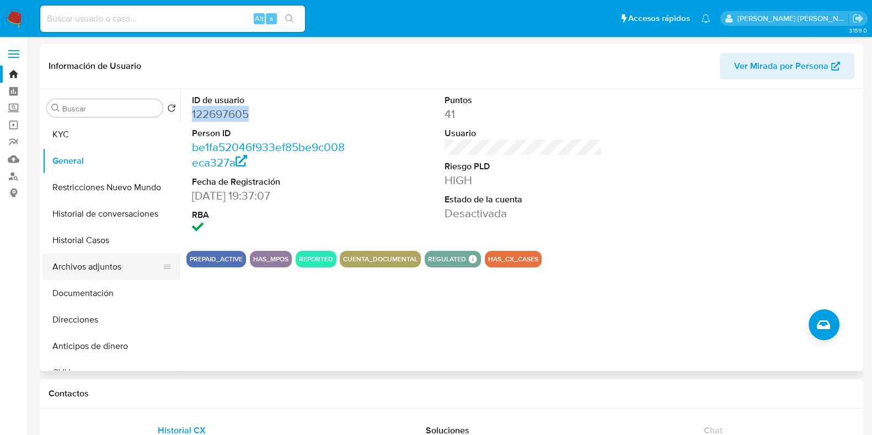
click at [99, 255] on button "Archivos adjuntos" at bounding box center [106, 267] width 129 height 26
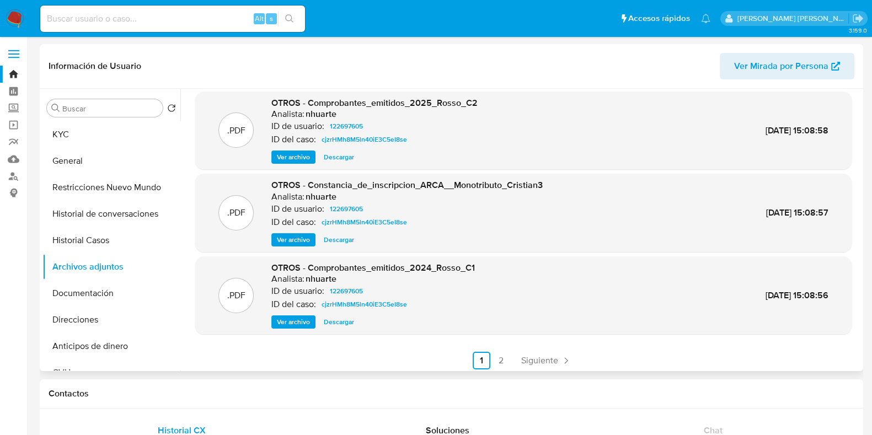
scroll to position [93, 0]
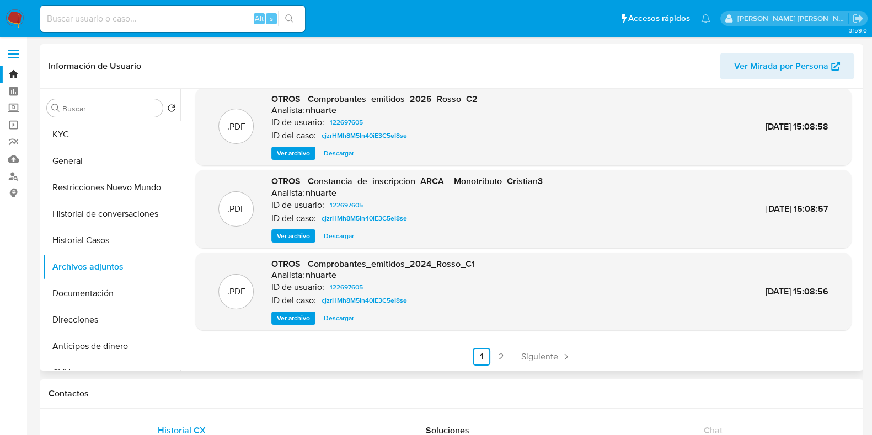
click at [491, 366] on div ".PDF OTROS - Constania_Inscripcion_ARBA_contrib_Local_Rosso_C4 Analista: nhuart…" at bounding box center [520, 230] width 680 height 283
click at [497, 352] on link "2" at bounding box center [502, 357] width 18 height 18
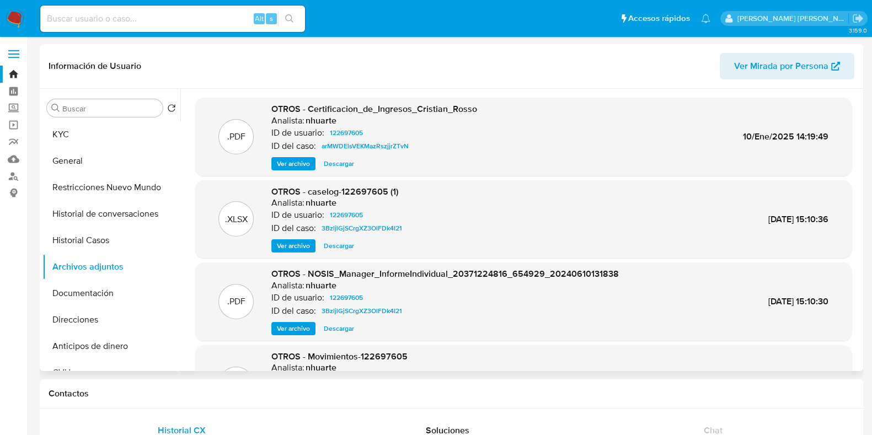
scroll to position [68, 0]
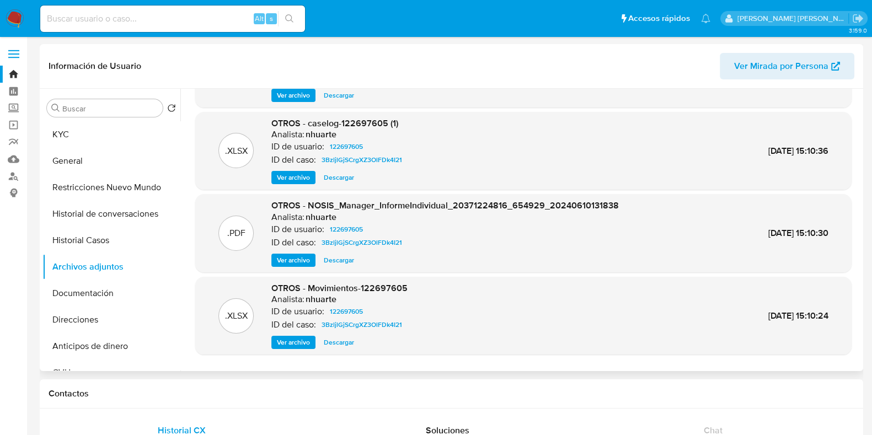
click at [342, 342] on span "Descargar" at bounding box center [339, 342] width 30 height 11
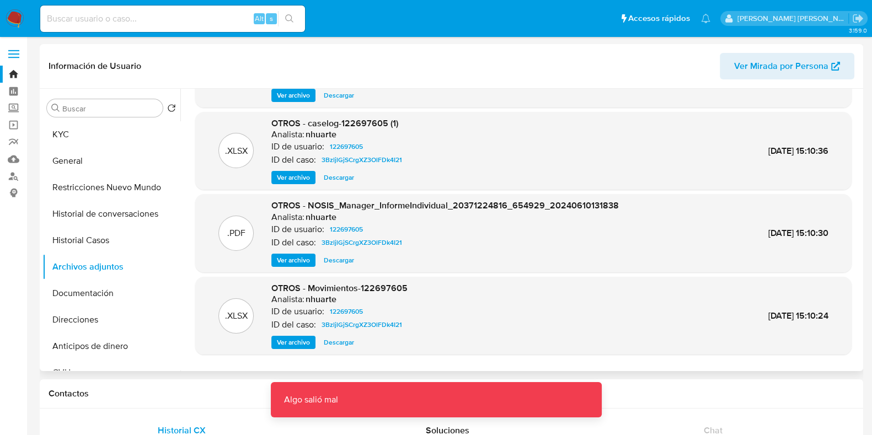
click at [342, 255] on span "Descargar" at bounding box center [339, 260] width 30 height 11
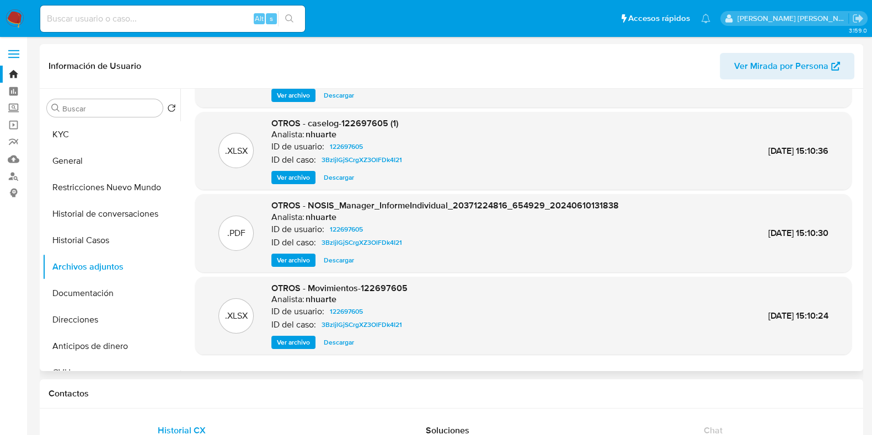
click at [334, 262] on span "Descargar" at bounding box center [339, 260] width 30 height 11
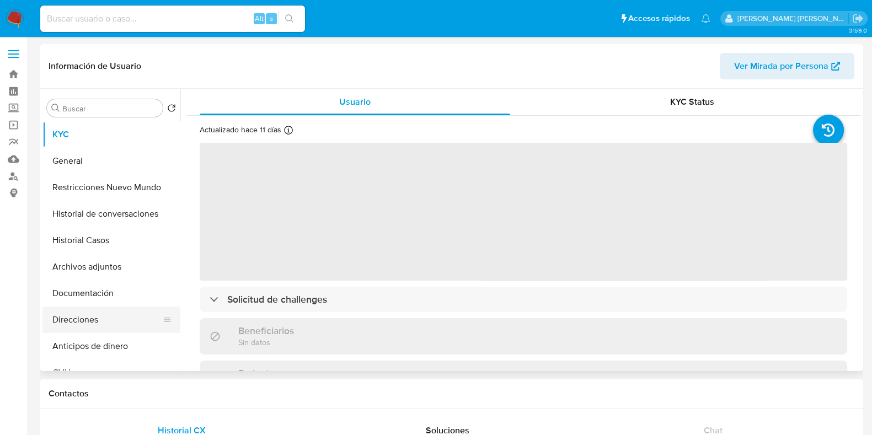
select select "10"
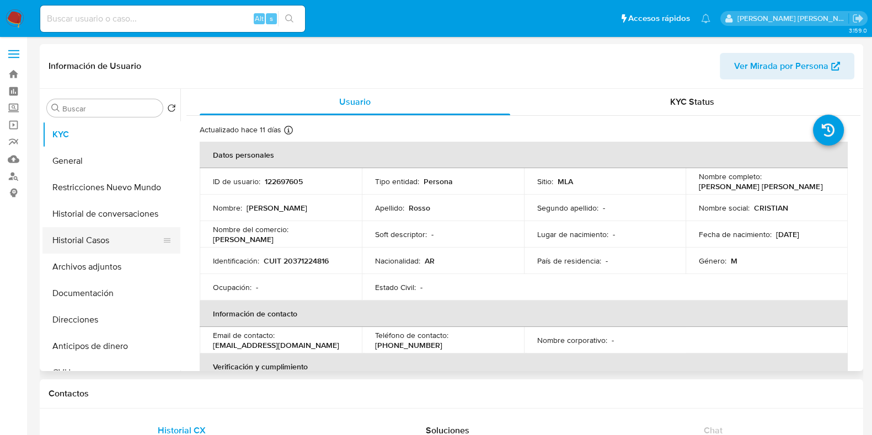
click at [122, 248] on button "Historial Casos" at bounding box center [106, 240] width 129 height 26
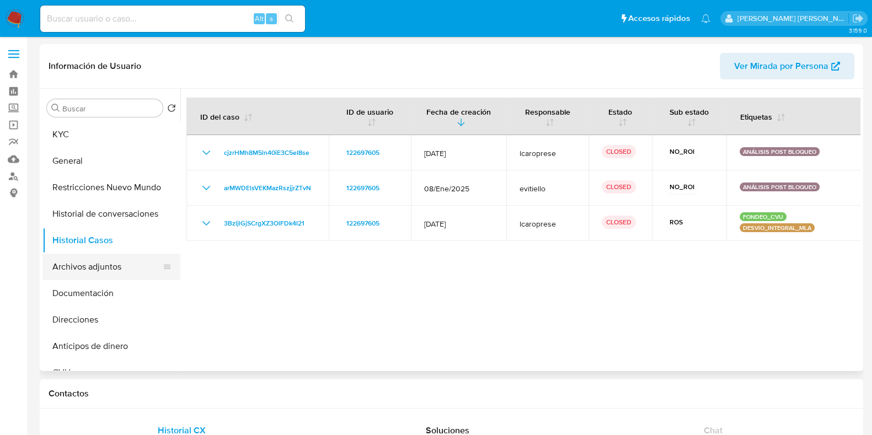
click at [121, 269] on button "Archivos adjuntos" at bounding box center [106, 267] width 129 height 26
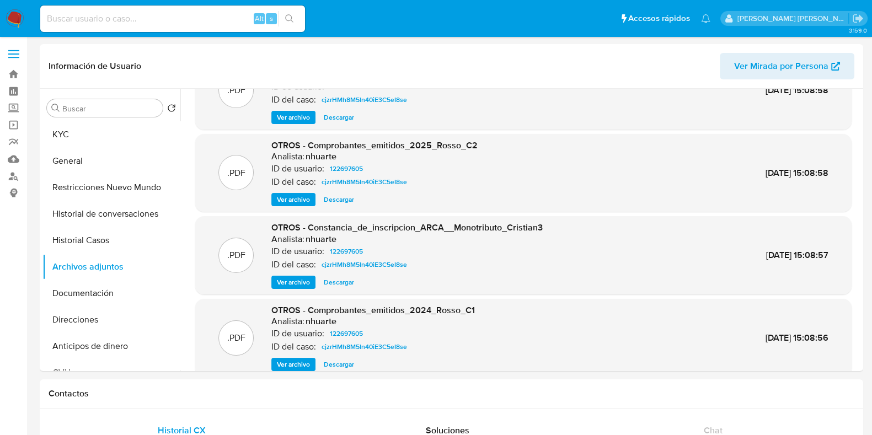
scroll to position [93, 0]
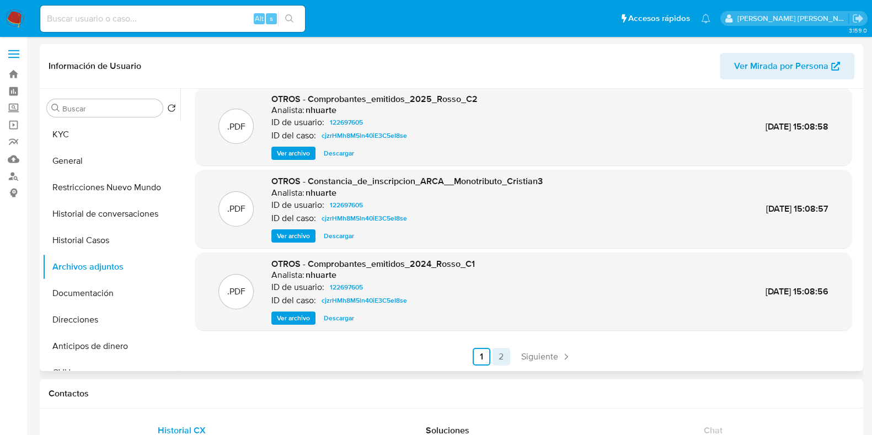
click at [496, 352] on link "2" at bounding box center [502, 357] width 18 height 18
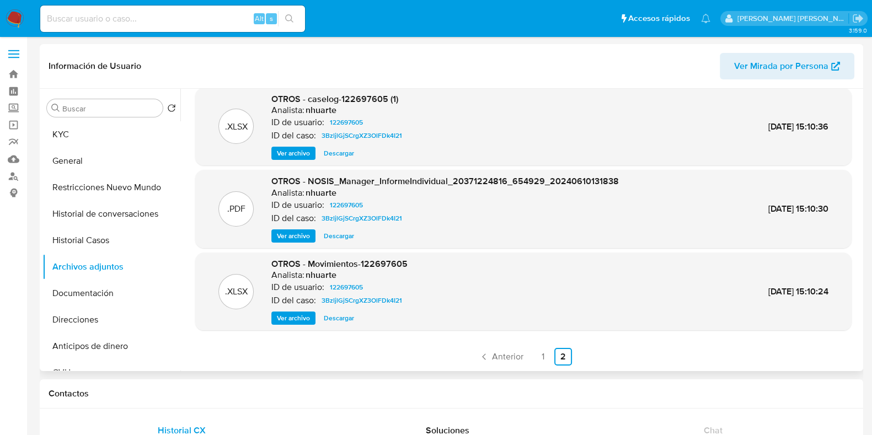
click at [340, 314] on span "Descargar" at bounding box center [339, 318] width 30 height 11
click at [341, 236] on span "Descargar" at bounding box center [339, 236] width 30 height 11
click at [342, 236] on span "Descargar" at bounding box center [339, 236] width 30 height 11
click at [339, 321] on span "Descargar" at bounding box center [339, 318] width 30 height 11
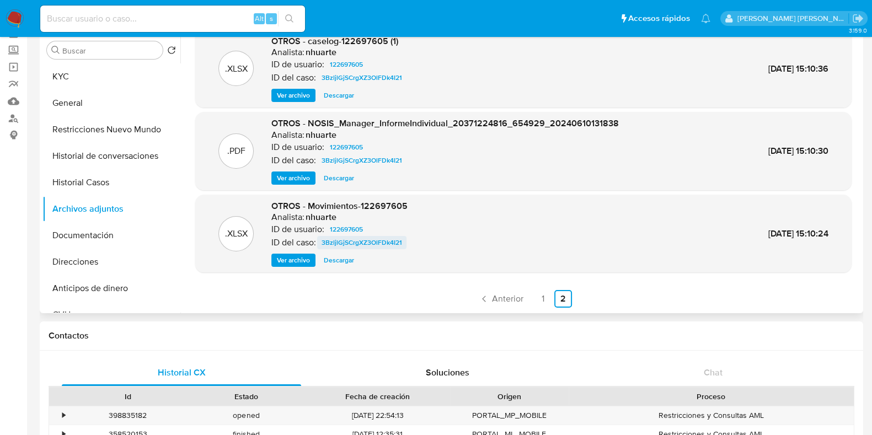
scroll to position [0, 0]
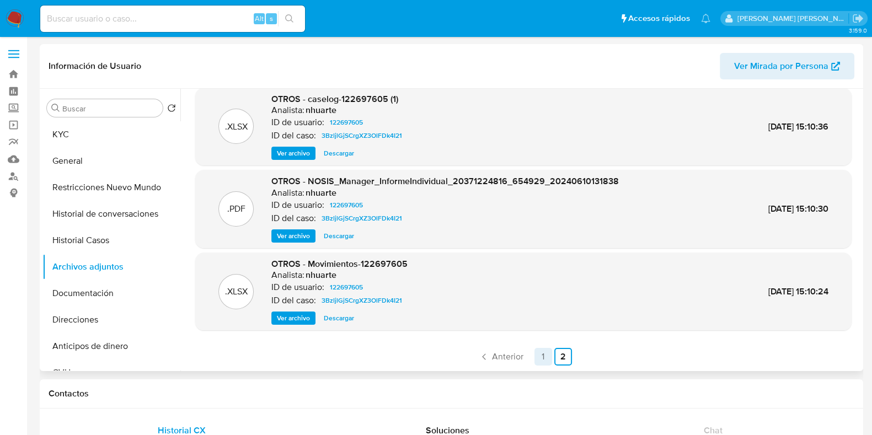
click at [543, 359] on link "1" at bounding box center [544, 357] width 18 height 18
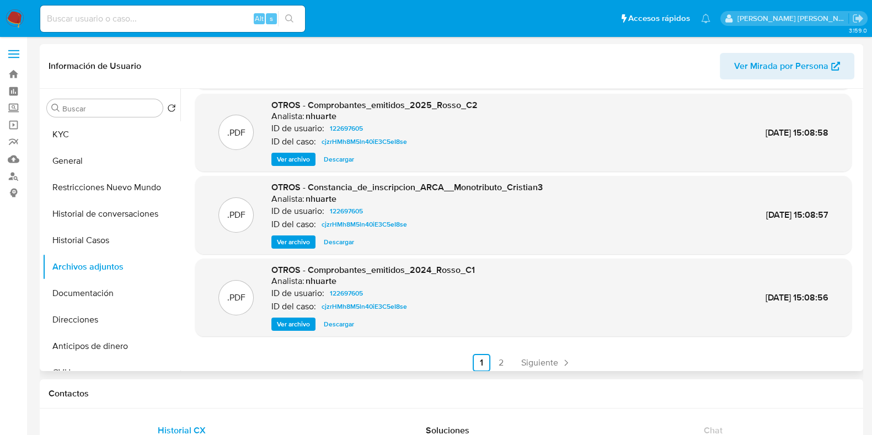
scroll to position [93, 0]
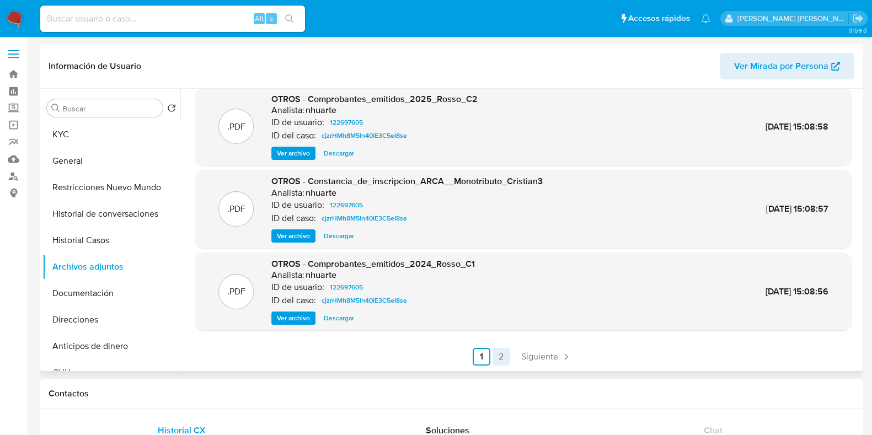
click at [500, 356] on link "2" at bounding box center [502, 357] width 18 height 18
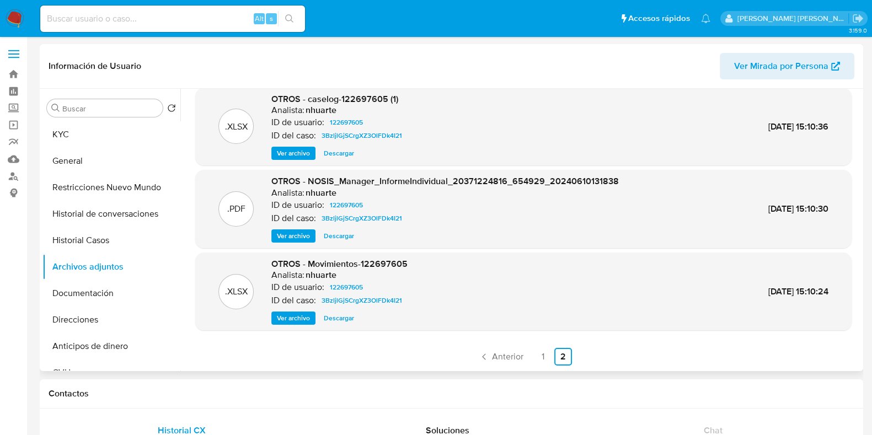
click at [344, 234] on span "Descargar" at bounding box center [339, 236] width 30 height 11
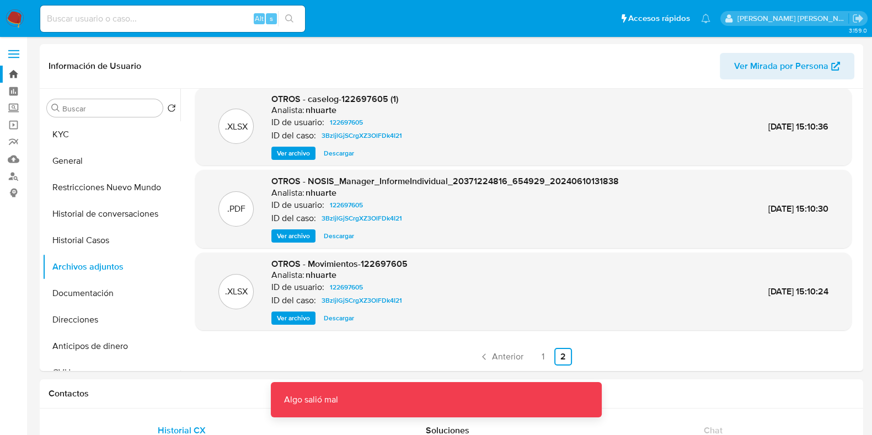
click at [14, 76] on link "Bandeja" at bounding box center [65, 74] width 131 height 17
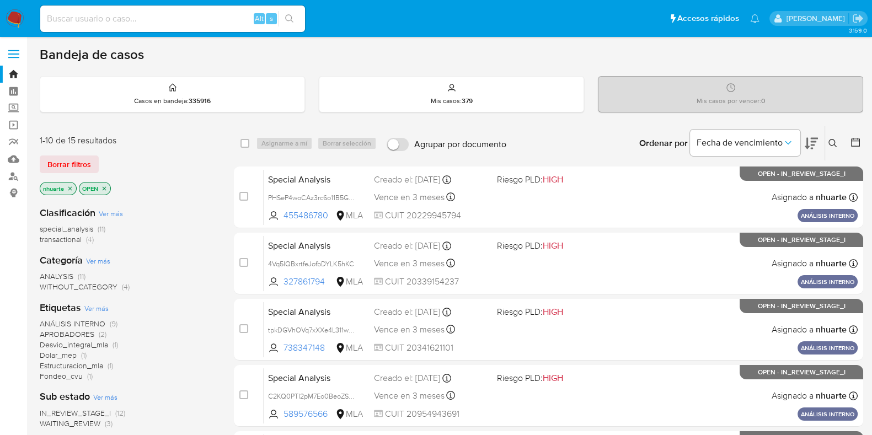
click at [68, 189] on icon "close-filter" at bounding box center [70, 189] width 4 height 4
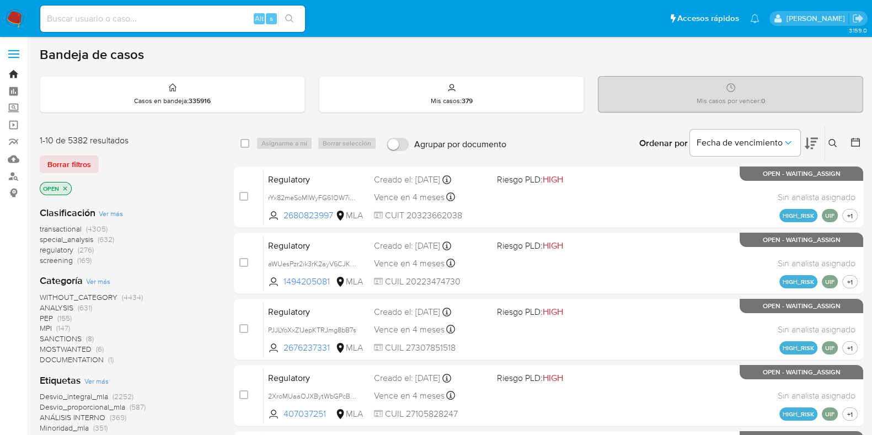
drag, startPoint x: 9, startPoint y: 73, endPoint x: 19, endPoint y: 76, distance: 10.5
click at [9, 73] on link "Bandeja" at bounding box center [65, 74] width 131 height 17
